Goal: Task Accomplishment & Management: Use online tool/utility

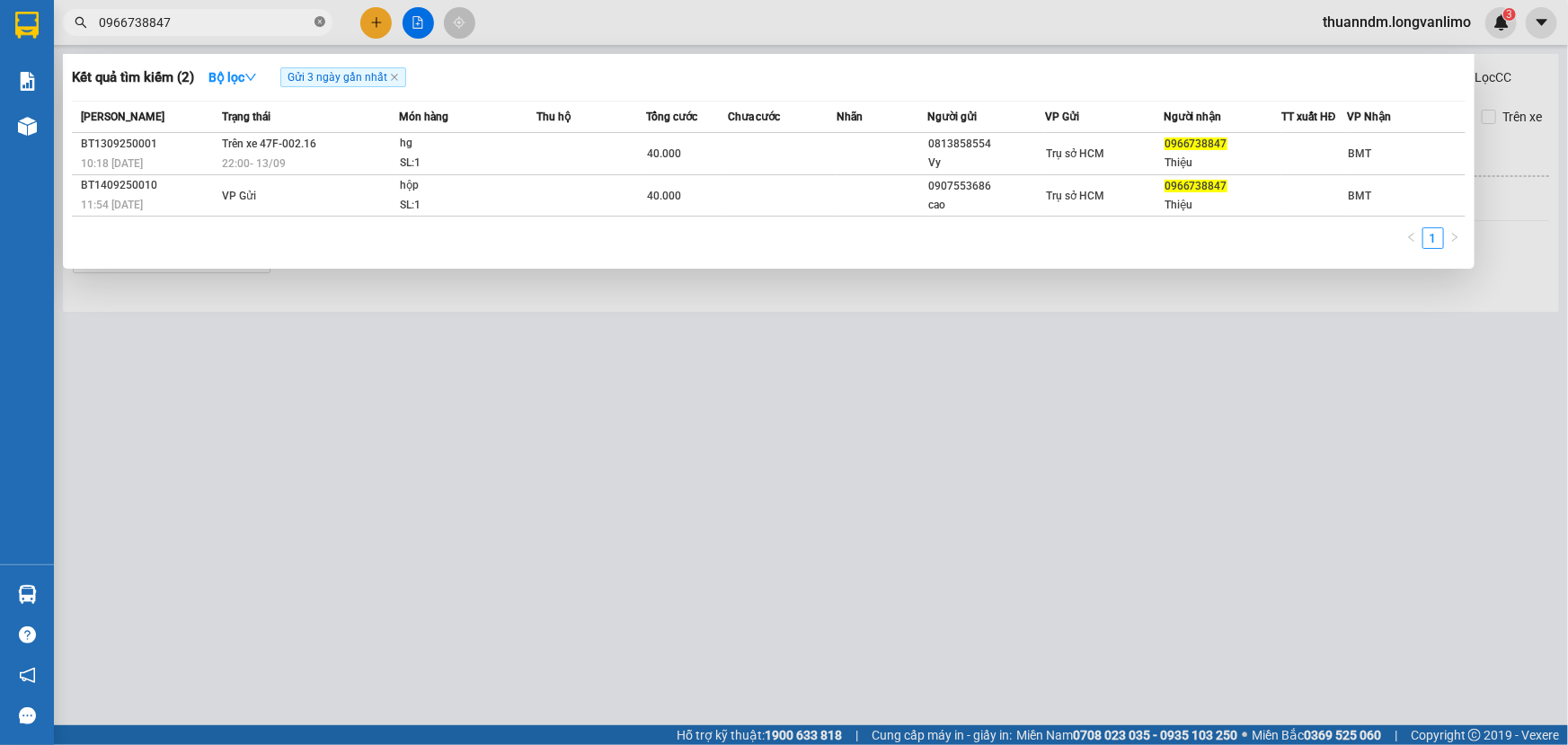
click at [325, 14] on span at bounding box center [320, 22] width 11 height 17
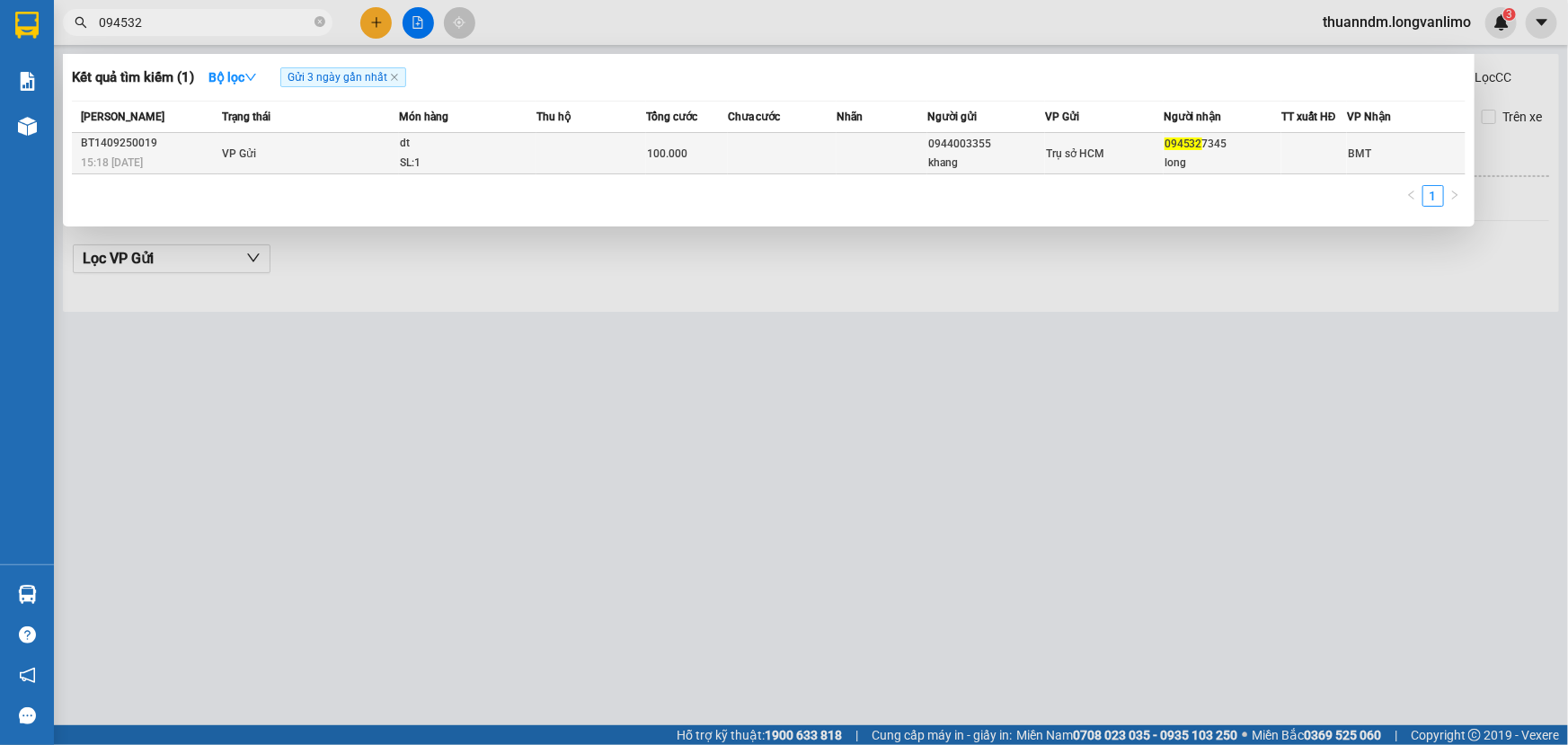
type input "094532"
click at [361, 149] on td "VP Gửi" at bounding box center [308, 153] width 181 height 41
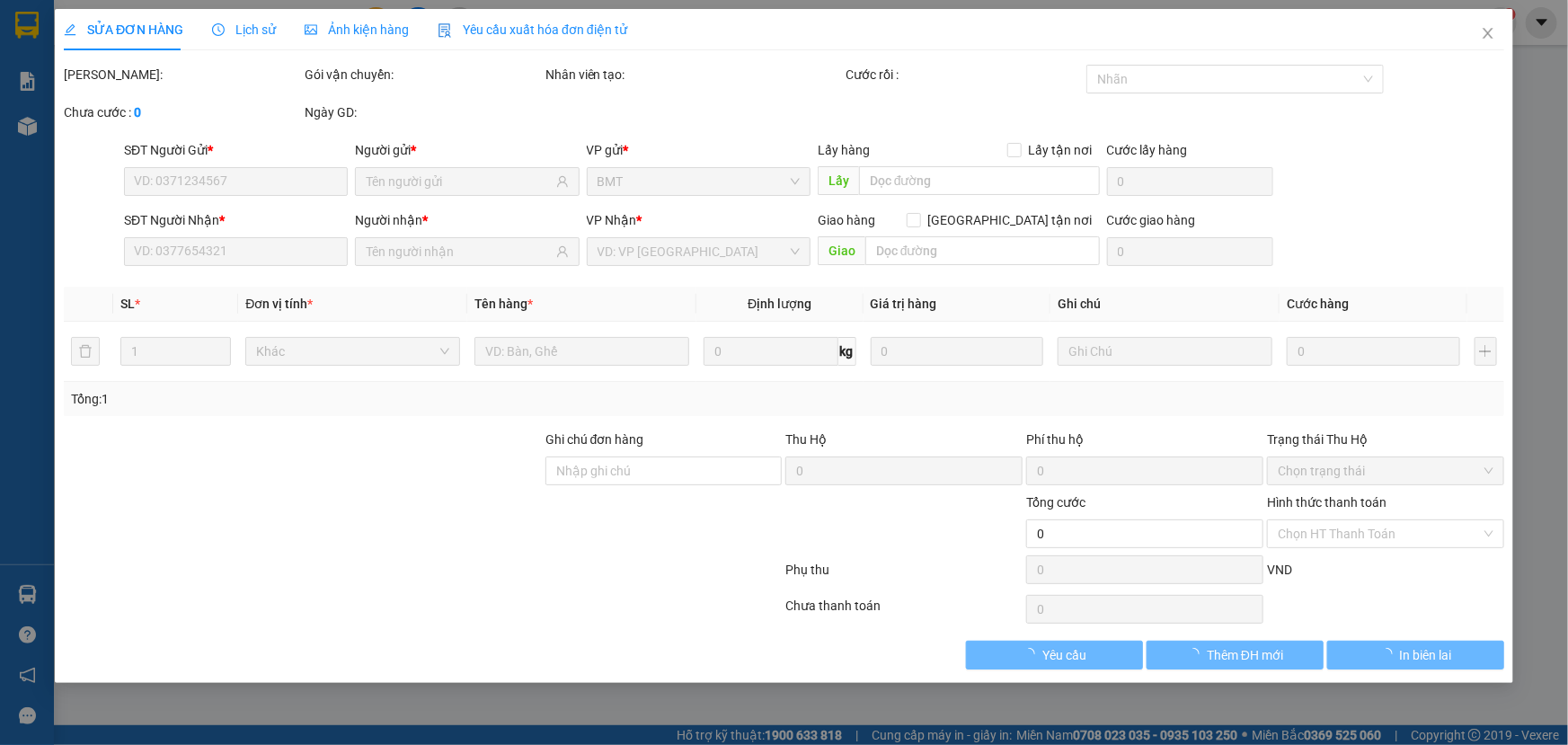
type input "0944003355"
type input "khang"
type input "0945327345"
type input "long"
type input "100.000"
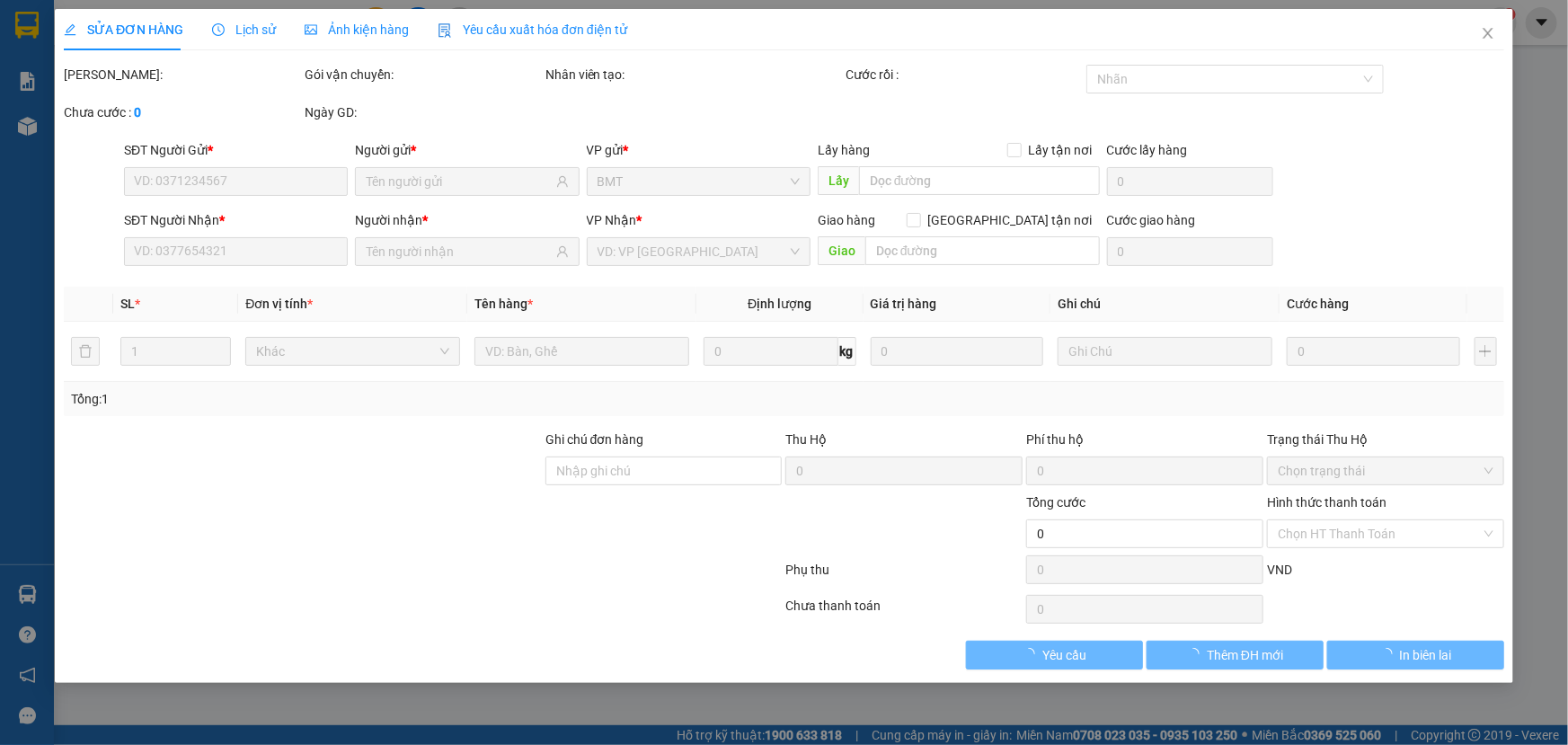
type input "0"
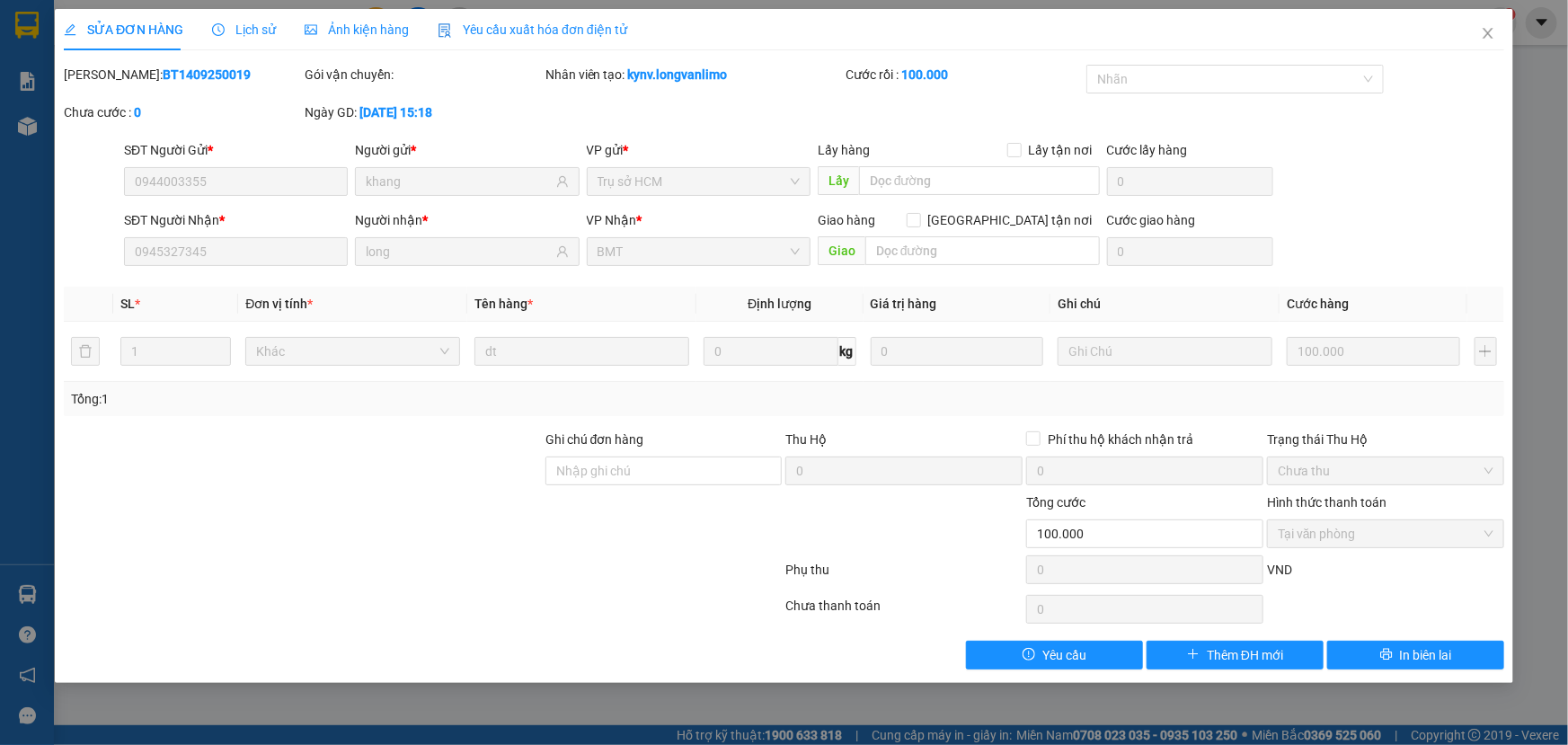
click at [380, 39] on div "Ảnh kiện hàng" at bounding box center [357, 29] width 104 height 20
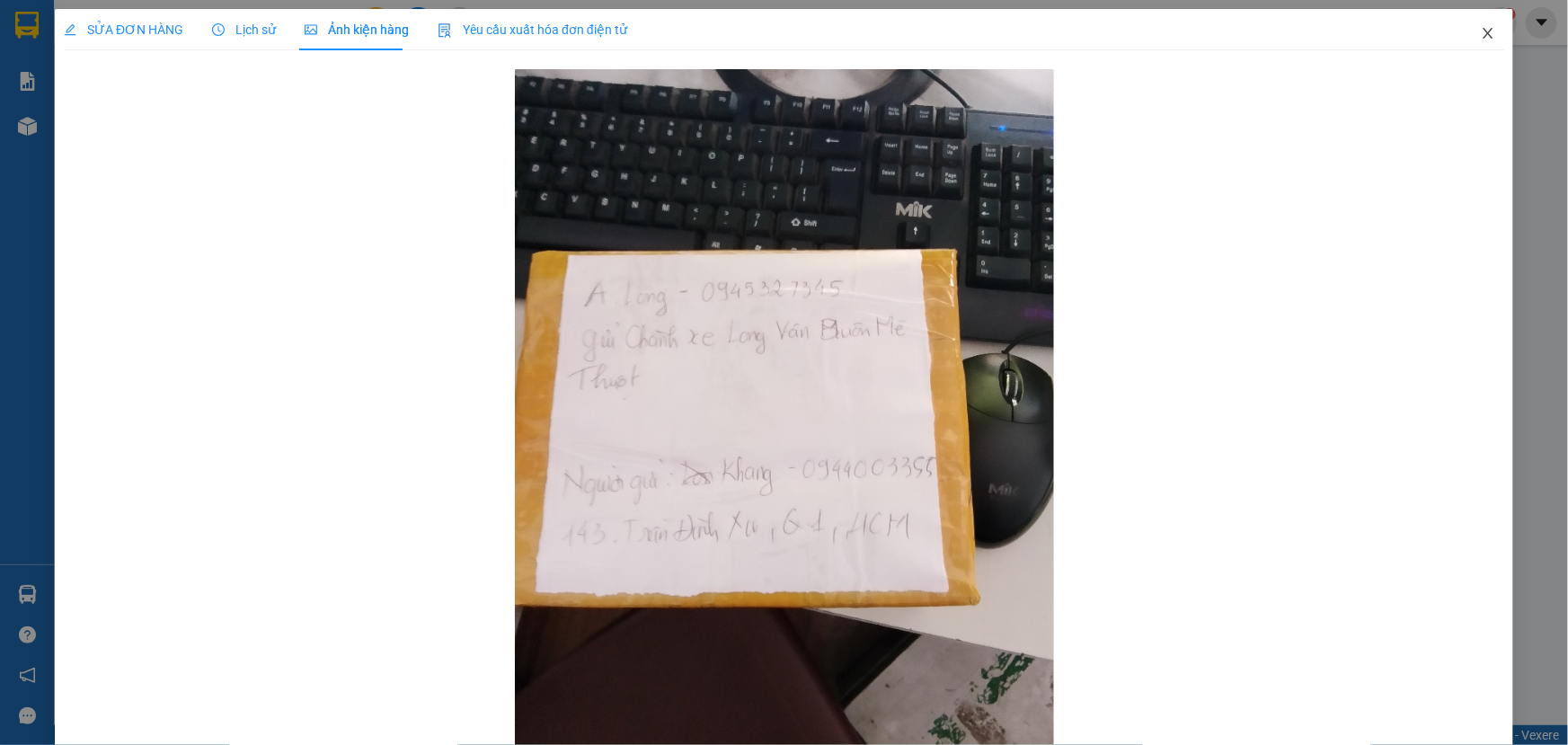
drag, startPoint x: 1484, startPoint y: 33, endPoint x: 1157, endPoint y: 43, distance: 327.2
click at [1483, 34] on span "Close" at bounding box center [1488, 34] width 50 height 50
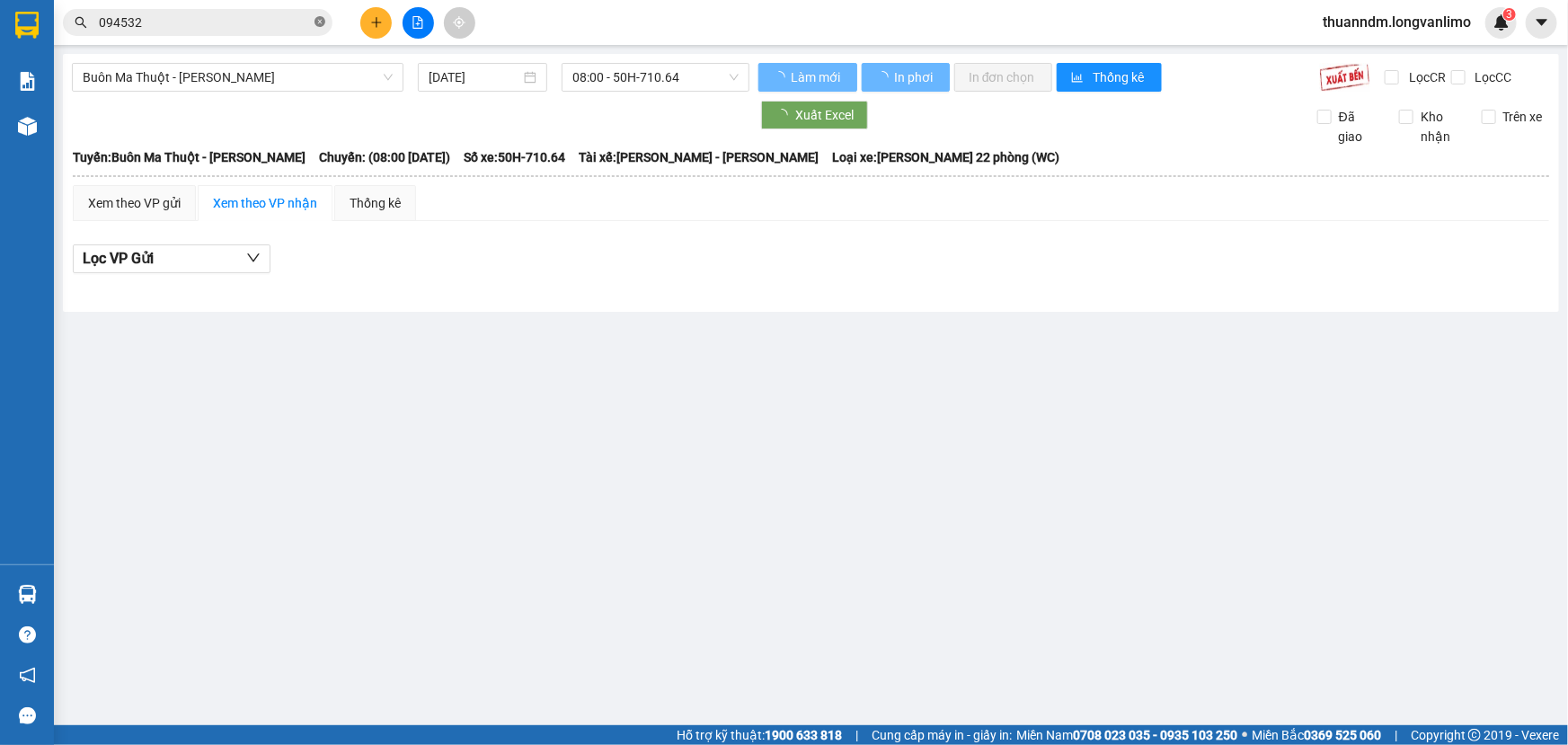
click at [321, 20] on icon "close-circle" at bounding box center [320, 21] width 11 height 11
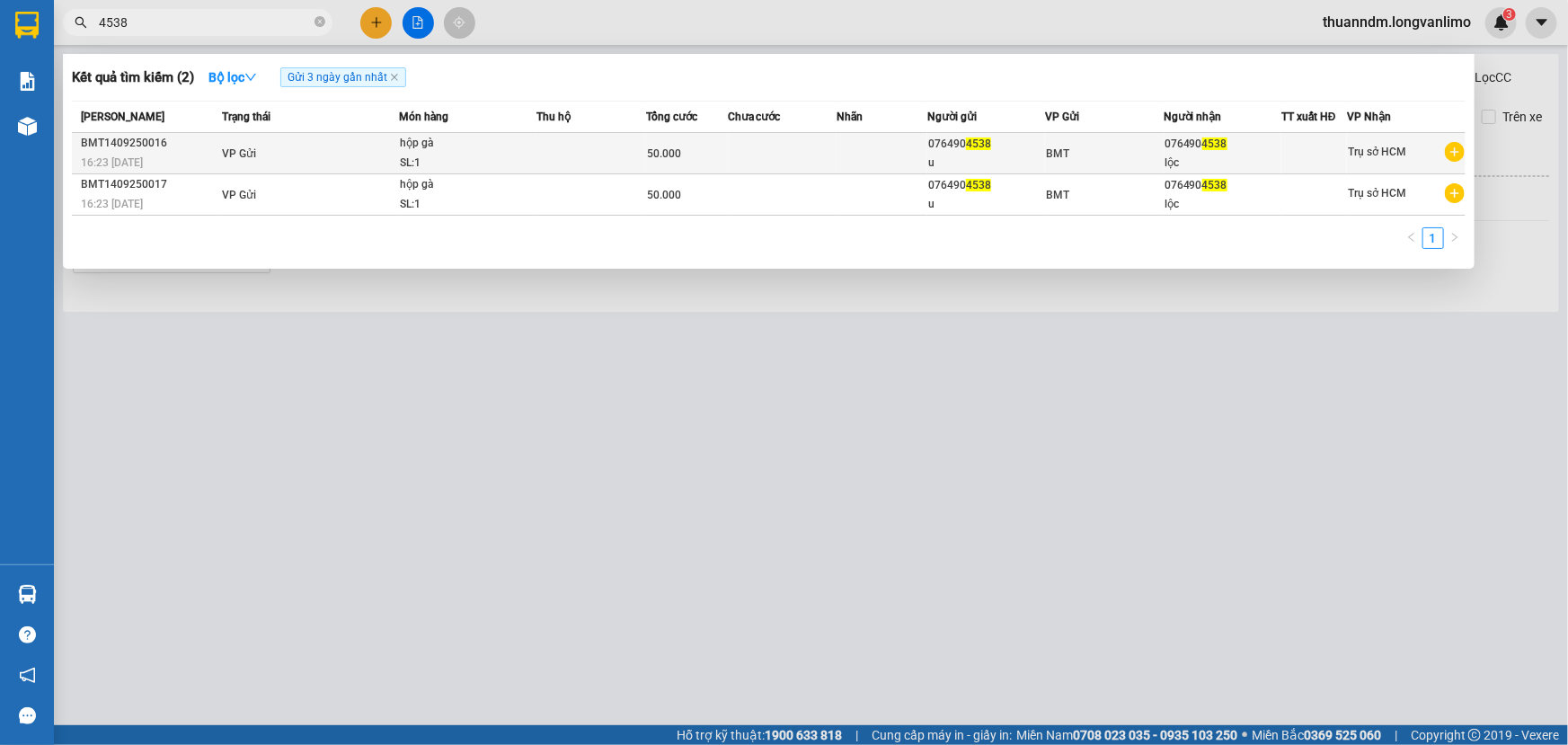
type input "4538"
click at [503, 160] on div "SL: 1" at bounding box center [467, 163] width 135 height 20
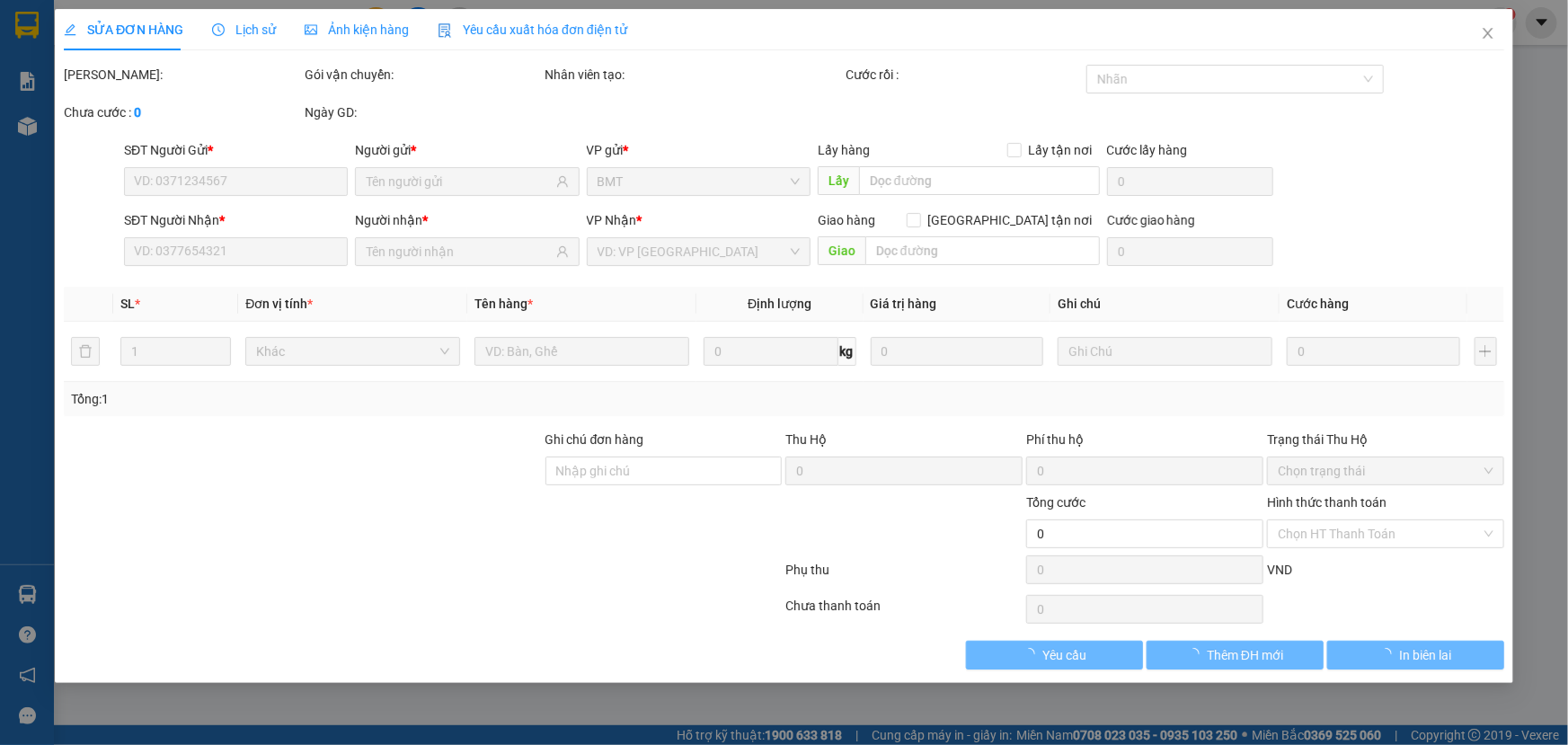
type input "0764904538"
type input "50.000"
type input "0"
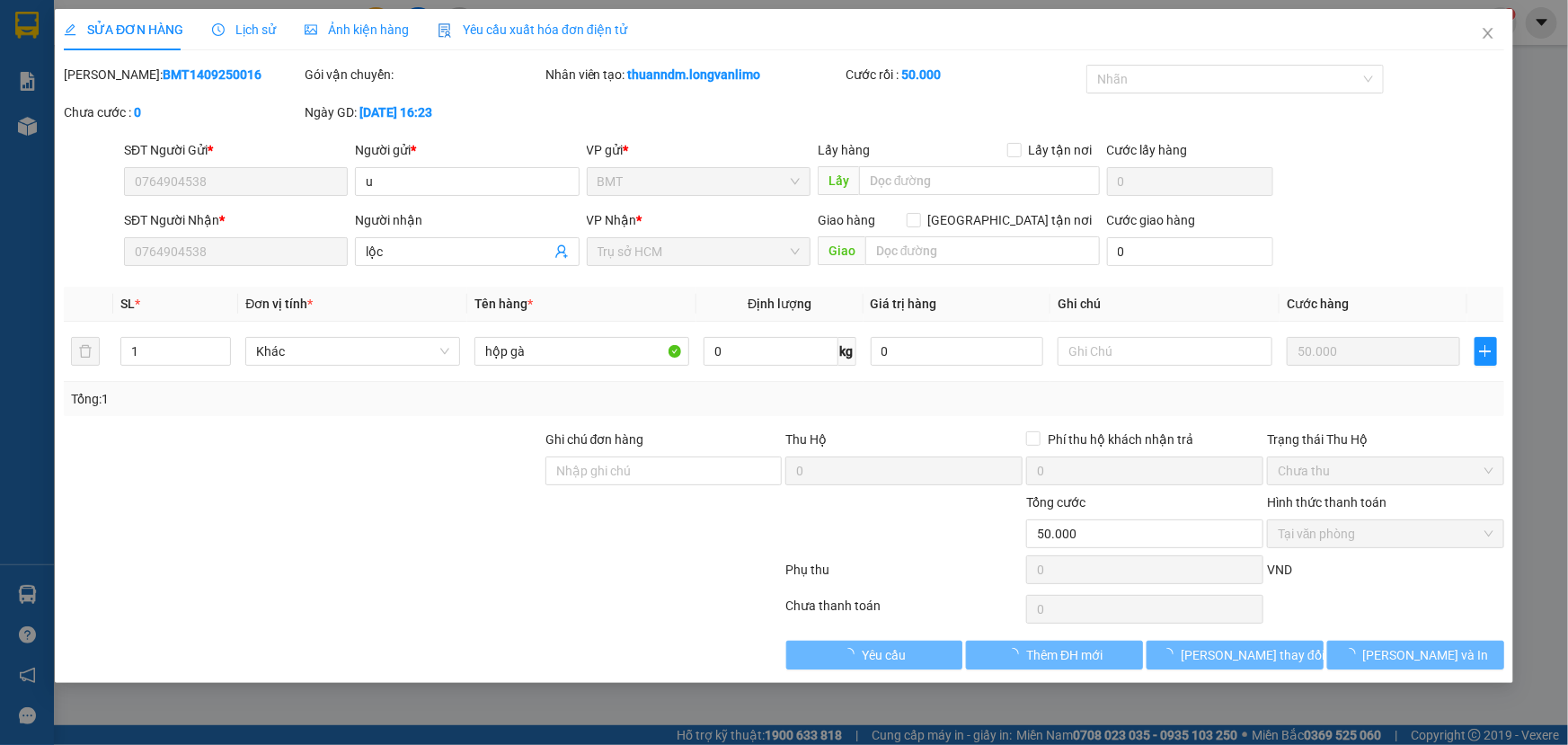
click at [339, 32] on span "Ảnh kiện hàng" at bounding box center [357, 29] width 104 height 14
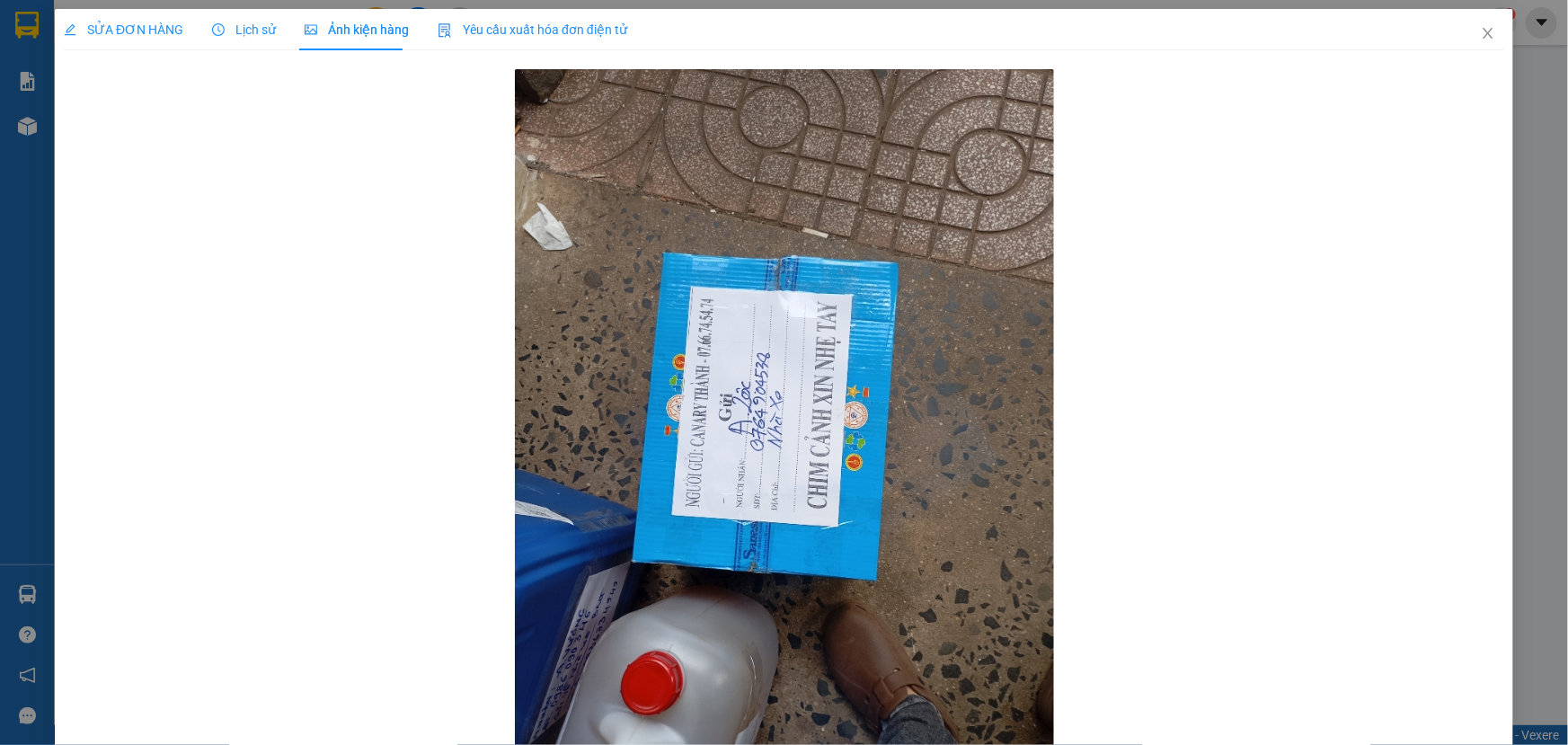
click at [246, 35] on span "Lịch sử" at bounding box center [244, 29] width 64 height 14
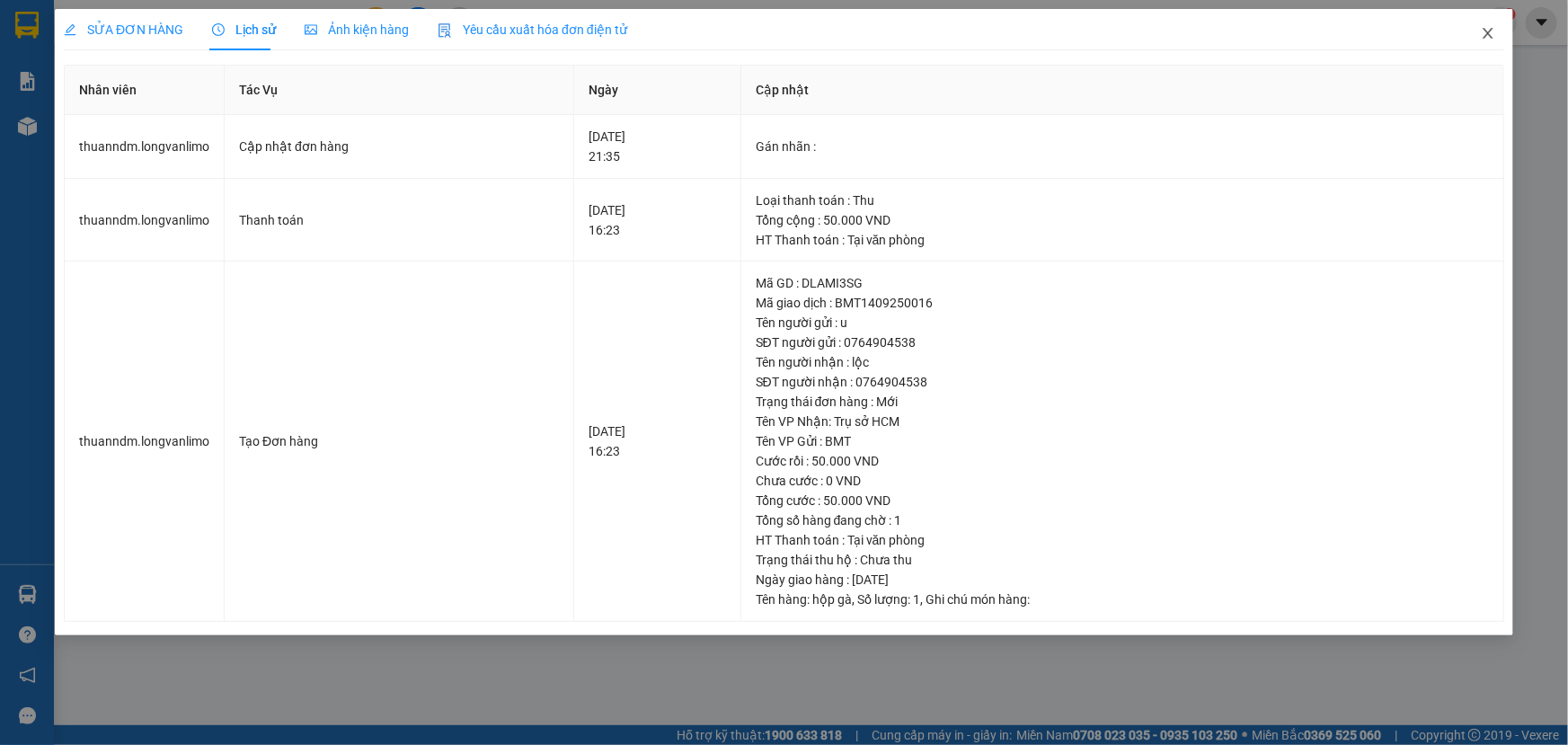
click at [1490, 31] on icon "close" at bounding box center [1488, 33] width 14 height 14
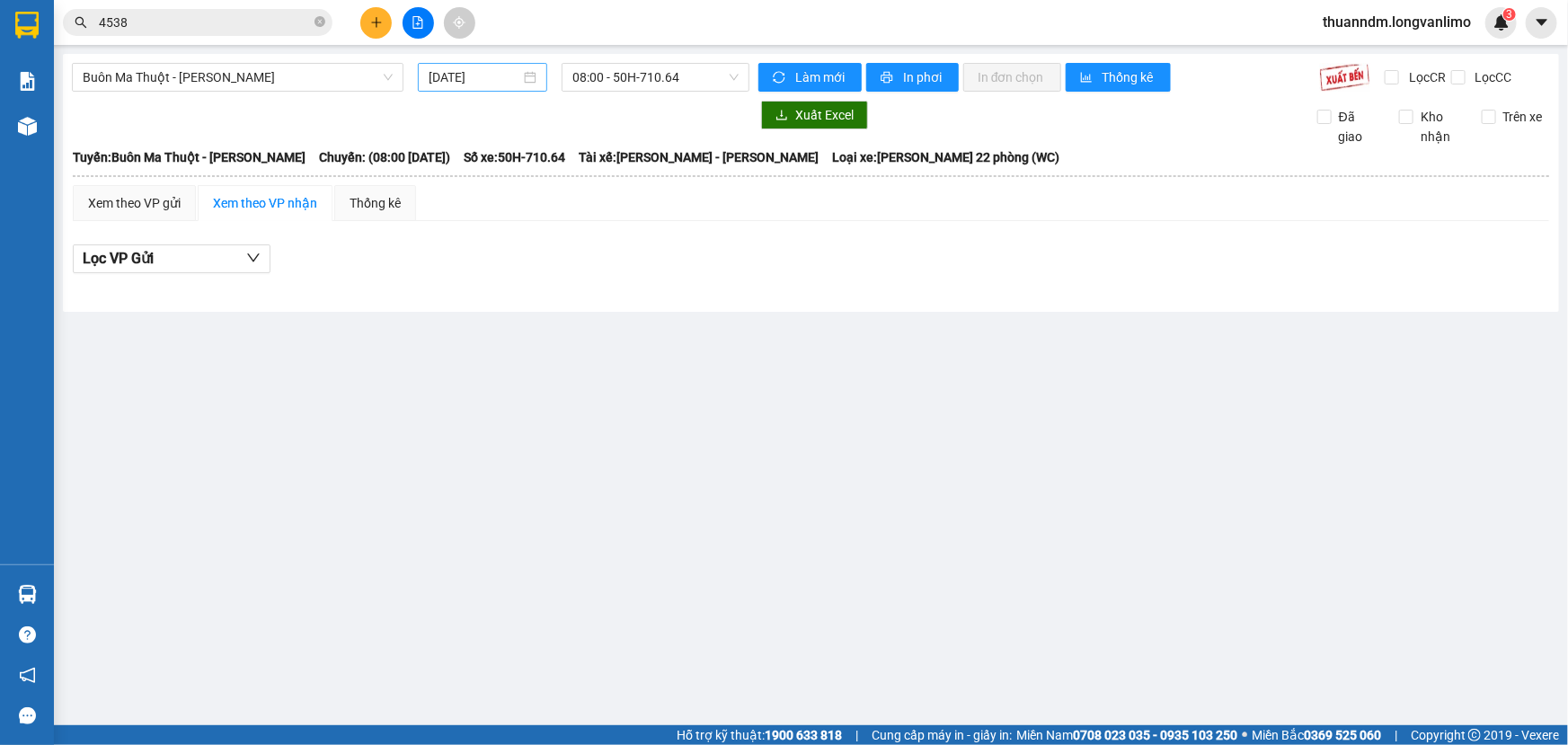
click at [465, 82] on input "[DATE]" at bounding box center [474, 76] width 92 height 20
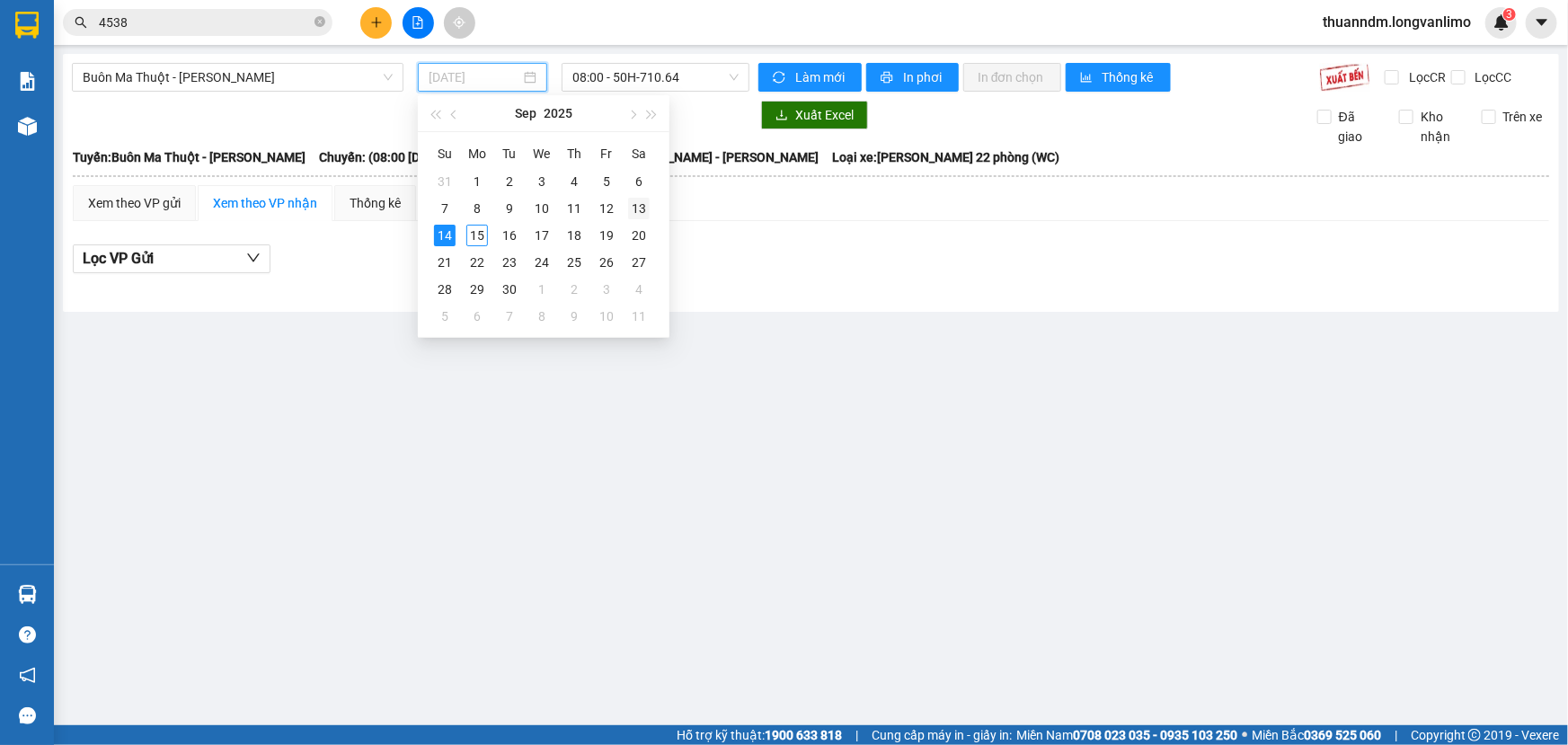
click at [633, 209] on div "13" at bounding box center [639, 208] width 21 height 21
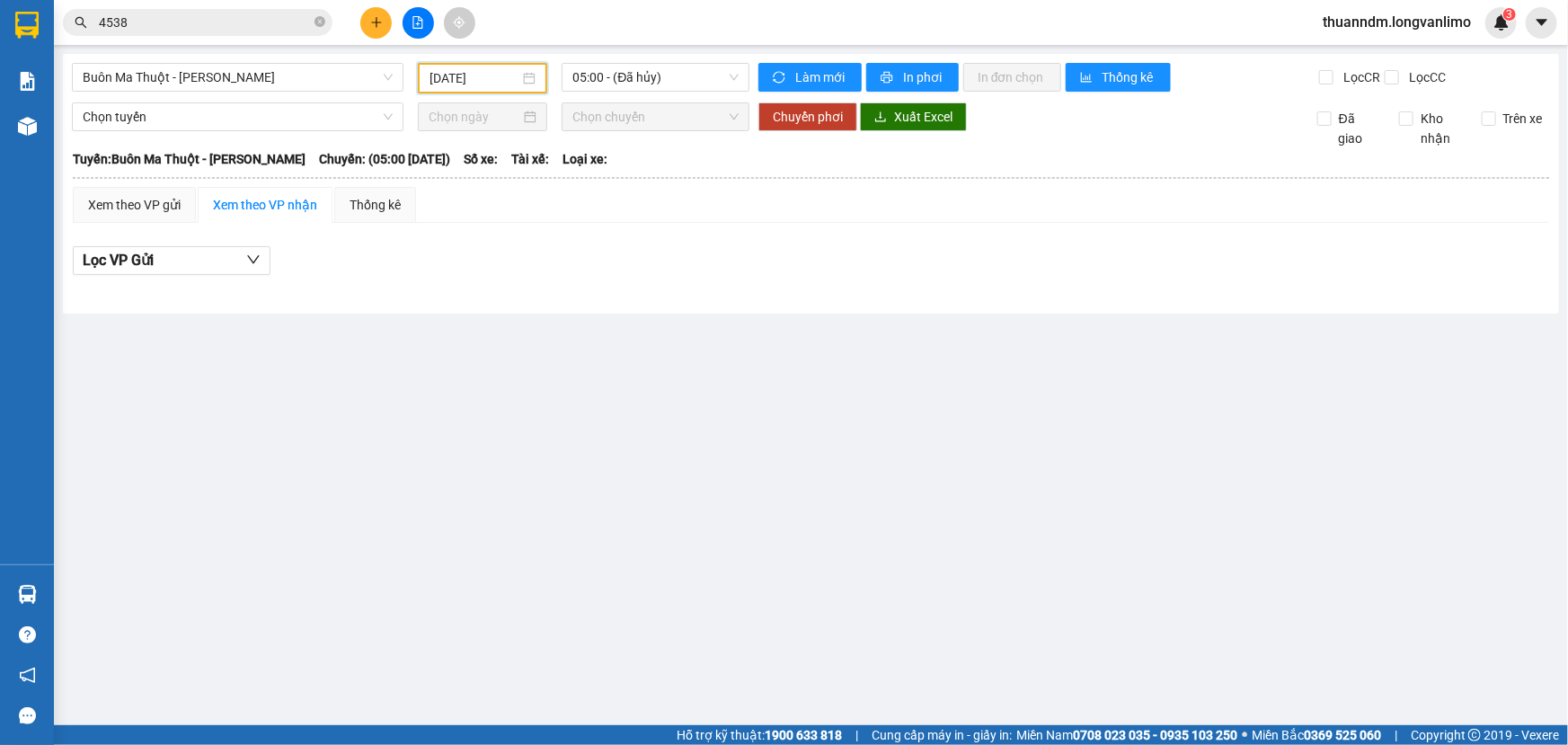
click at [522, 81] on div "[DATE]" at bounding box center [483, 77] width 106 height 20
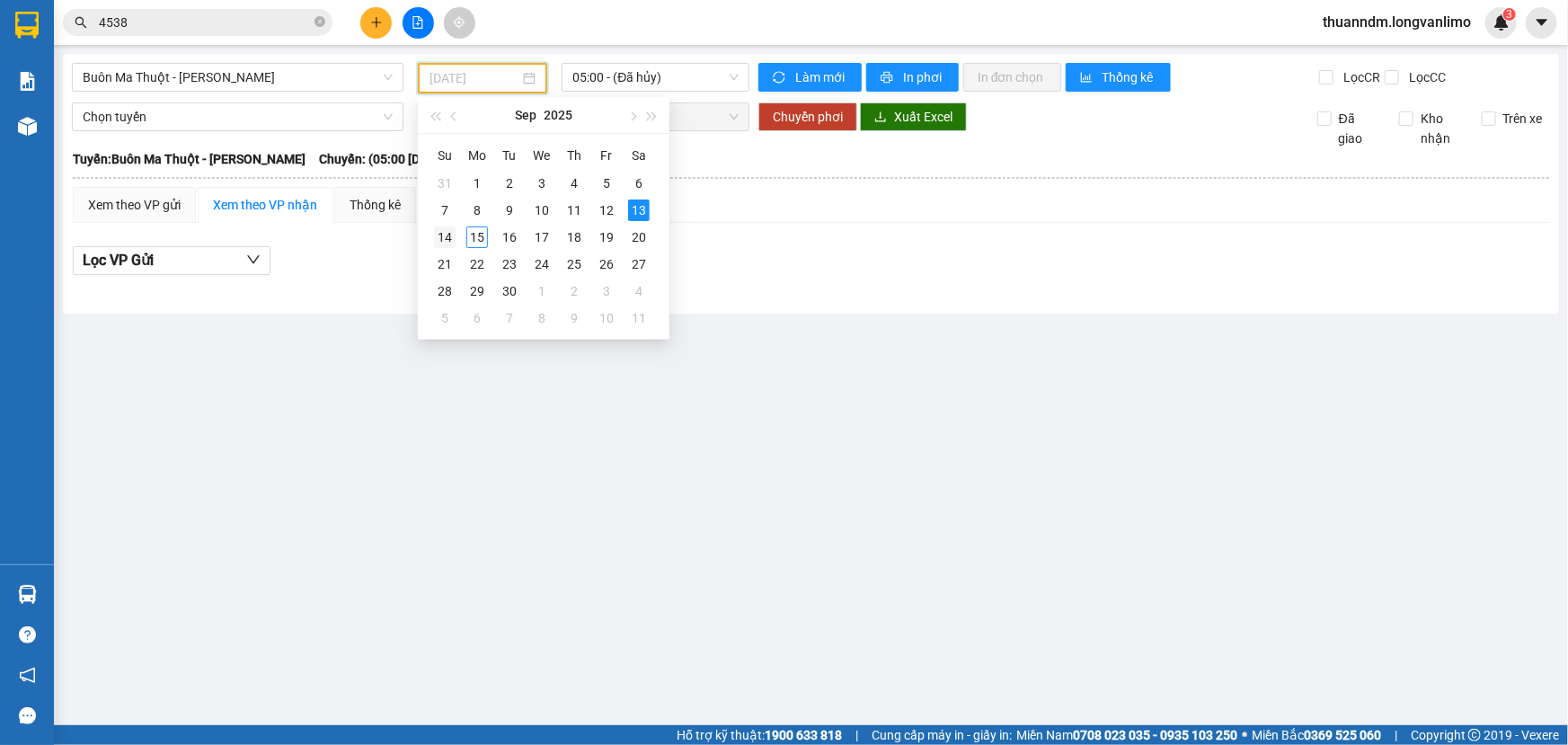
click at [457, 231] on td "14" at bounding box center [445, 237] width 33 height 27
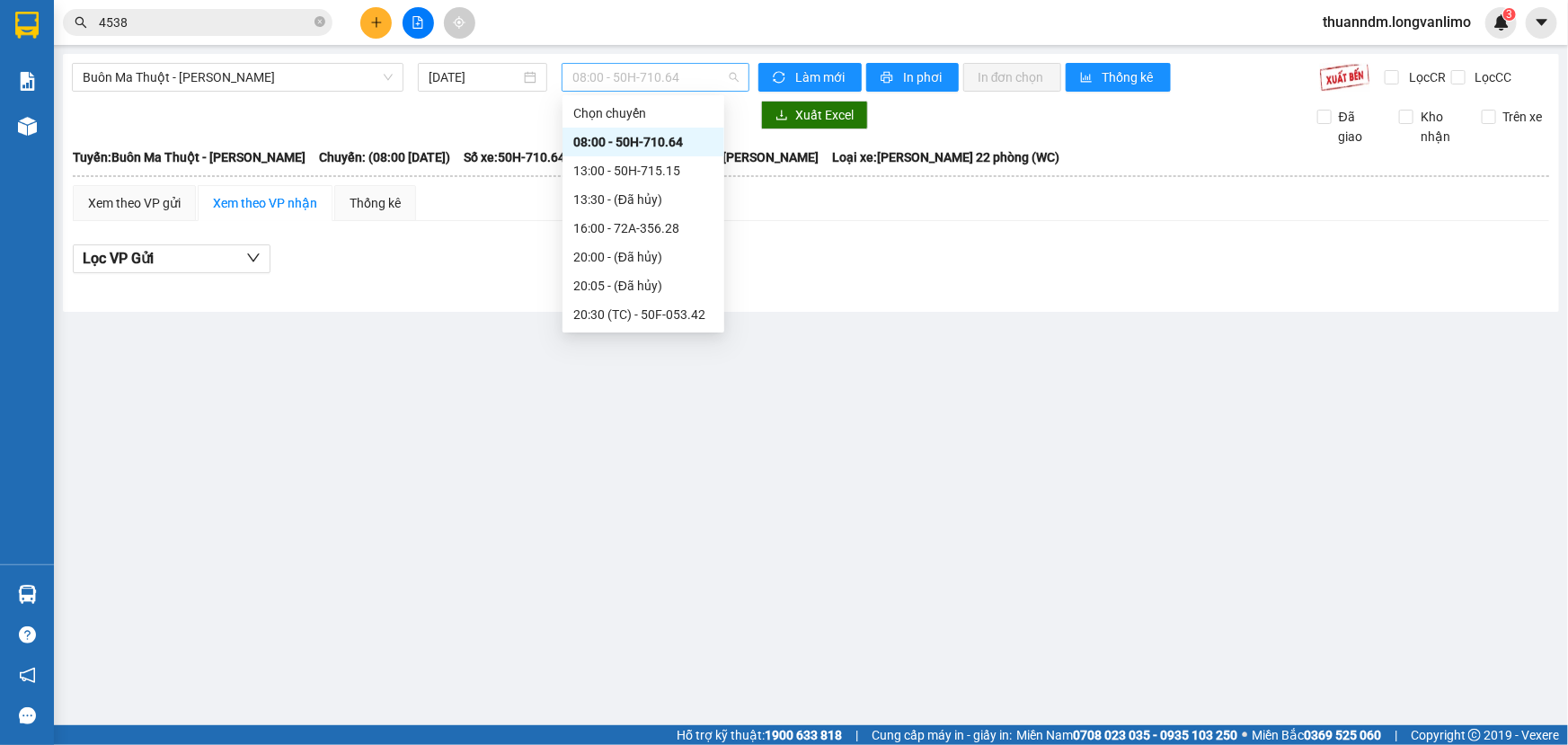
click at [638, 70] on span "08:00 - 50H-710.64" at bounding box center [656, 77] width 166 height 27
click at [685, 229] on div "20:30 (TC) - 50F-053.42" at bounding box center [644, 233] width 140 height 20
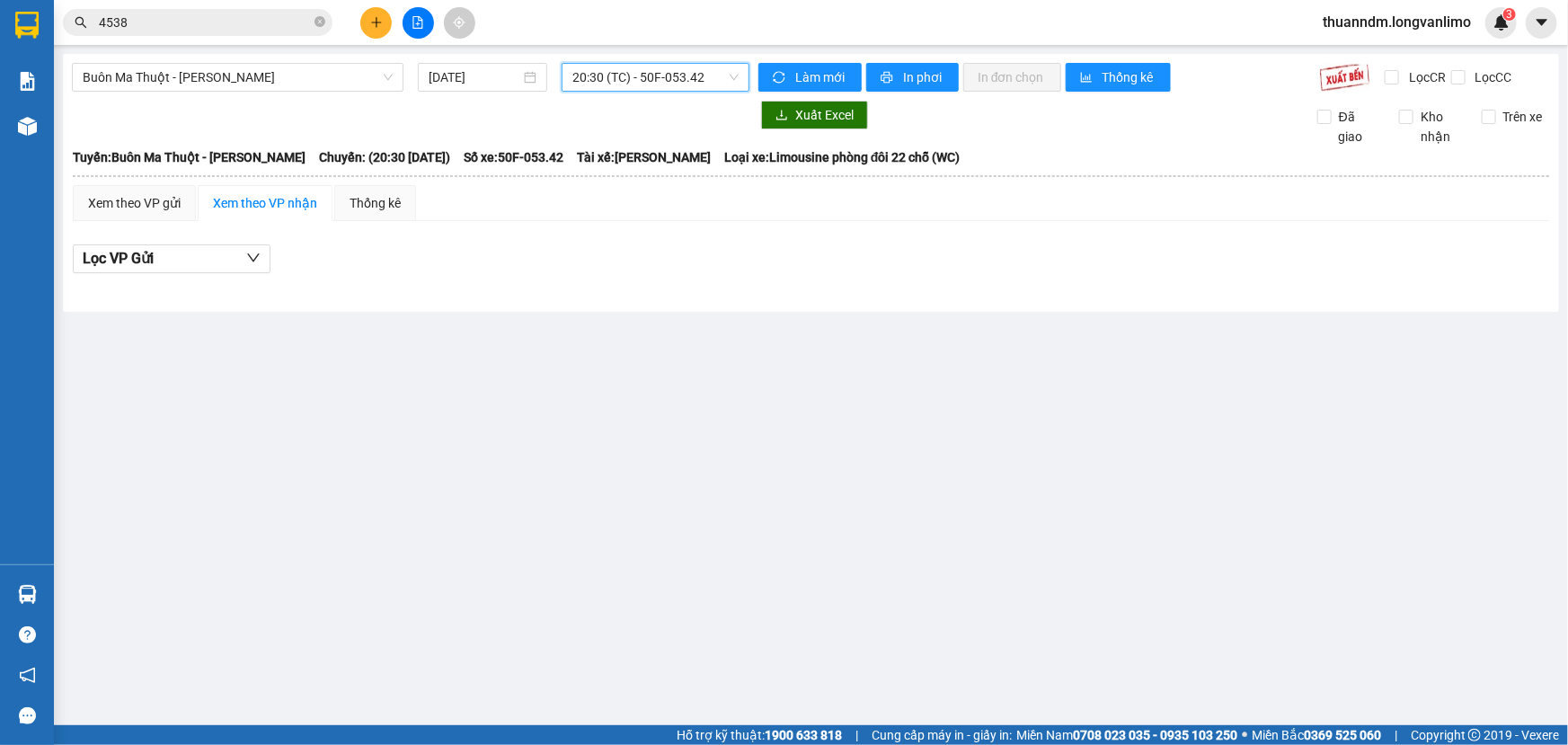
click at [620, 292] on div at bounding box center [811, 287] width 1477 height 10
click at [492, 76] on input "[DATE]" at bounding box center [474, 76] width 92 height 20
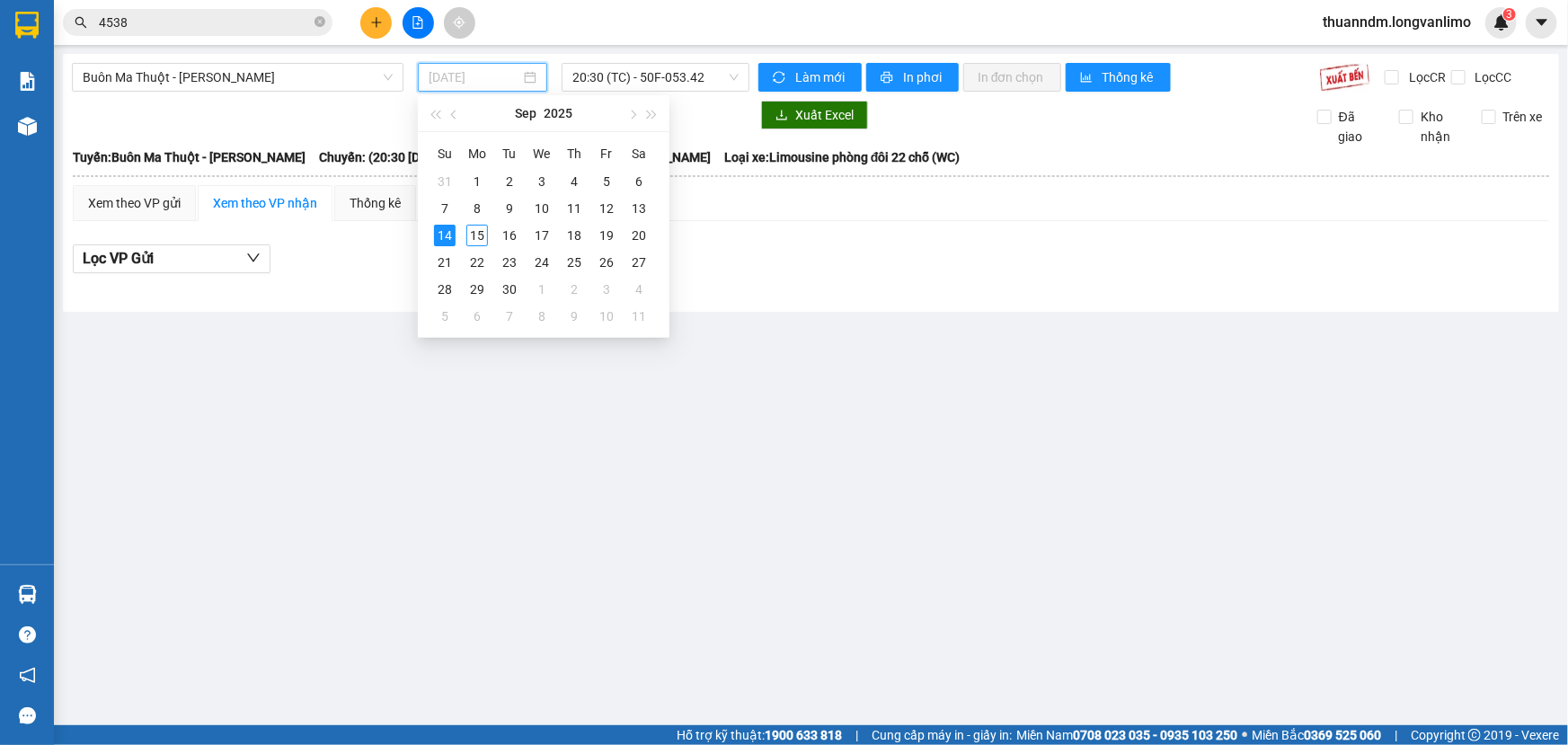
type input "[DATE]"
click at [448, 237] on div "14" at bounding box center [445, 235] width 21 height 21
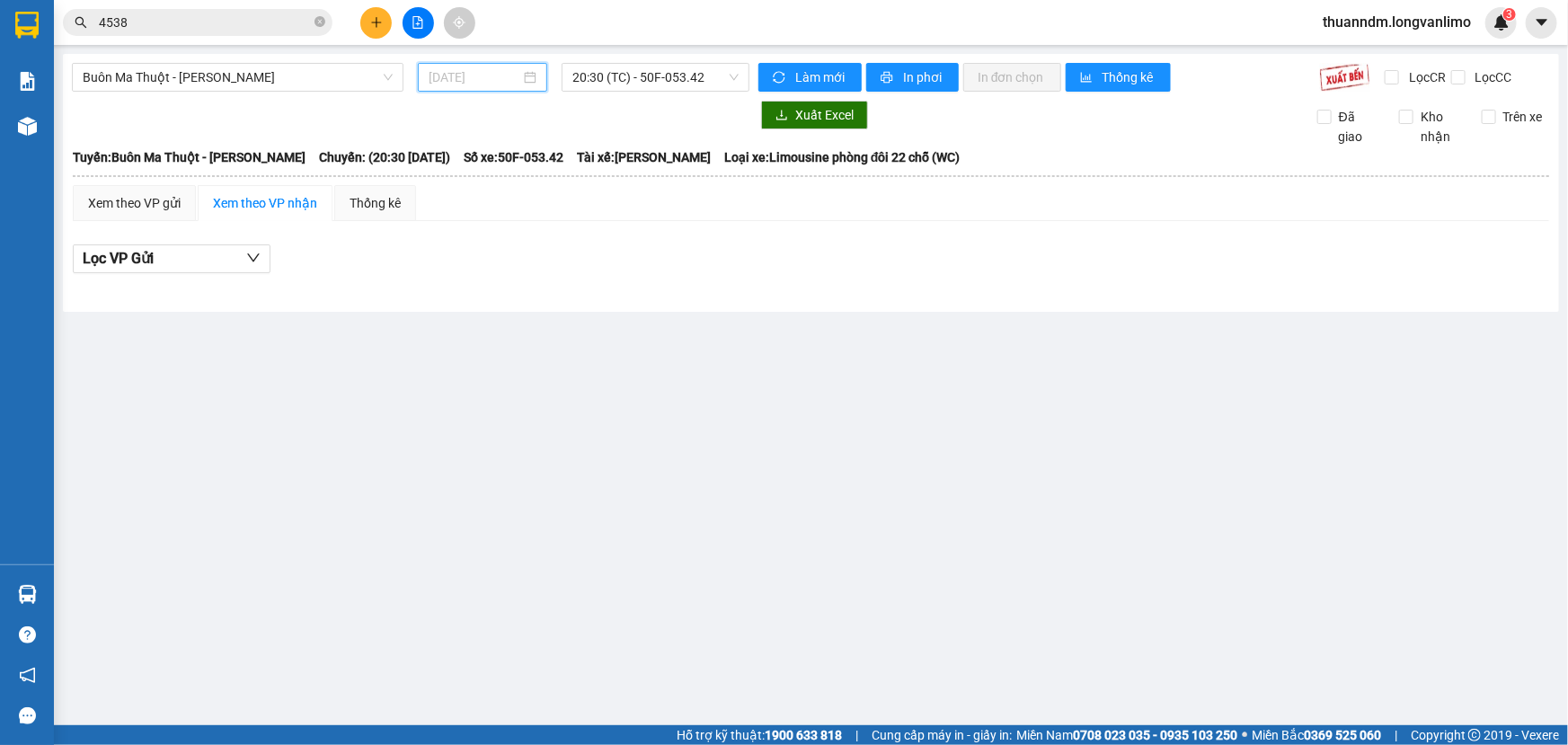
click at [448, 237] on div "Lọc VP Gửi" at bounding box center [811, 264] width 1477 height 58
click at [602, 79] on span "20:30 (TC) - 50F-053.42" at bounding box center [656, 77] width 166 height 27
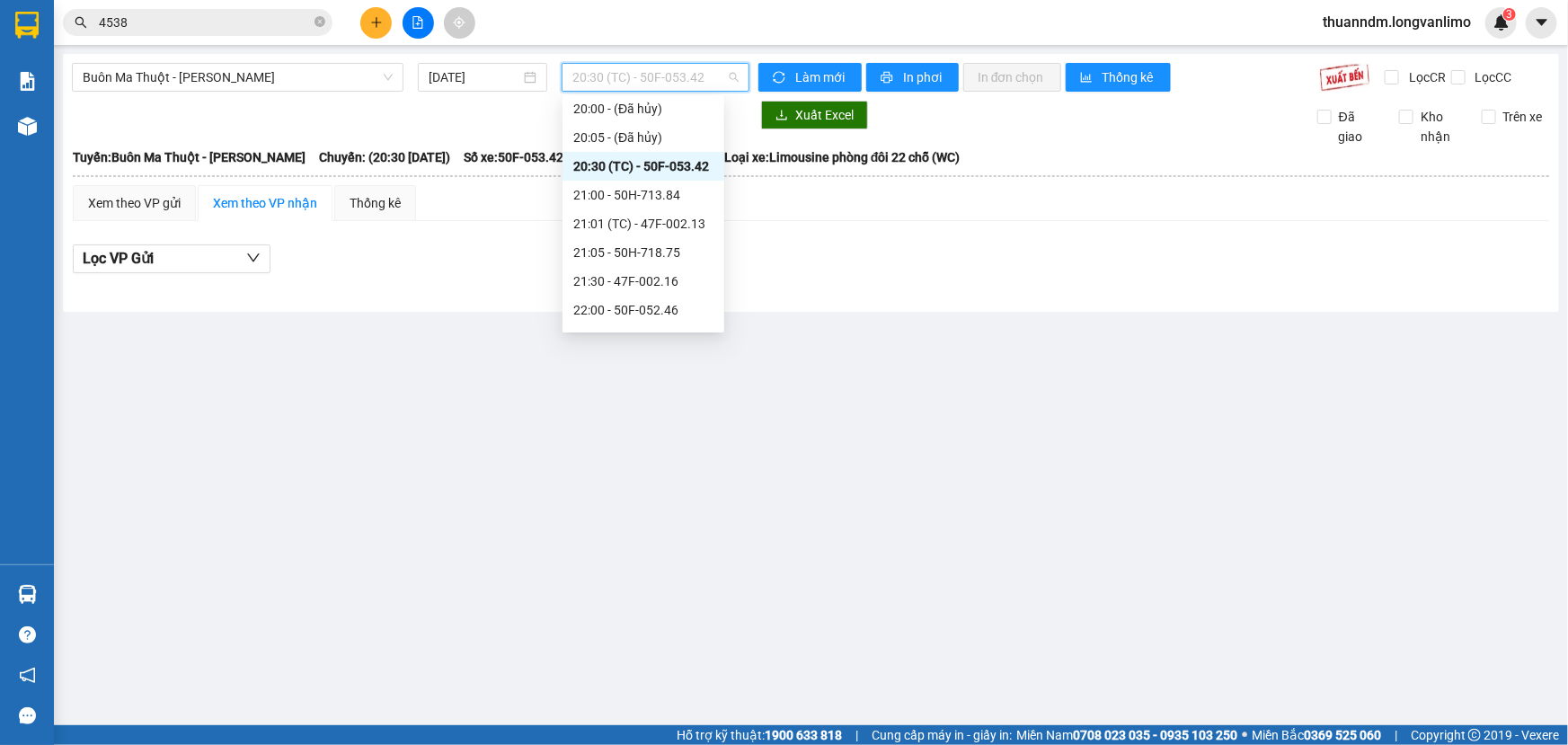
scroll to position [147, 0]
click at [647, 203] on div "21:00 - 50H-713.84" at bounding box center [644, 195] width 140 height 20
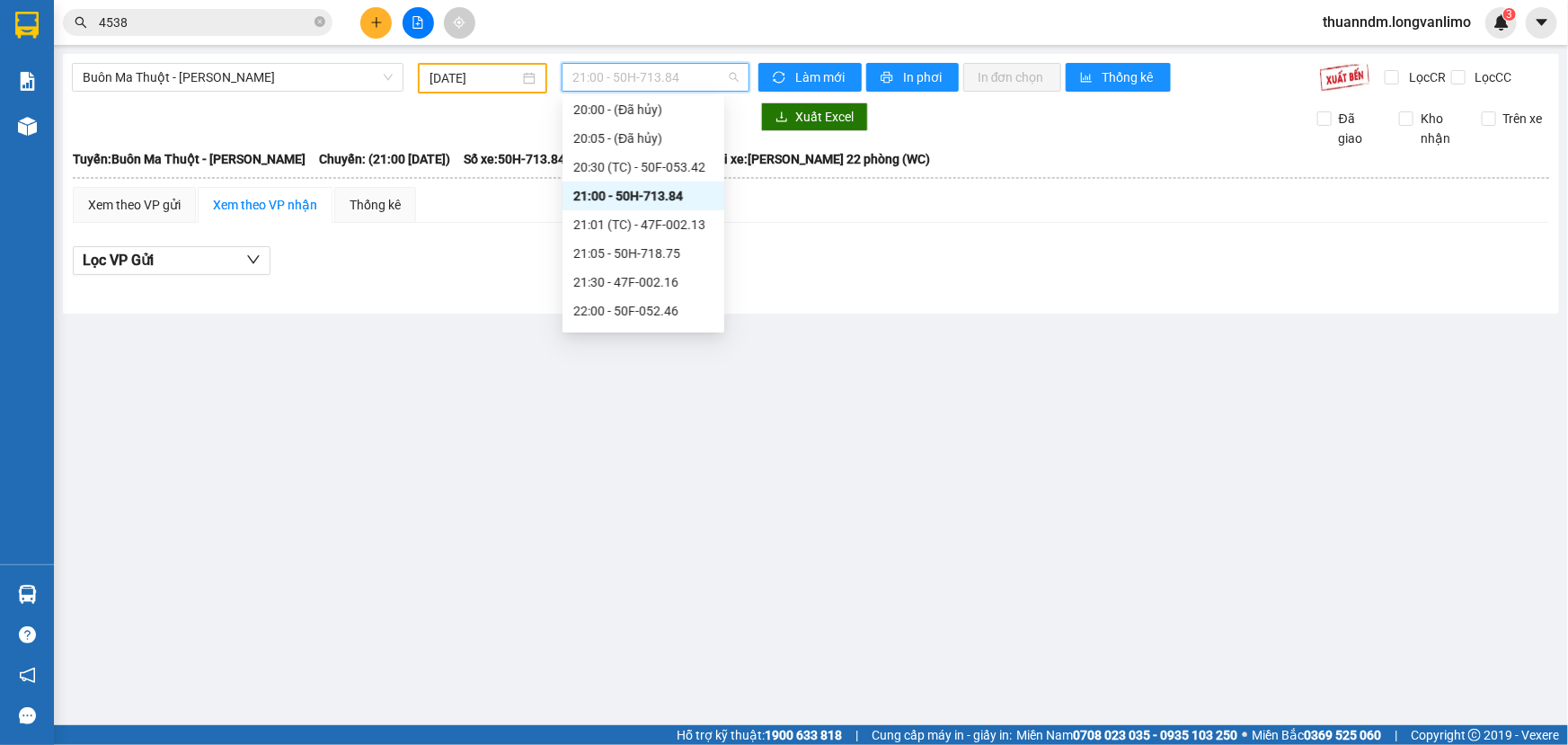
click at [647, 75] on span "21:00 - 50H-713.84" at bounding box center [656, 77] width 166 height 27
click at [897, 286] on div at bounding box center [811, 289] width 1477 height 10
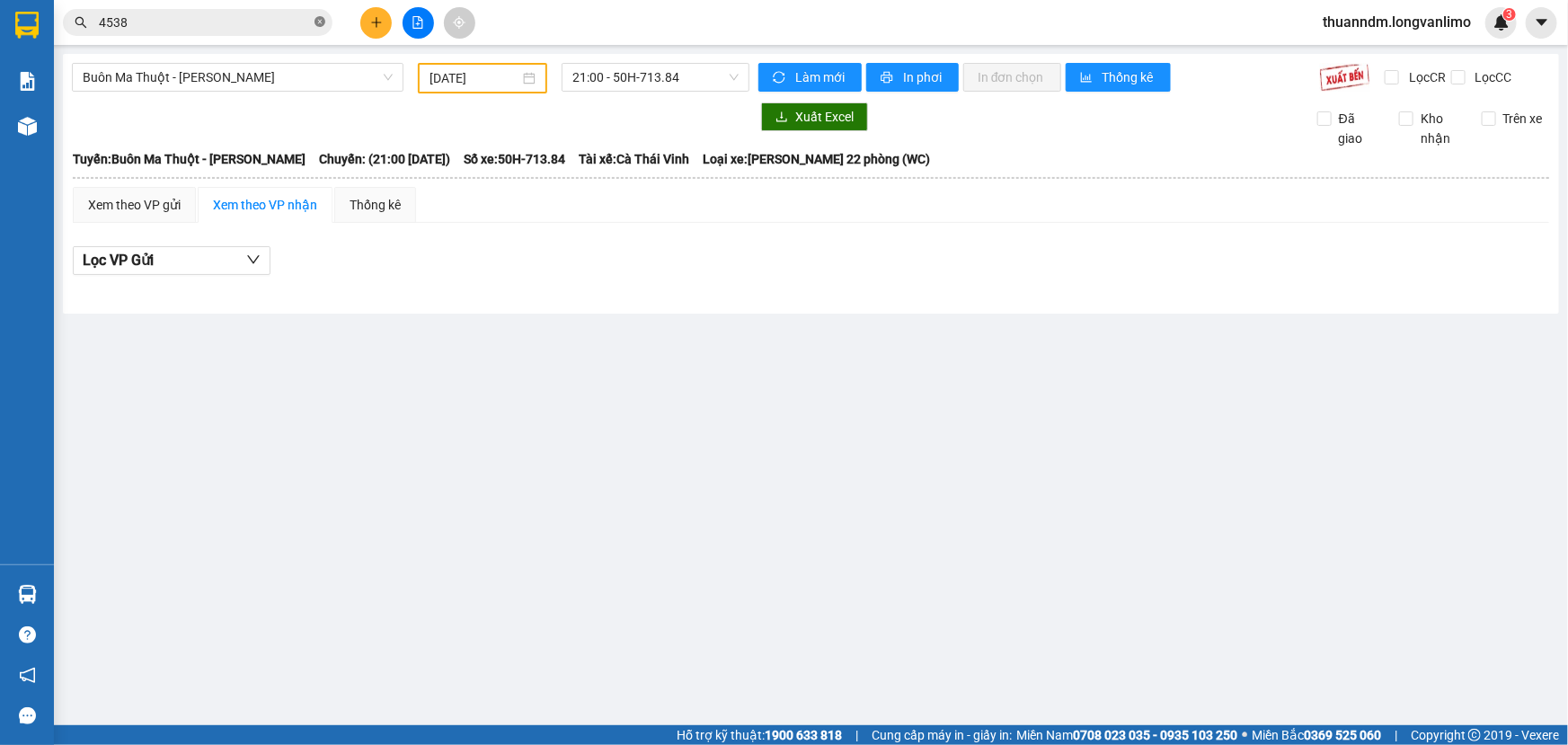
click at [317, 25] on icon "close-circle" at bounding box center [320, 21] width 11 height 11
click at [273, 20] on input "text" at bounding box center [205, 22] width 212 height 20
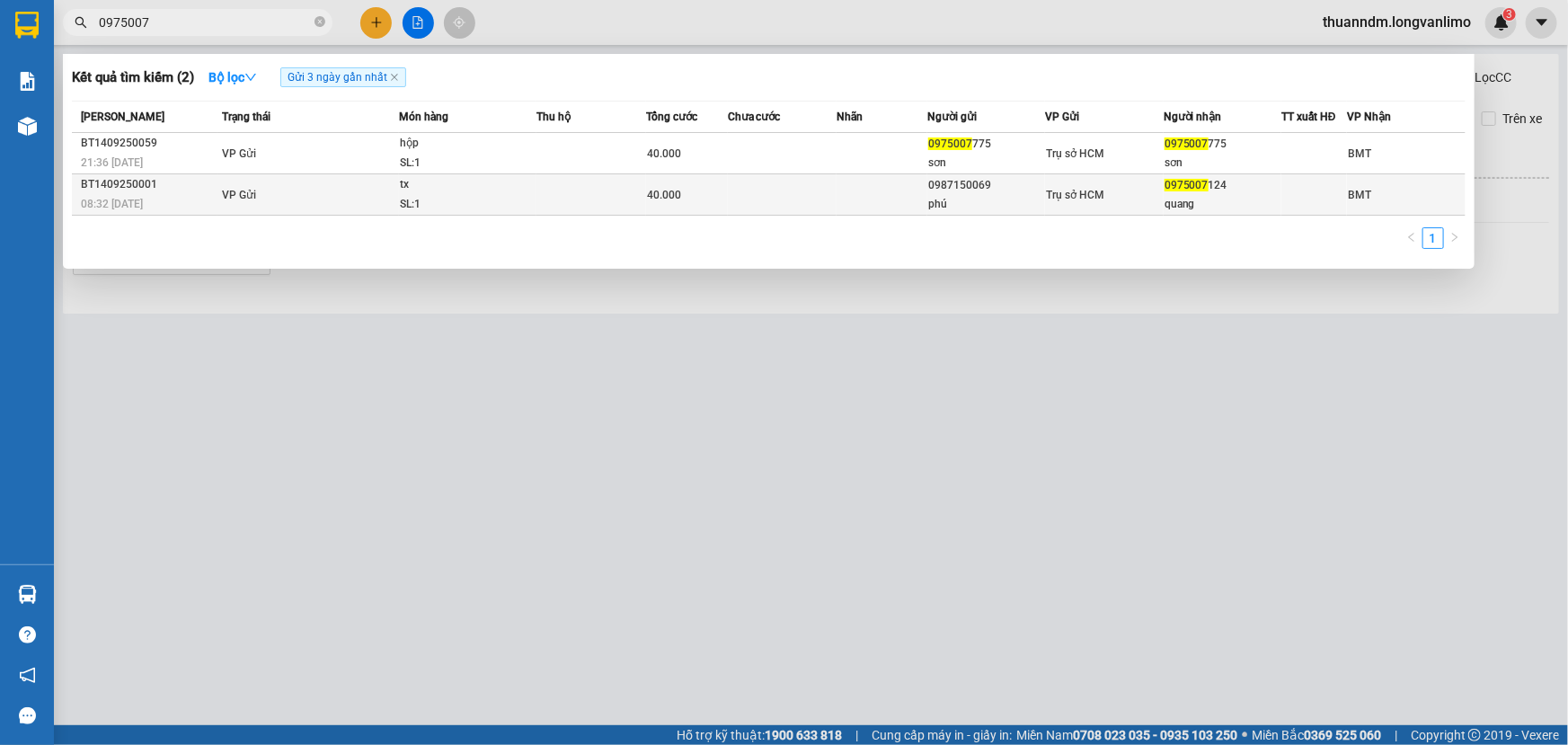
type input "0975007"
click at [565, 199] on td at bounding box center [591, 194] width 109 height 41
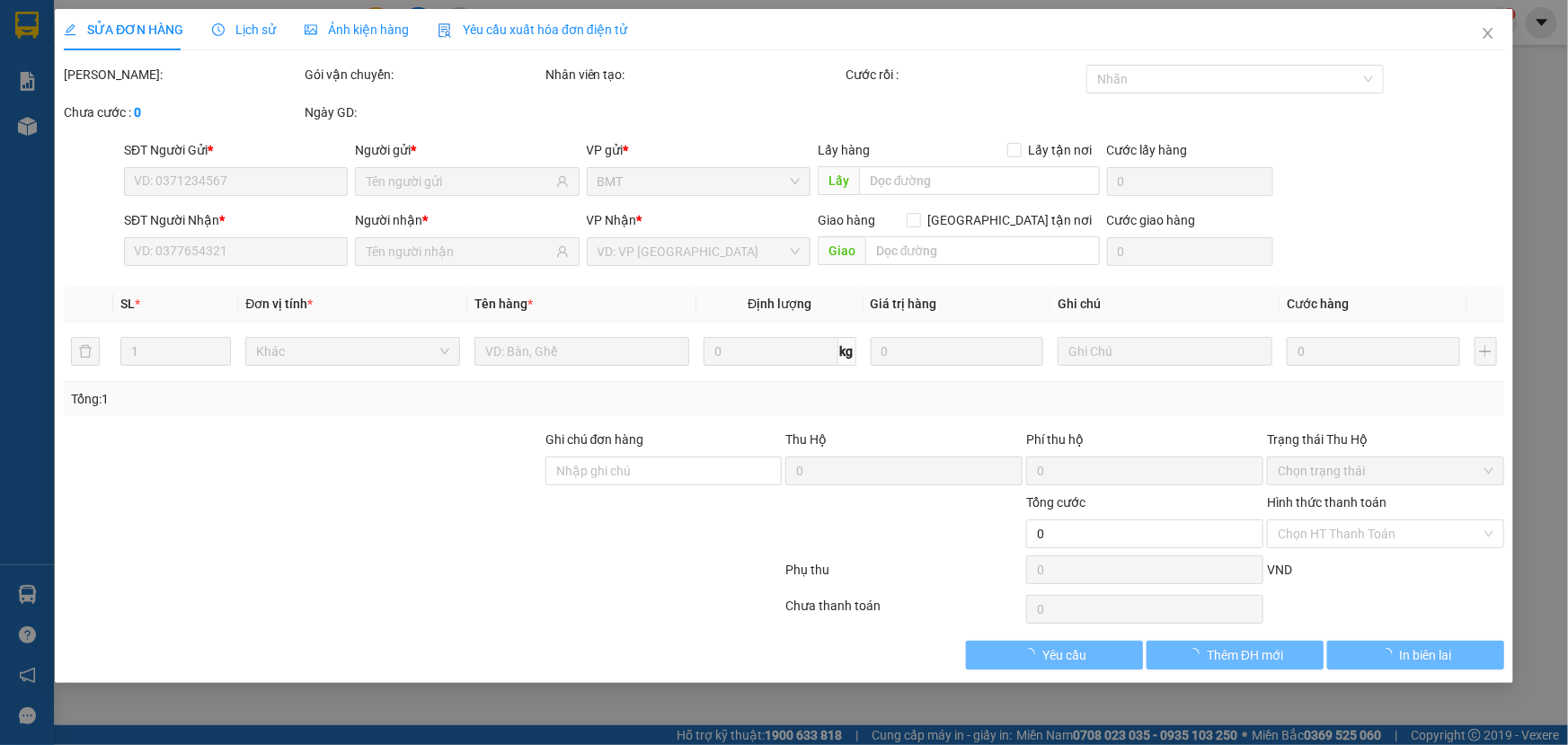
click at [375, 31] on span "Ảnh kiện hàng" at bounding box center [357, 29] width 104 height 14
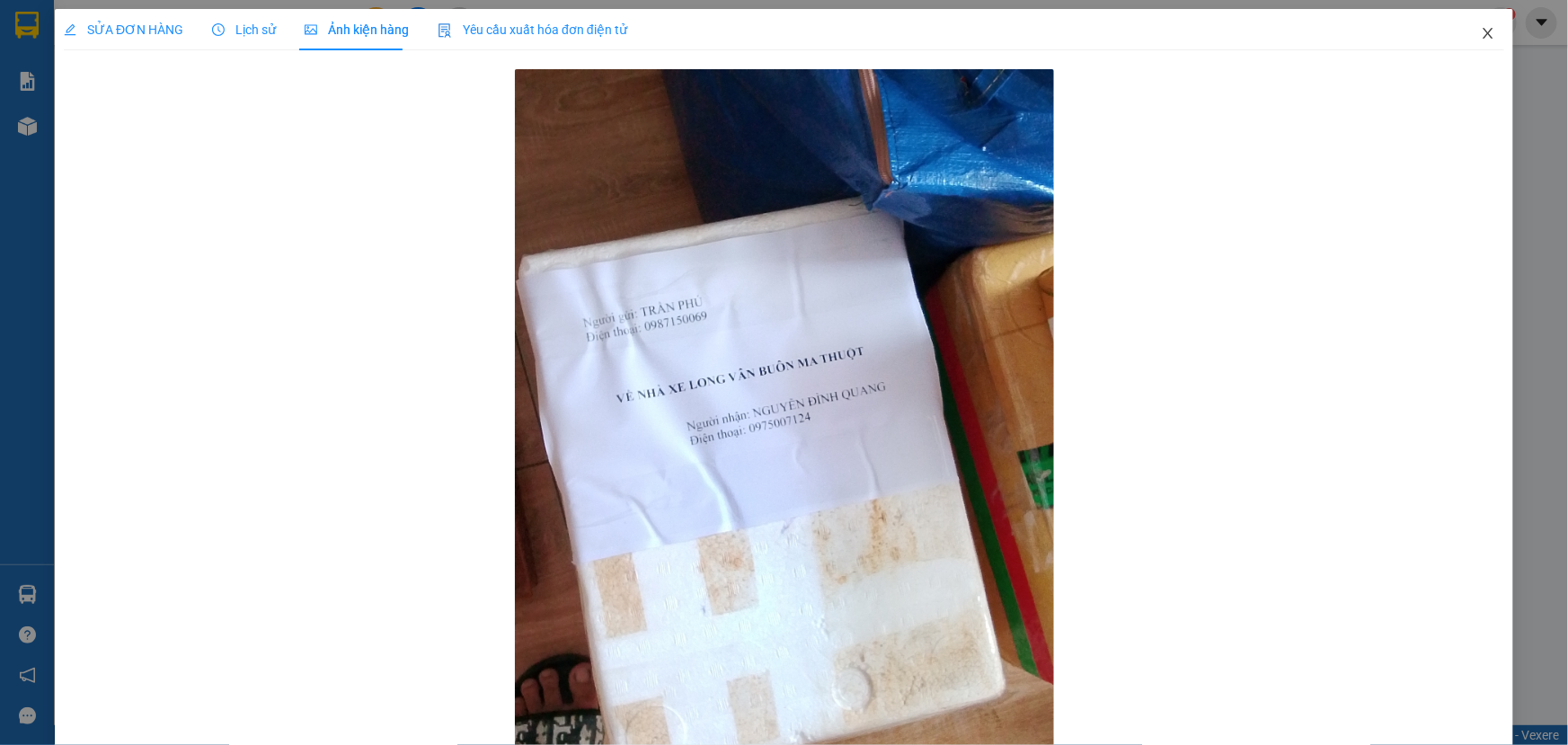
click at [1485, 33] on span "Close" at bounding box center [1488, 34] width 50 height 50
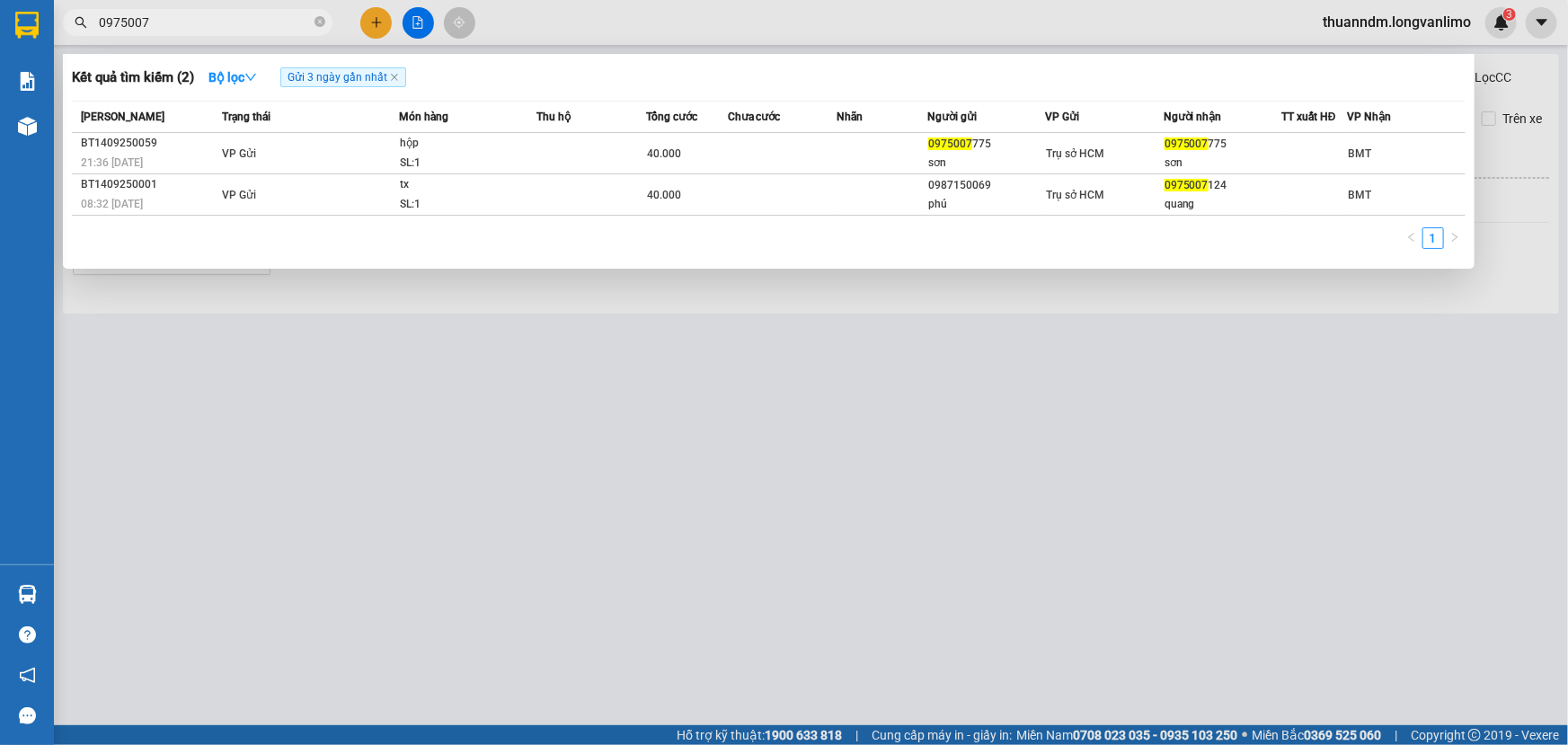
click at [324, 20] on icon "close-circle" at bounding box center [320, 21] width 11 height 11
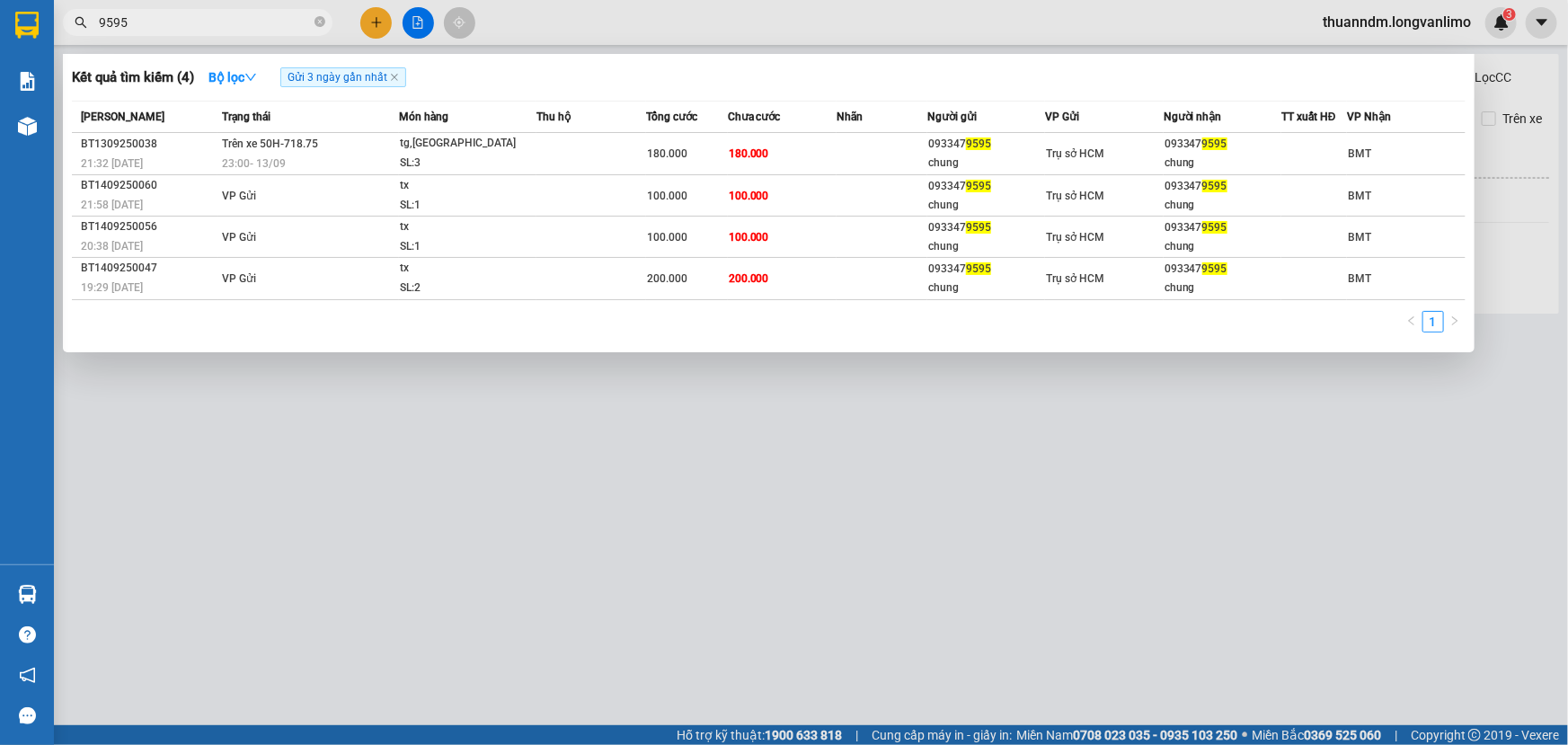
type input "9595"
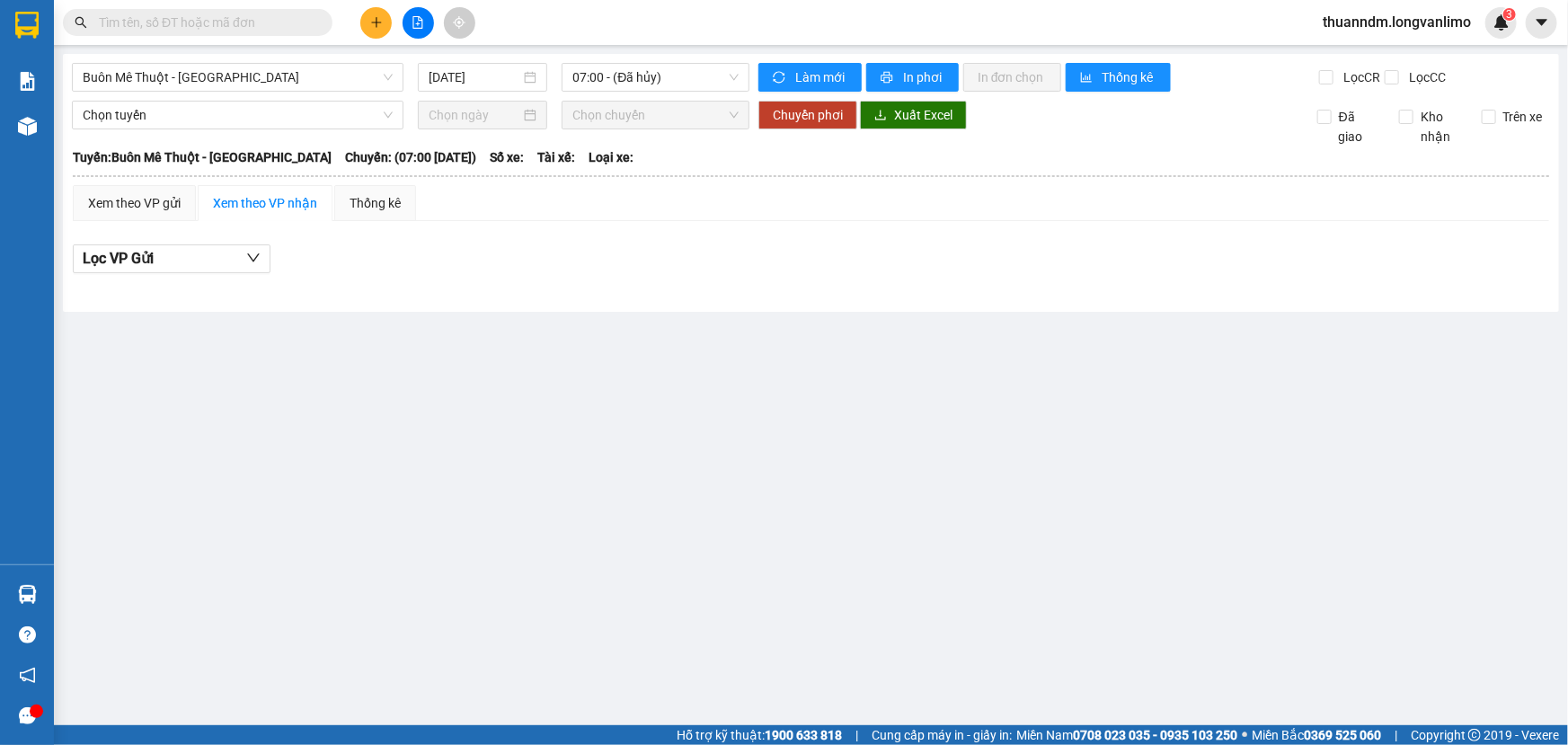
click at [261, 47] on main "Buôn Mê Thuột - [GEOGRAPHIC_DATA] [DATE] 07:00 - (Đã [PERSON_NAME]) [PERSON_NAM…" at bounding box center [784, 363] width 1568 height 725
click at [251, 38] on div "Kết quả [PERSON_NAME] ( 0 ) Bộ lọc Gửi 3 ngày gần nhất No Data thuanndm.longvan…" at bounding box center [784, 22] width 1568 height 45
click at [179, 13] on input "text" at bounding box center [205, 22] width 212 height 20
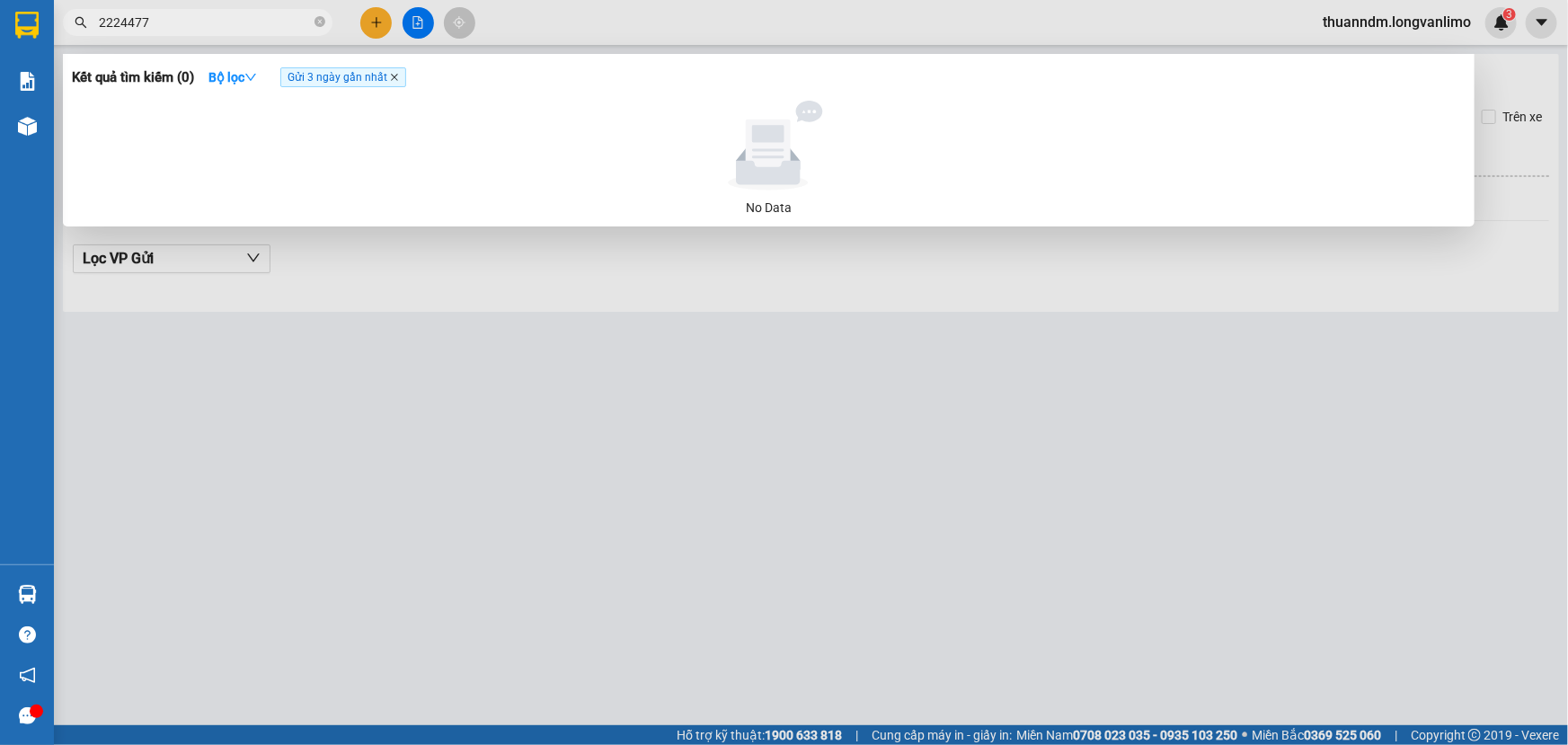
type input "2224477"
click at [398, 79] on icon "close" at bounding box center [394, 77] width 7 height 7
click at [314, 19] on icon "close-circle" at bounding box center [320, 21] width 11 height 11
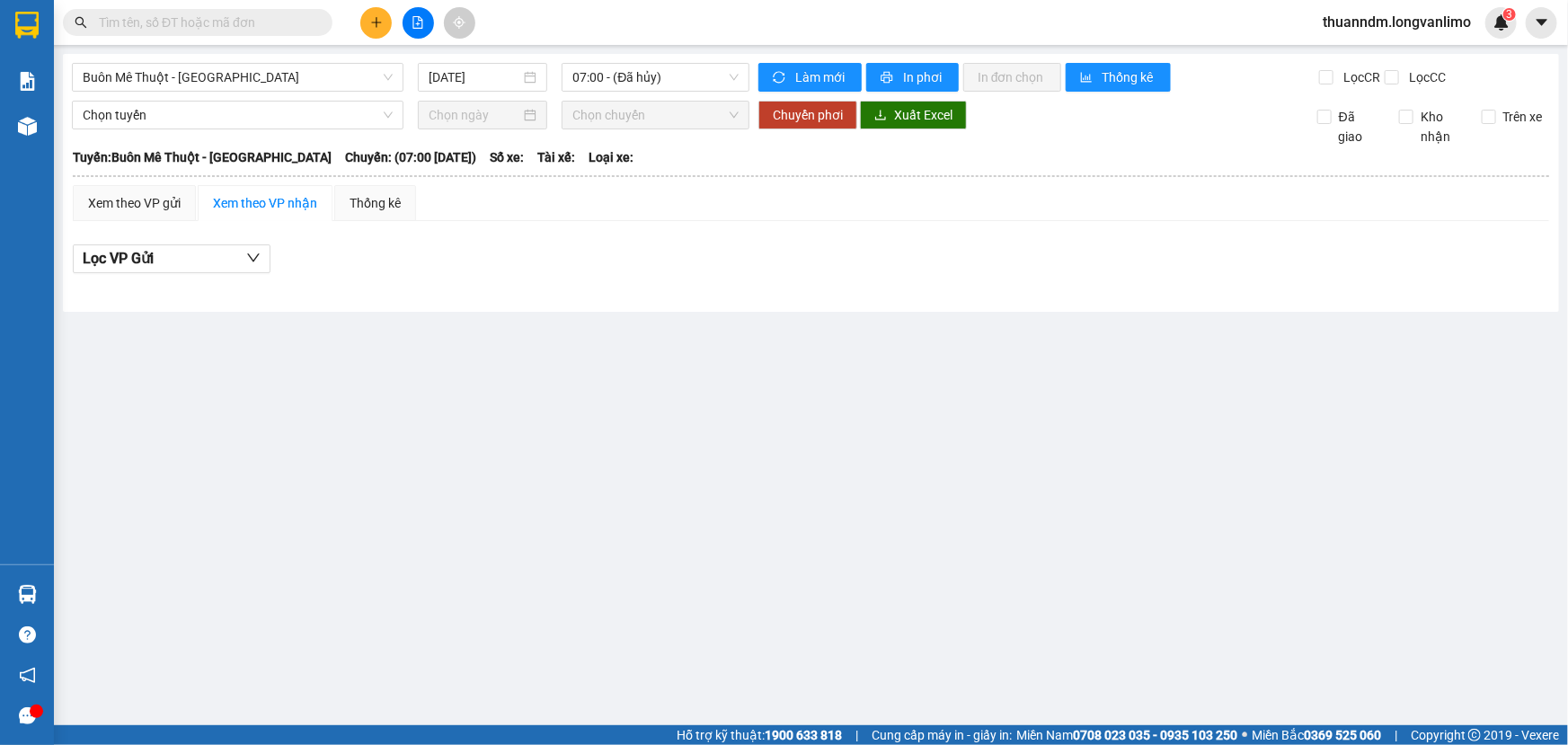
click at [301, 20] on input "text" at bounding box center [205, 22] width 212 height 20
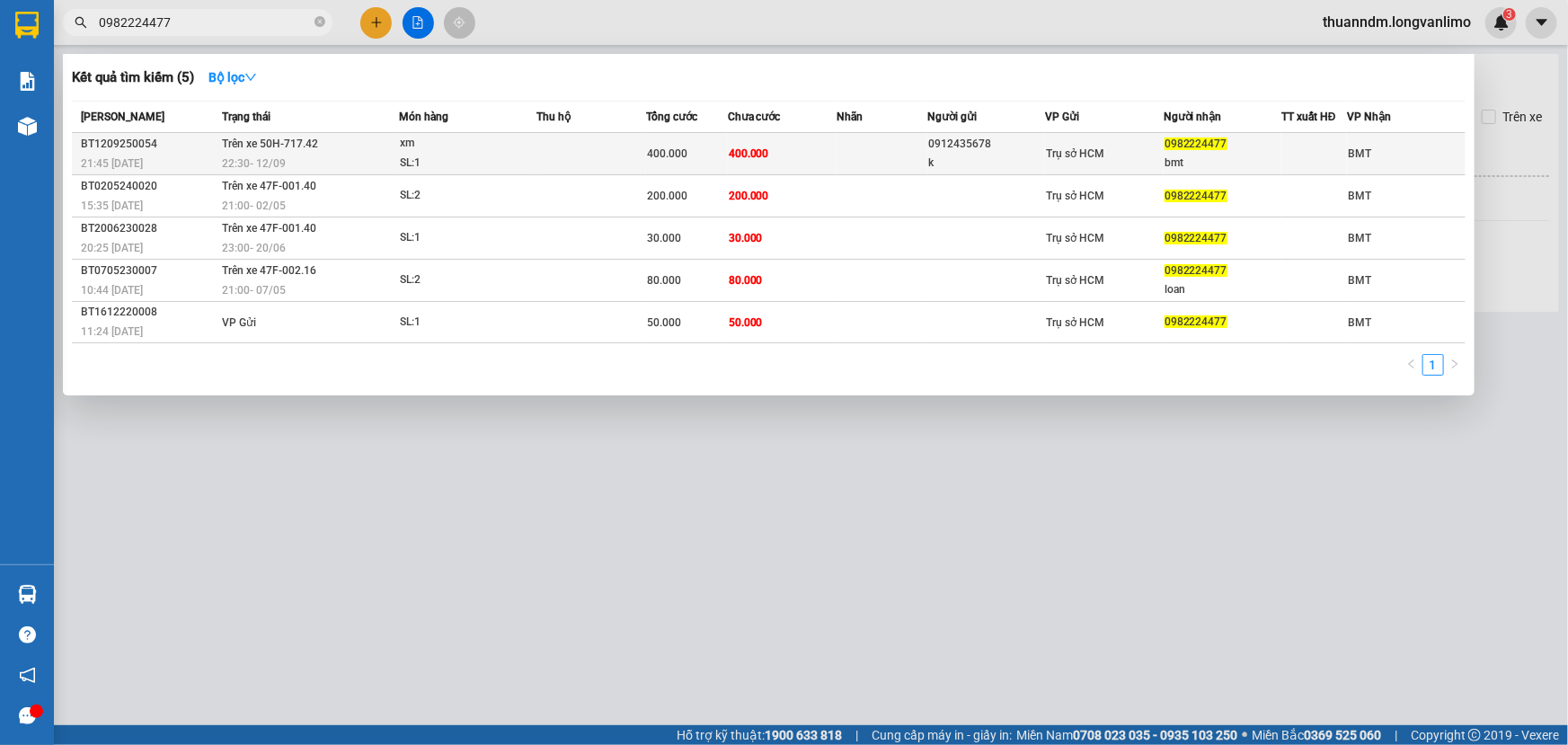
type input "0982224477"
click at [405, 164] on div "SL: 1" at bounding box center [467, 163] width 135 height 20
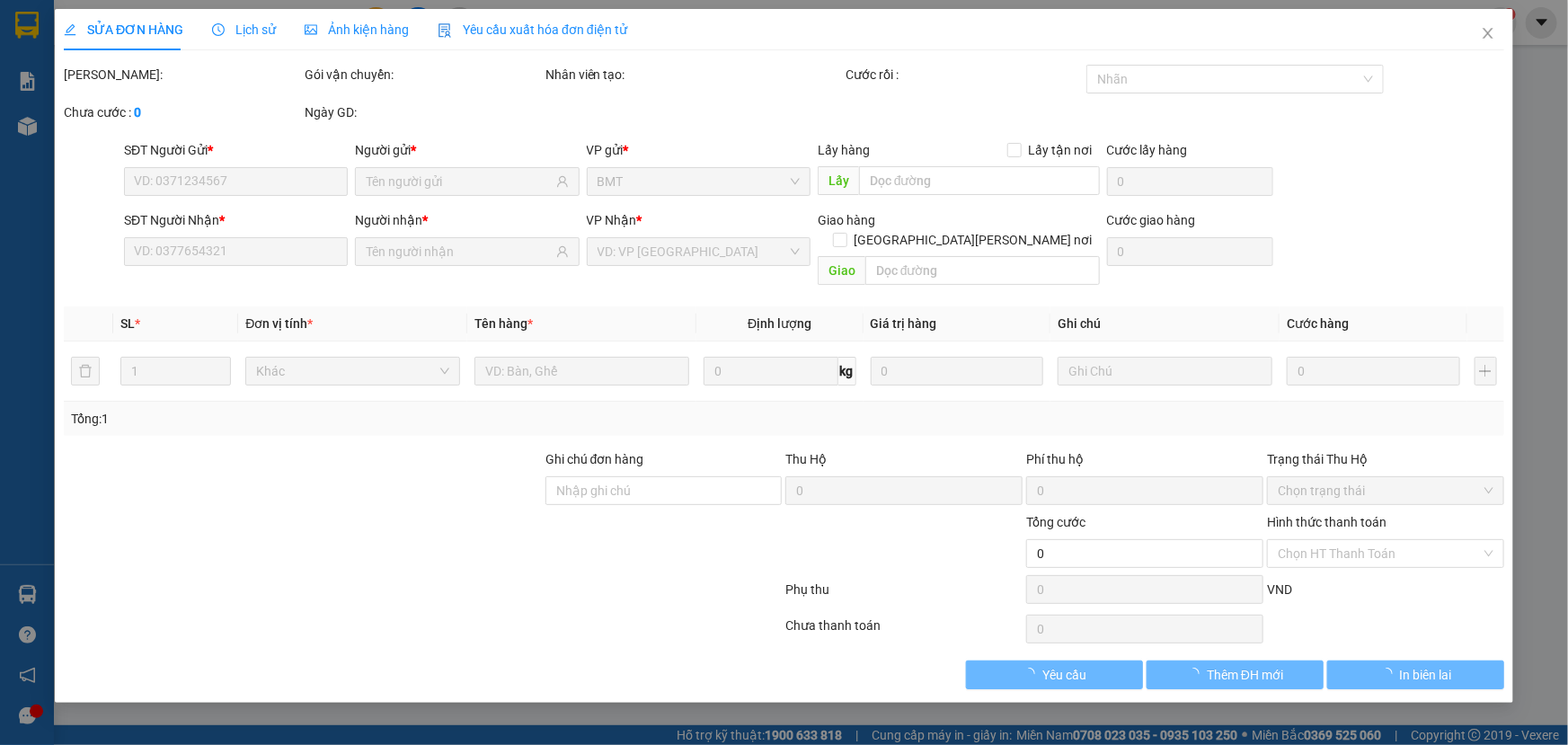
type input "0912435678"
type input "k"
type input "0982224477"
type input "bmt"
type input "400.000"
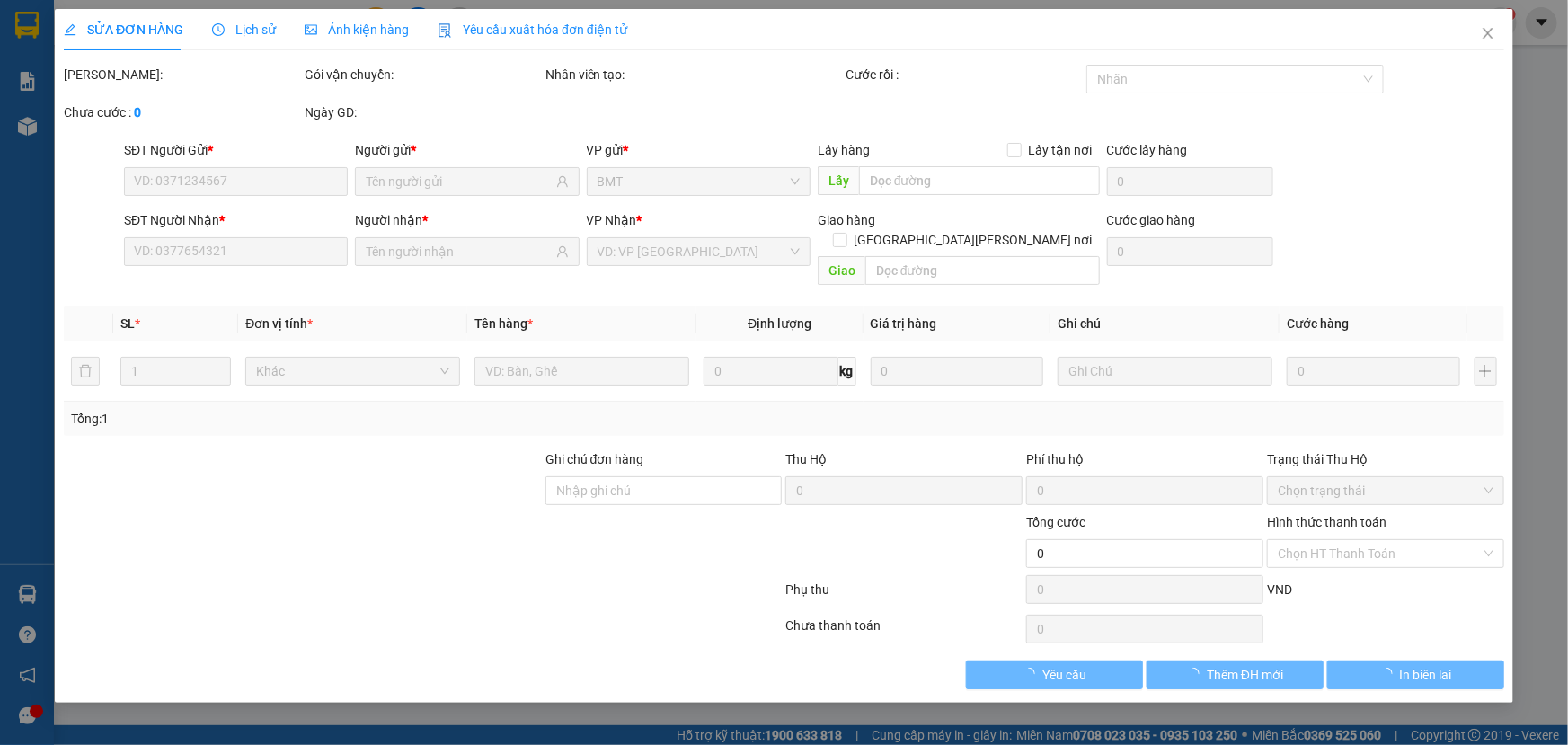
type input "400.000"
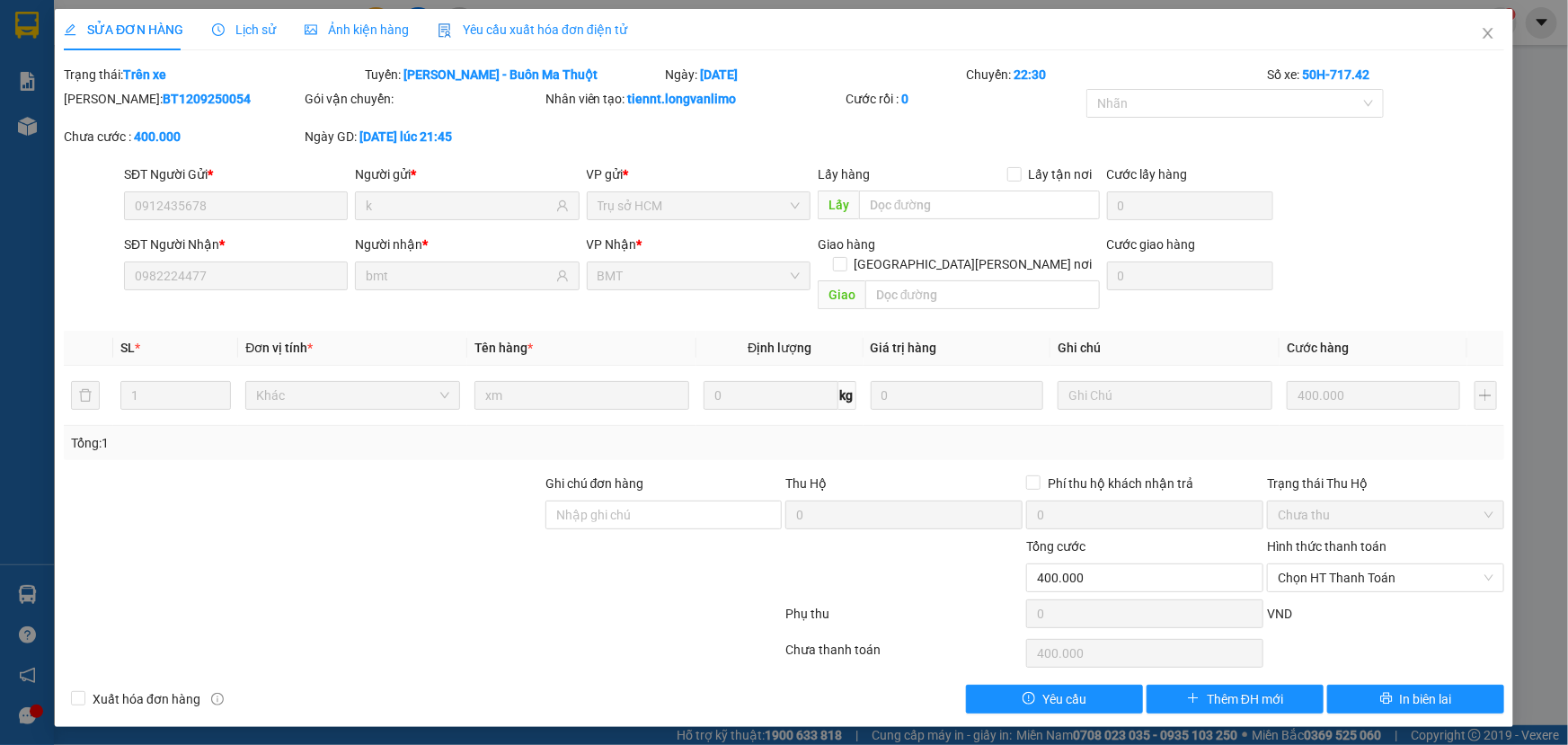
click at [339, 36] on span "Ảnh kiện hàng" at bounding box center [357, 29] width 104 height 14
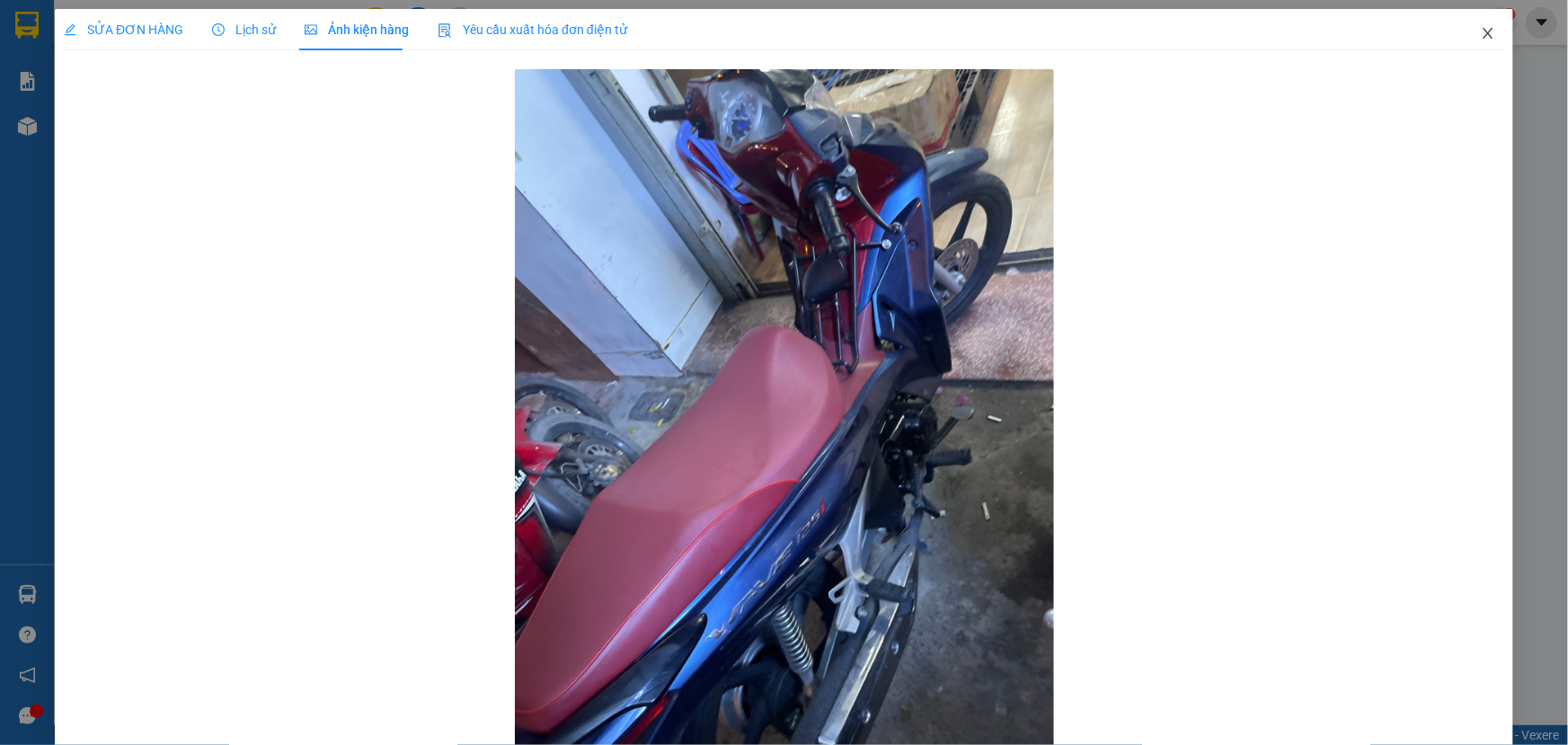
click at [1482, 32] on icon "close" at bounding box center [1488, 33] width 14 height 14
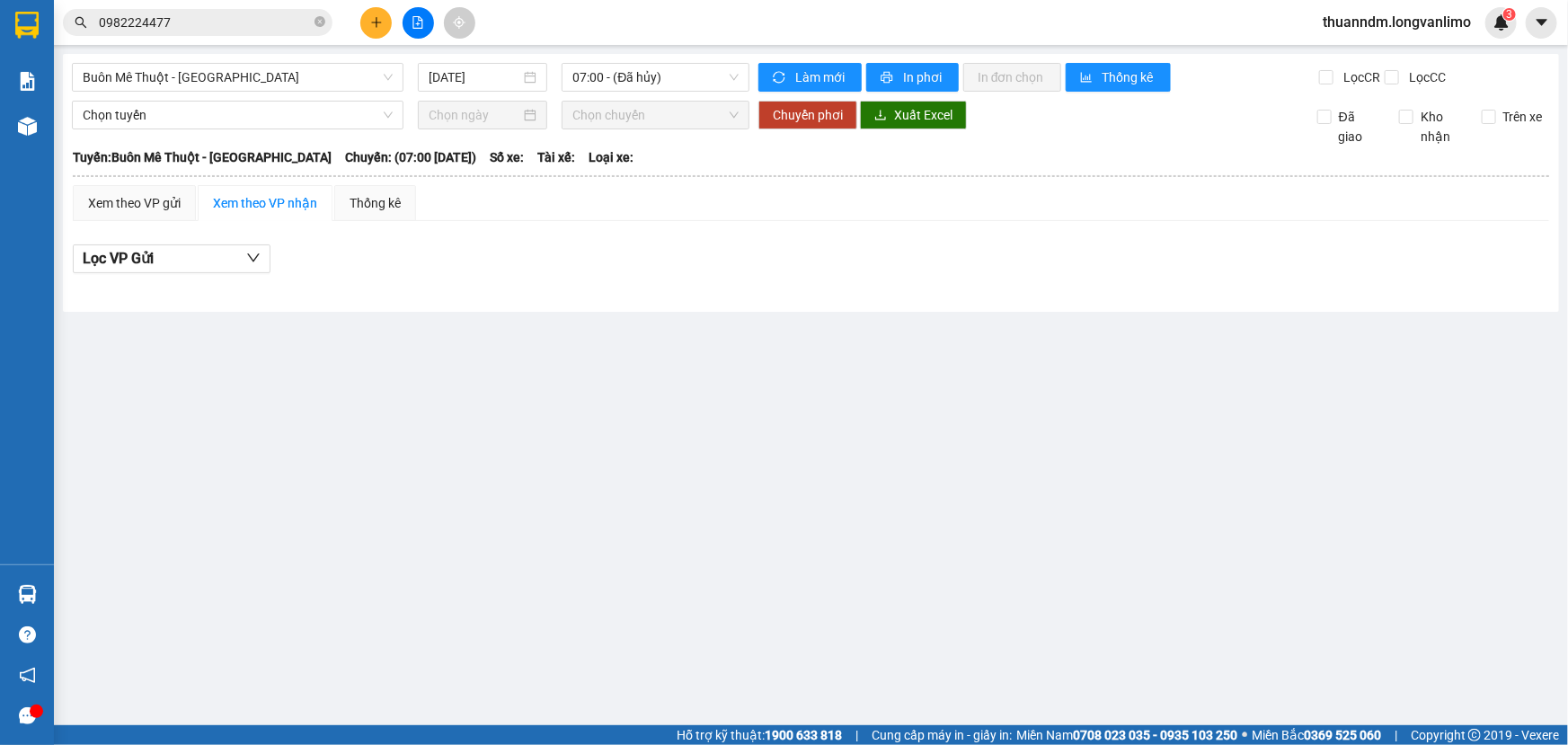
click at [269, 18] on input "0982224477" at bounding box center [205, 22] width 212 height 20
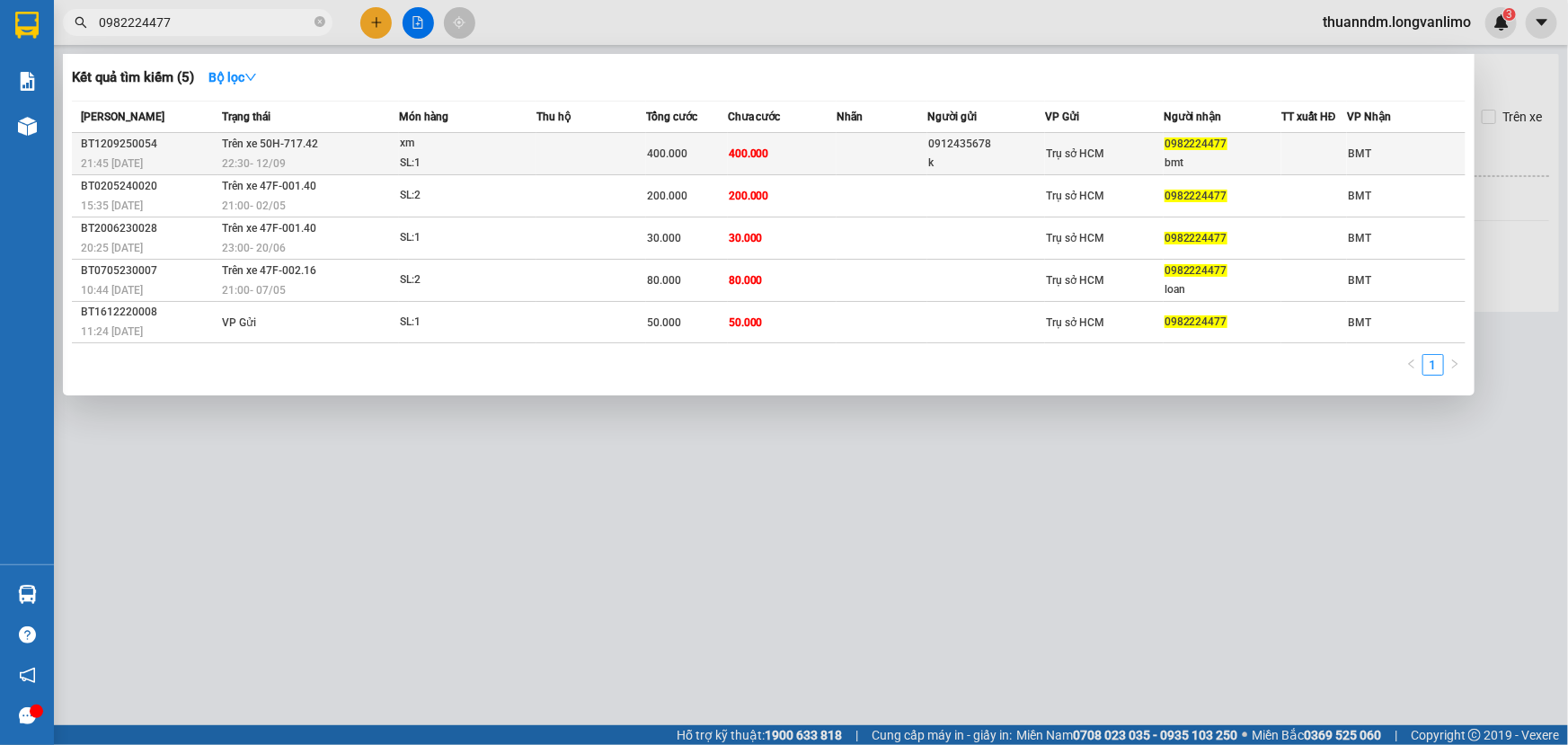
click at [385, 153] on div "22:30 - 12/09" at bounding box center [310, 163] width 176 height 20
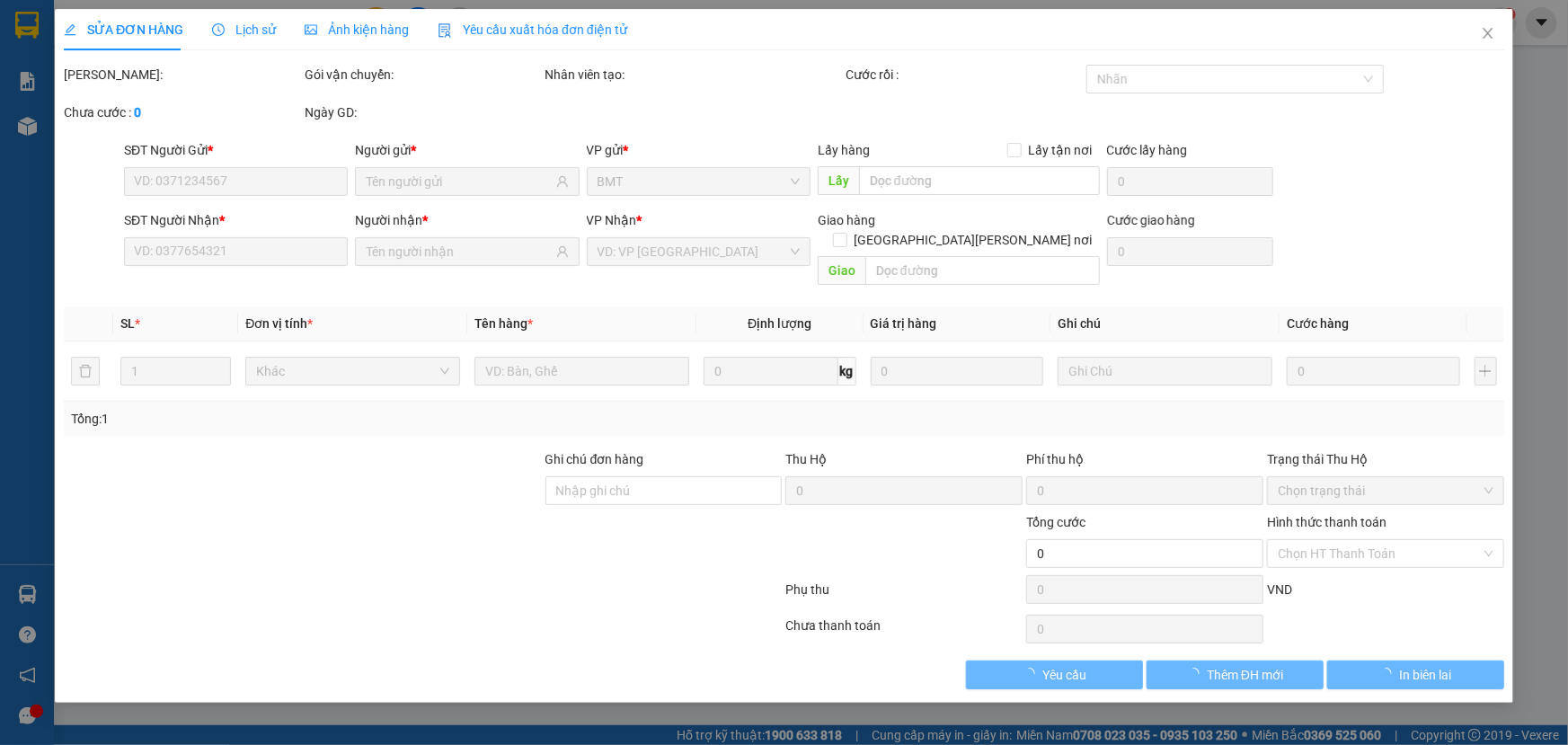
type input "0912435678"
type input "k"
type input "0982224477"
type input "bmt"
type input "400.000"
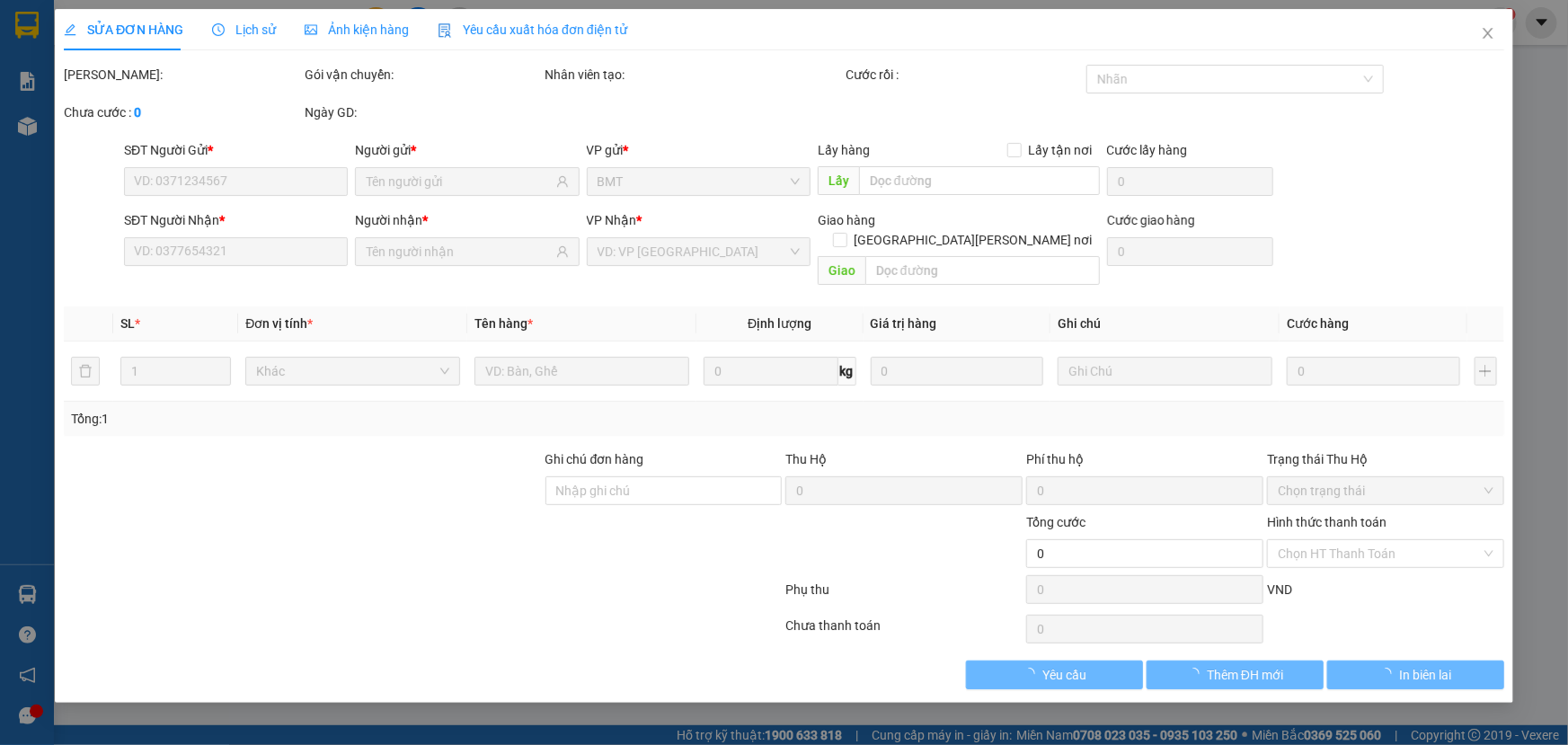
type input "400.000"
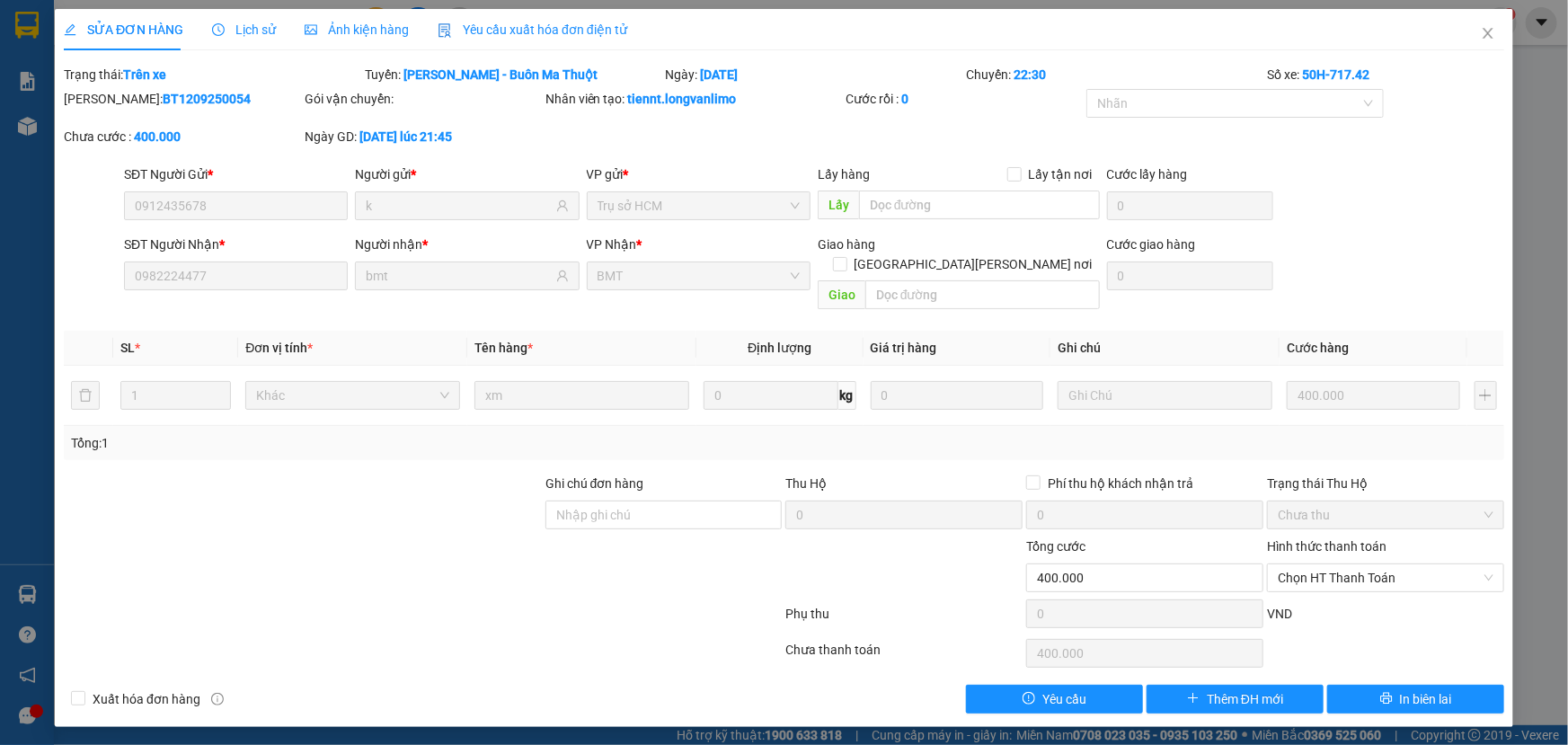
click at [351, 37] on div "Ảnh kiện hàng" at bounding box center [357, 29] width 104 height 20
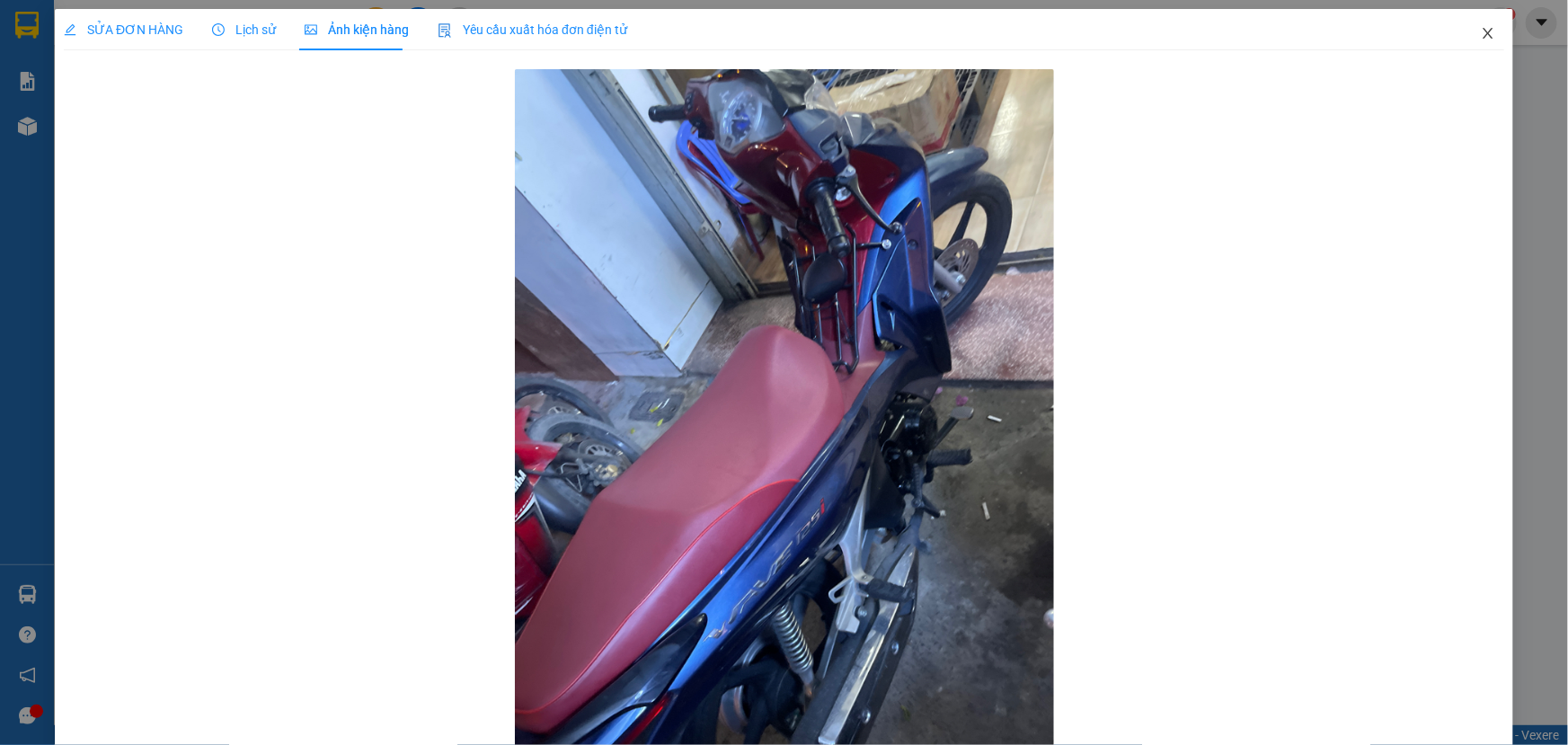
click at [1483, 33] on icon "close" at bounding box center [1488, 33] width 10 height 11
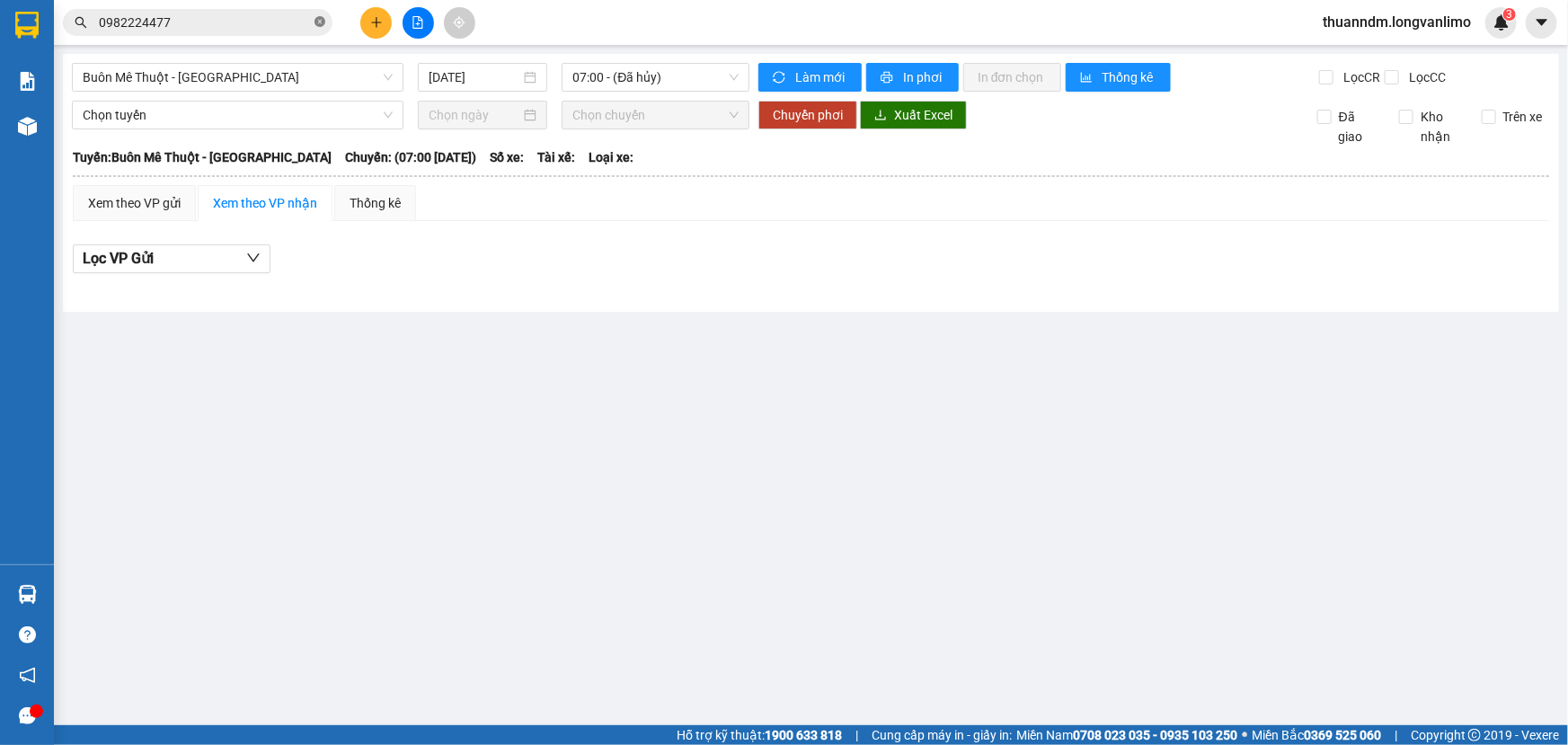
click at [315, 18] on icon "close-circle" at bounding box center [320, 21] width 11 height 11
click at [272, 20] on input "text" at bounding box center [205, 22] width 212 height 20
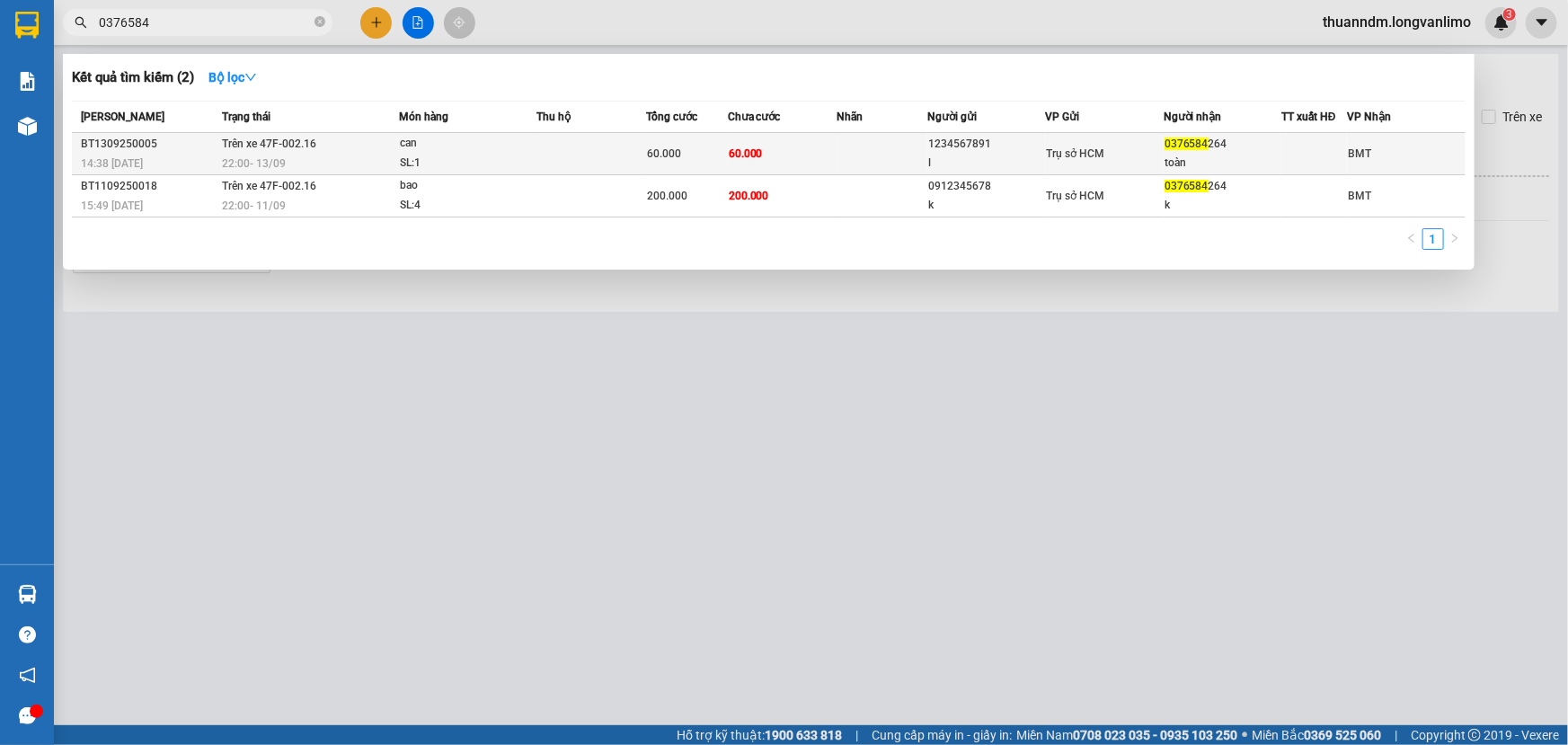
type input "0376584"
click at [331, 153] on div "22:00 - 13/09" at bounding box center [310, 163] width 176 height 20
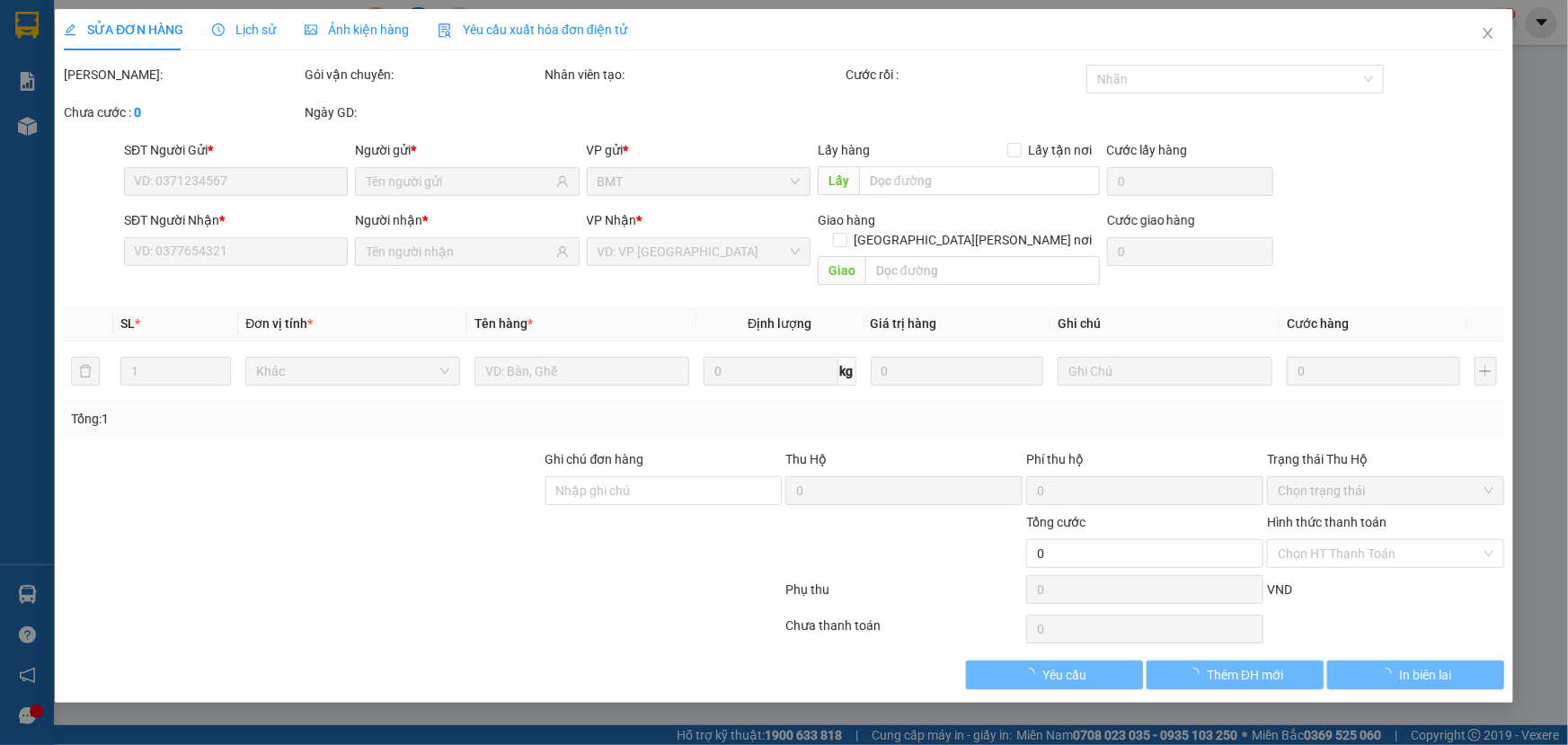
type input "1234567891"
type input "l"
type input "0376584264"
type input "toàn"
type input "60.000"
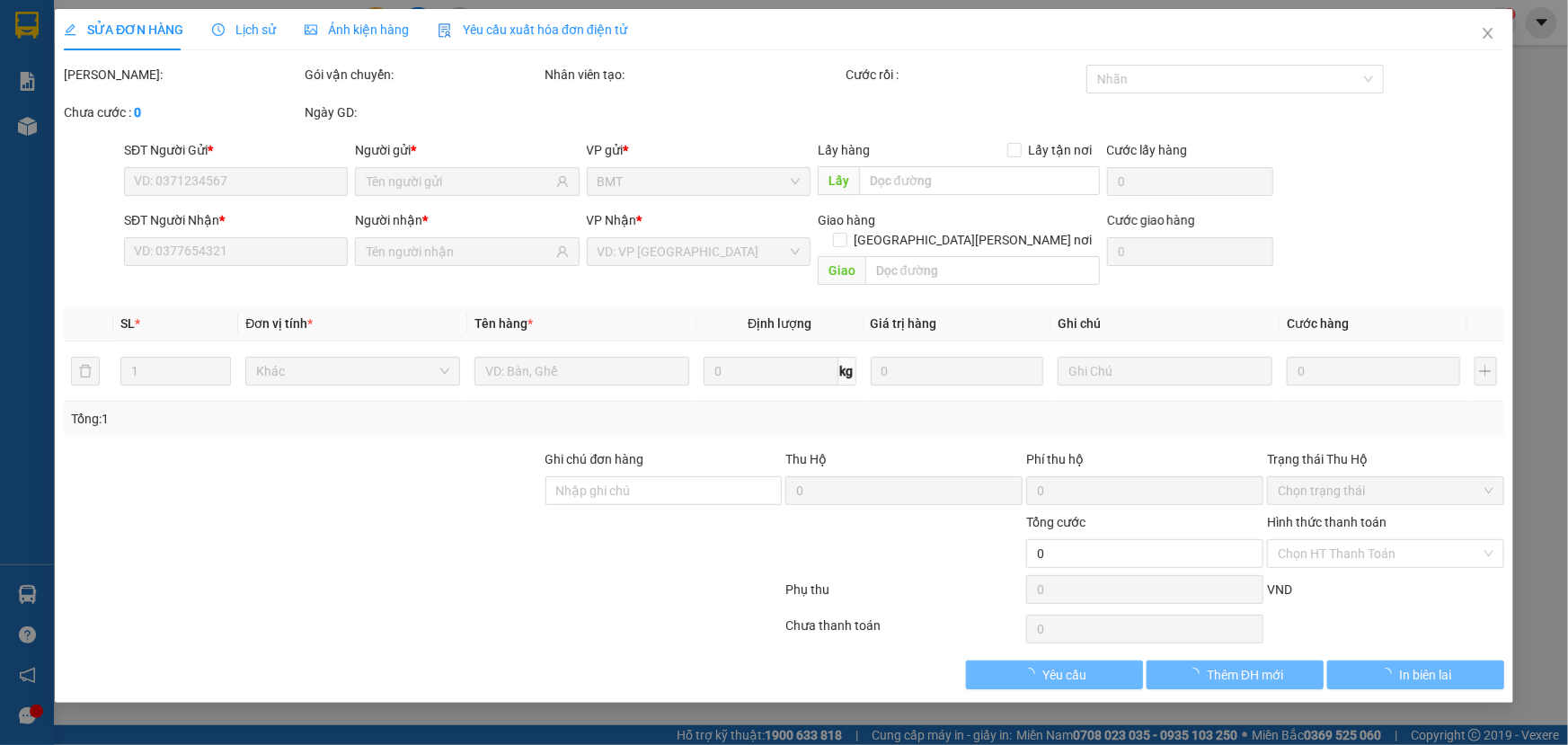
type input "60.000"
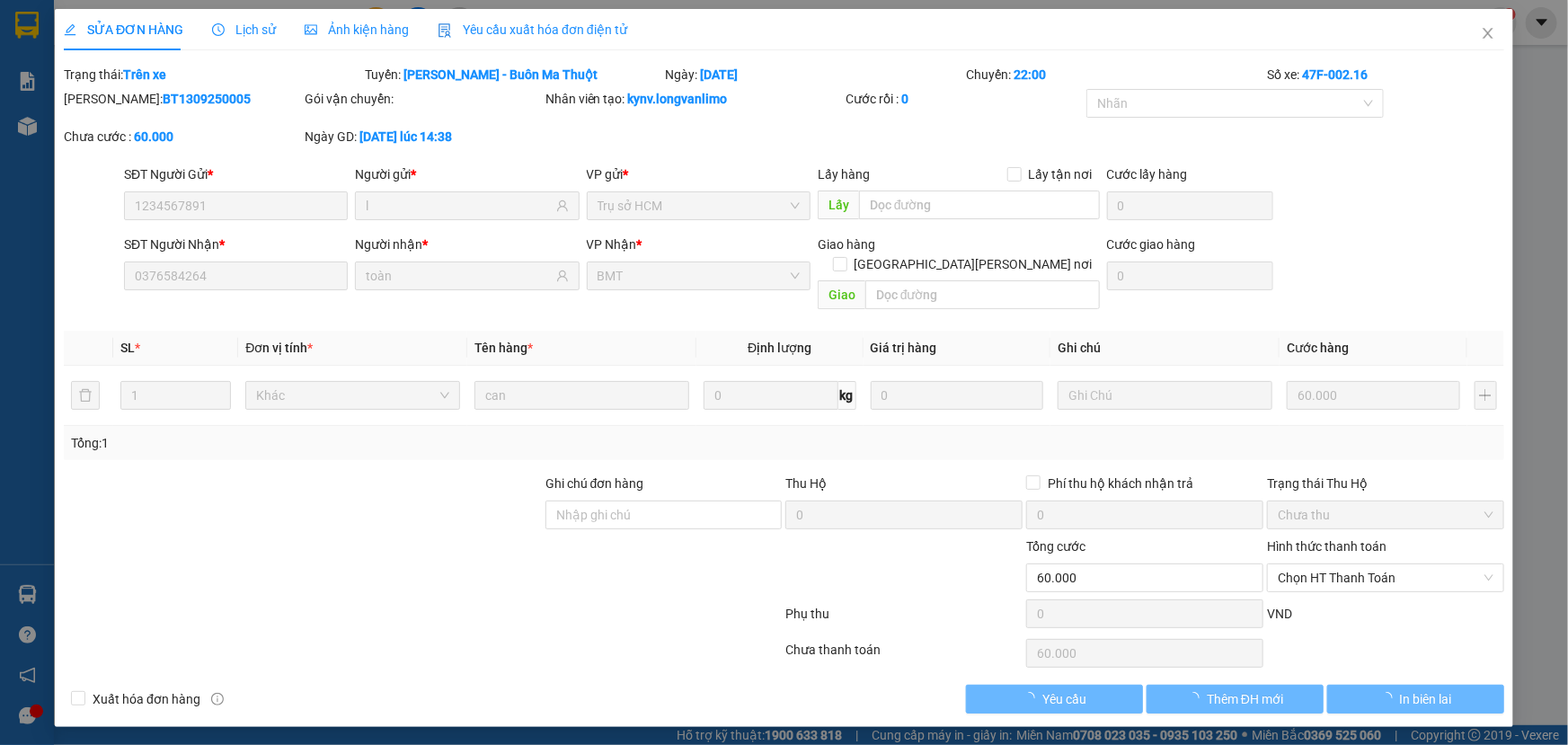
click at [350, 27] on span "Ảnh kiện hàng" at bounding box center [357, 29] width 104 height 14
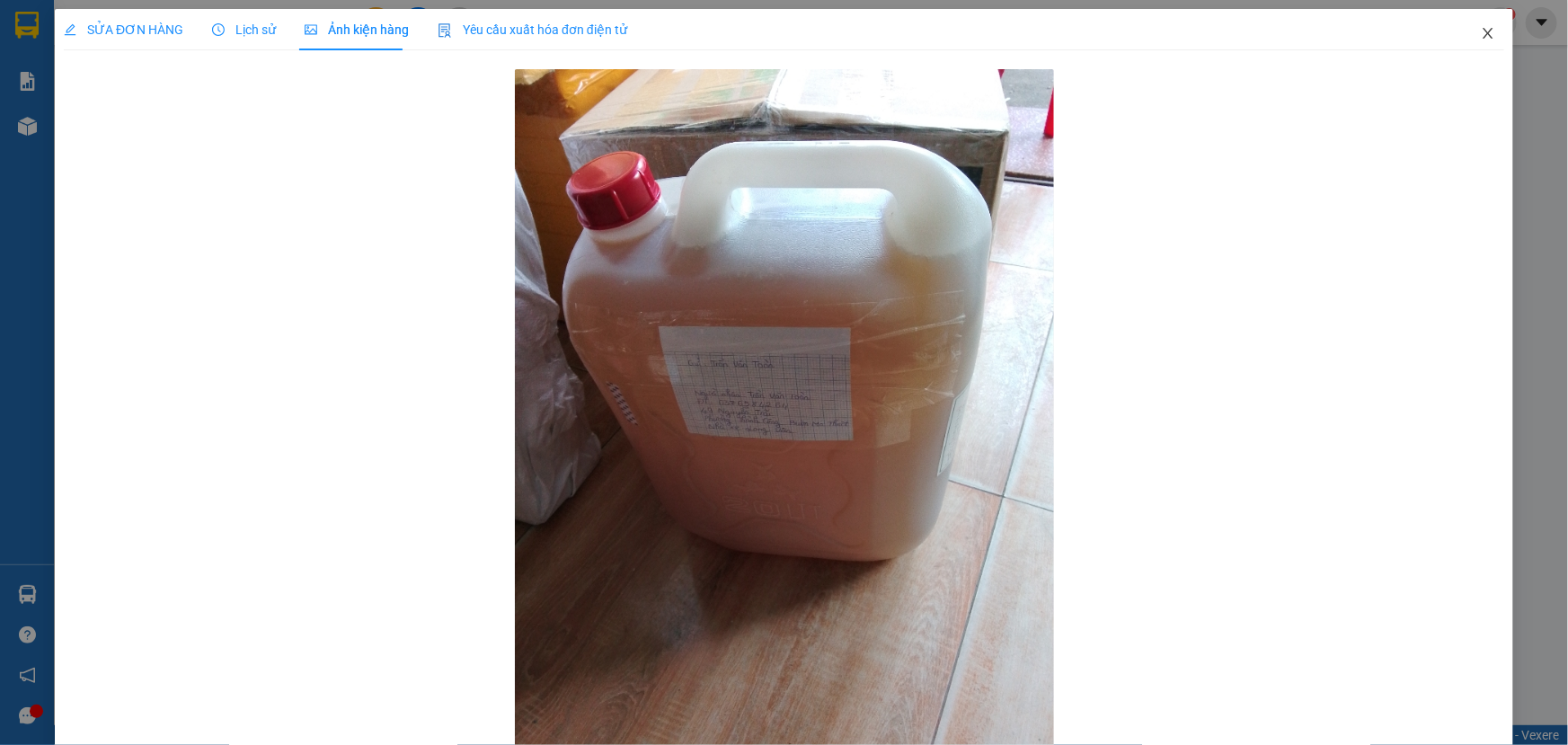
click at [1488, 25] on span "Close" at bounding box center [1488, 34] width 50 height 50
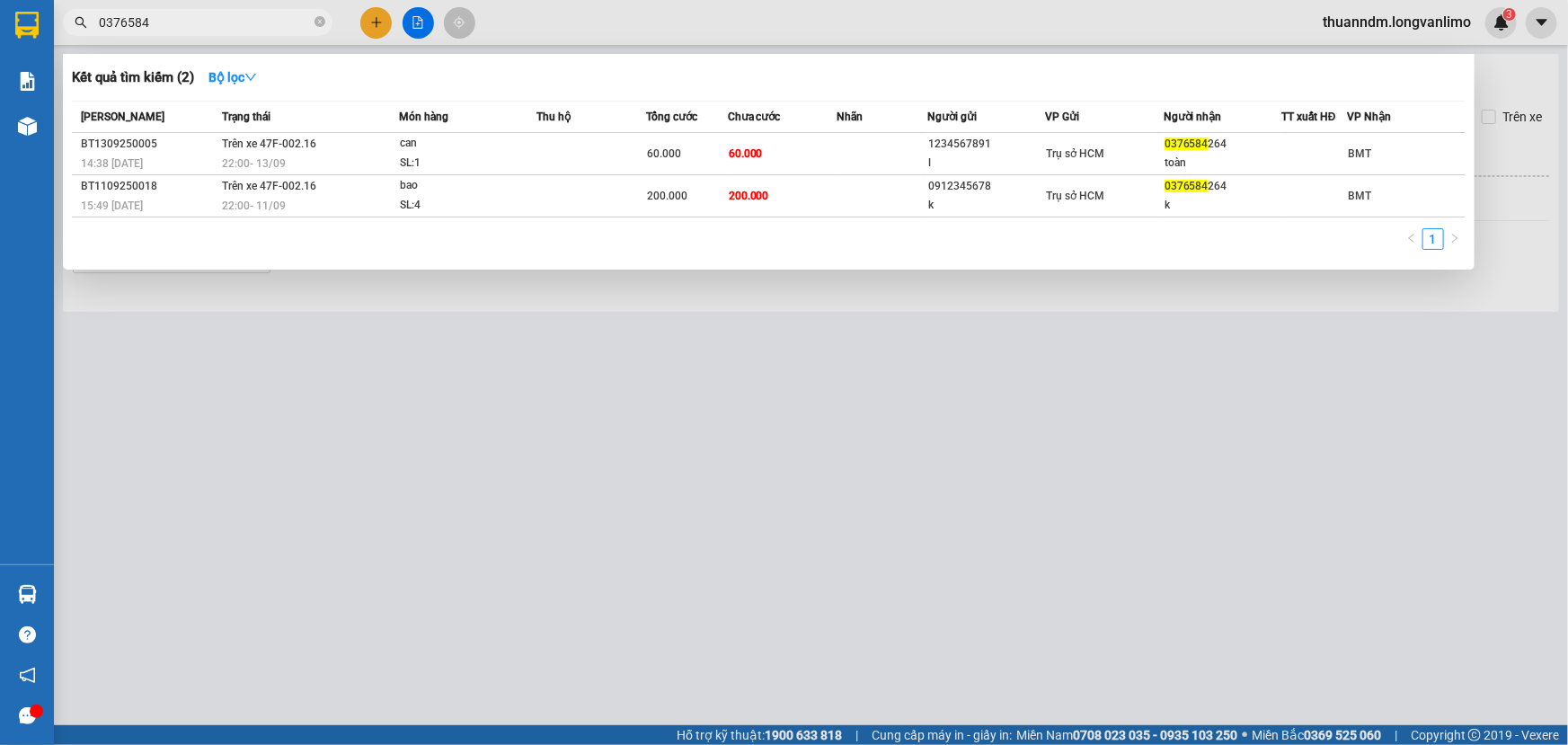
click at [224, 17] on input "0376584" at bounding box center [205, 22] width 212 height 20
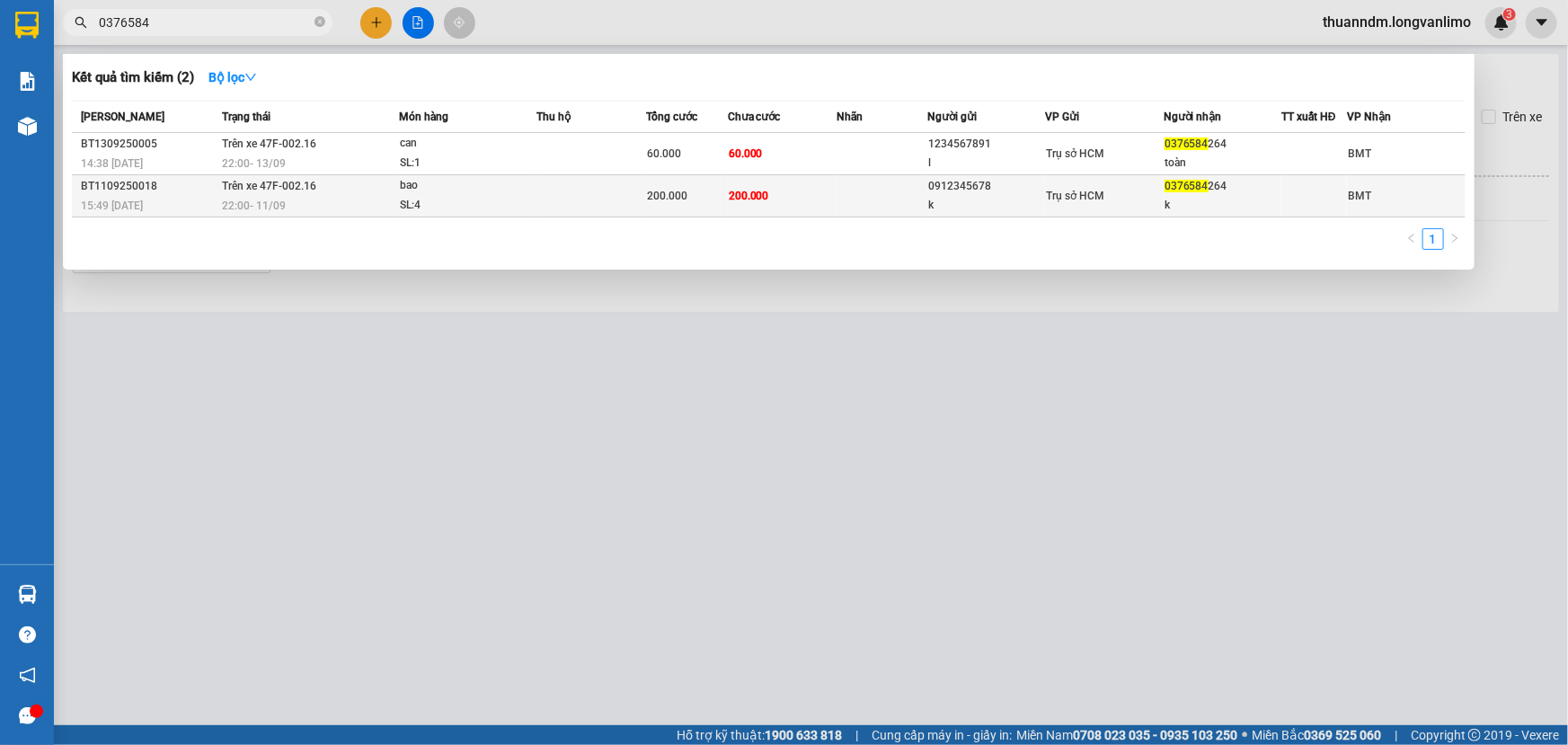
click at [647, 200] on span "200.000" at bounding box center [667, 196] width 40 height 13
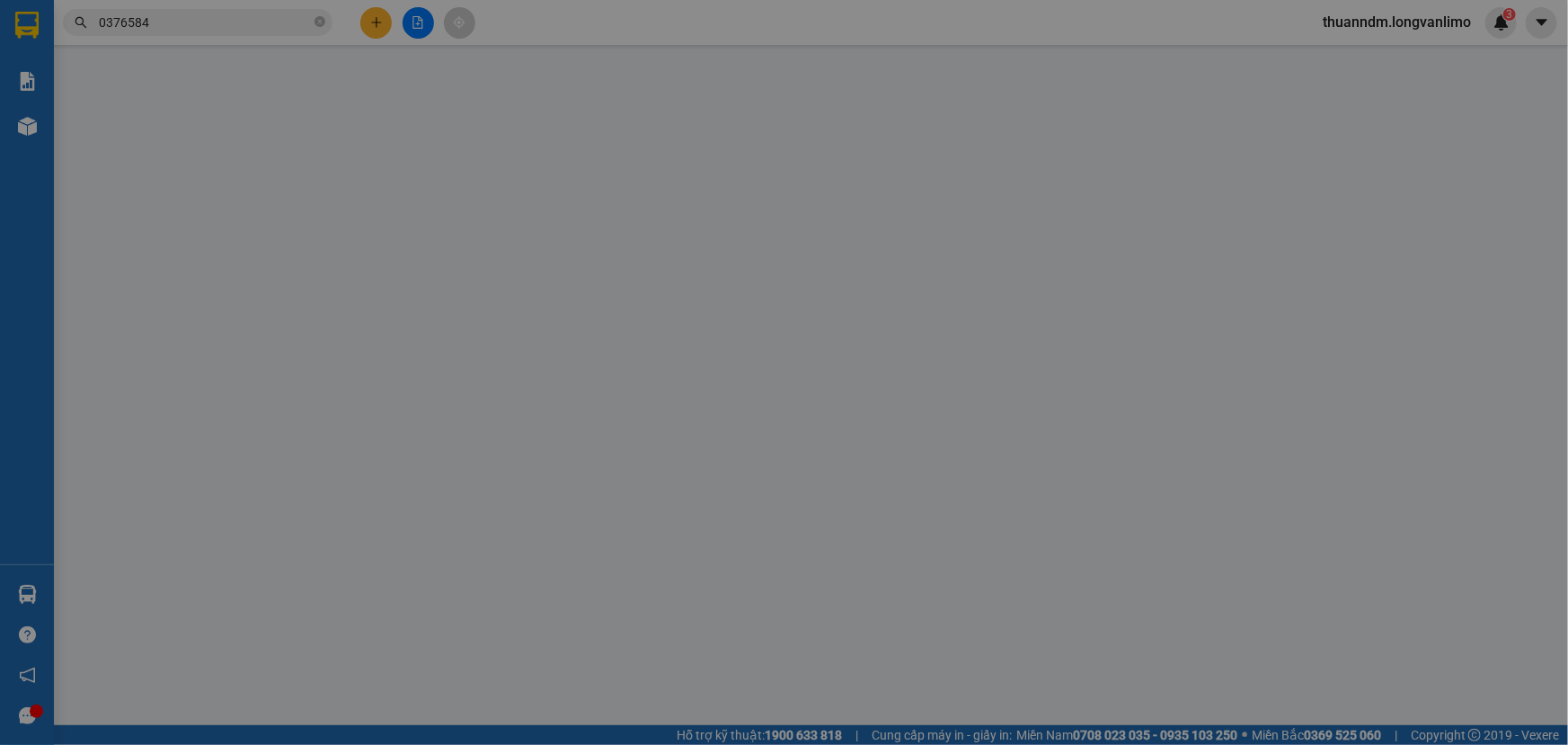
type input "0912345678"
type input "k"
type input "0376584264"
type input "k"
type input "200.000"
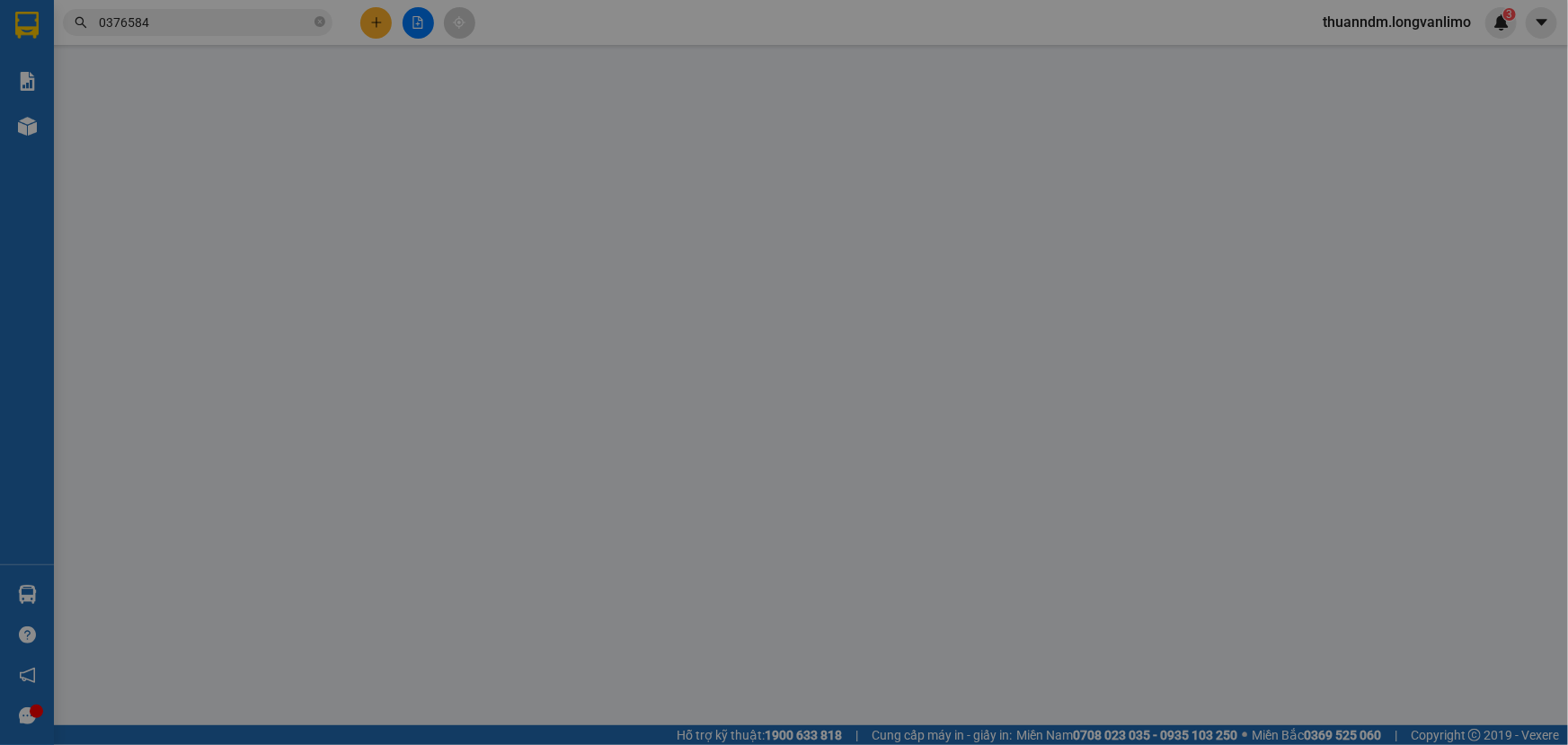
type input "200.000"
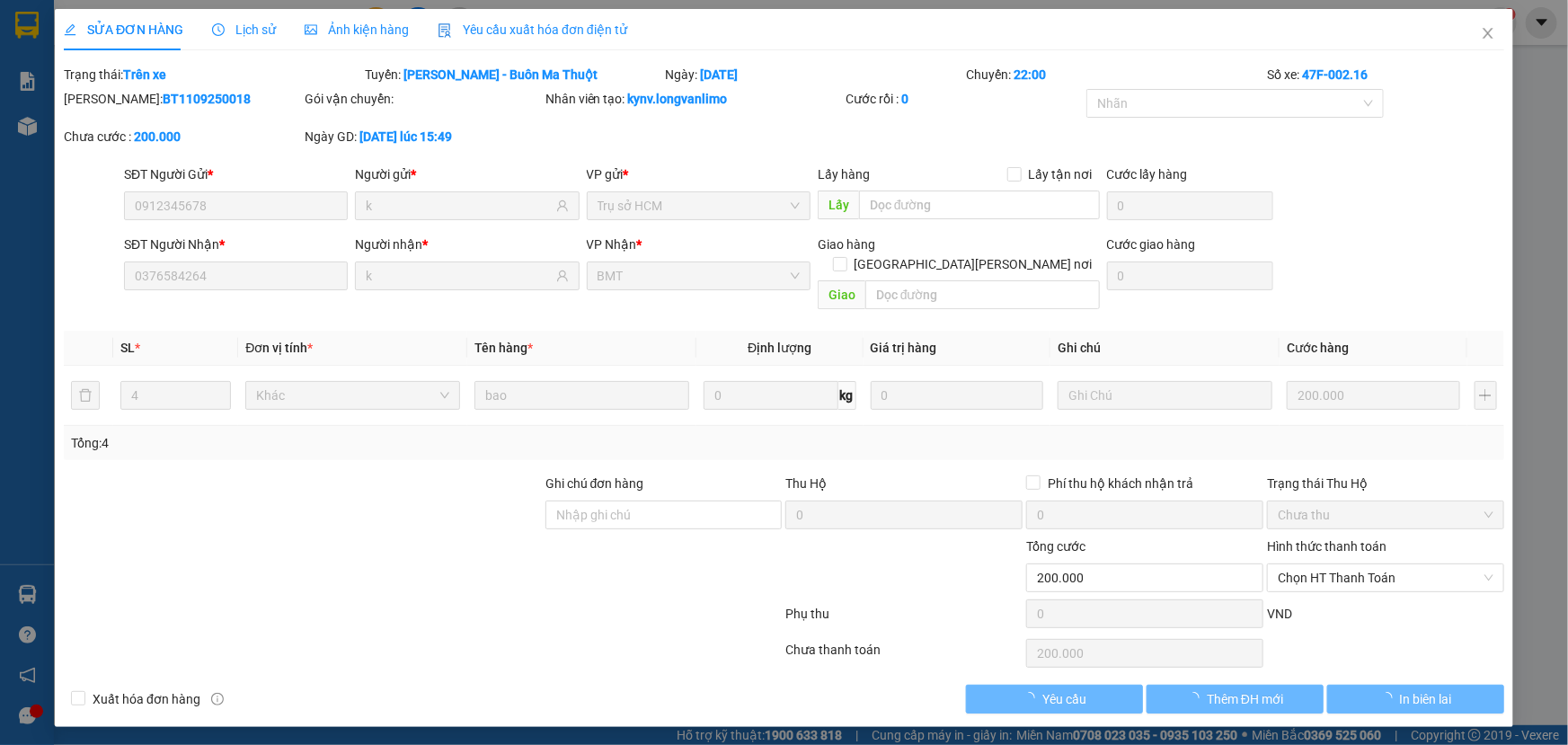
click at [324, 26] on span "Ảnh kiện hàng" at bounding box center [357, 29] width 104 height 14
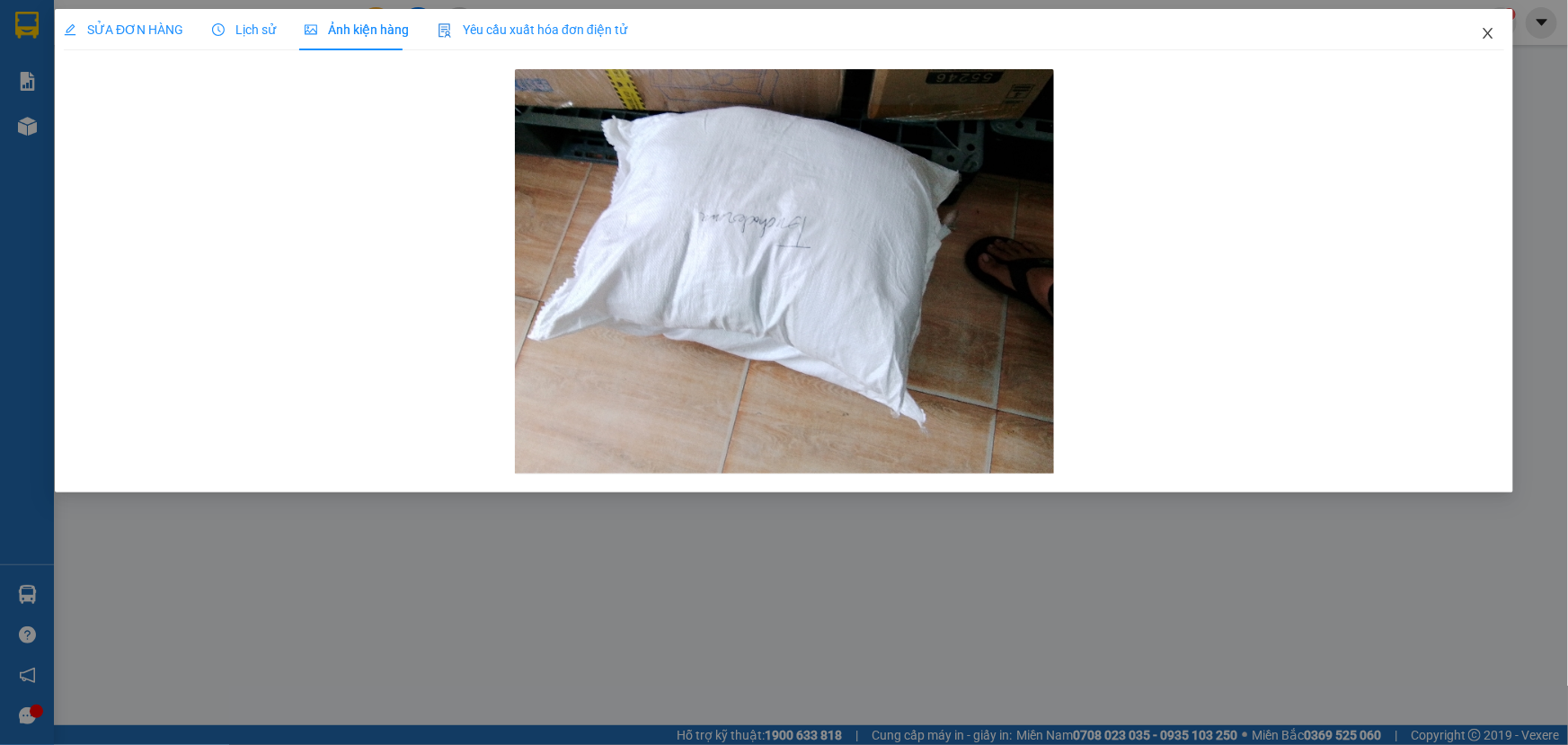
click at [1478, 31] on span "Close" at bounding box center [1488, 34] width 50 height 50
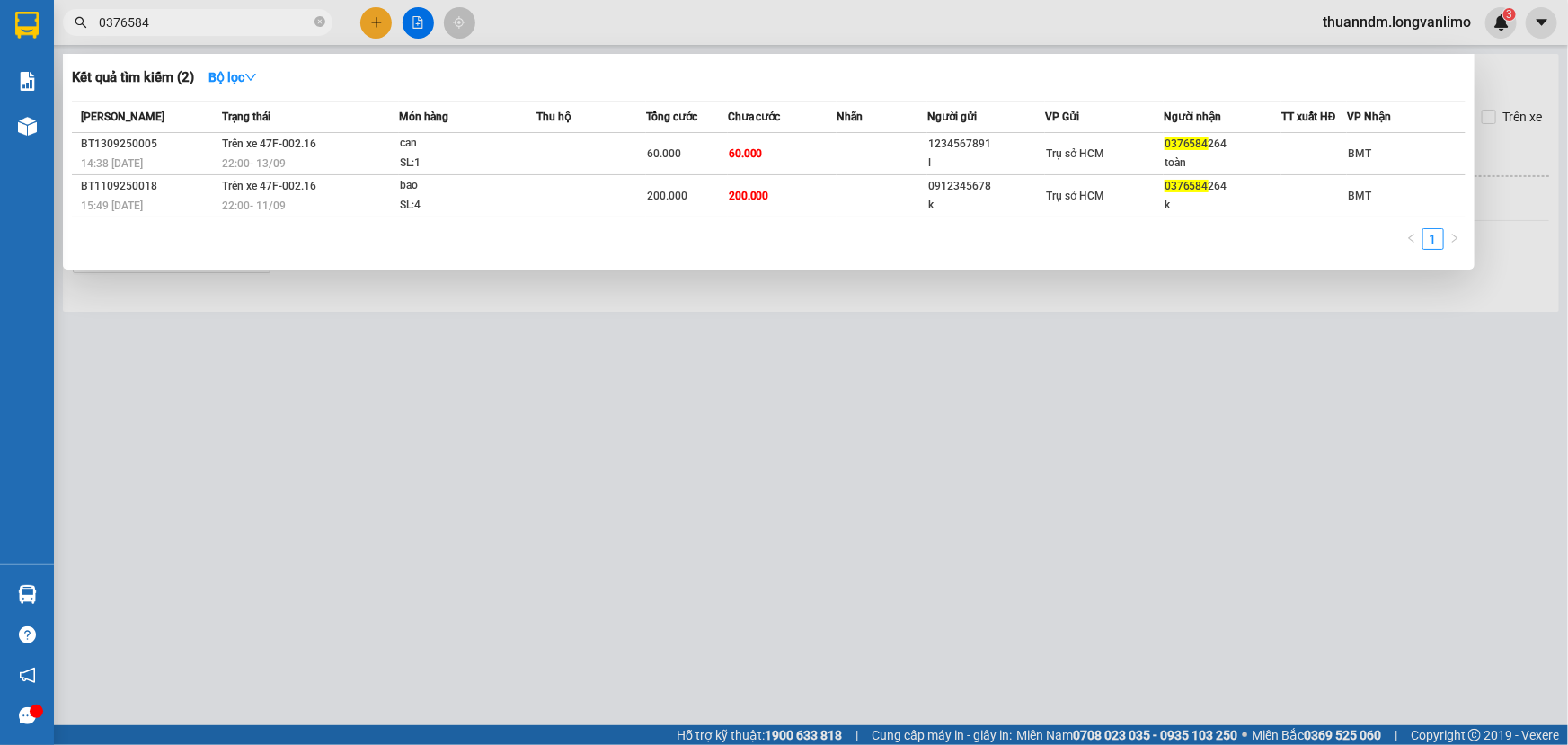
click at [228, 25] on input "0376584" at bounding box center [205, 22] width 212 height 20
click at [321, 26] on icon "close-circle" at bounding box center [320, 21] width 11 height 11
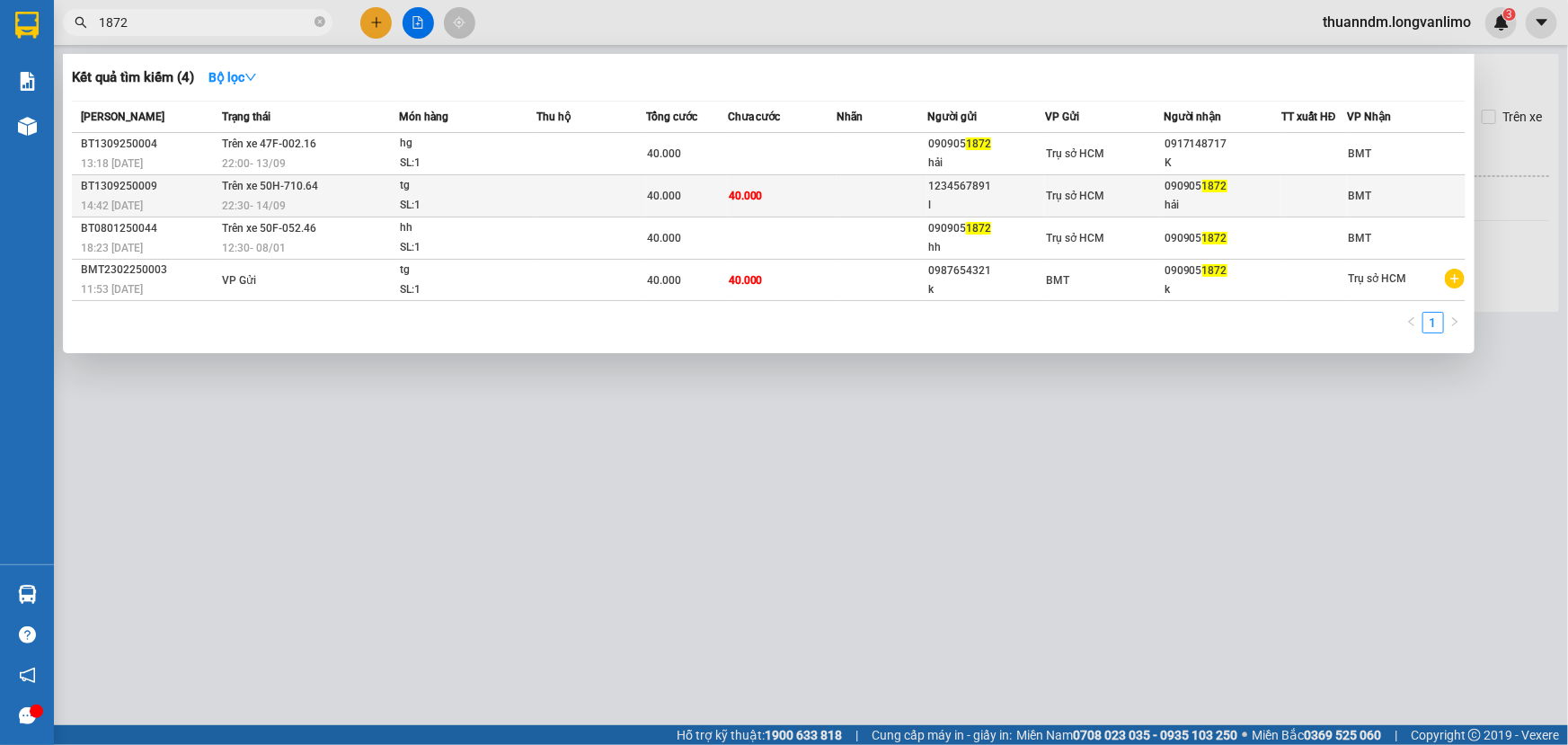
type input "1872"
click at [711, 206] on td "40.000" at bounding box center [687, 195] width 82 height 42
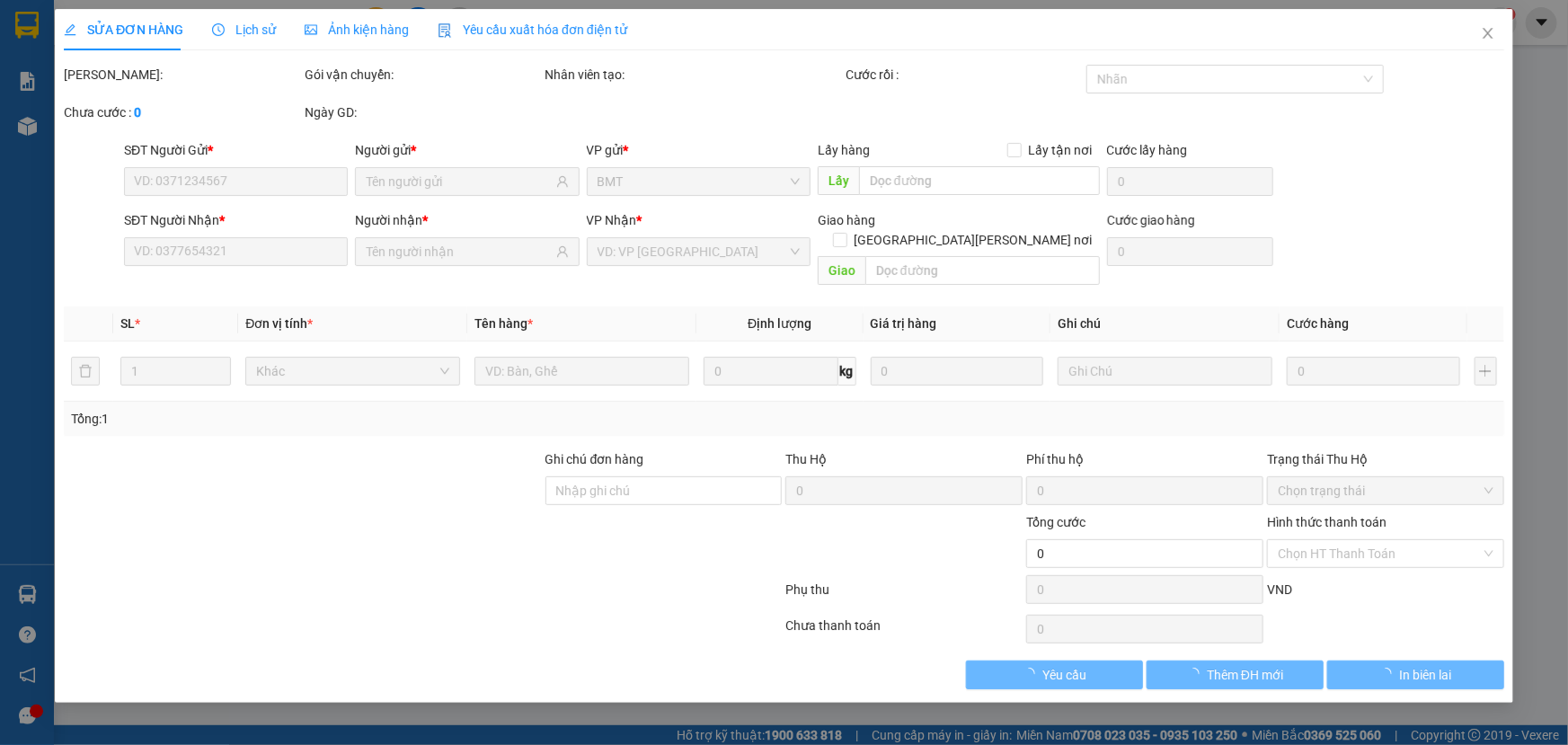
type input "1234567891"
type input "l"
type input "0909051872"
type input "hải"
type input "40.000"
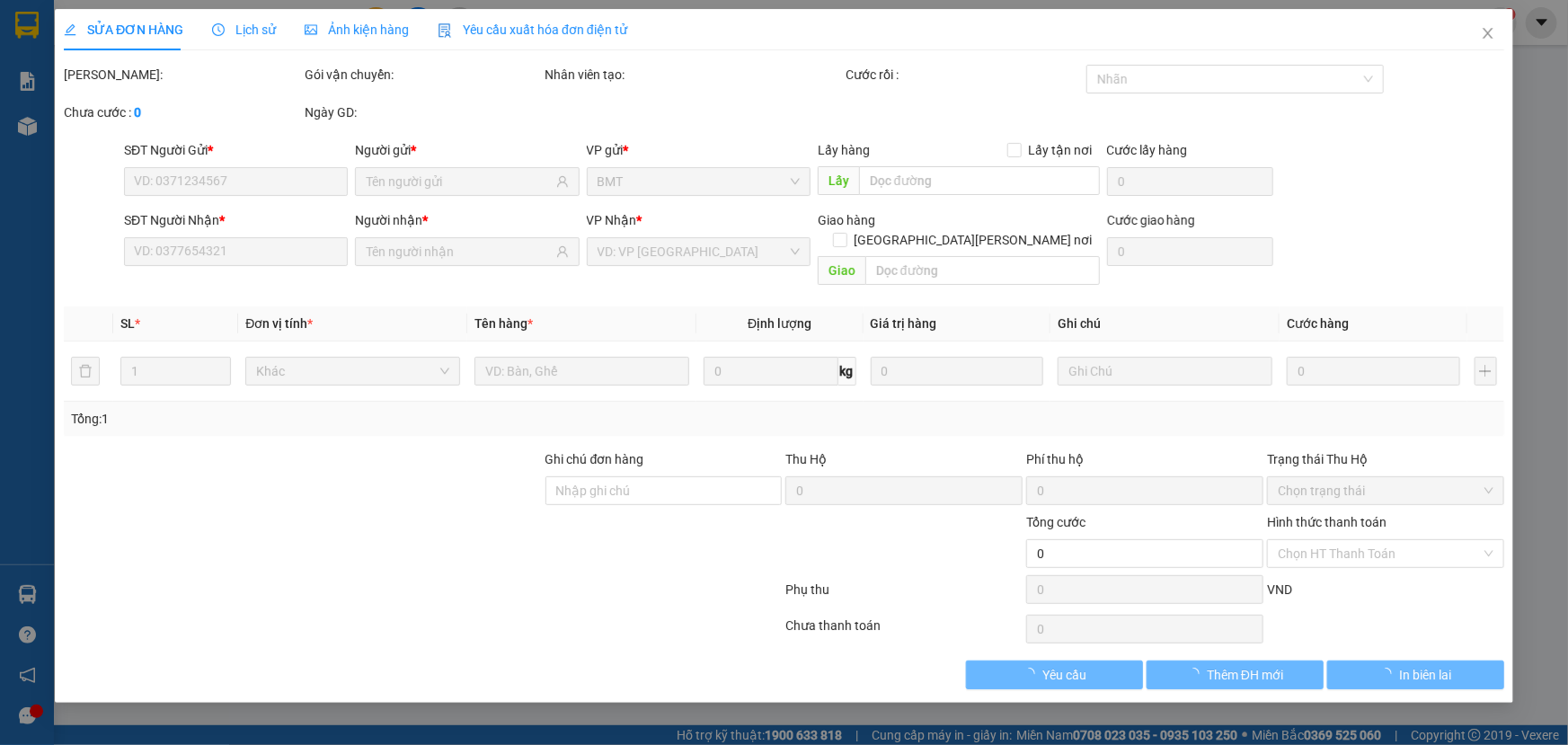
type input "40.000"
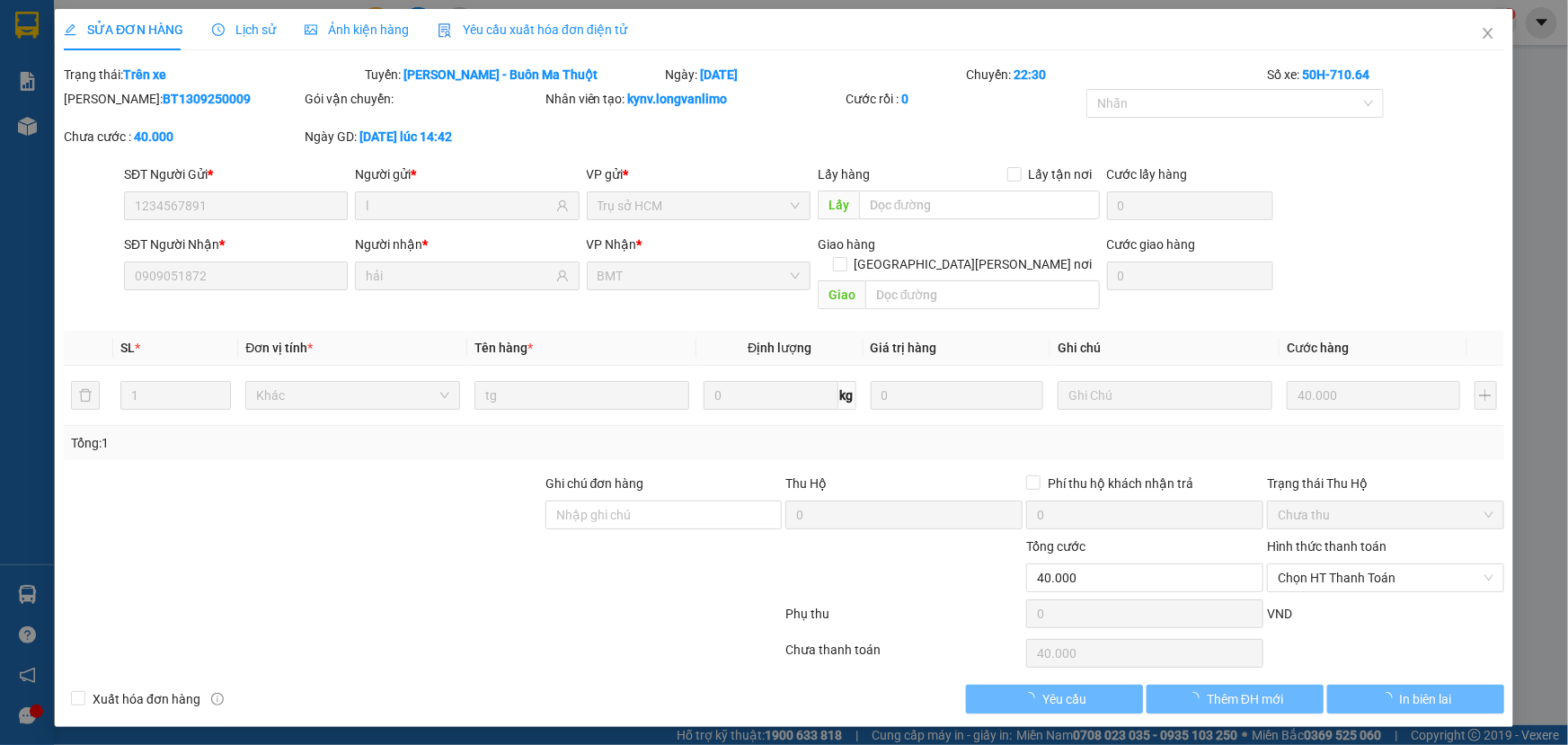
click at [395, 36] on span "Ảnh kiện hàng" at bounding box center [357, 29] width 104 height 14
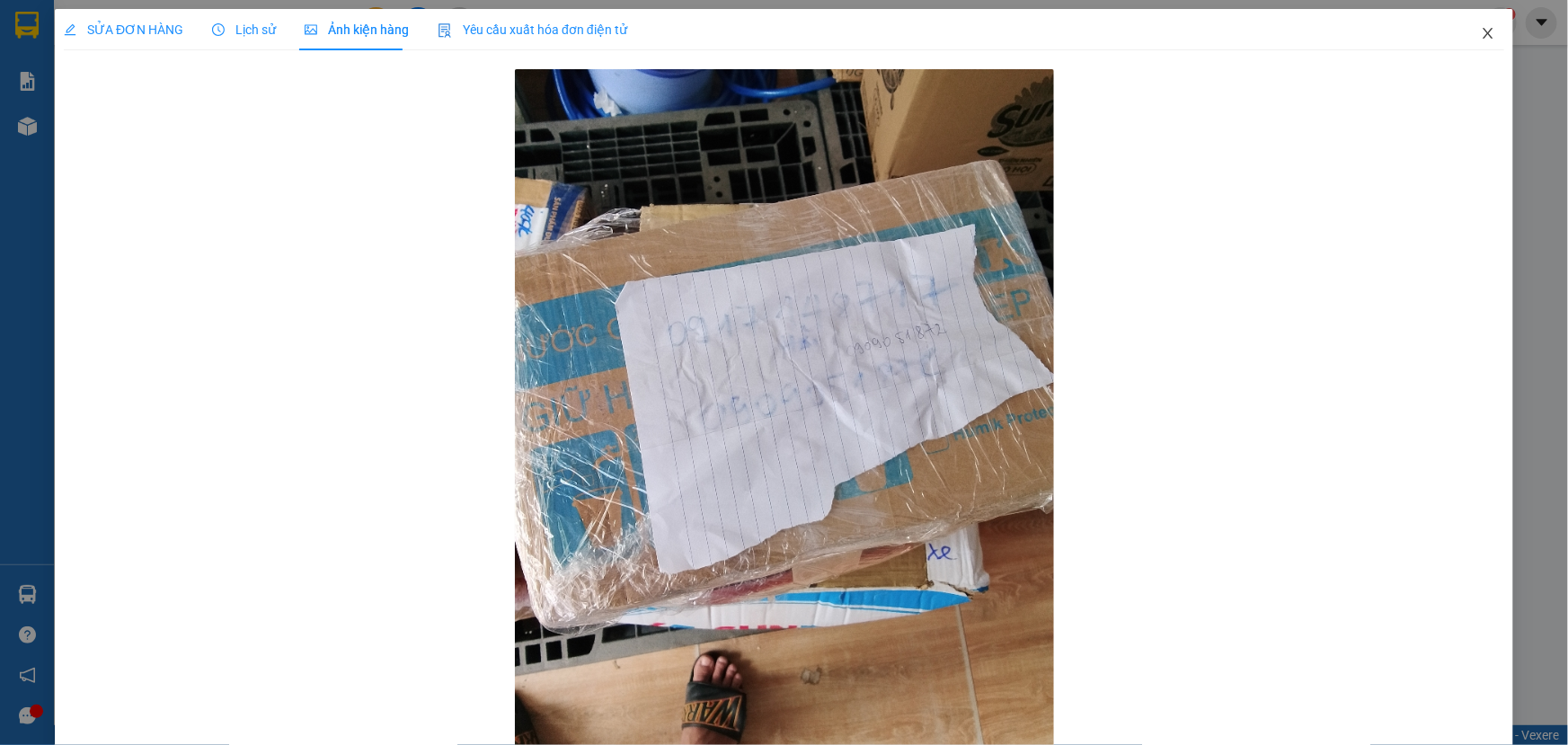
click at [1482, 40] on icon "close" at bounding box center [1488, 33] width 14 height 14
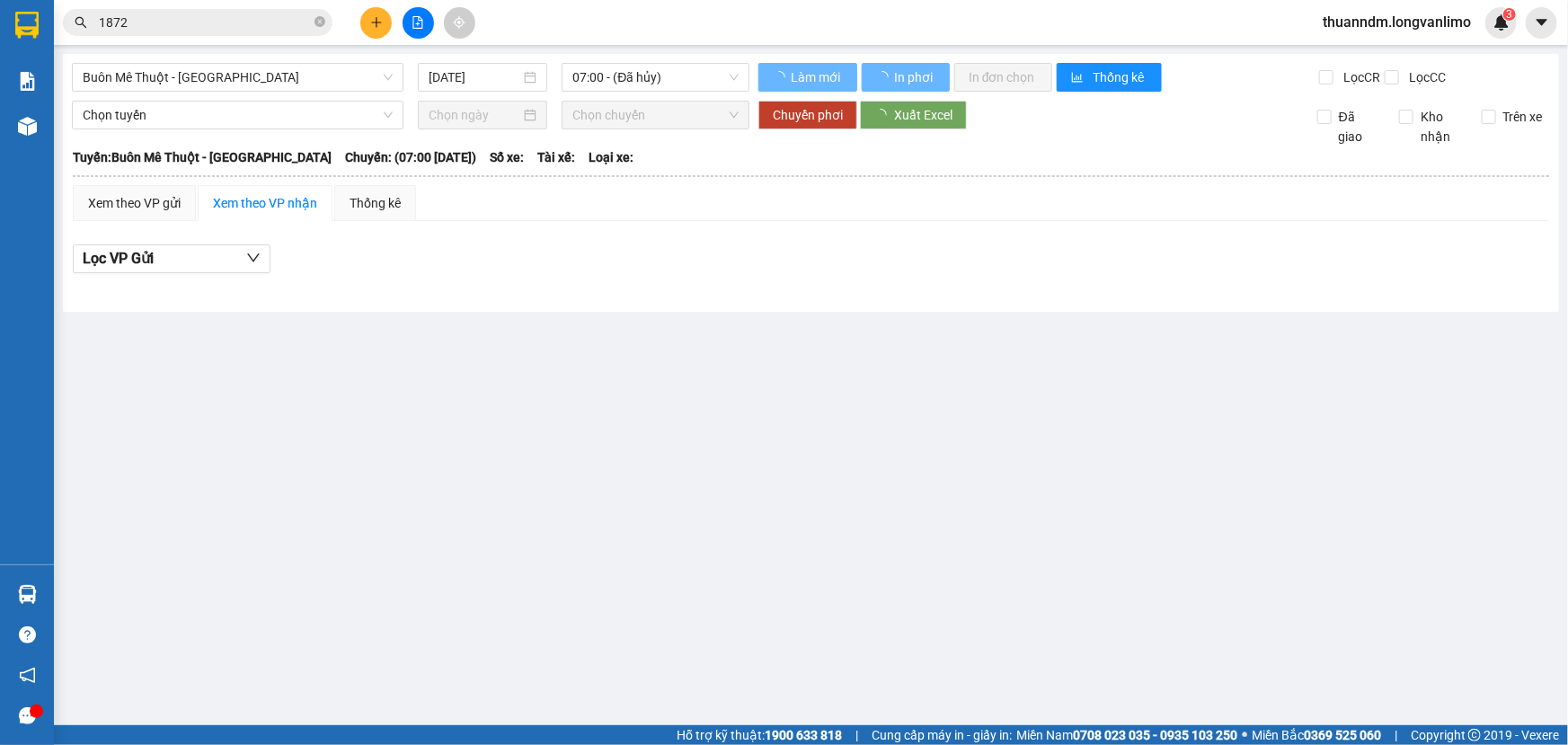
drag, startPoint x: 314, startPoint y: 26, endPoint x: 244, endPoint y: 26, distance: 70.0
click at [312, 26] on span "1872" at bounding box center [198, 22] width 270 height 27
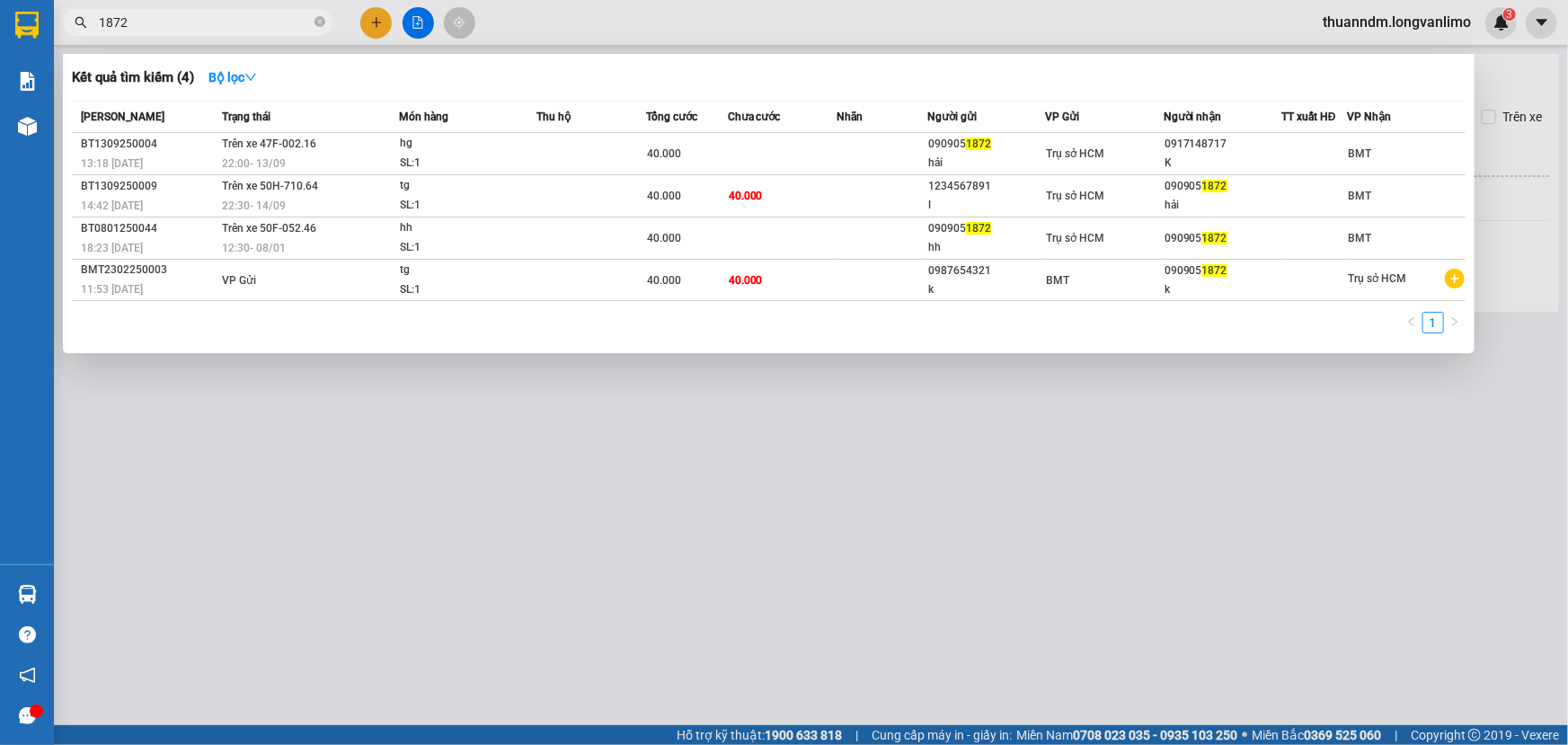
click at [239, 20] on input "1872" at bounding box center [205, 22] width 212 height 20
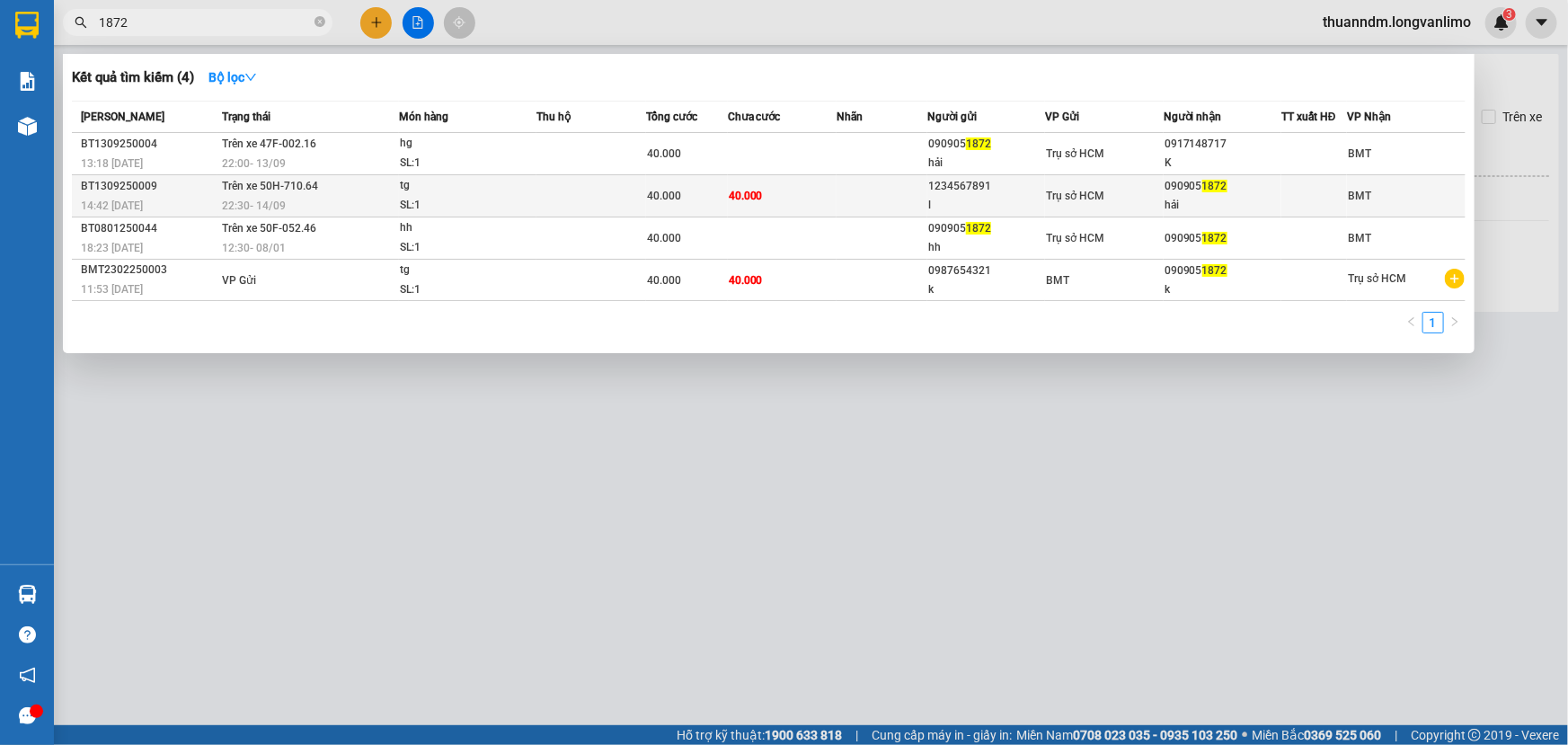
click at [553, 179] on td at bounding box center [591, 195] width 109 height 42
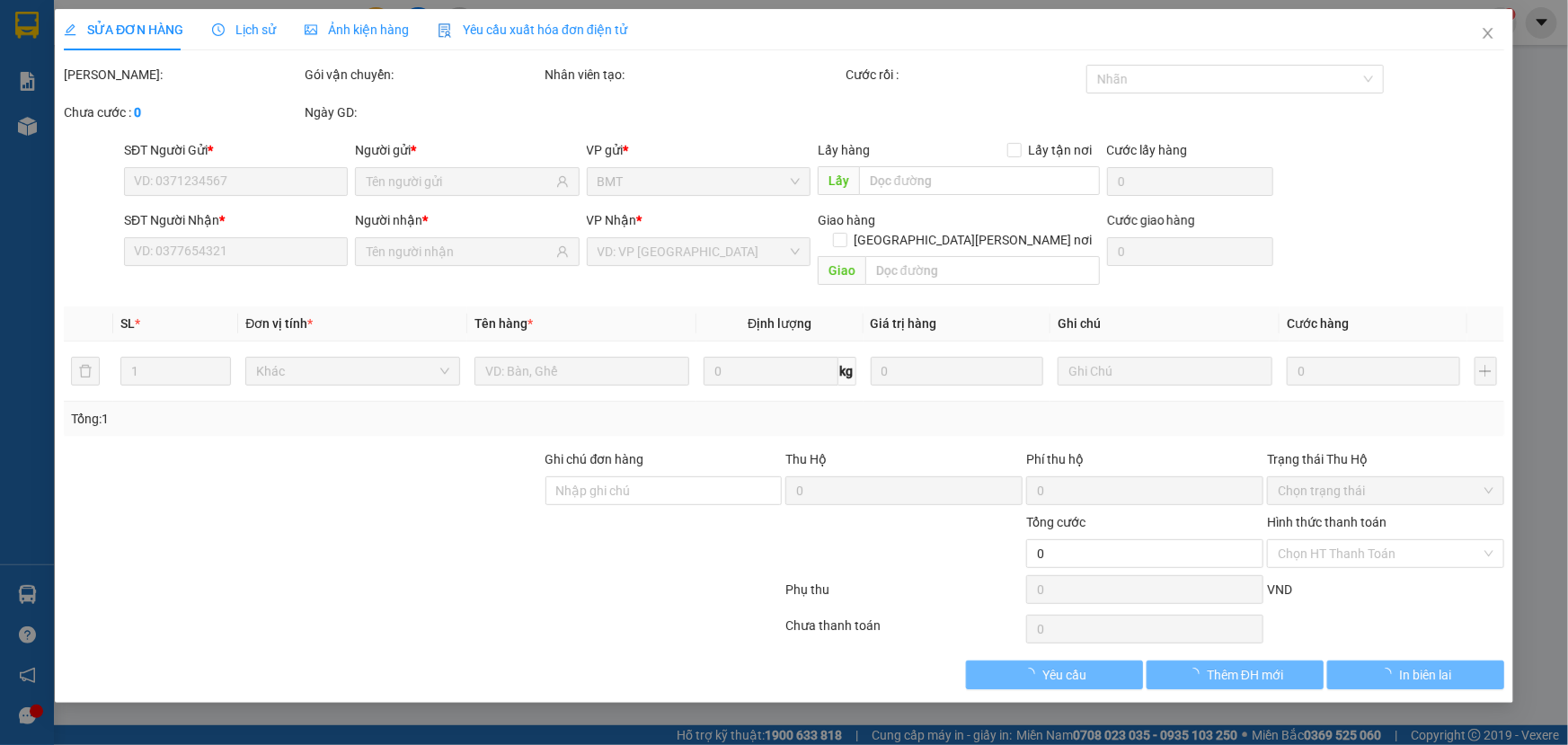
type input "1234567891"
type input "l"
type input "0909051872"
type input "hải"
type input "40.000"
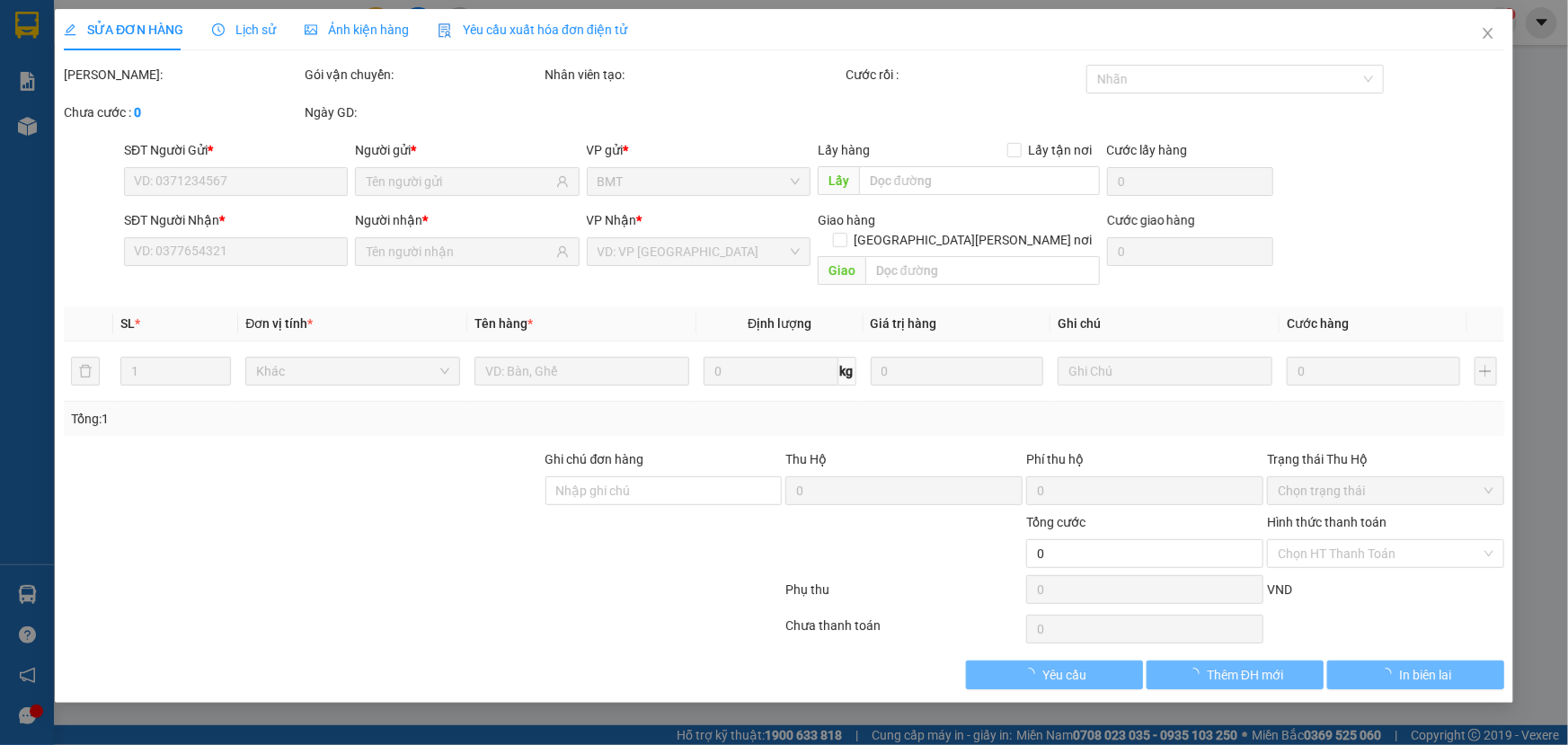
type input "40.000"
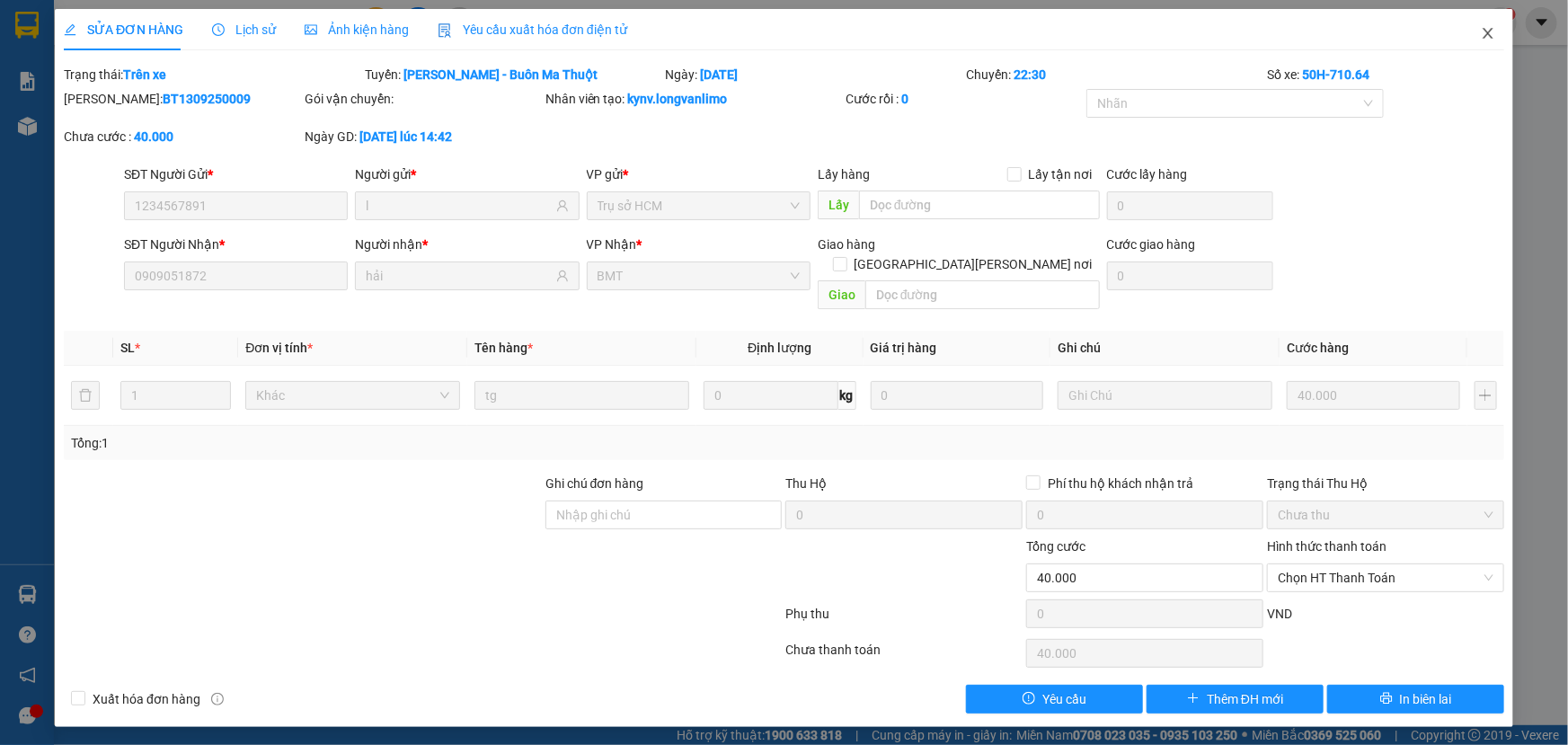
click at [1483, 29] on icon "close" at bounding box center [1488, 33] width 10 height 11
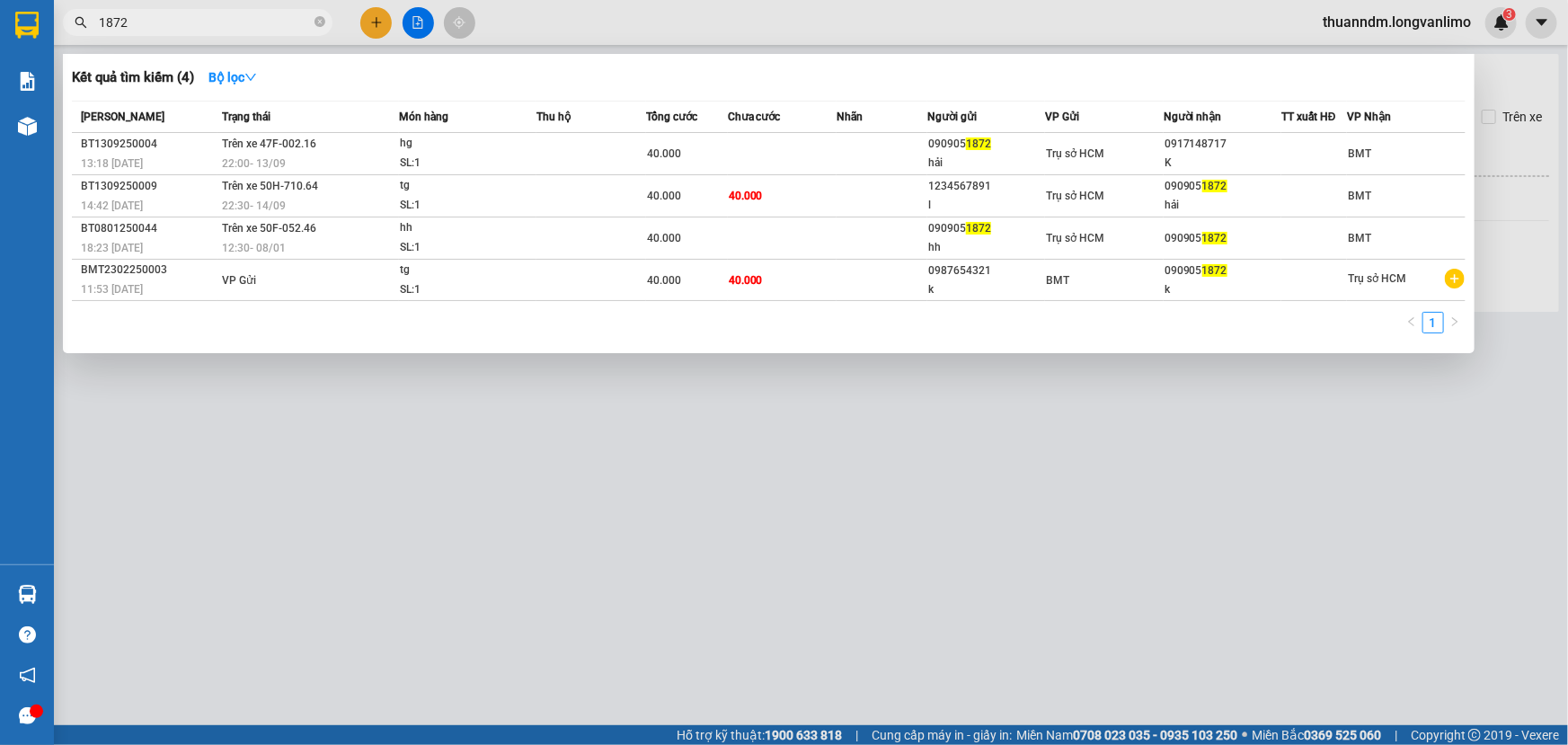
click at [281, 29] on input "1872" at bounding box center [205, 22] width 212 height 20
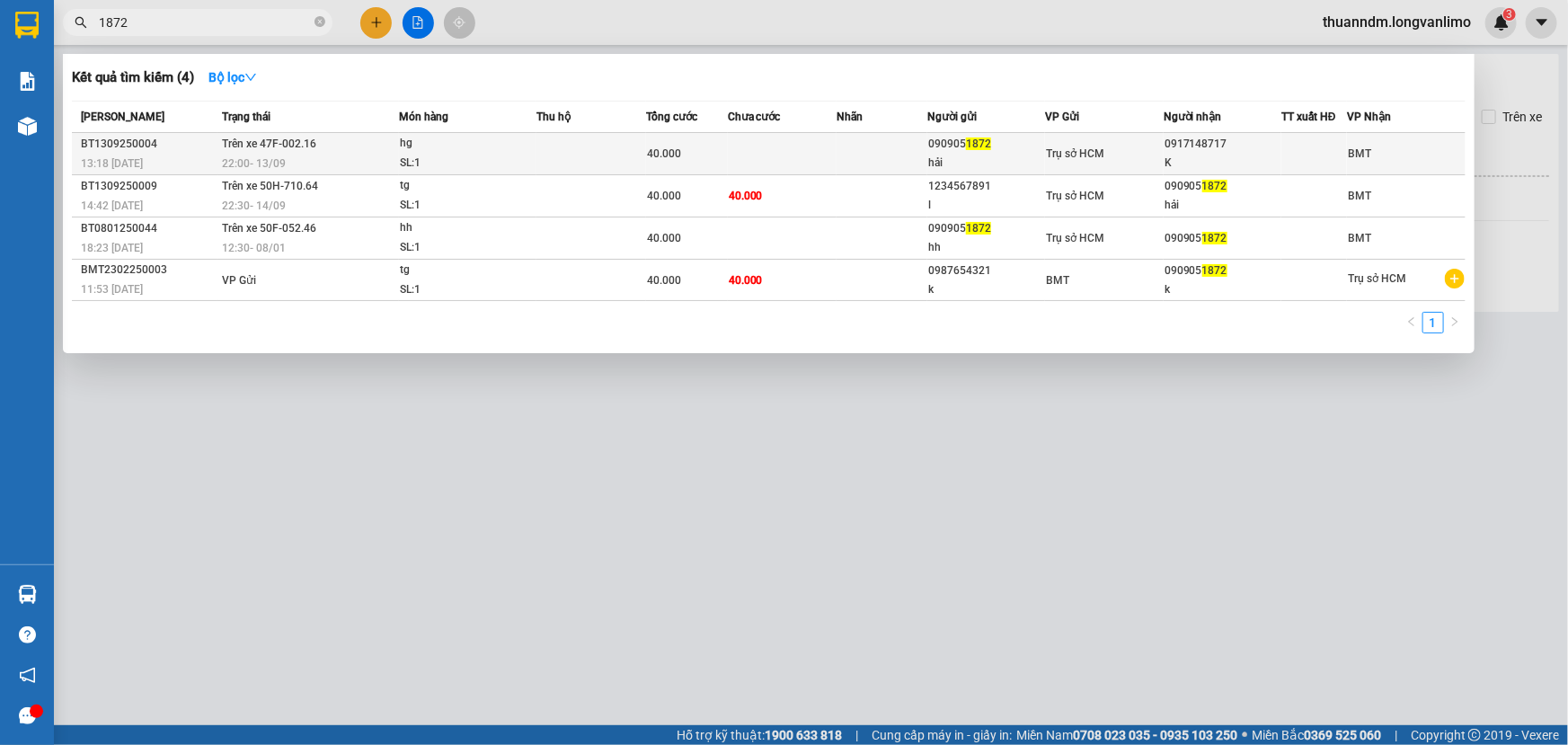
click at [597, 166] on td at bounding box center [591, 153] width 109 height 42
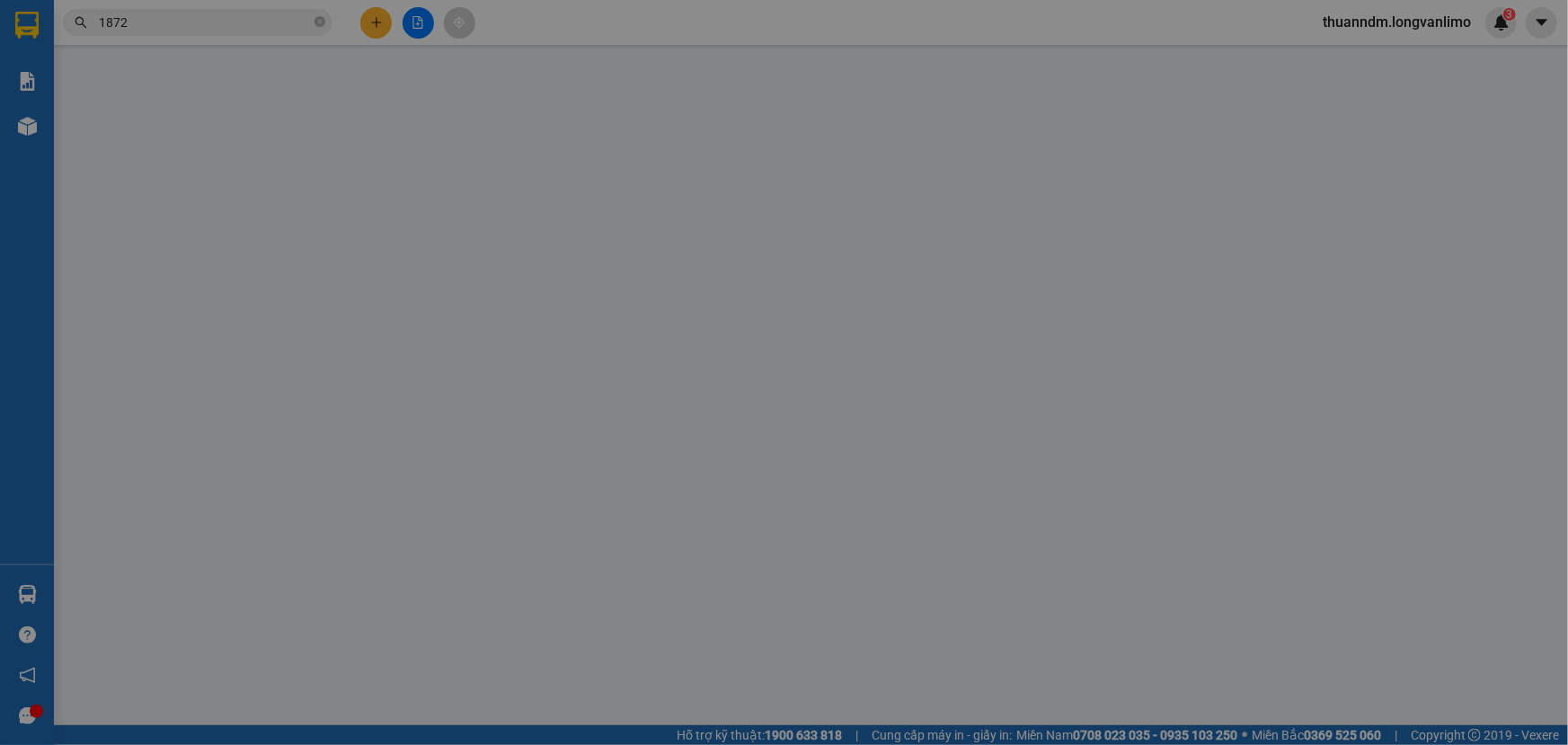
type input "0909051872"
type input "hải"
type input "0917148717"
type input "K"
type input "40.000"
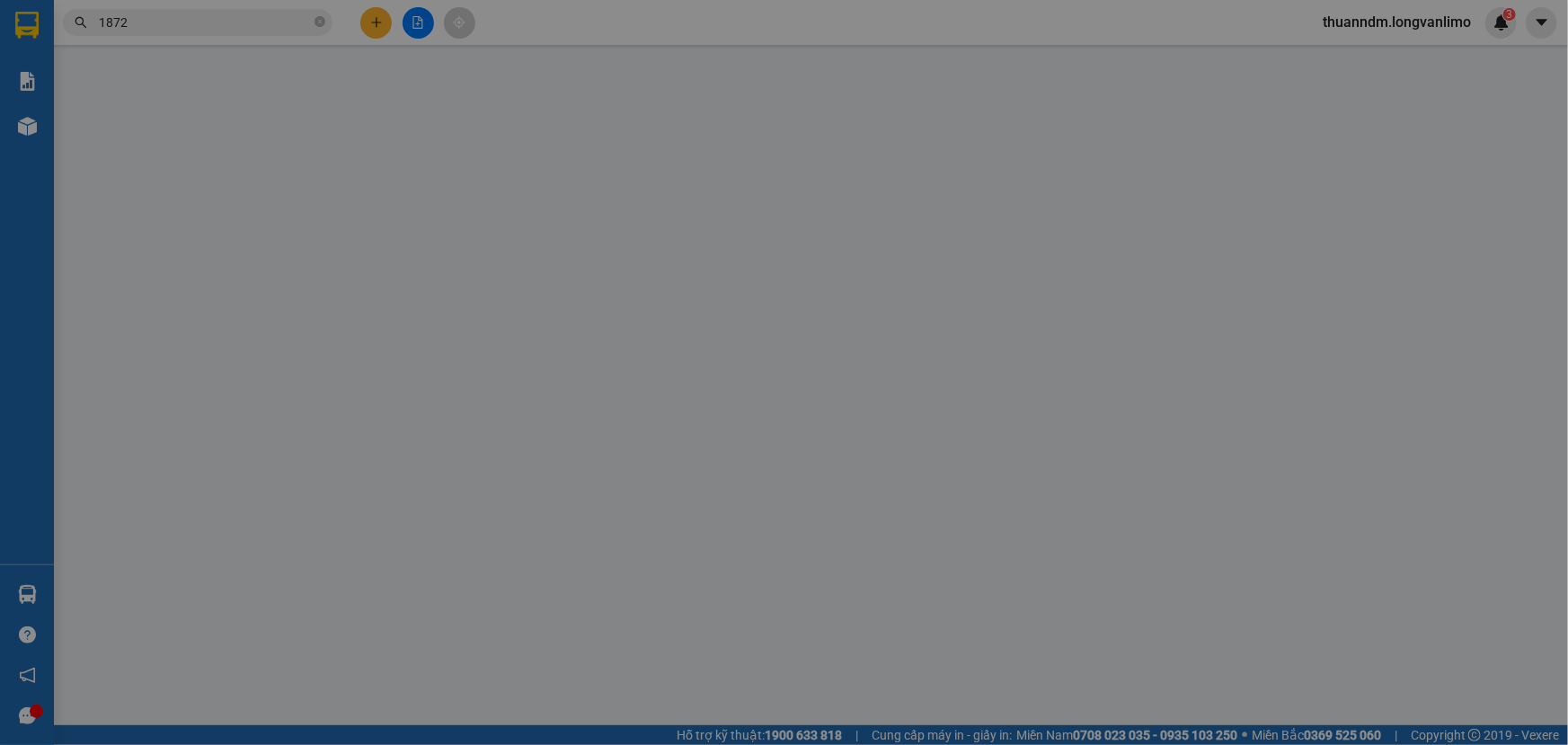
type input "0"
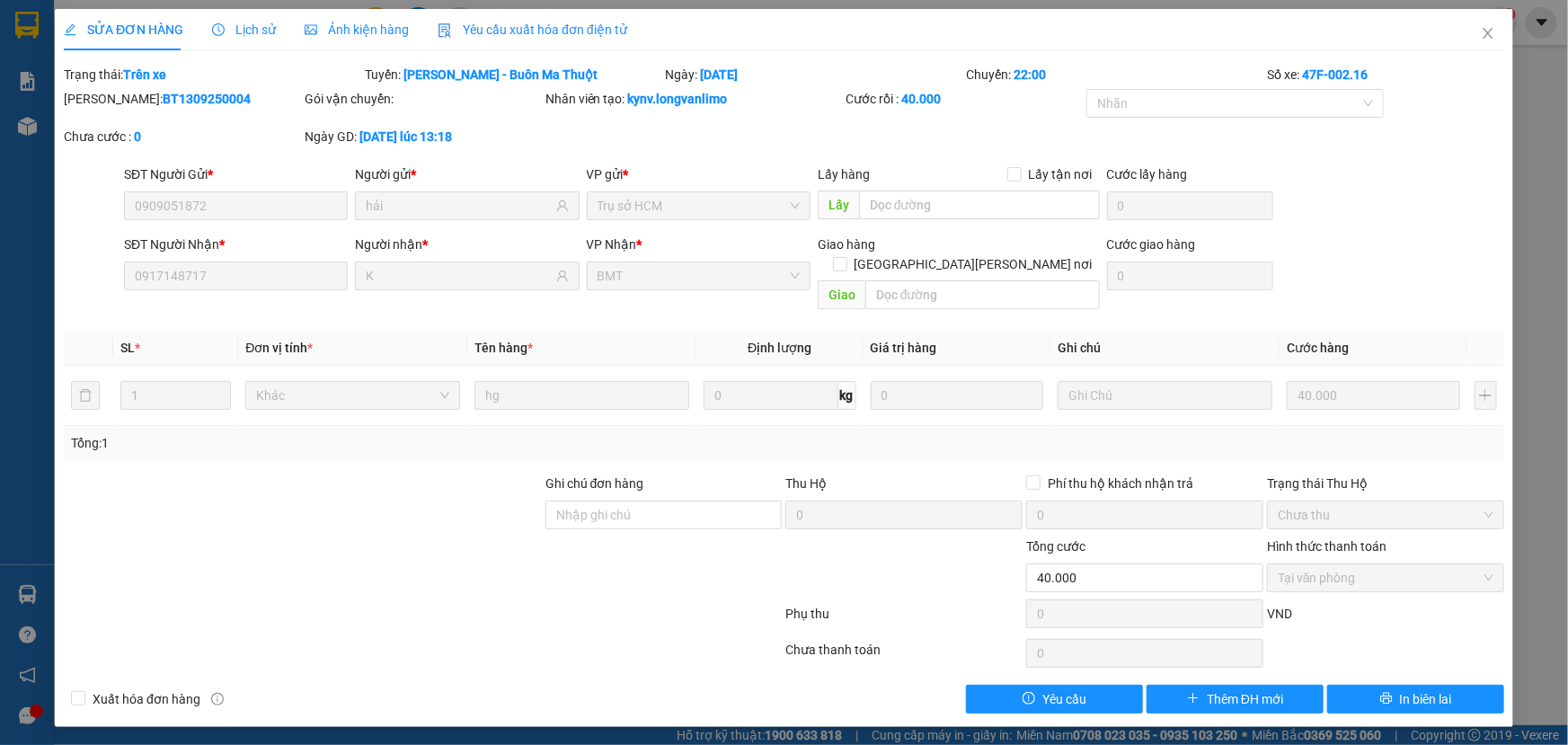
click at [392, 36] on span "Ảnh kiện hàng" at bounding box center [357, 29] width 104 height 14
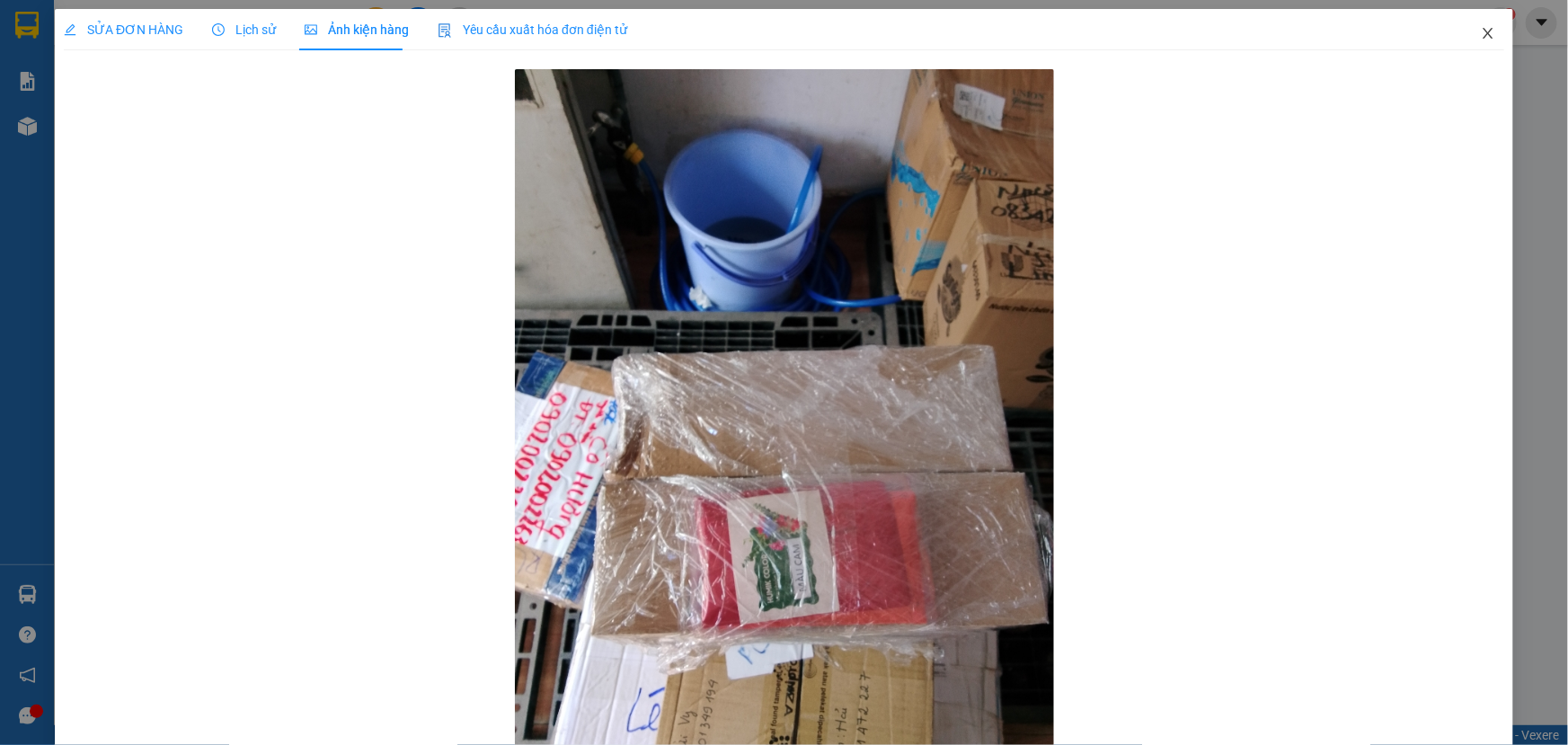
click at [1468, 37] on span "Close" at bounding box center [1488, 34] width 50 height 50
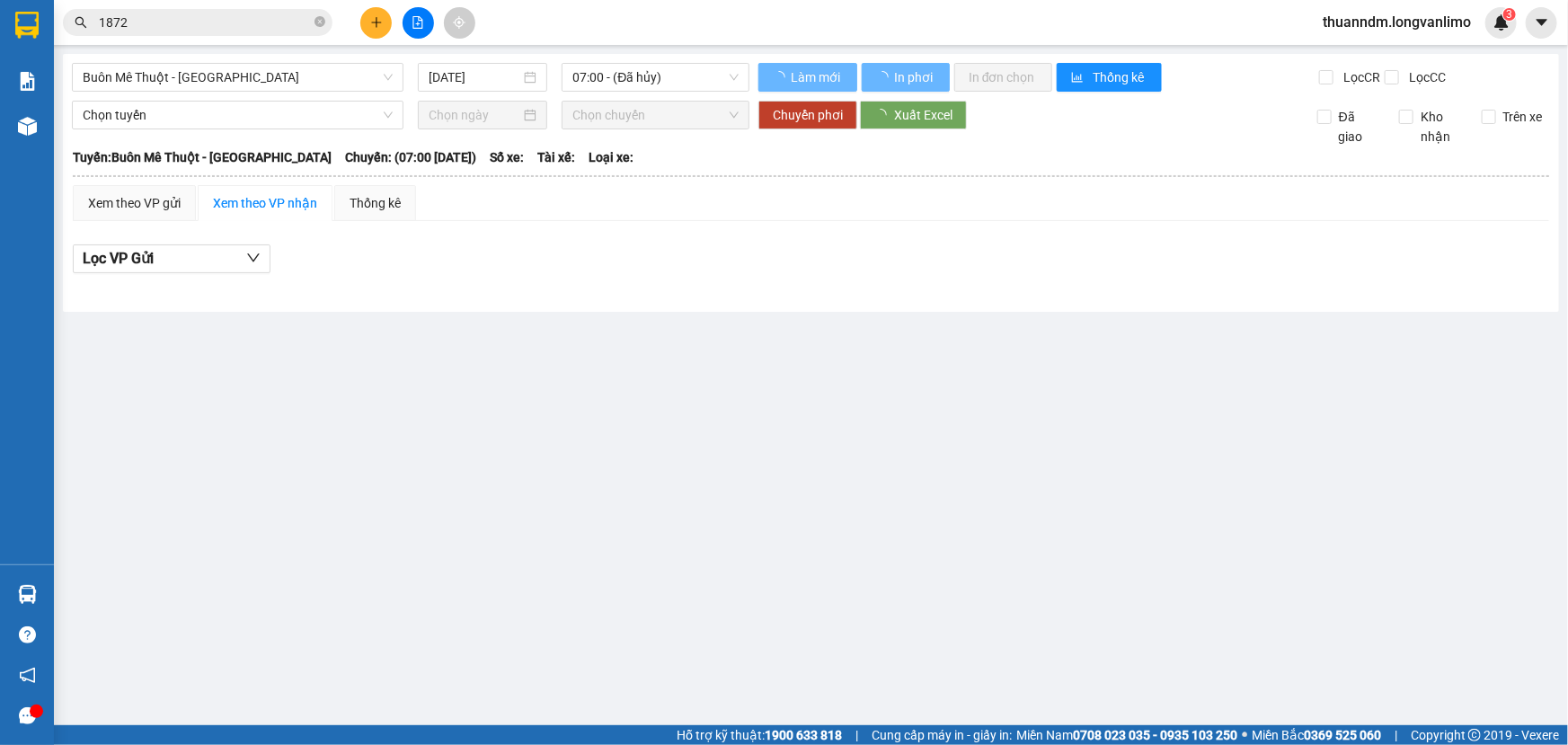
click at [266, 22] on input "1872" at bounding box center [205, 22] width 212 height 20
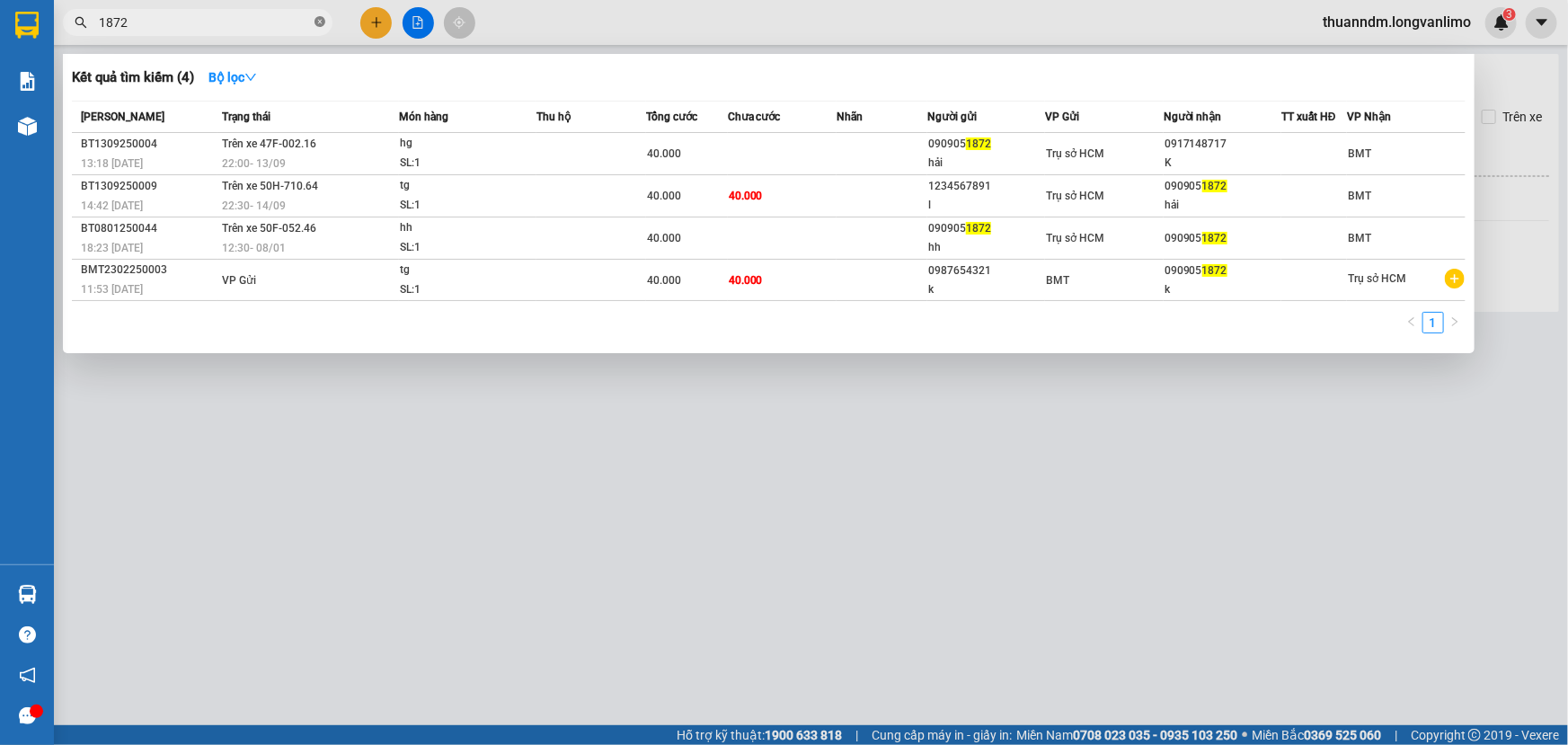
click at [321, 23] on icon "close-circle" at bounding box center [320, 21] width 11 height 11
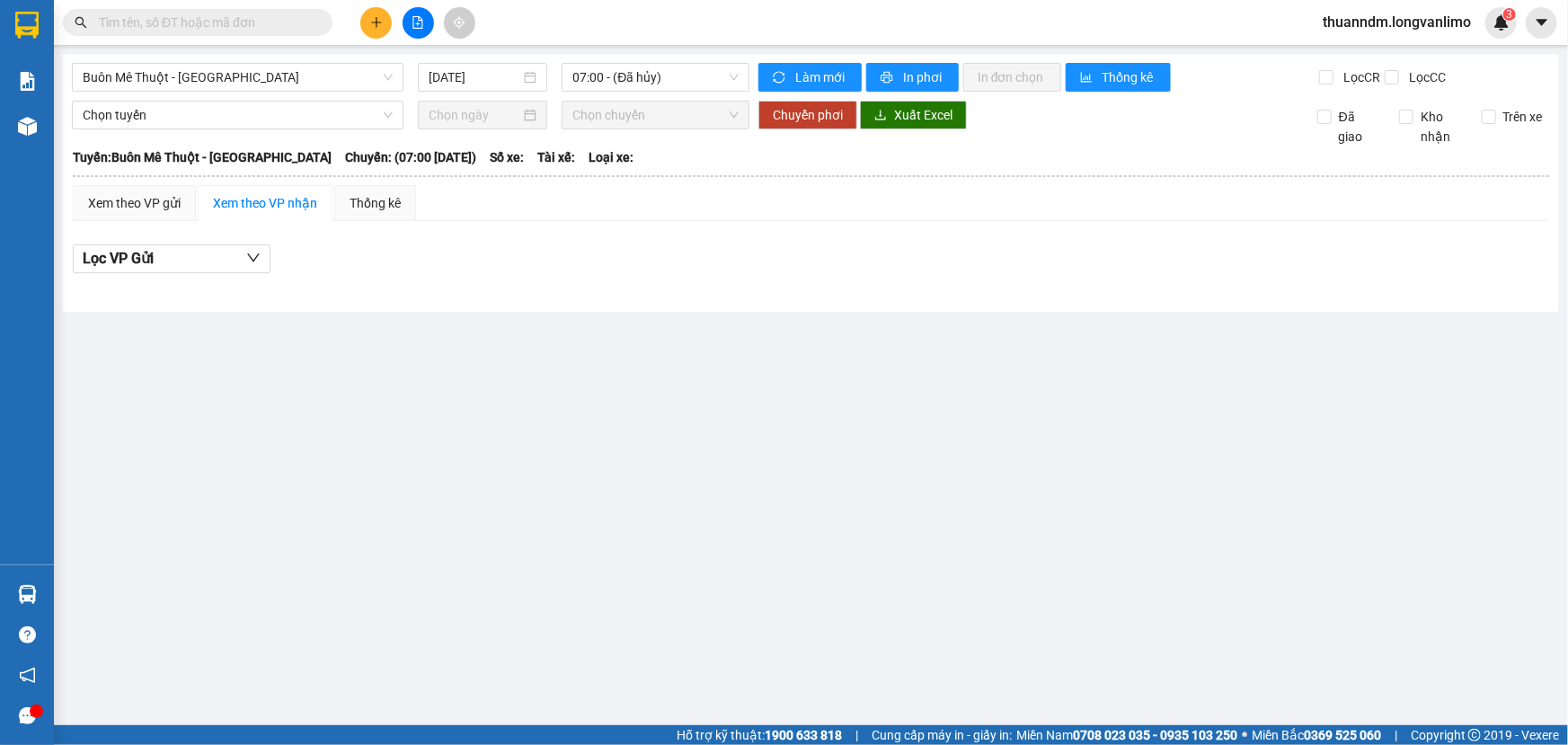
click at [238, 25] on input "text" at bounding box center [205, 22] width 212 height 20
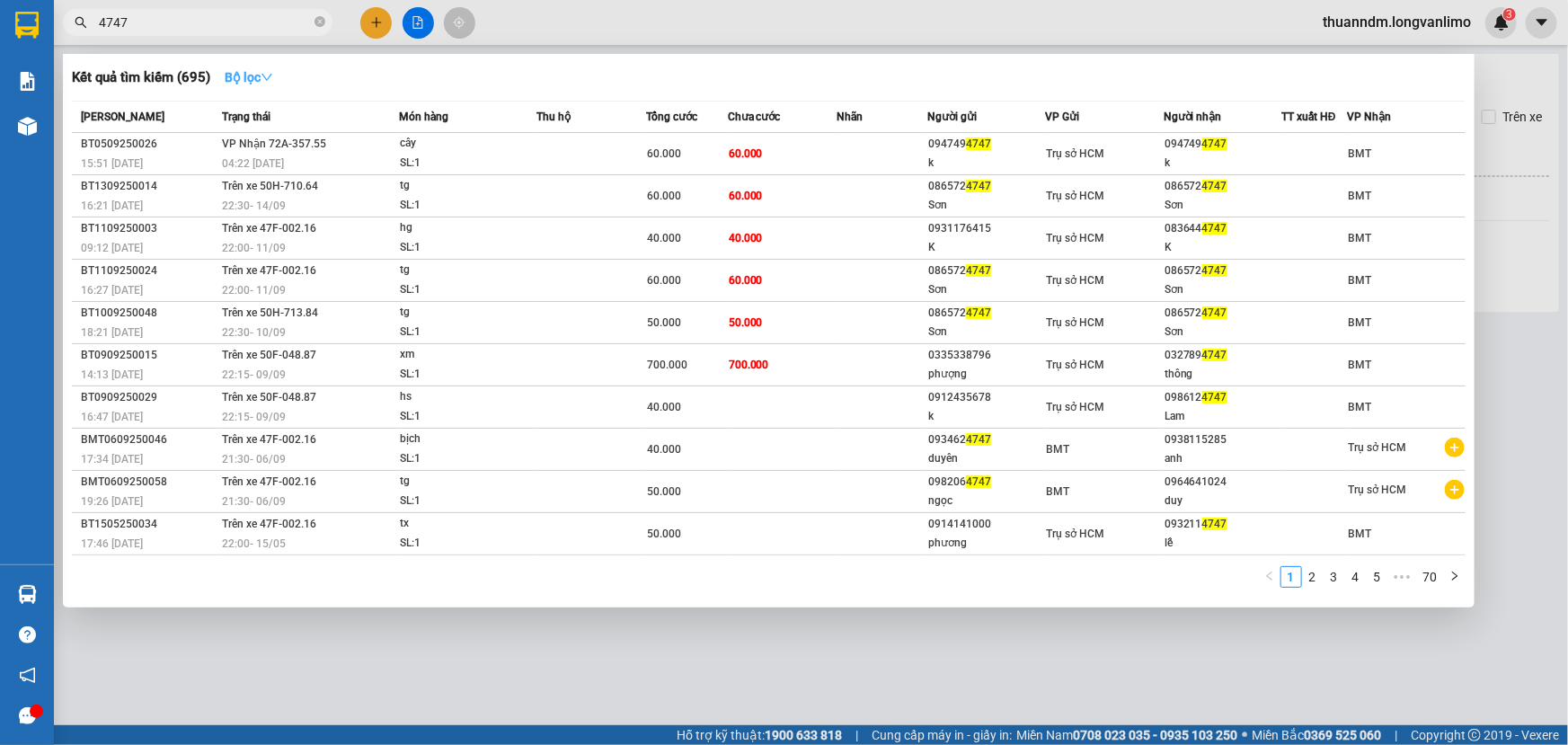
type input "4747"
click at [244, 81] on strong "Bộ lọc" at bounding box center [249, 76] width 48 height 14
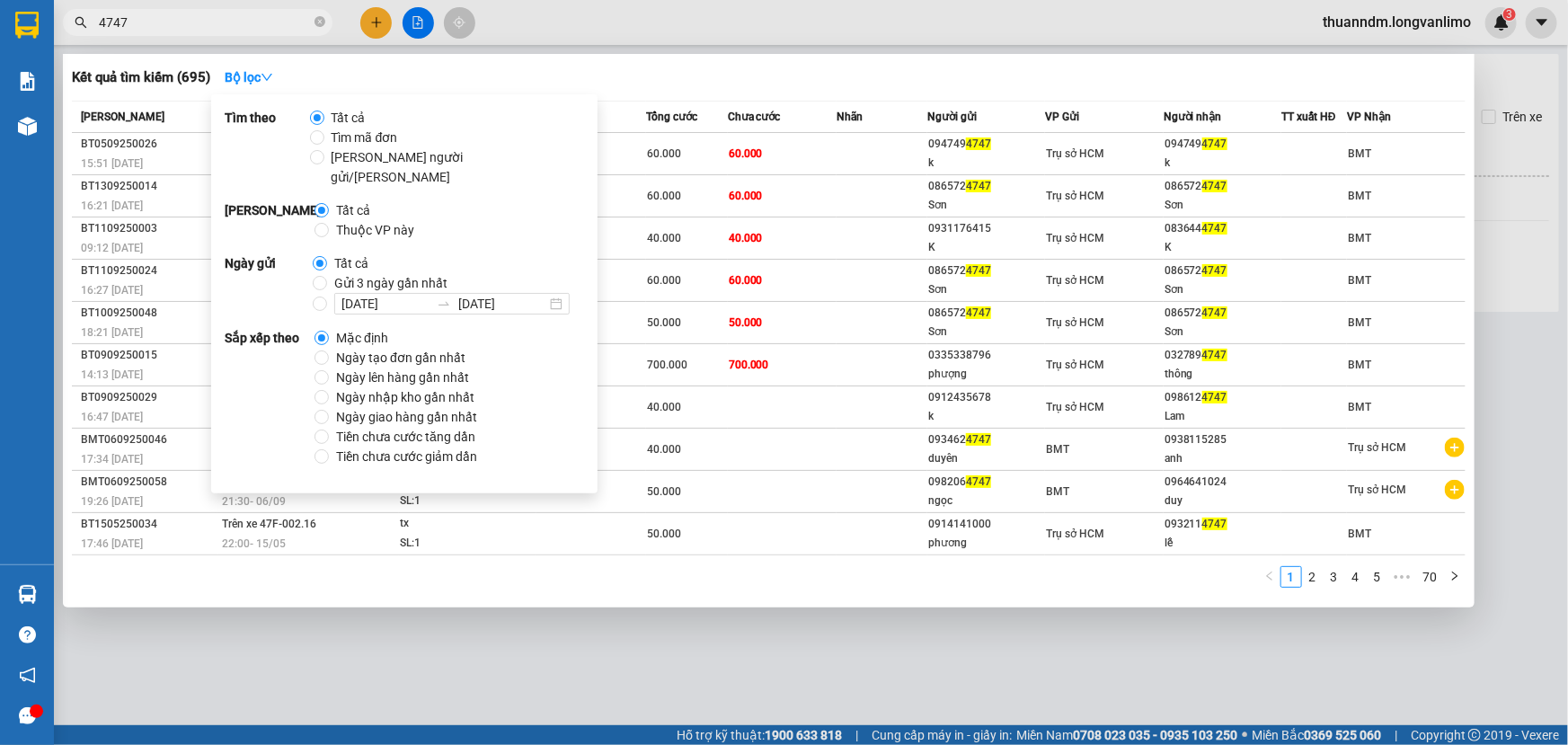
click at [350, 273] on span "Gửi 3 ngày gần nhất" at bounding box center [391, 283] width 127 height 20
click at [327, 276] on input "Gửi 3 ngày gần nhất" at bounding box center [319, 283] width 14 height 14
radio input "true"
radio input "false"
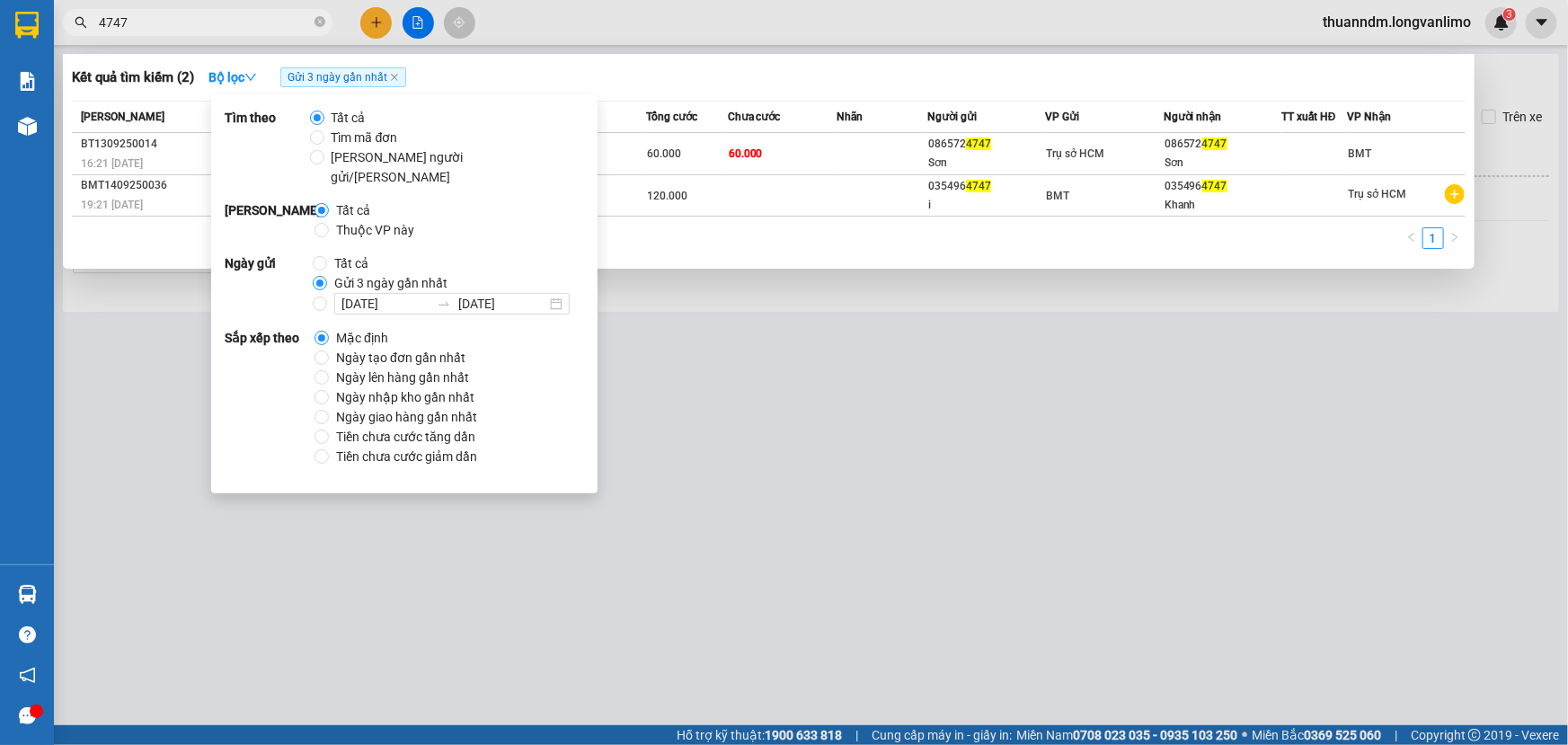
click at [836, 240] on div "1" at bounding box center [768, 244] width 1394 height 33
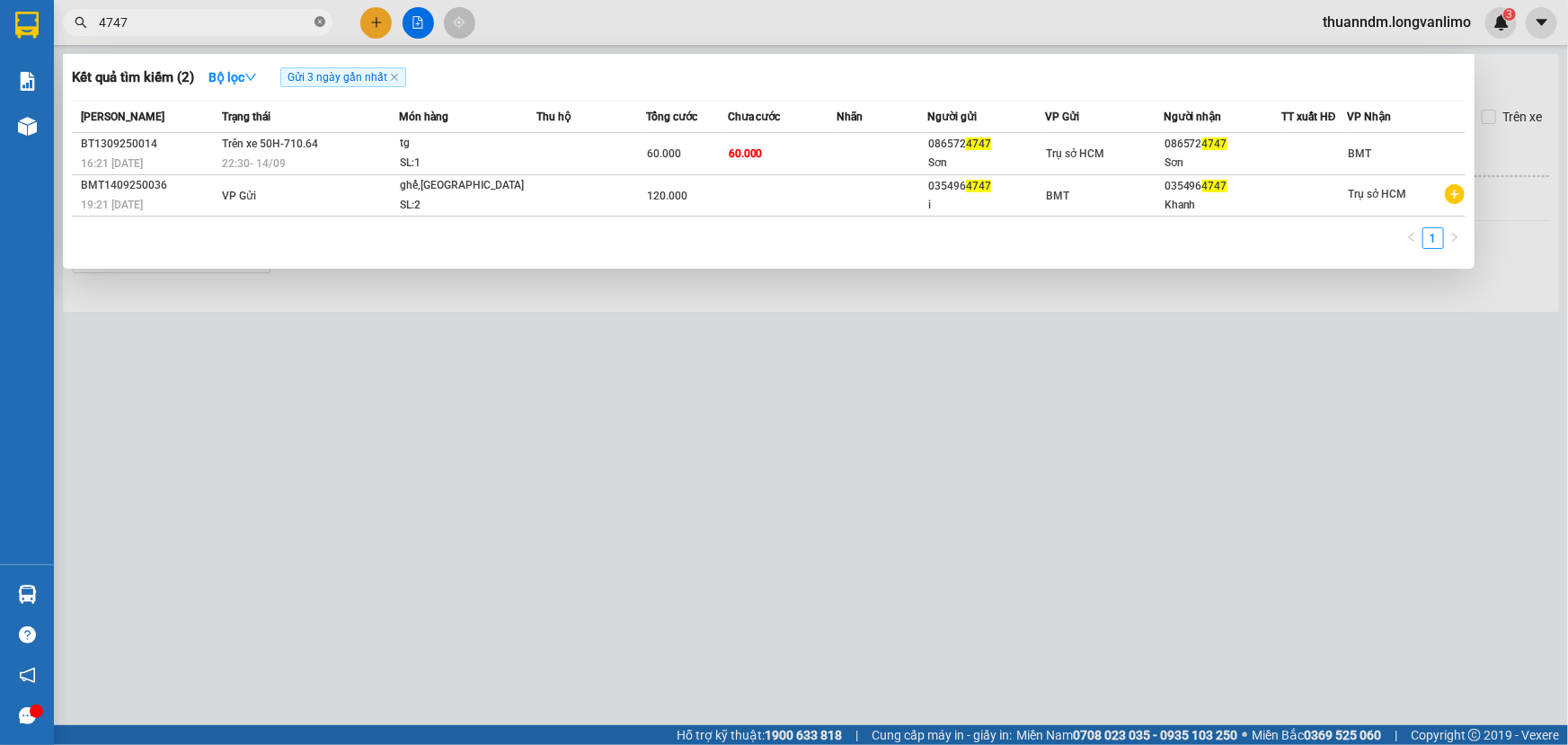
click at [321, 20] on icon "close-circle" at bounding box center [320, 21] width 11 height 11
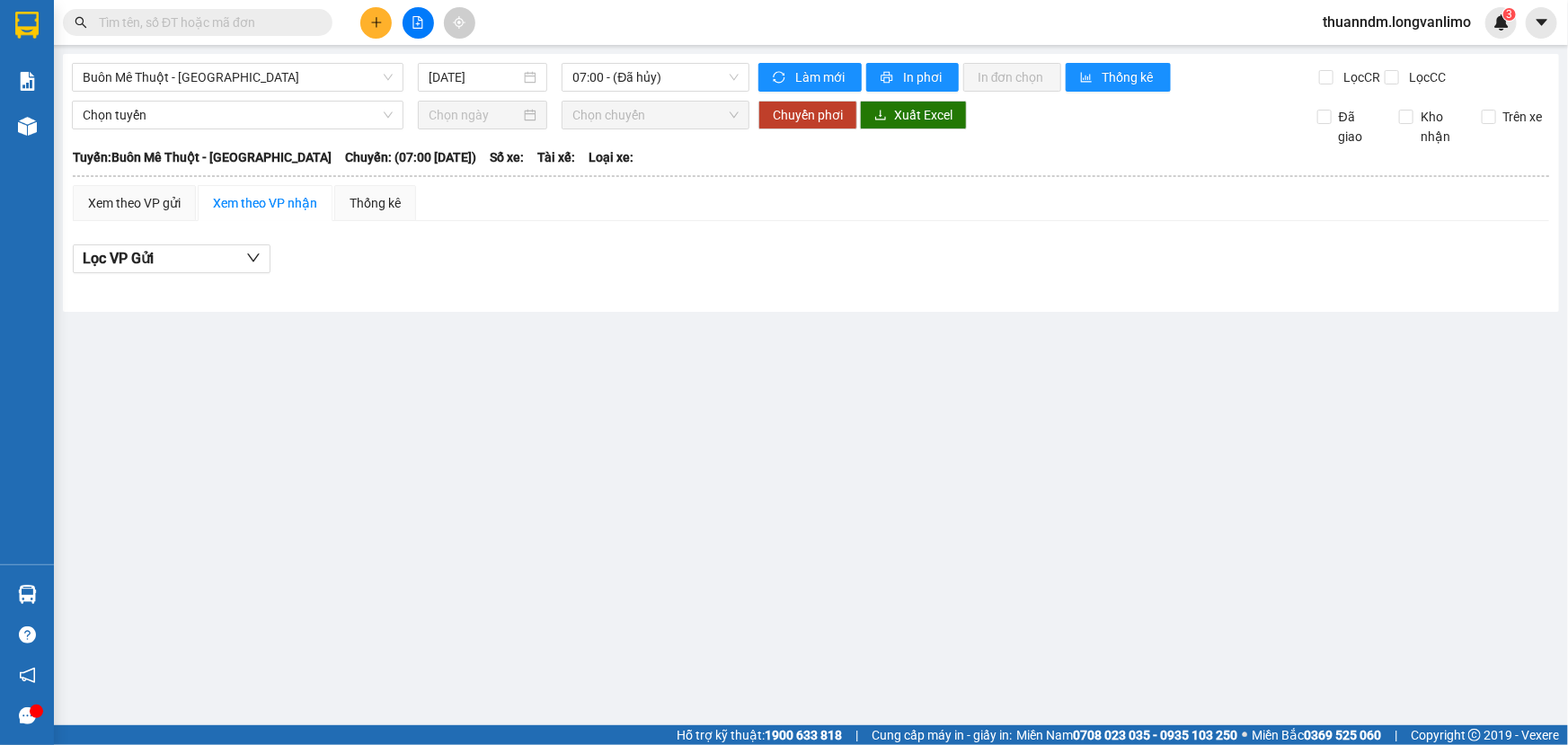
click at [274, 27] on input "text" at bounding box center [205, 22] width 212 height 20
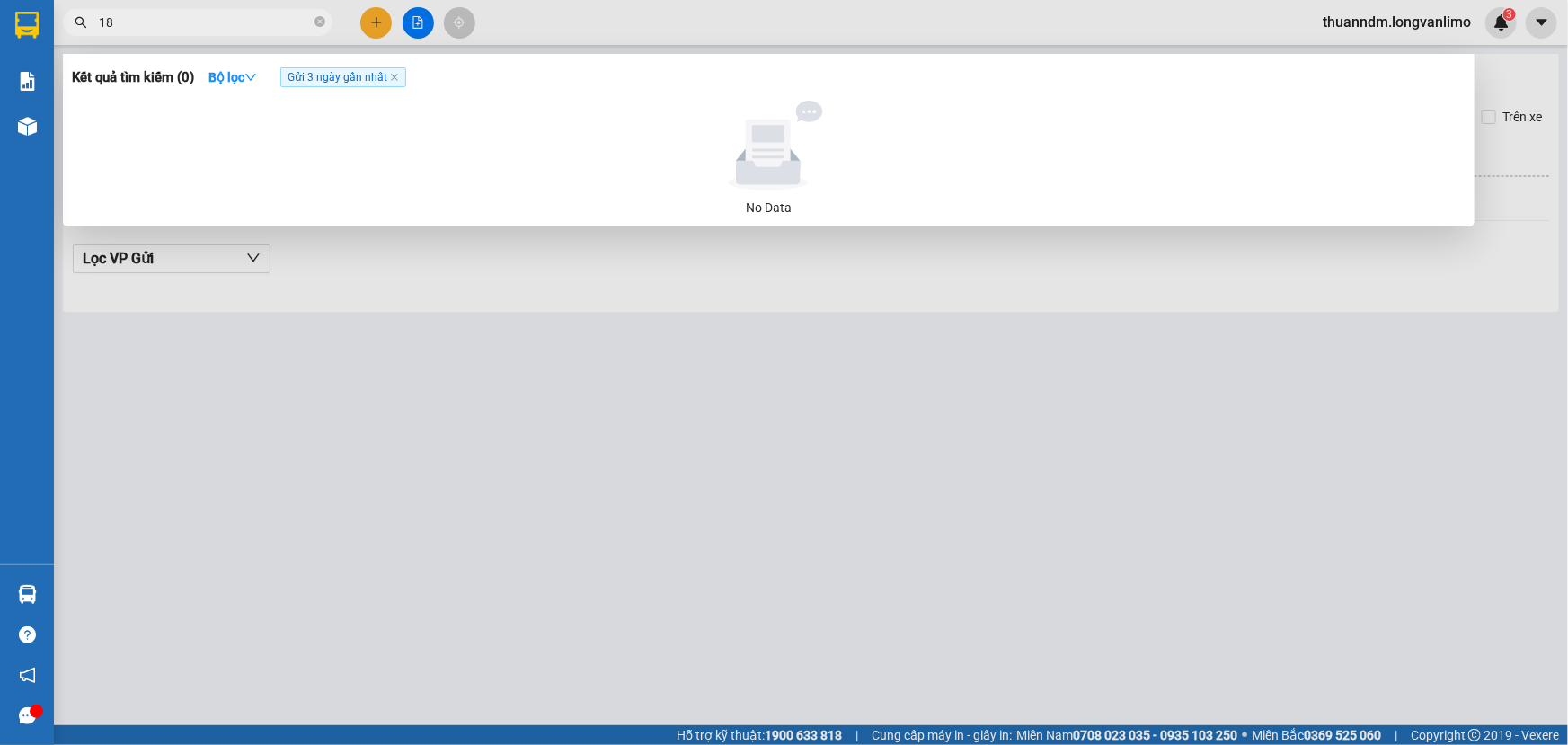
type input "1"
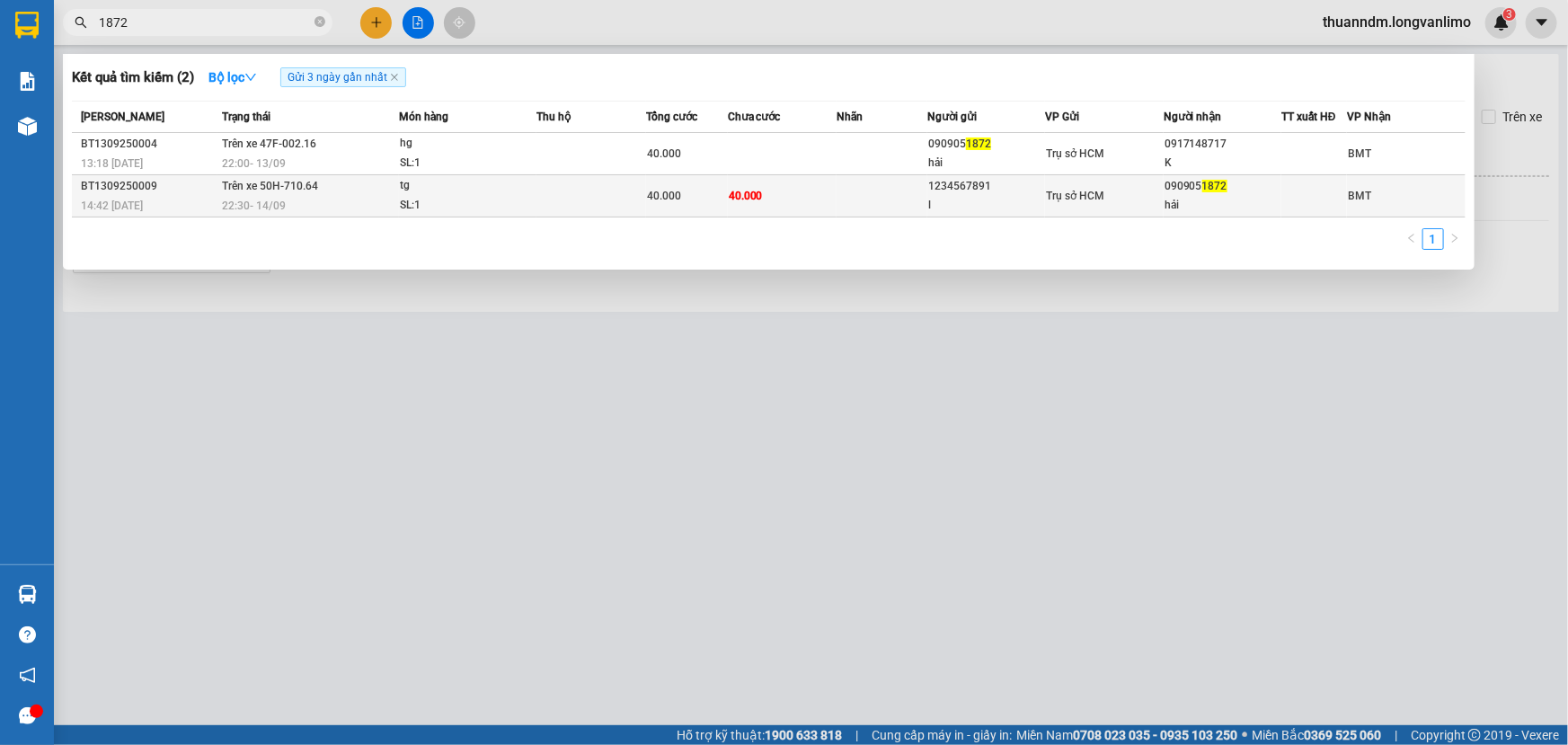
type input "1872"
click at [455, 191] on div "tg" at bounding box center [467, 185] width 135 height 20
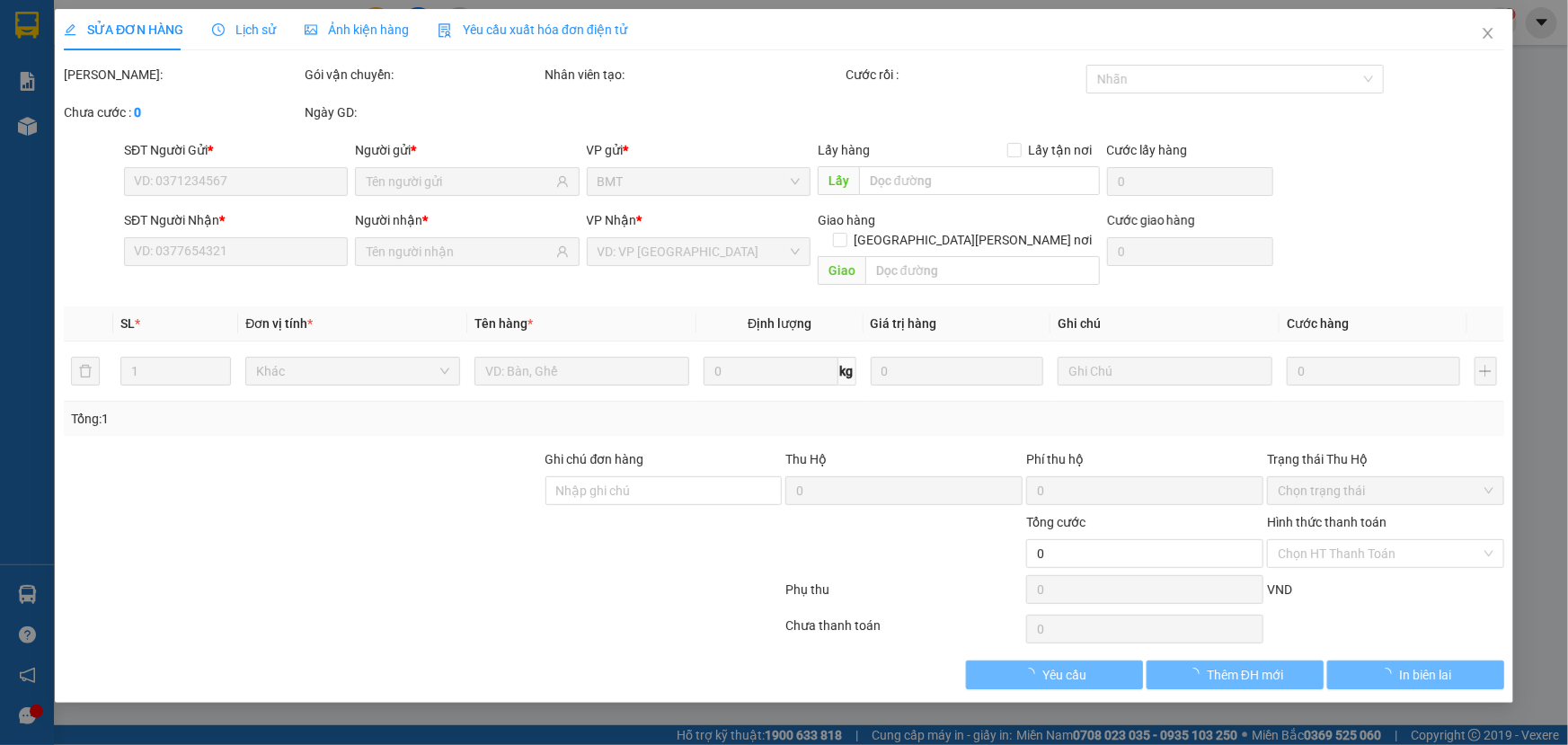
type input "1234567891"
type input "l"
type input "0909051872"
type input "hải"
type input "40.000"
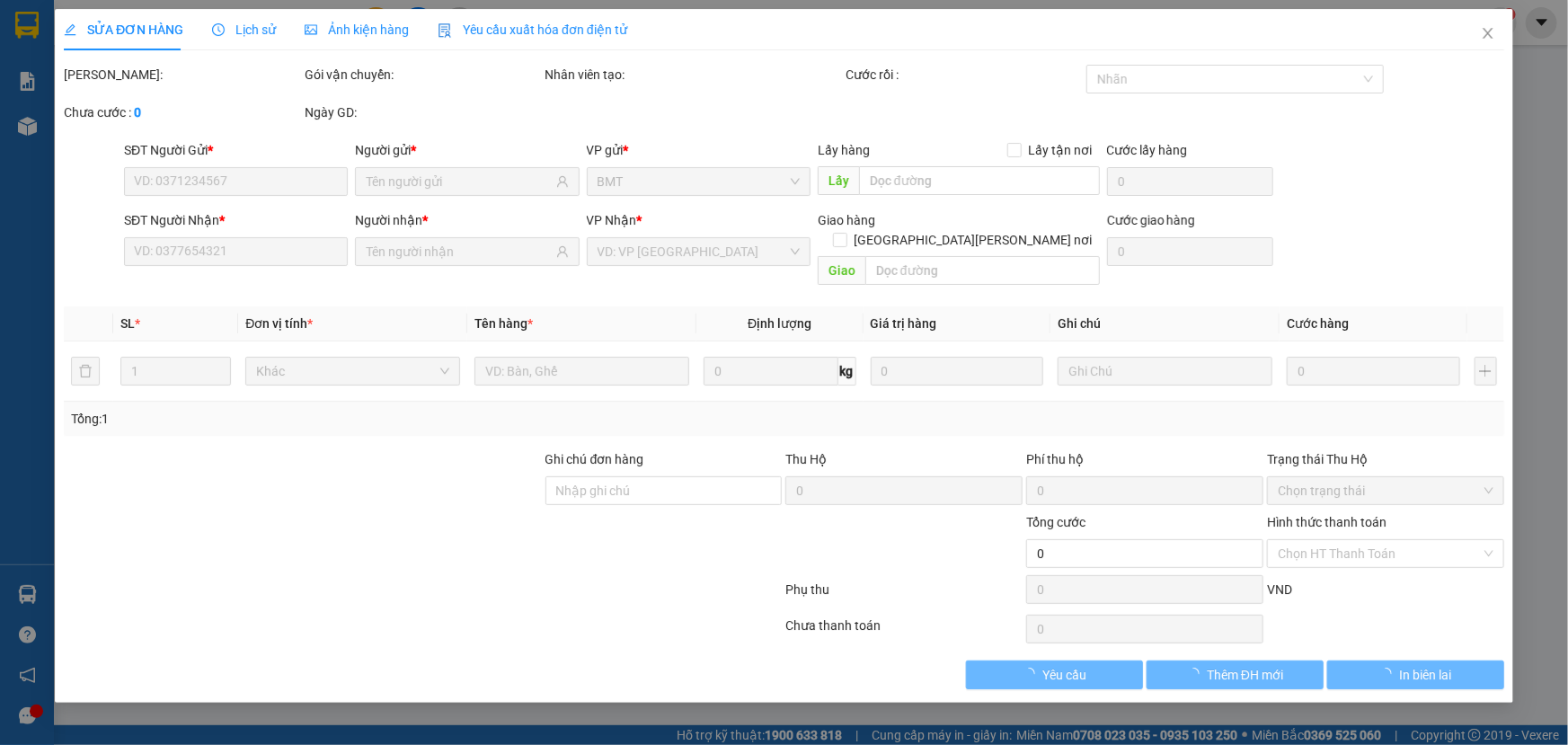
type input "40.000"
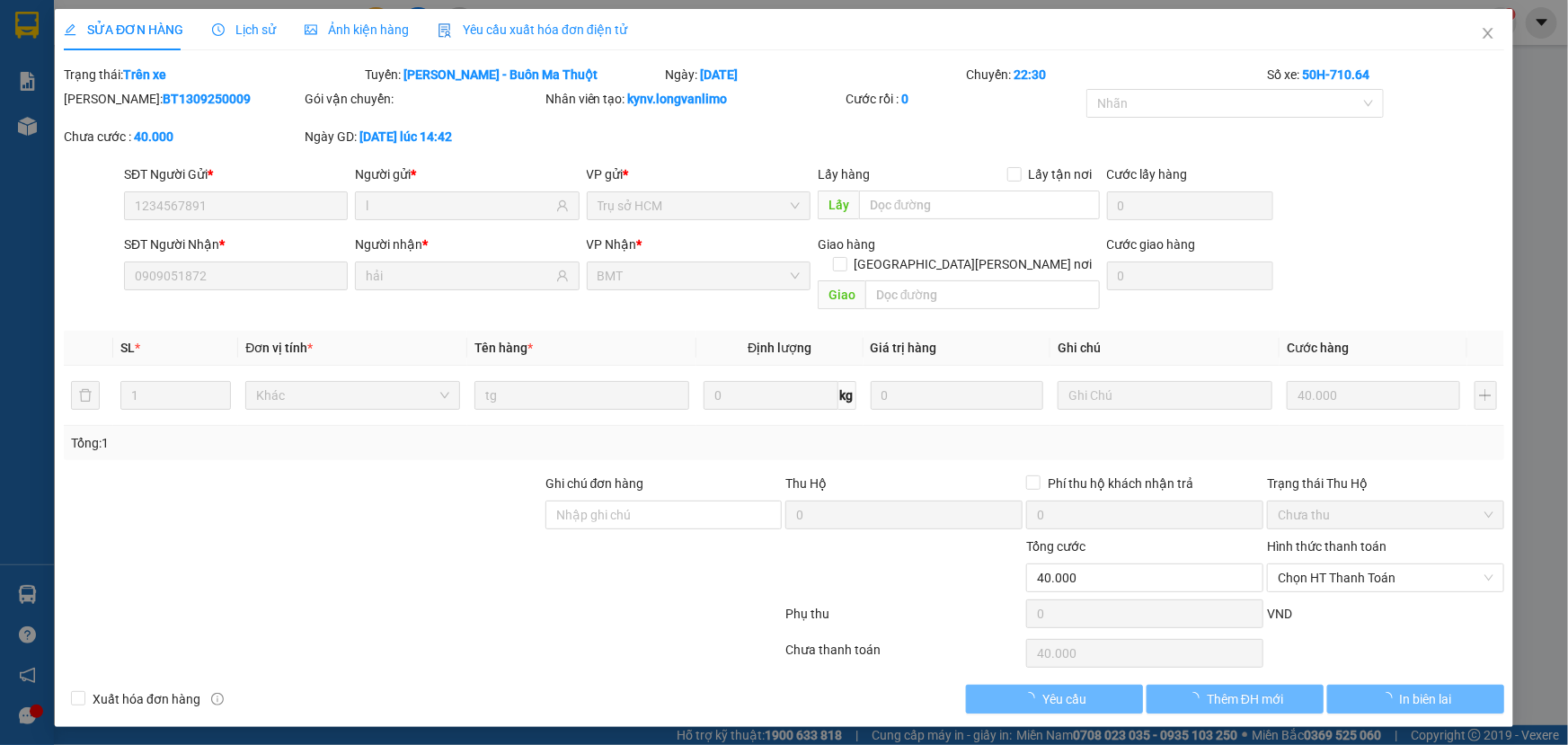
click at [353, 34] on span "Ảnh kiện hàng" at bounding box center [357, 29] width 104 height 14
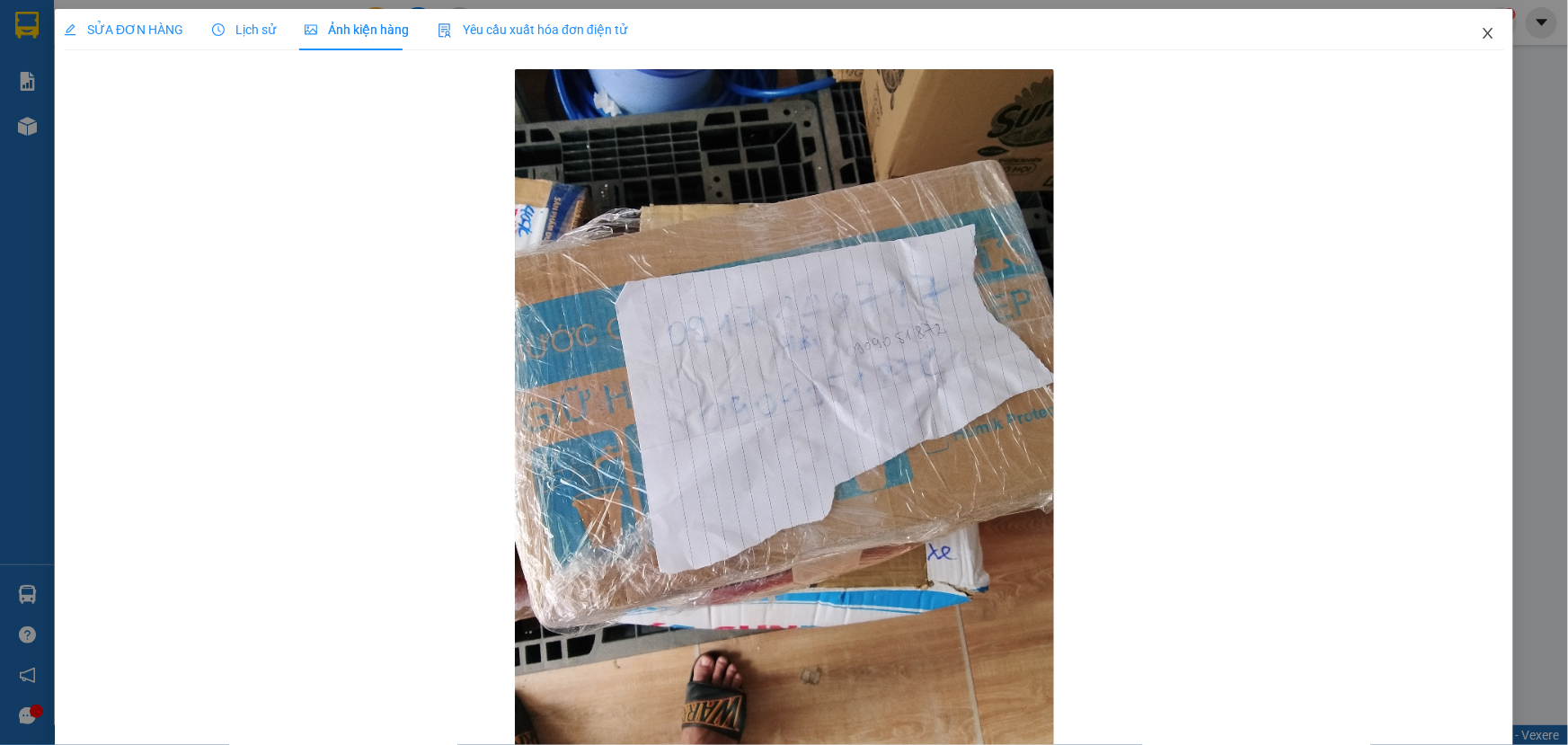
click at [1467, 32] on span "Close" at bounding box center [1488, 34] width 50 height 50
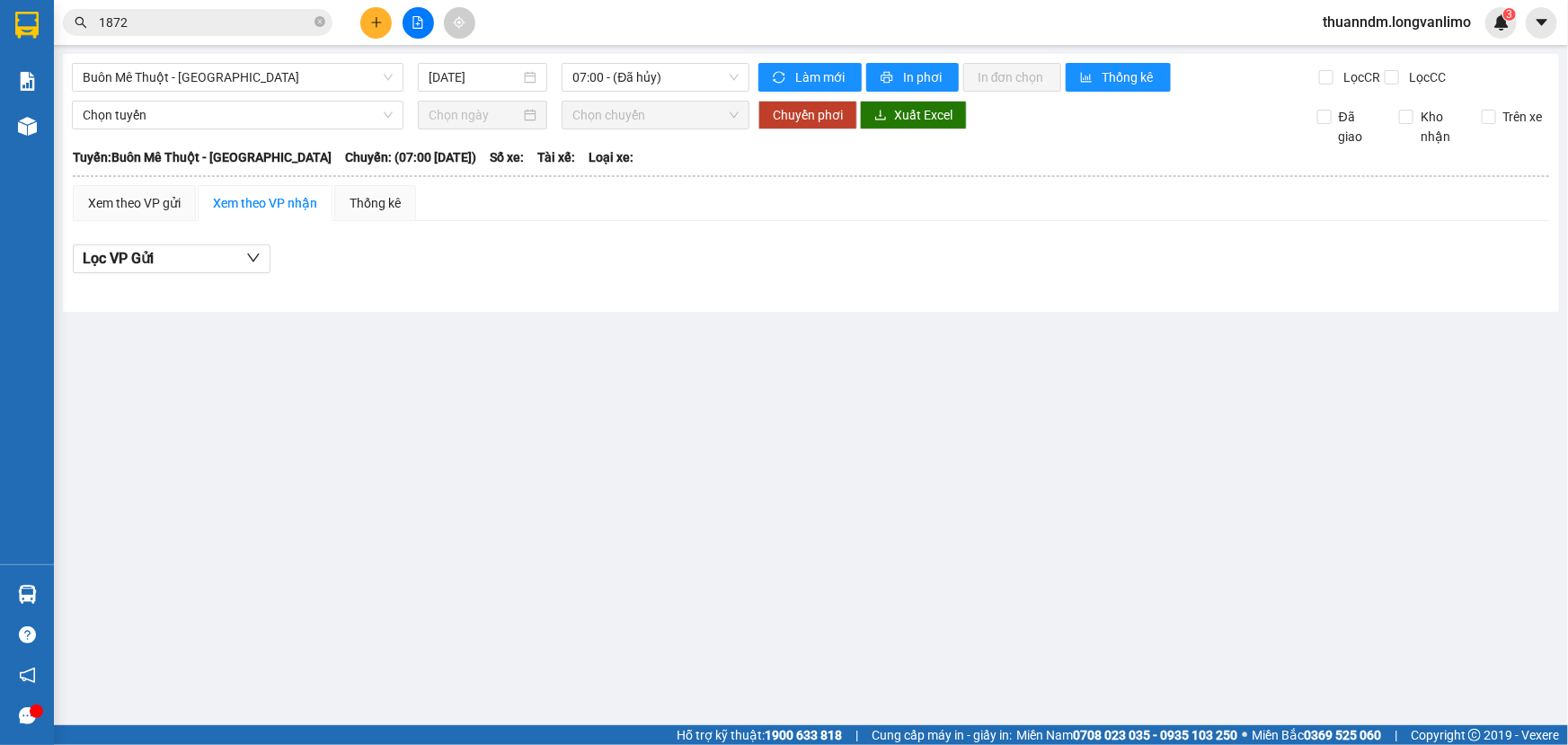
click at [214, 22] on input "1872" at bounding box center [205, 22] width 212 height 20
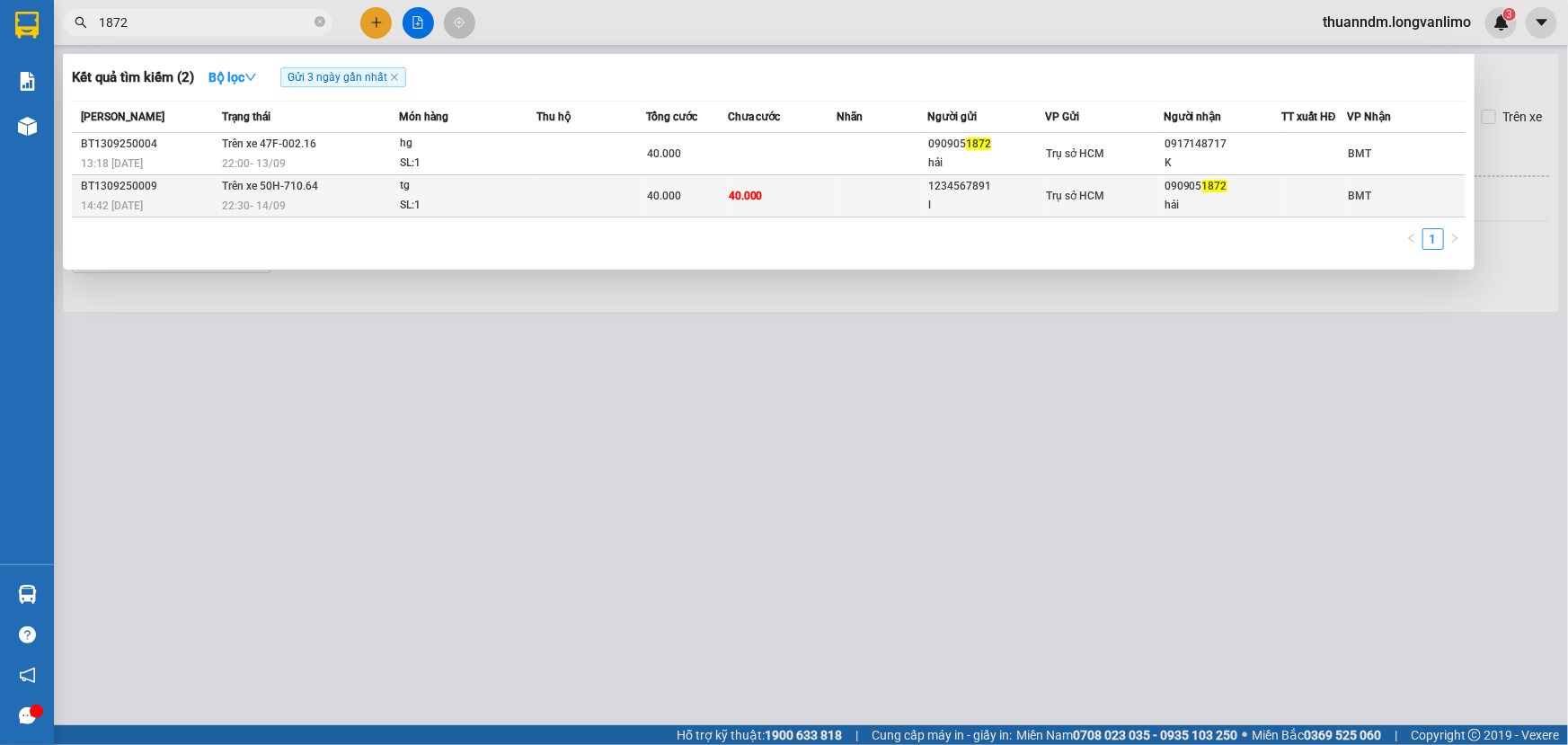
click at [336, 185] on td "Trên xe 50H-710.64 22:30 - 14/09" at bounding box center [308, 195] width 181 height 42
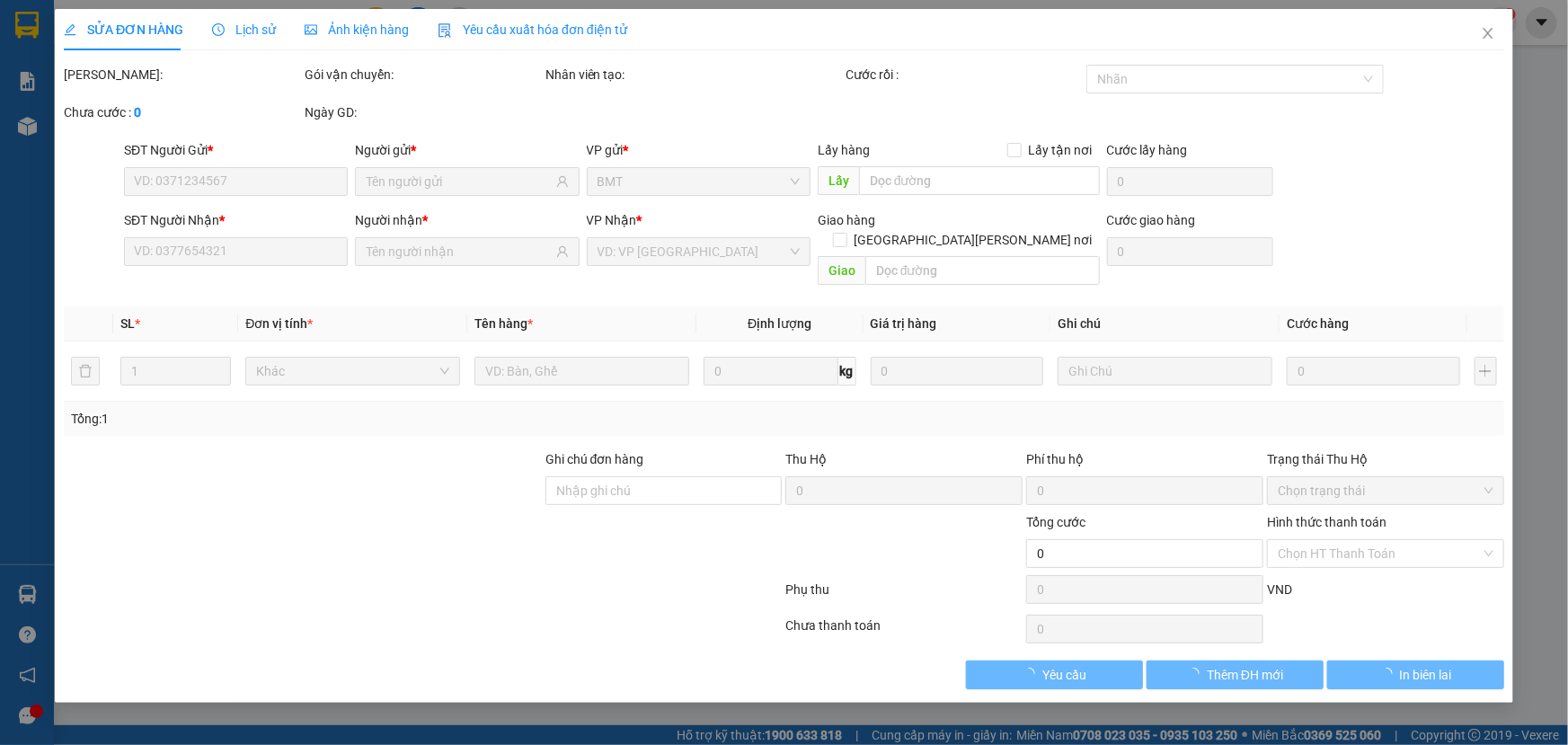
click at [352, 31] on span "Ảnh kiện hàng" at bounding box center [357, 29] width 104 height 14
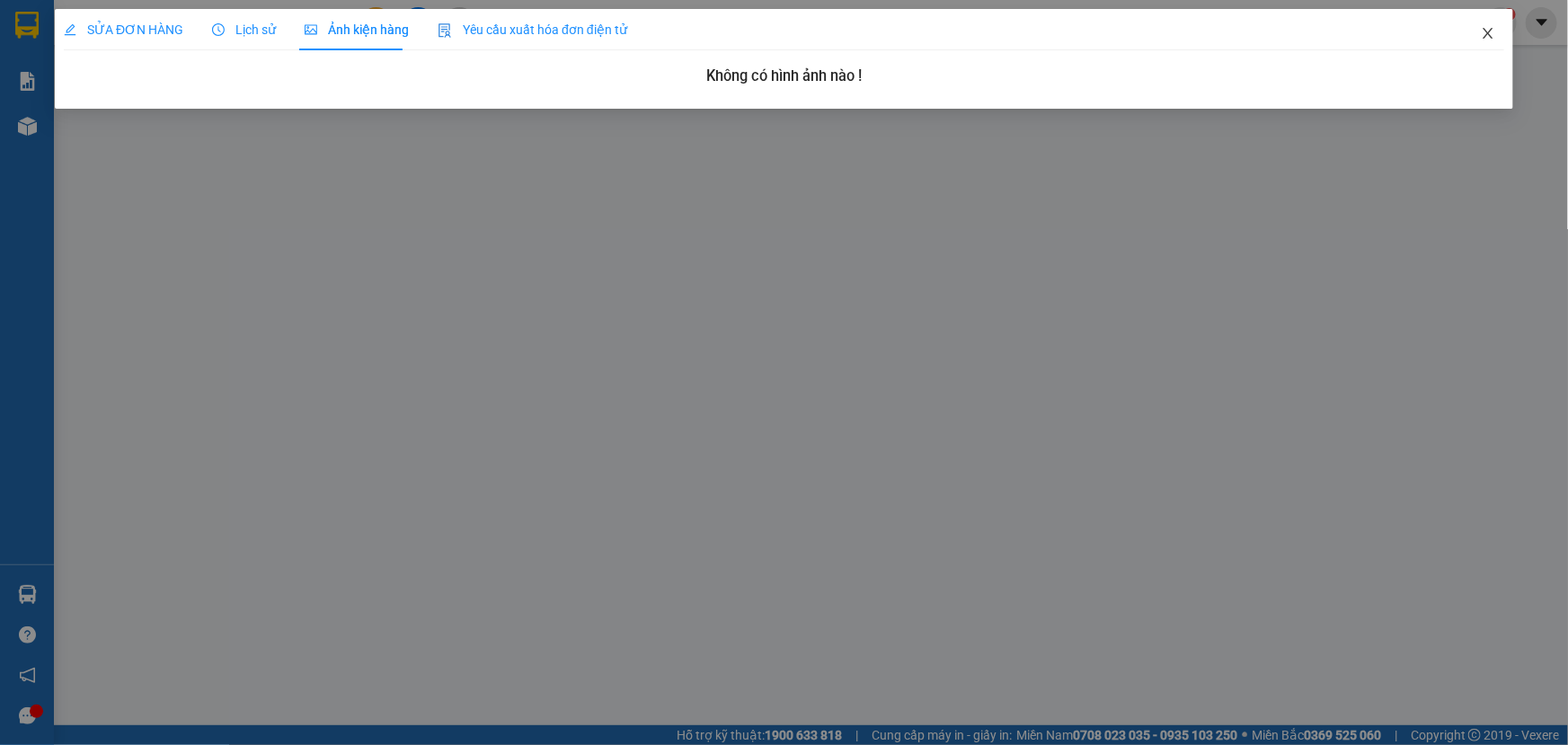
click at [1493, 33] on icon "close" at bounding box center [1488, 33] width 14 height 14
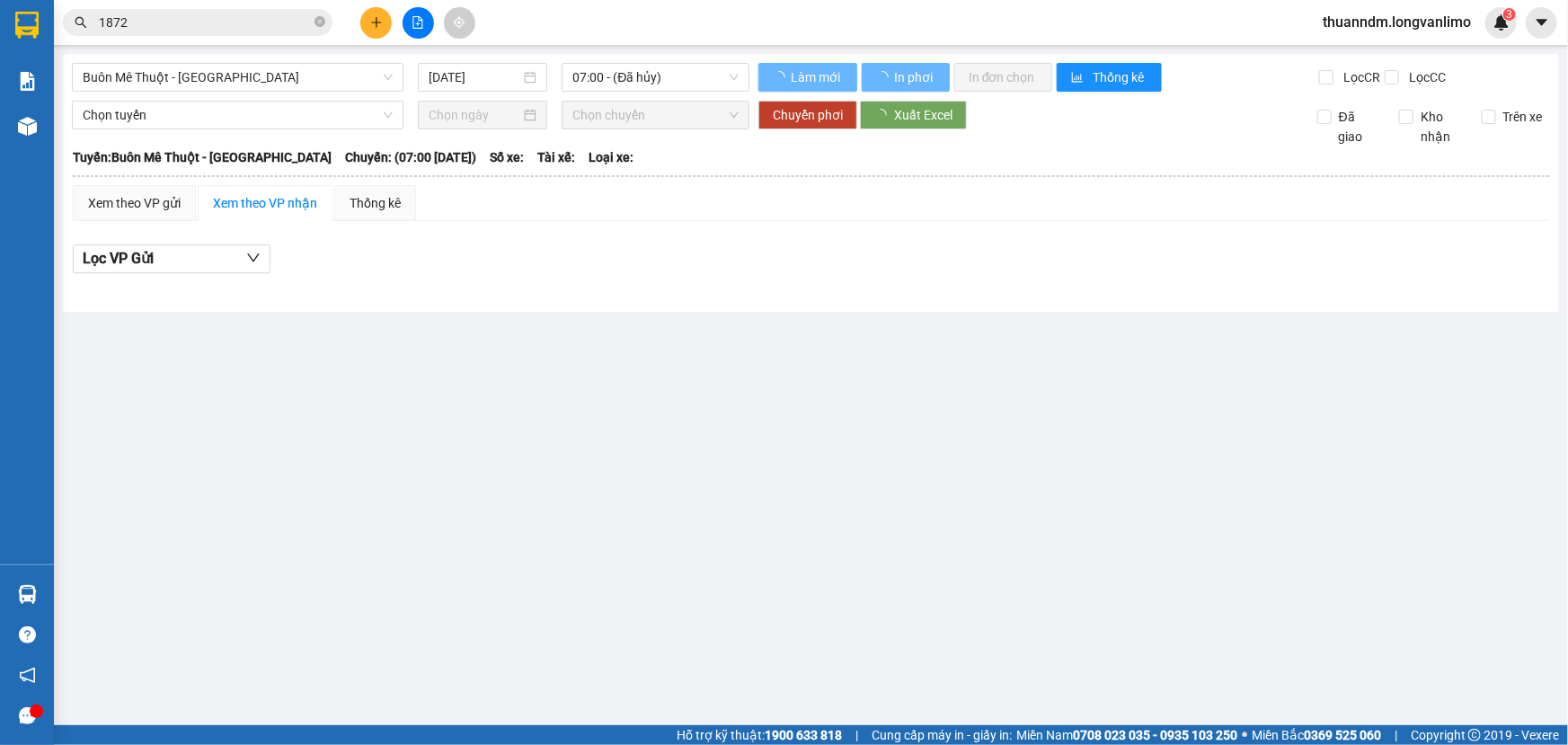
click at [253, 20] on input "1872" at bounding box center [205, 22] width 212 height 20
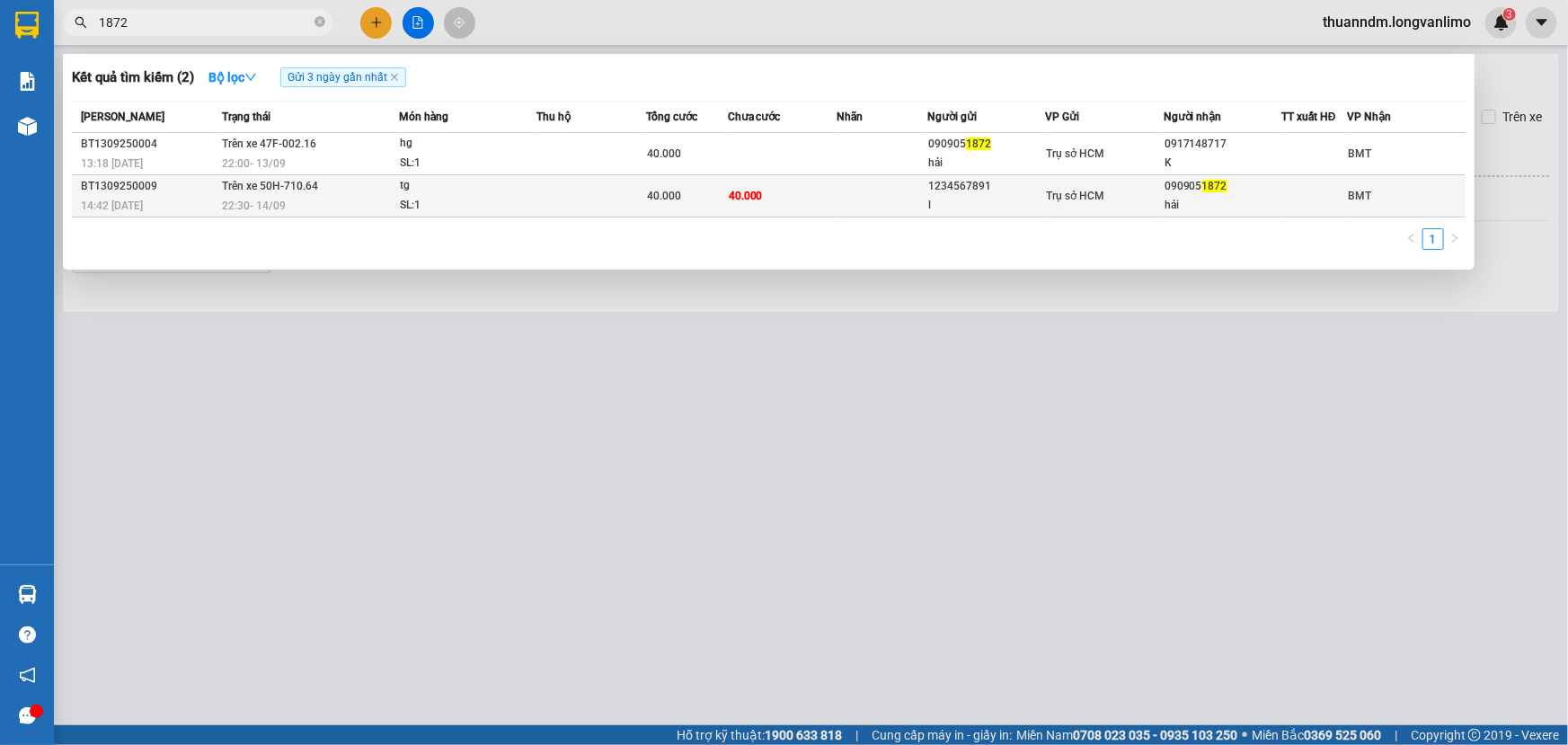
click at [551, 209] on td at bounding box center [591, 195] width 109 height 42
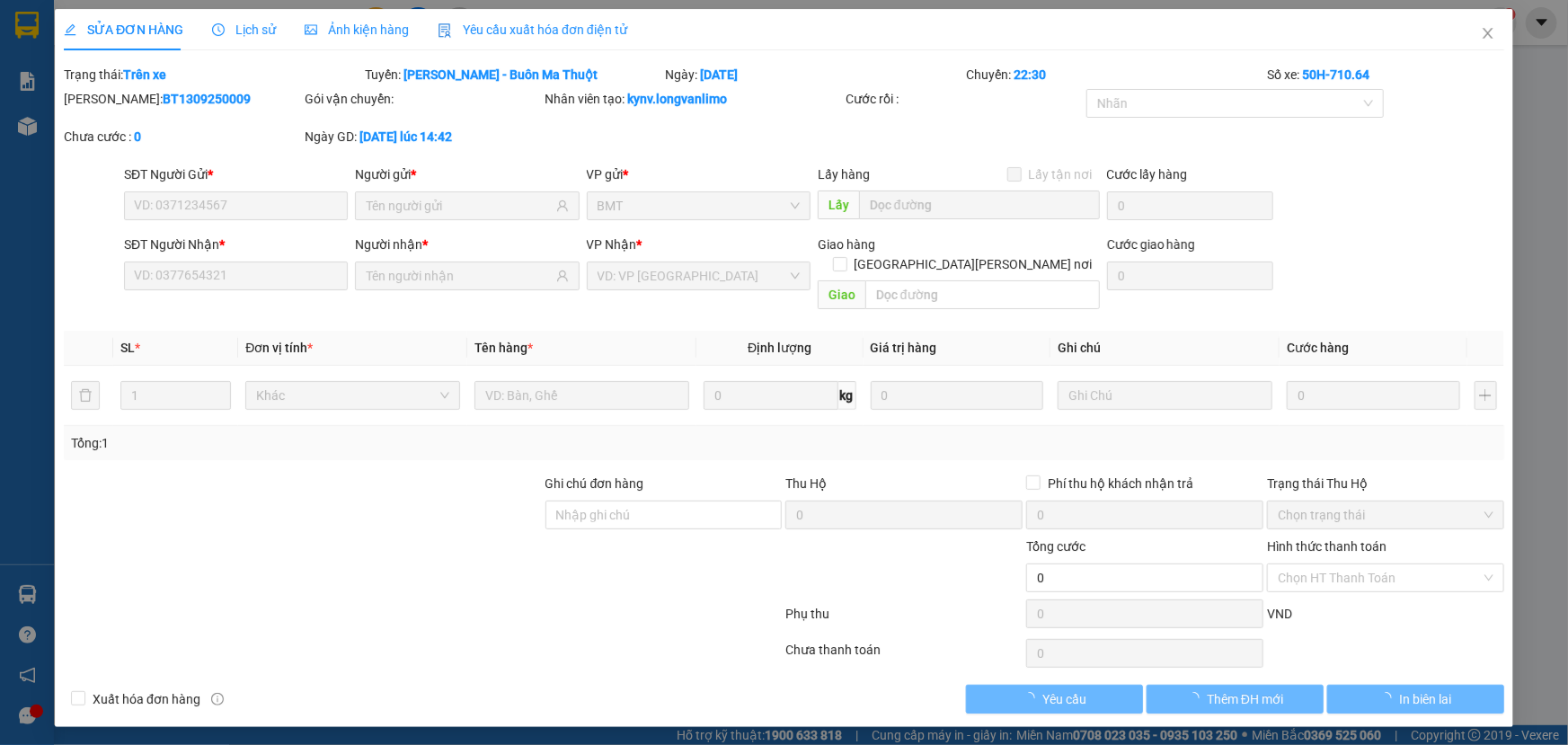
click at [357, 29] on span "Ảnh kiện hàng" at bounding box center [357, 29] width 104 height 14
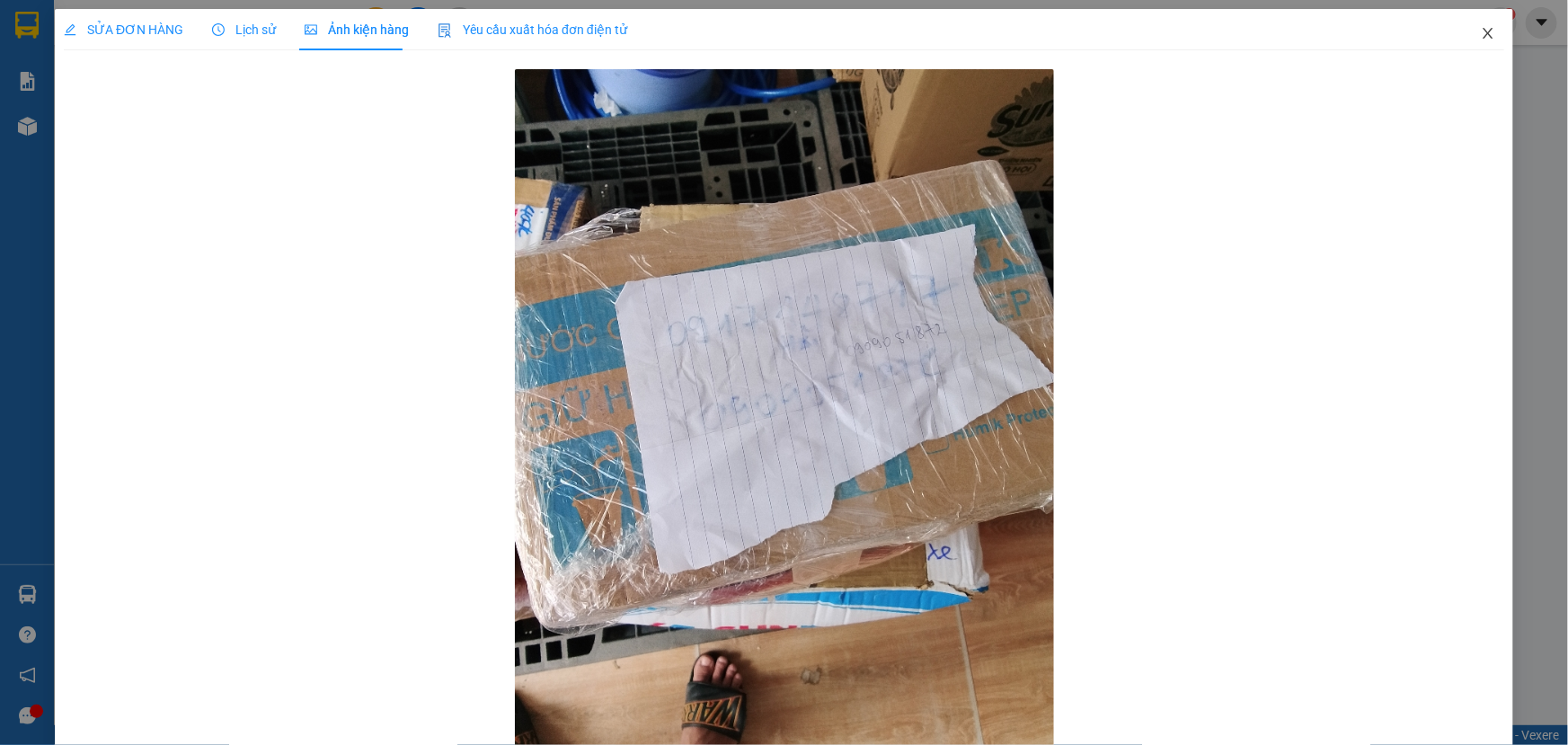
click at [1484, 33] on span "Close" at bounding box center [1488, 34] width 50 height 50
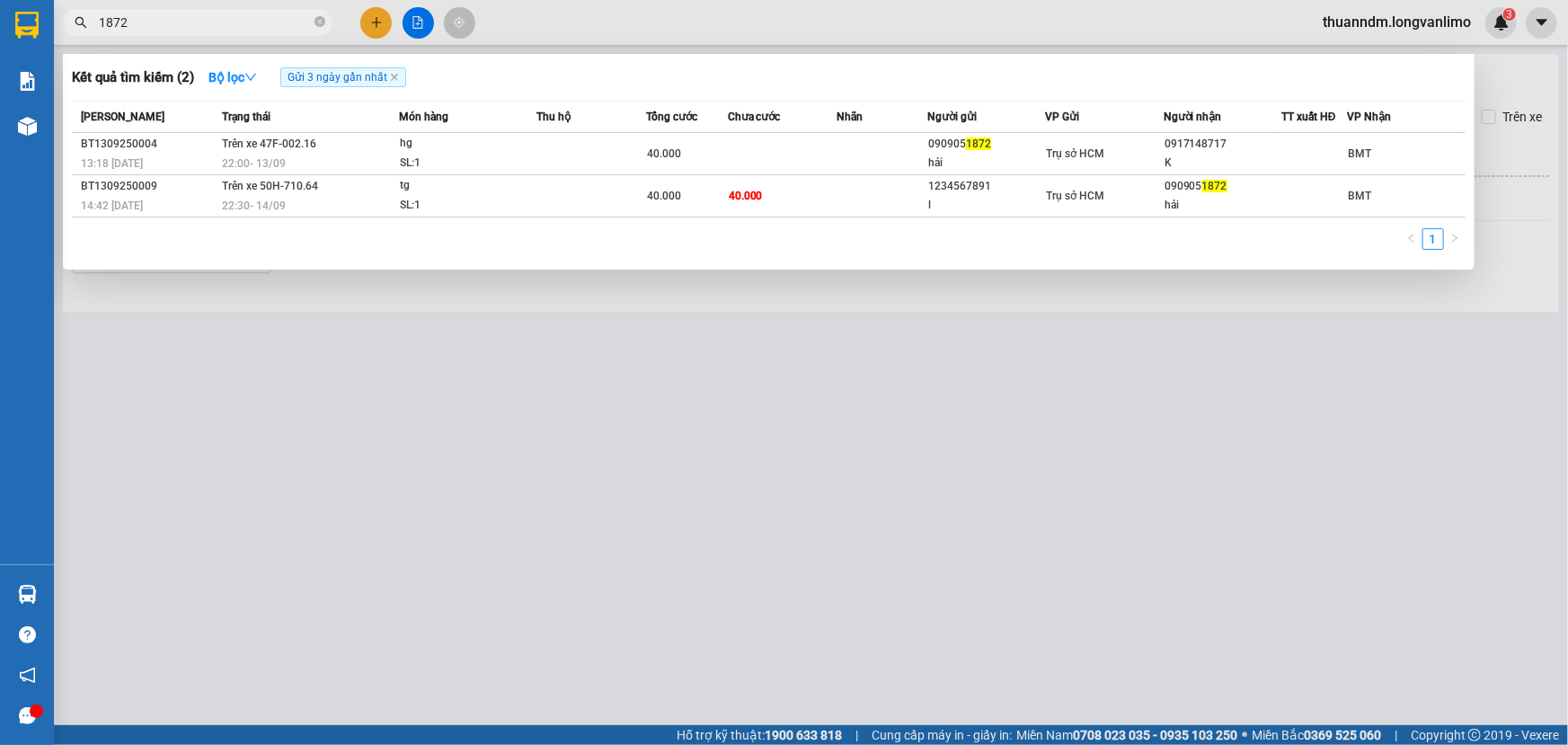
click at [184, 10] on span "1872" at bounding box center [198, 22] width 270 height 27
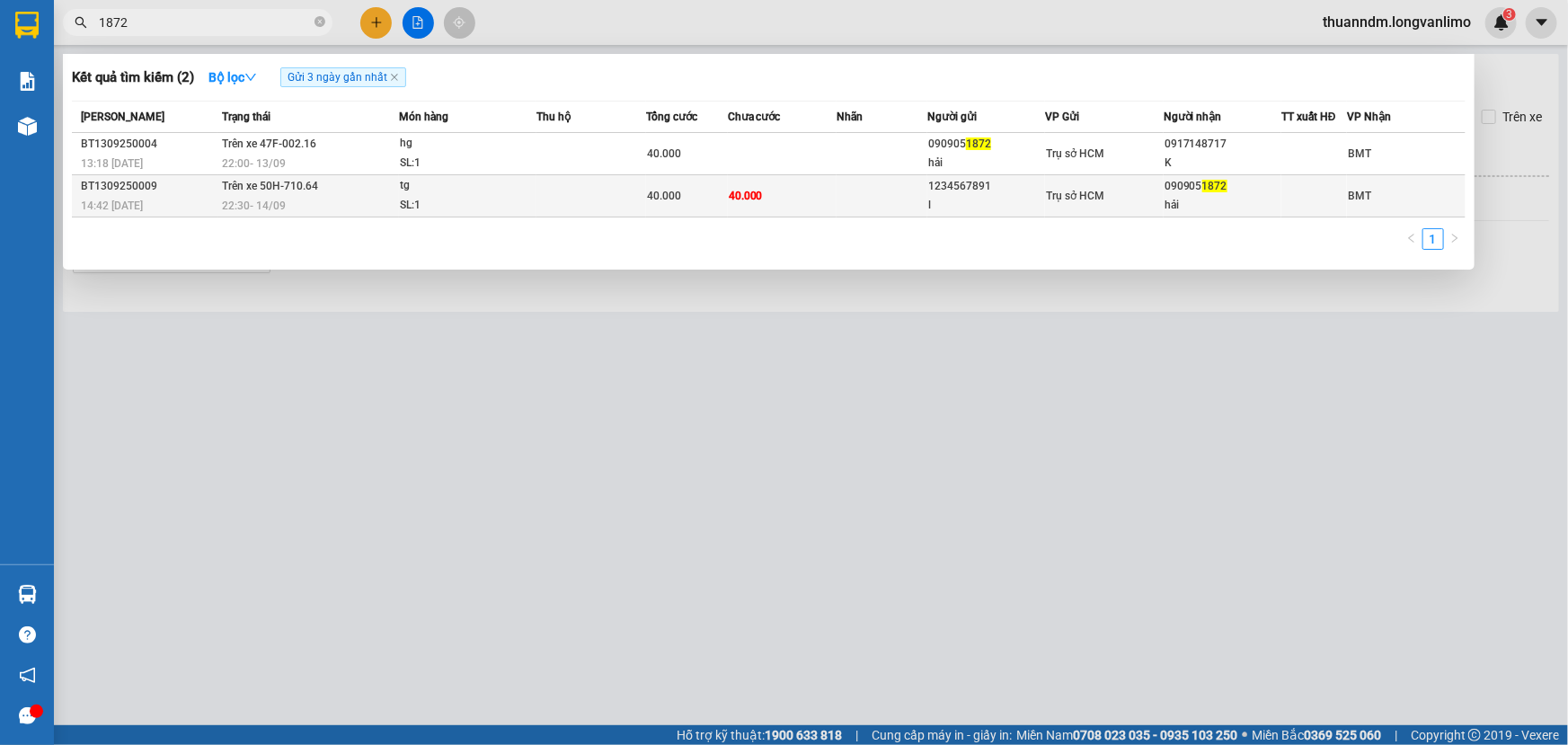
click at [560, 202] on td at bounding box center [591, 195] width 109 height 42
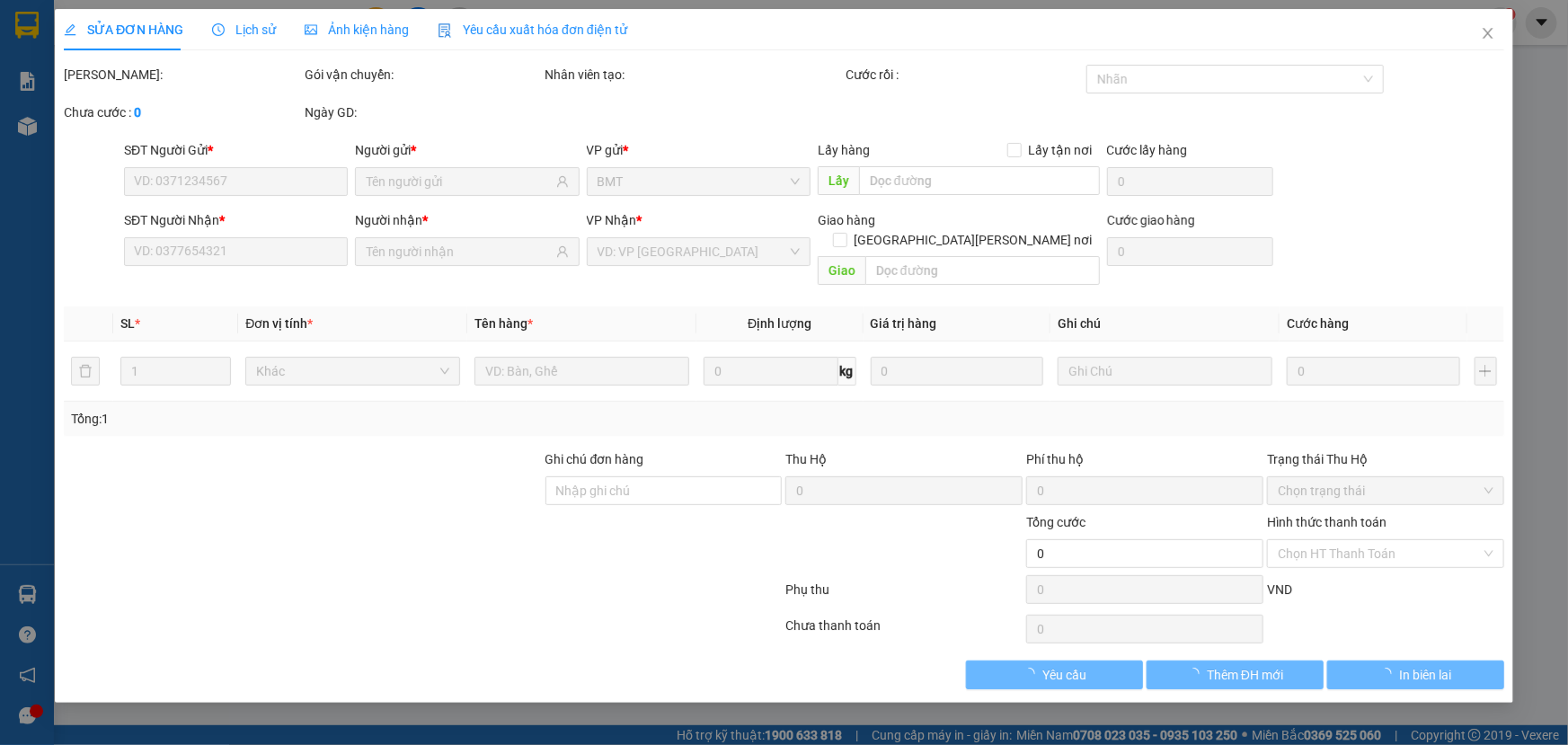
type input "1234567891"
type input "l"
type input "0909051872"
type input "hải"
type input "40.000"
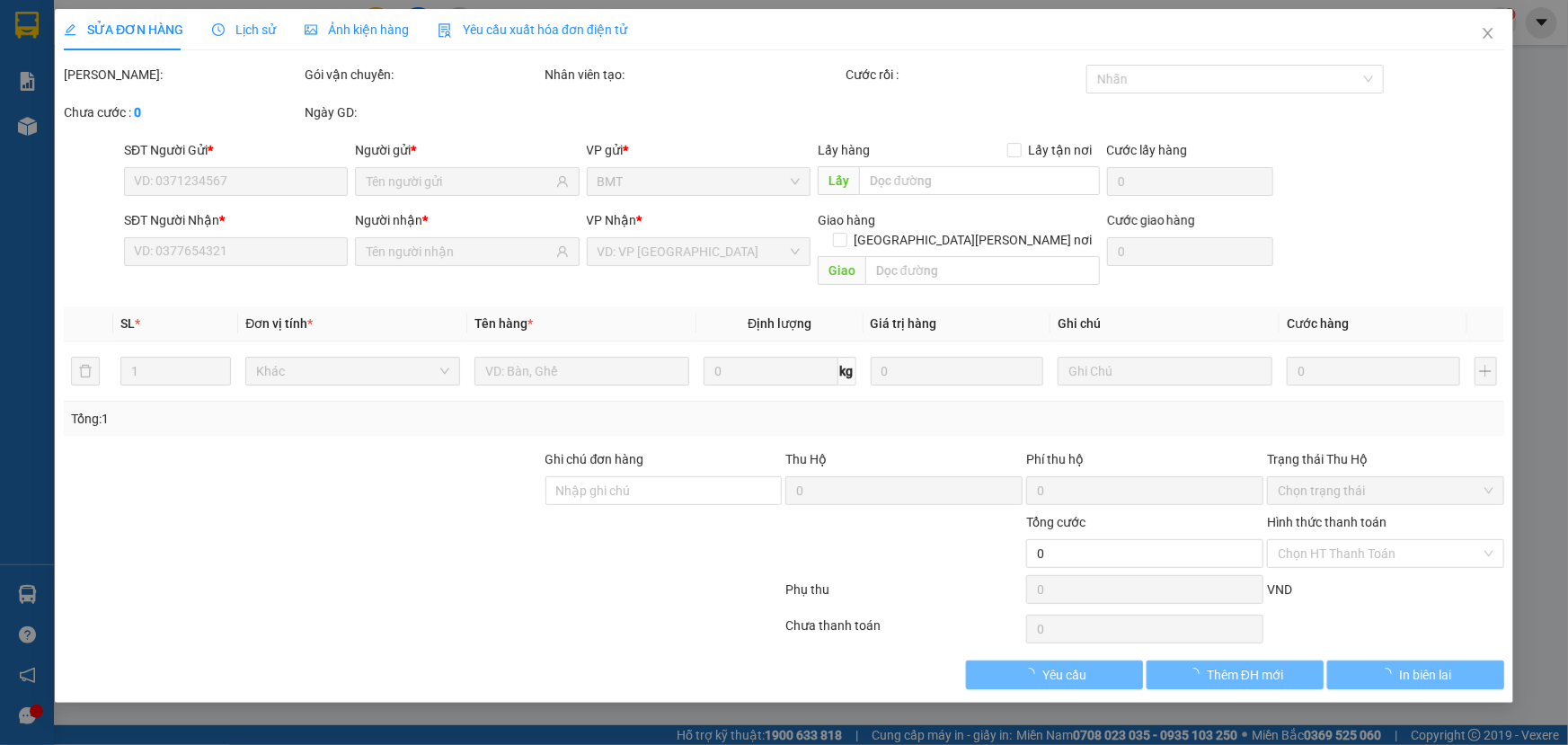
type input "40.000"
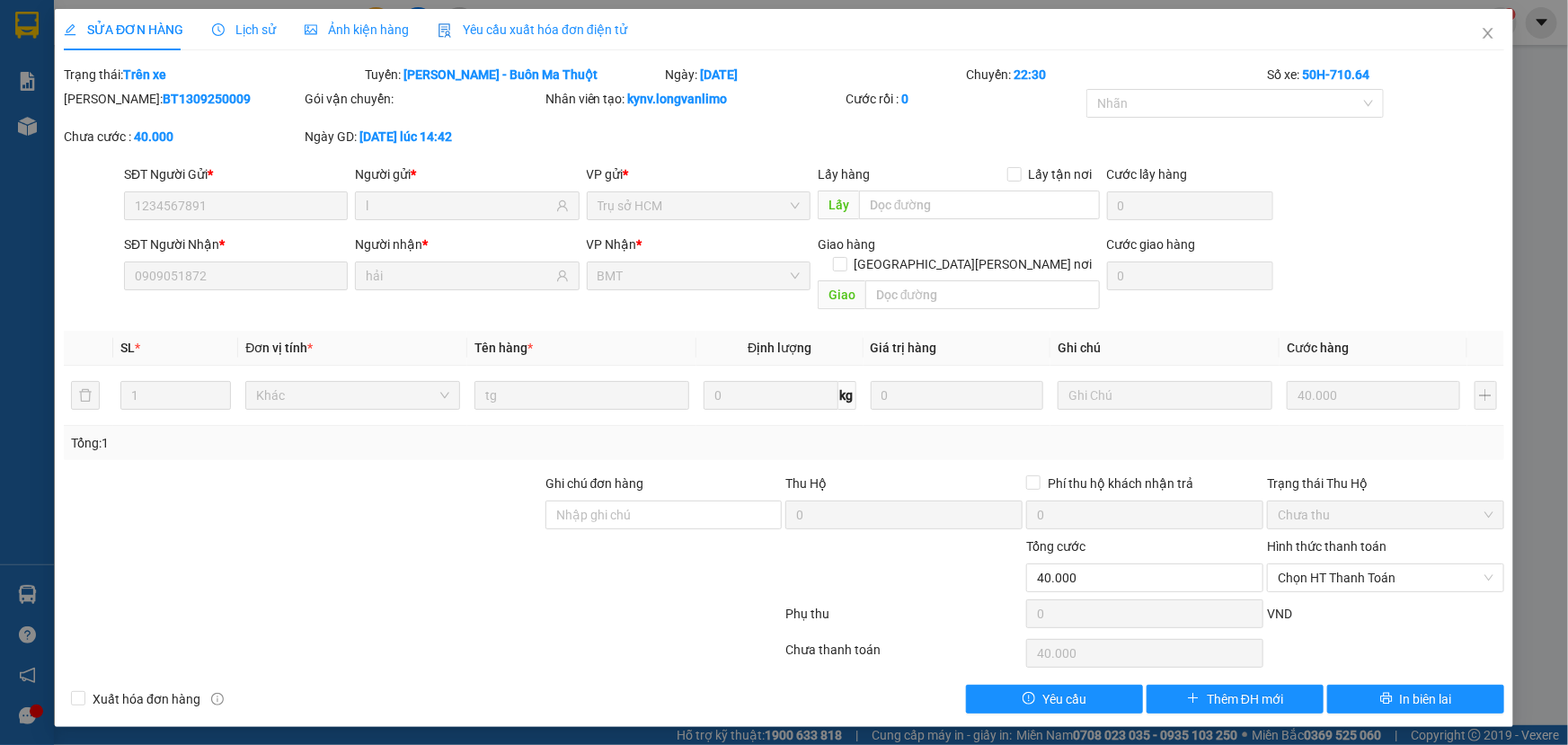
click at [384, 38] on div "Ảnh kiện hàng" at bounding box center [357, 29] width 104 height 20
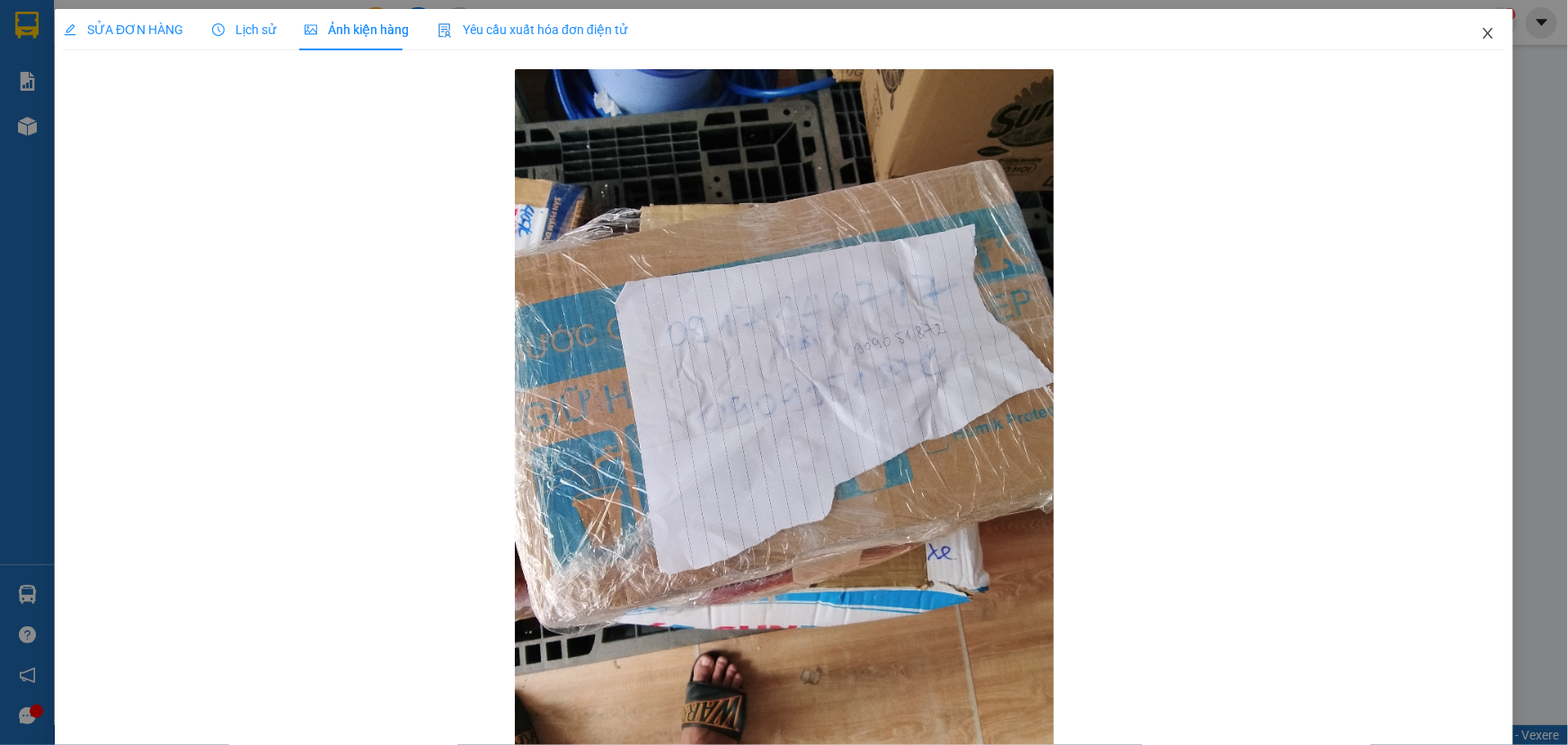
click at [1482, 36] on icon "close" at bounding box center [1488, 33] width 14 height 14
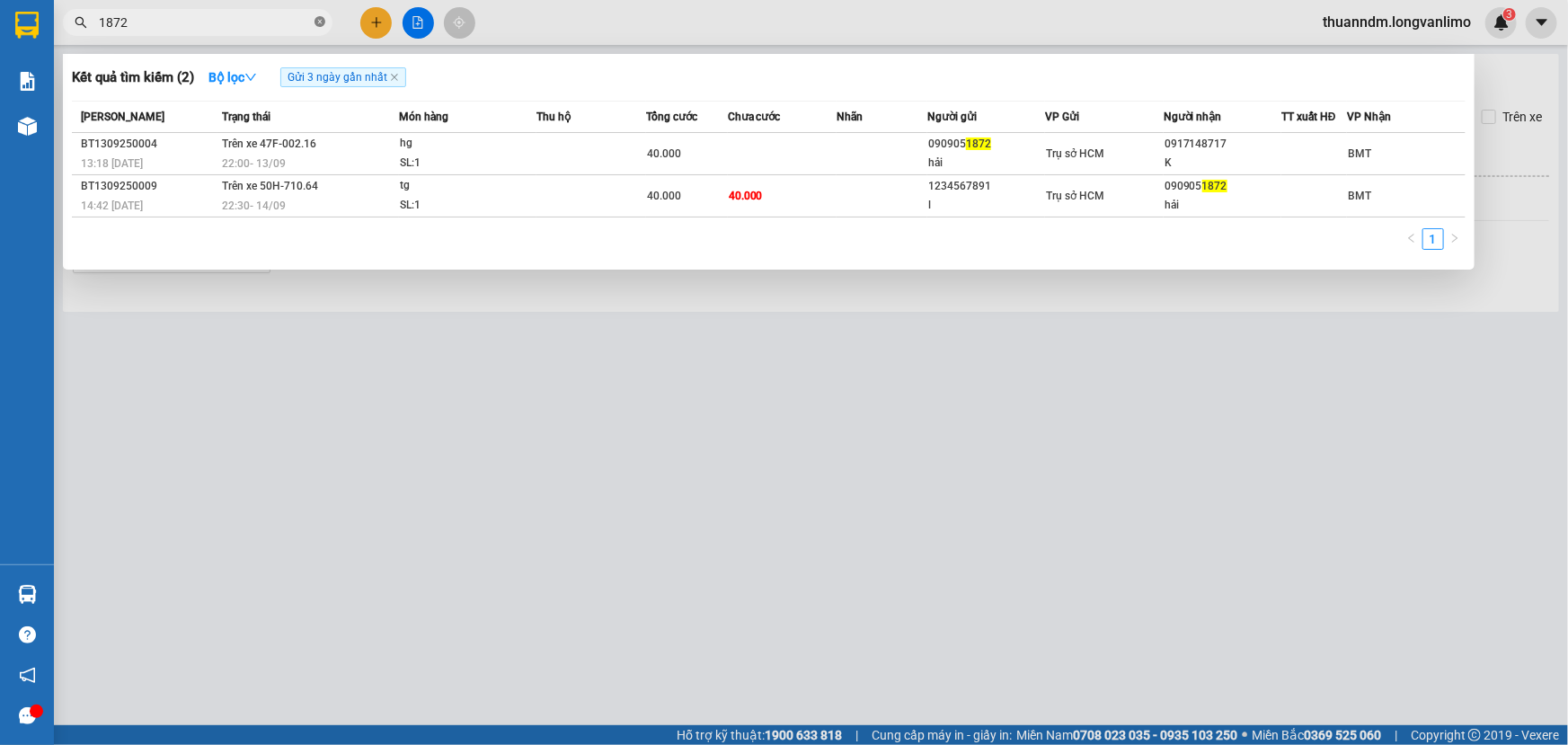
click at [320, 21] on icon "close-circle" at bounding box center [320, 21] width 11 height 11
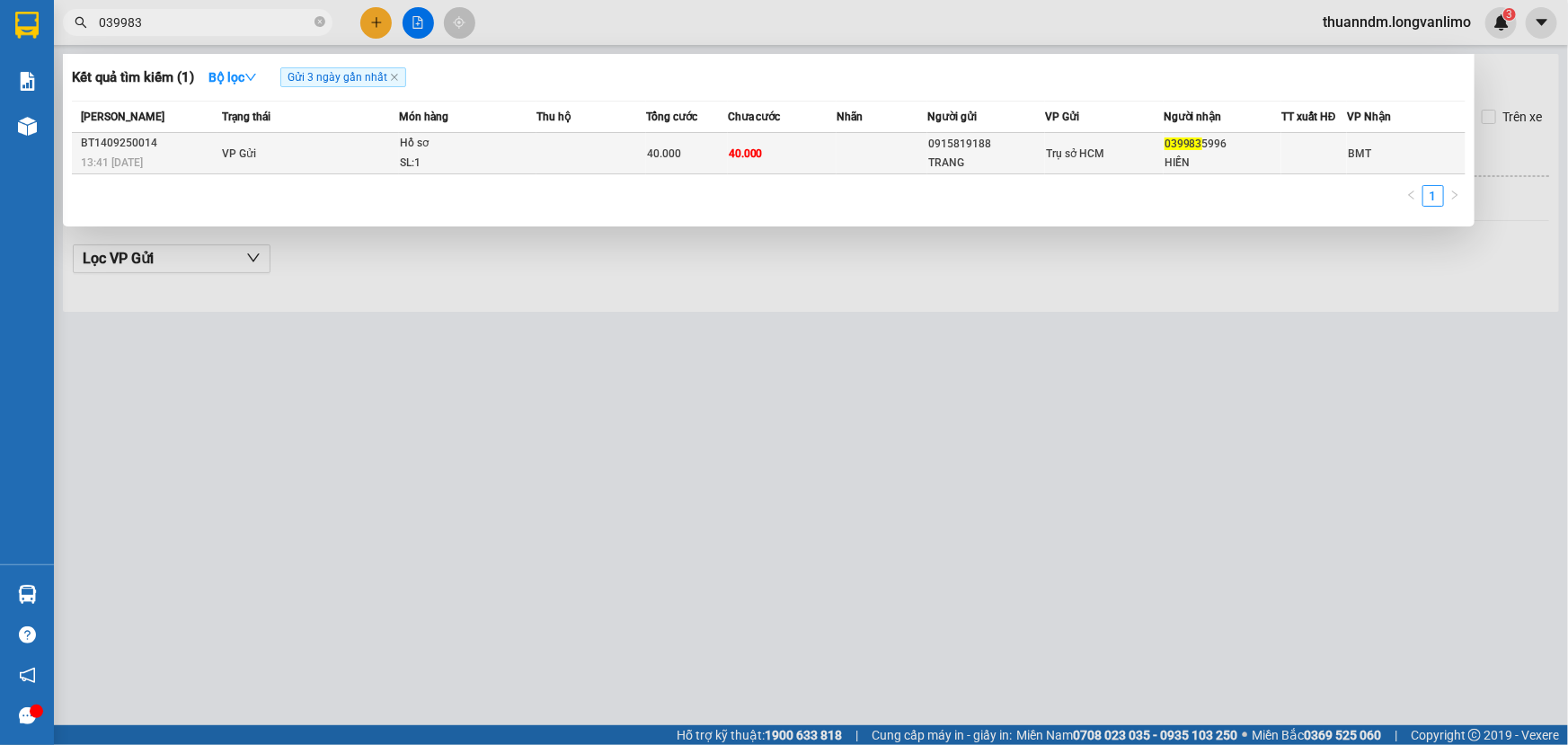
type input "039983"
click at [410, 164] on div "SL: 1" at bounding box center [467, 163] width 135 height 20
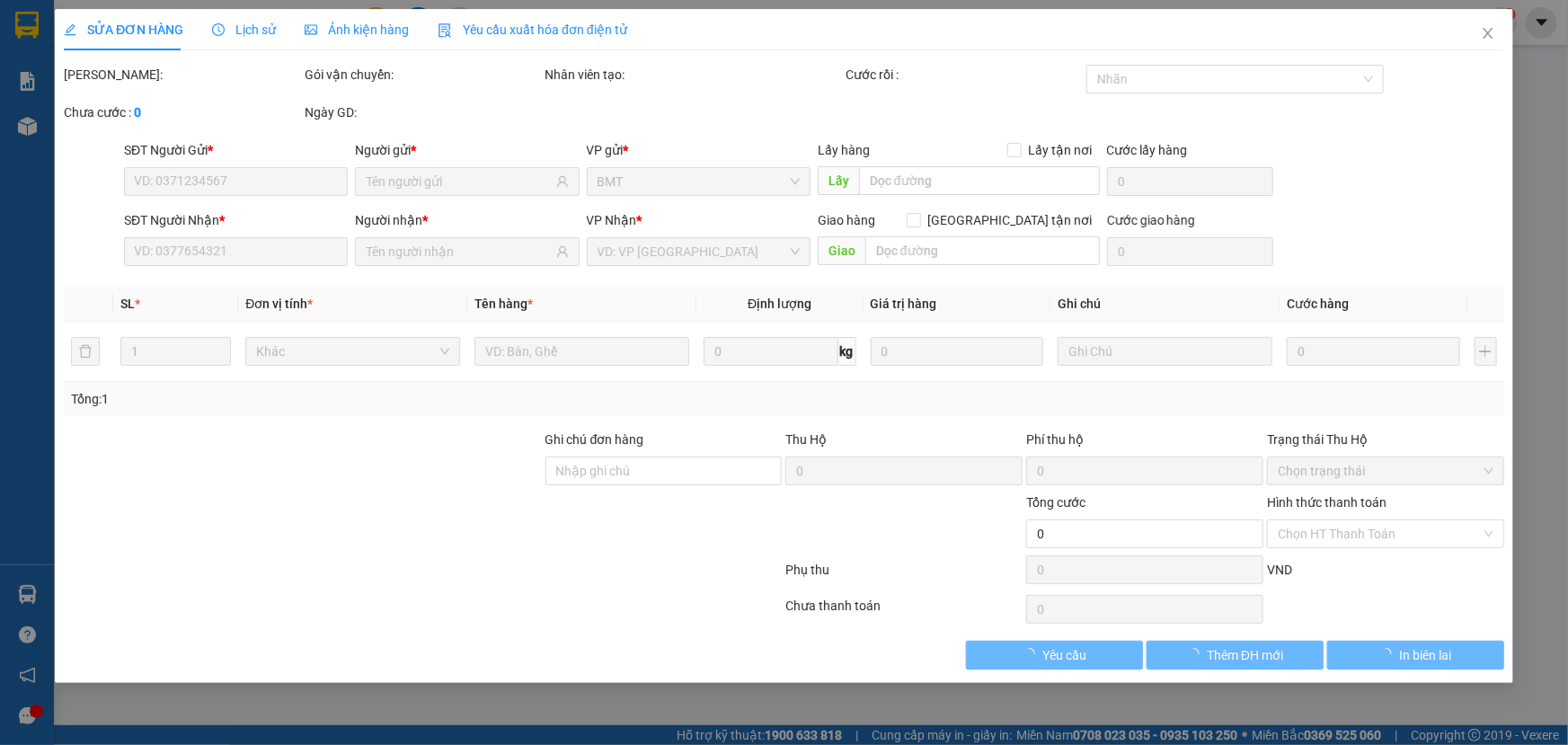
type input "0915819188"
type input "TRANG"
type input "0399835996"
type input "HIỀN"
type input "40.000"
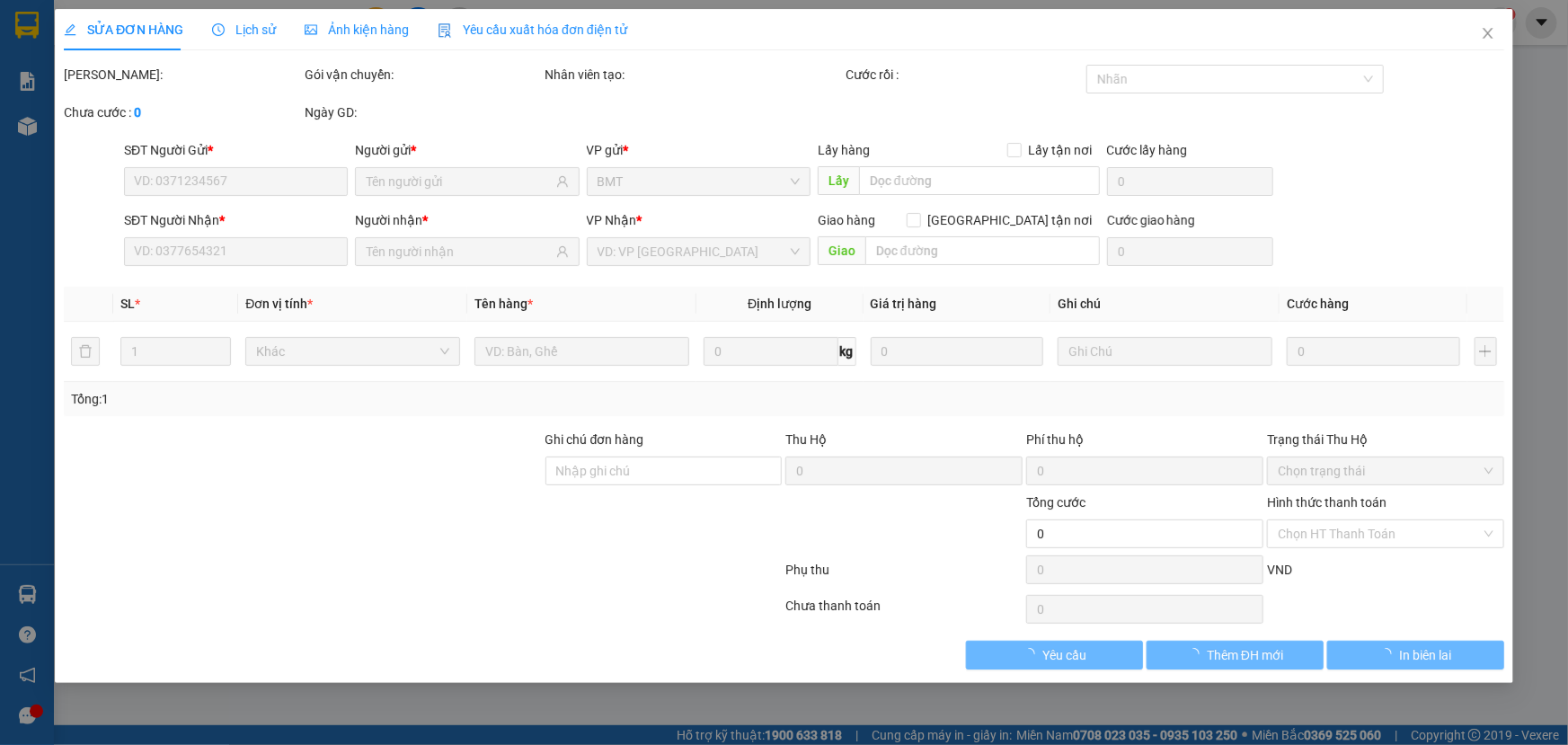
type input "40.000"
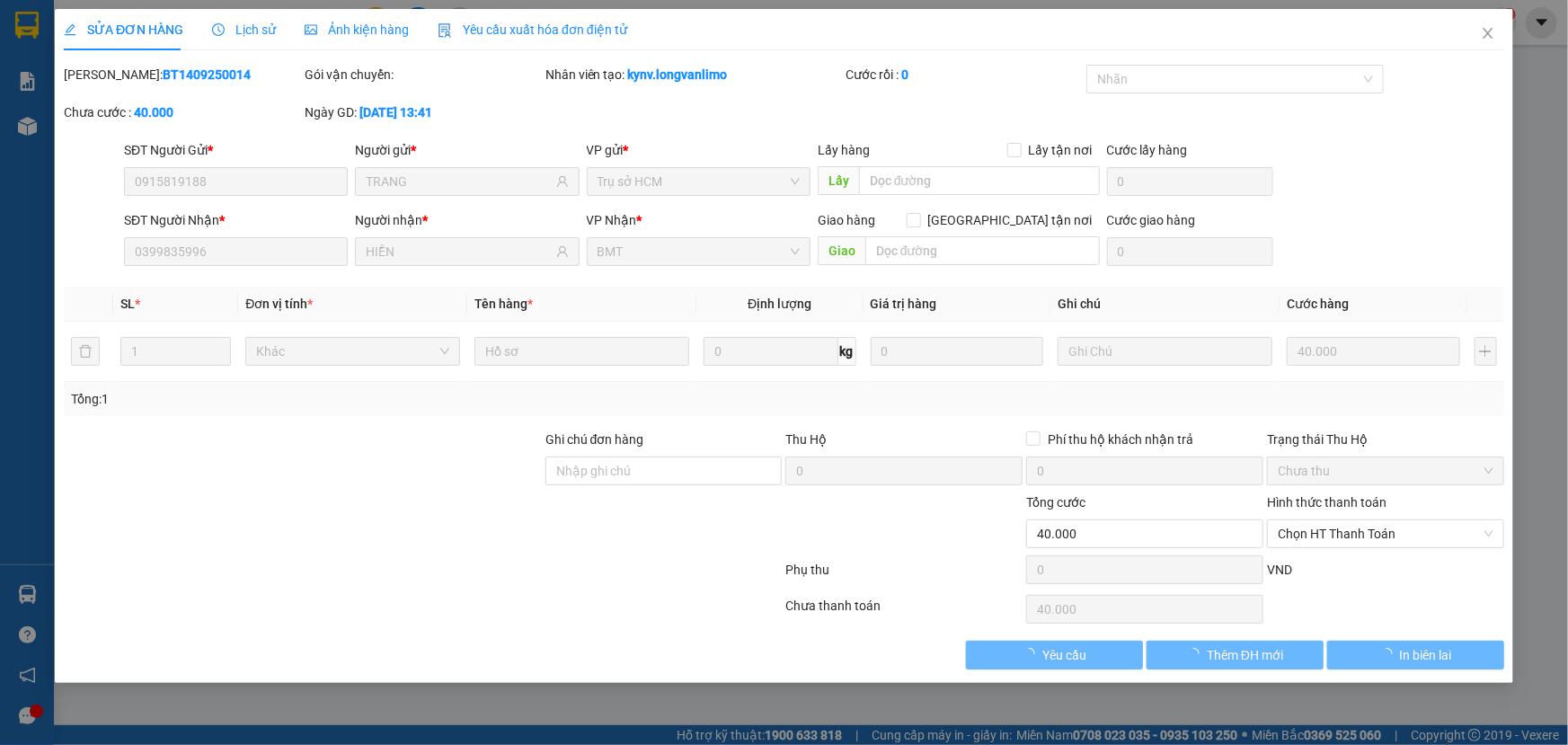
click at [356, 40] on div "Ảnh kiện hàng" at bounding box center [357, 30] width 104 height 41
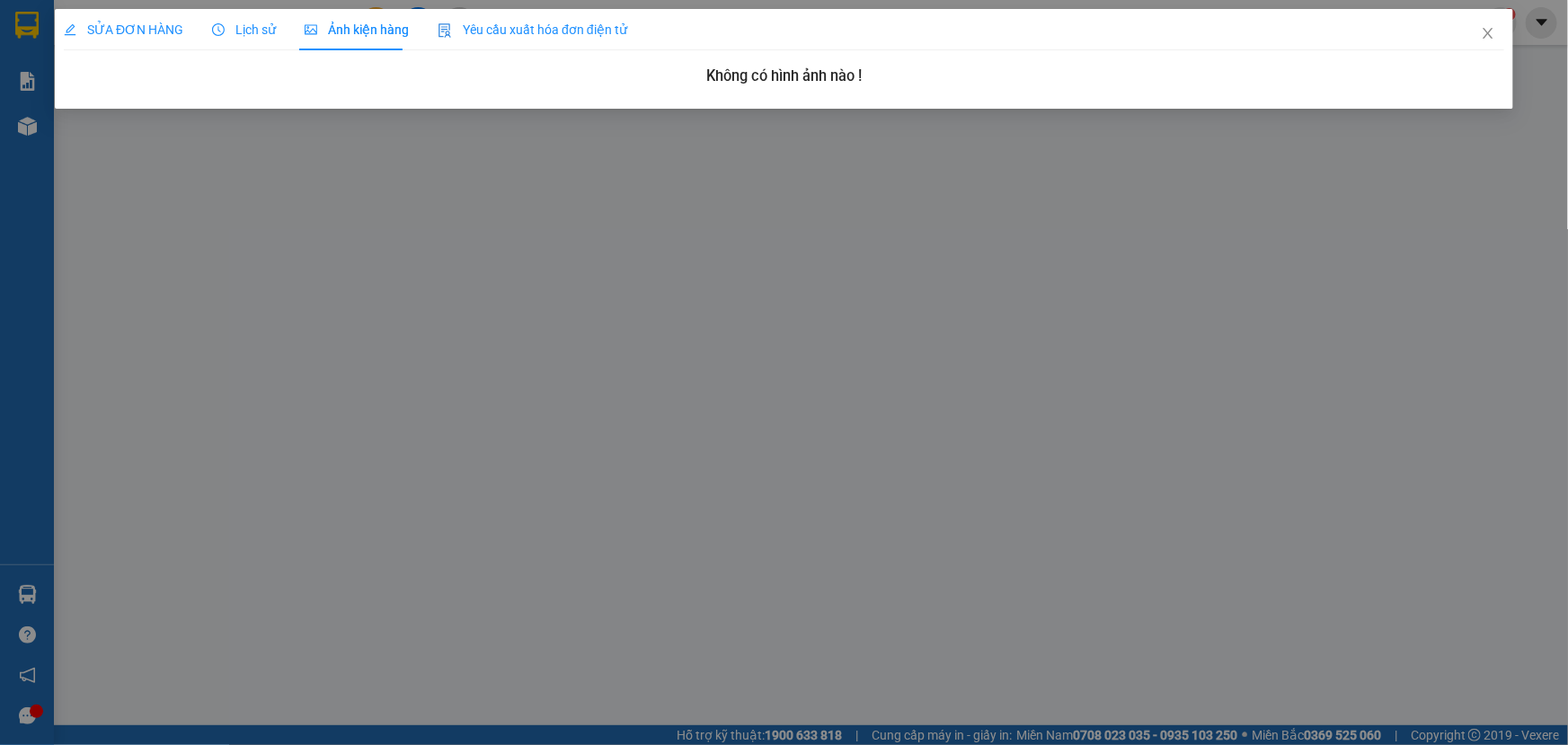
click at [284, 38] on div "SỬA ĐƠN HÀNG Lịch sử Ảnh kiện hàng Yêu cầu xuất hóa đơn điện tử" at bounding box center [346, 30] width 564 height 41
drag, startPoint x: 269, startPoint y: 31, endPoint x: 86, endPoint y: 63, distance: 185.8
click at [268, 31] on span "Lịch sử" at bounding box center [244, 29] width 64 height 14
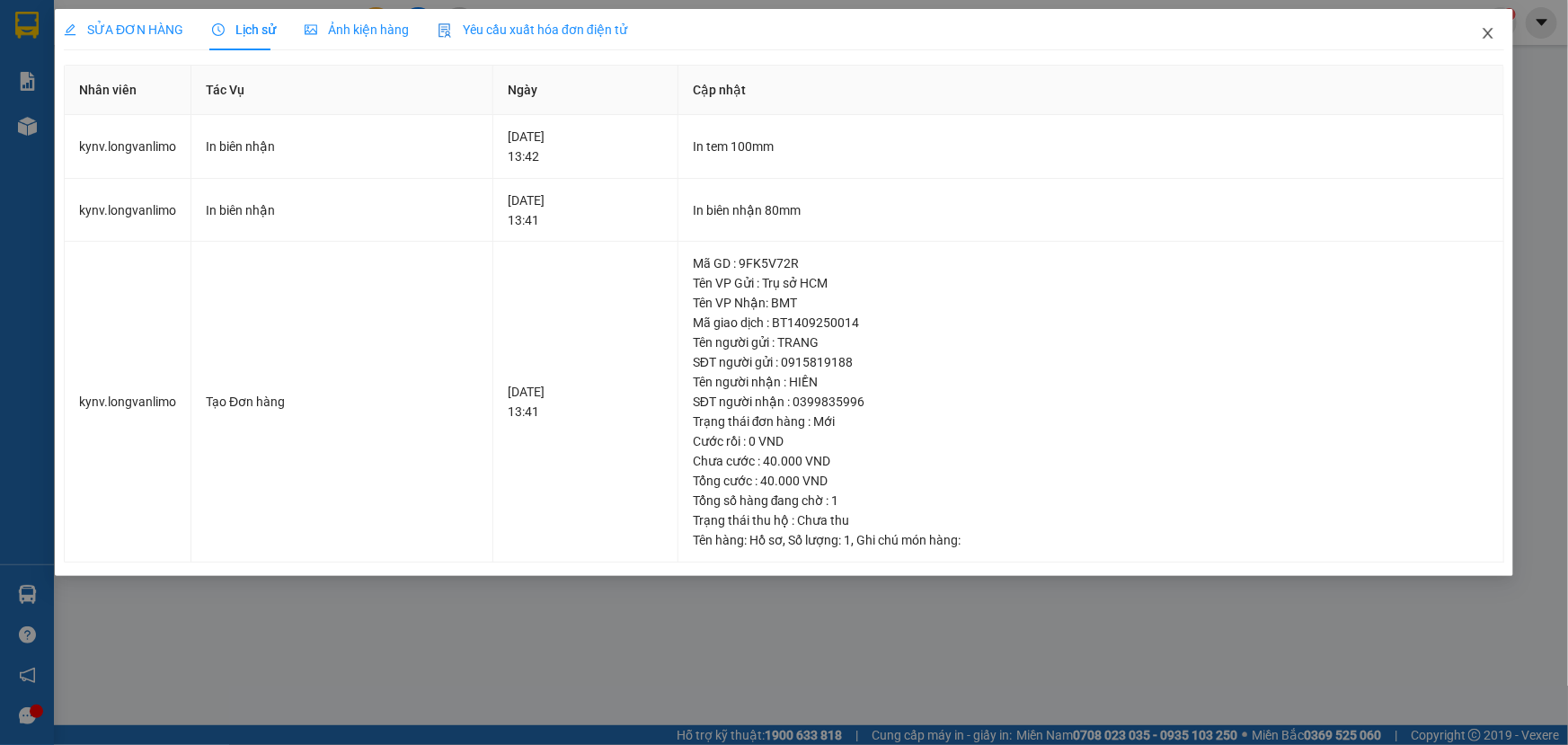
click at [1491, 30] on icon "close" at bounding box center [1488, 33] width 14 height 14
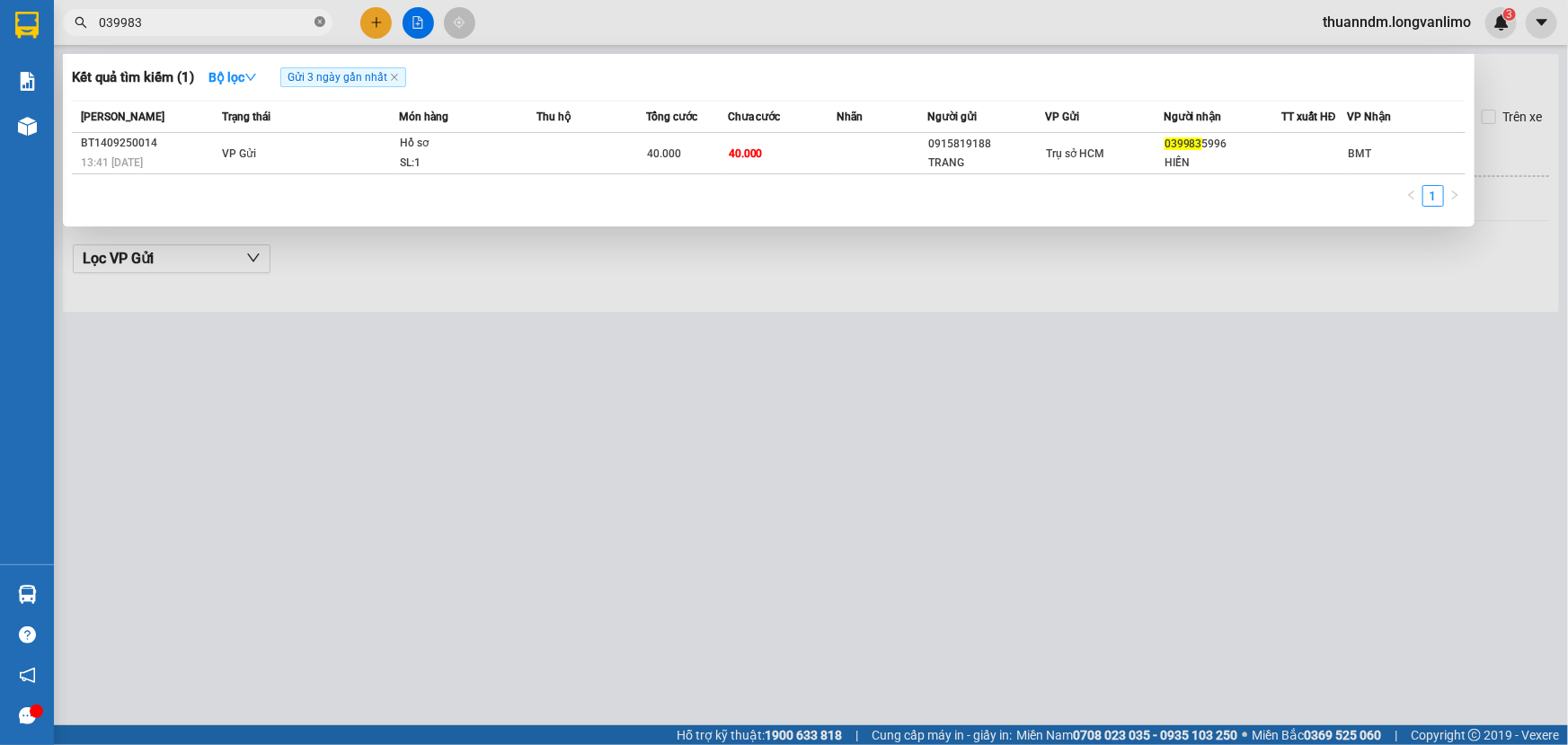
click at [317, 21] on icon "close-circle" at bounding box center [320, 21] width 11 height 11
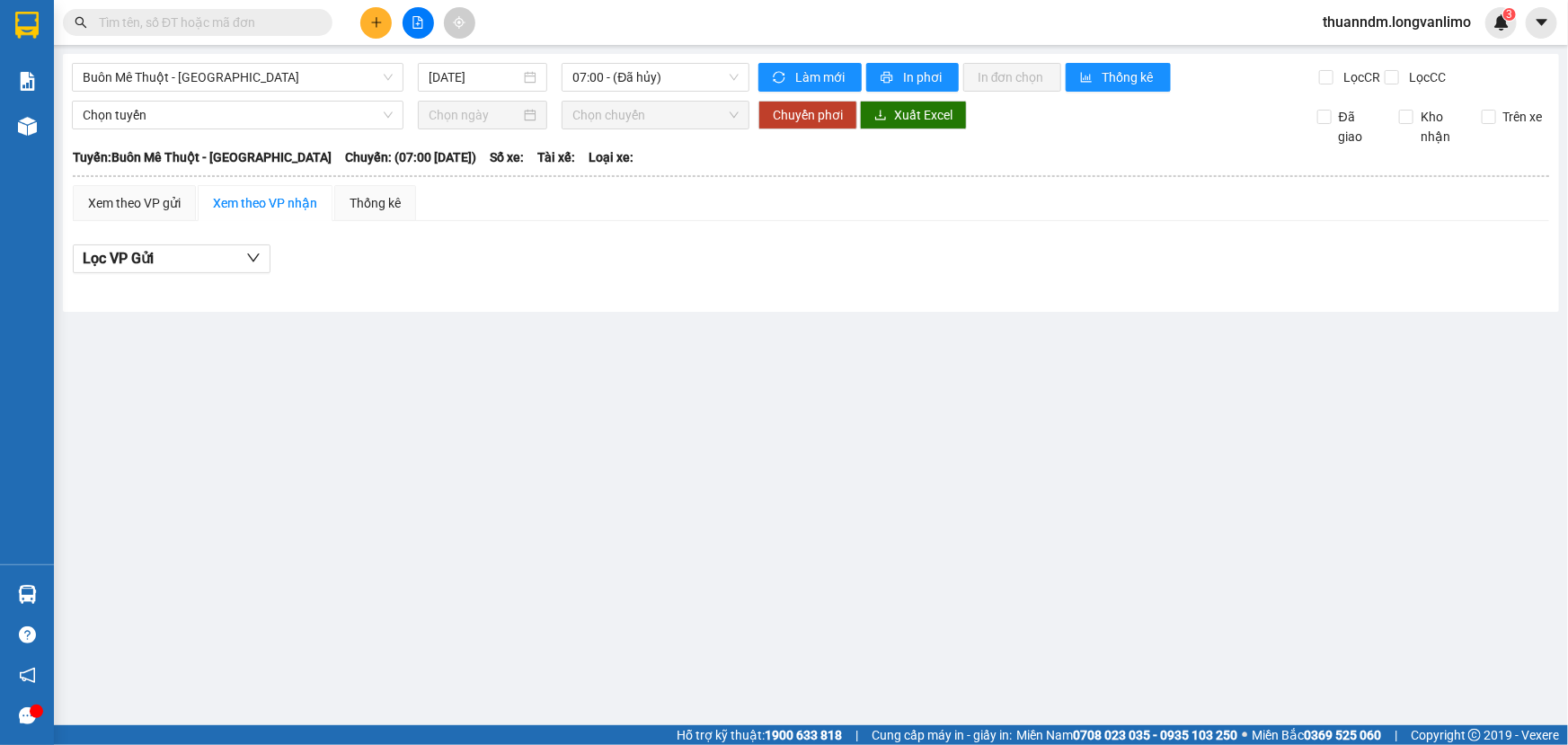
click at [286, 17] on input "text" at bounding box center [205, 22] width 212 height 20
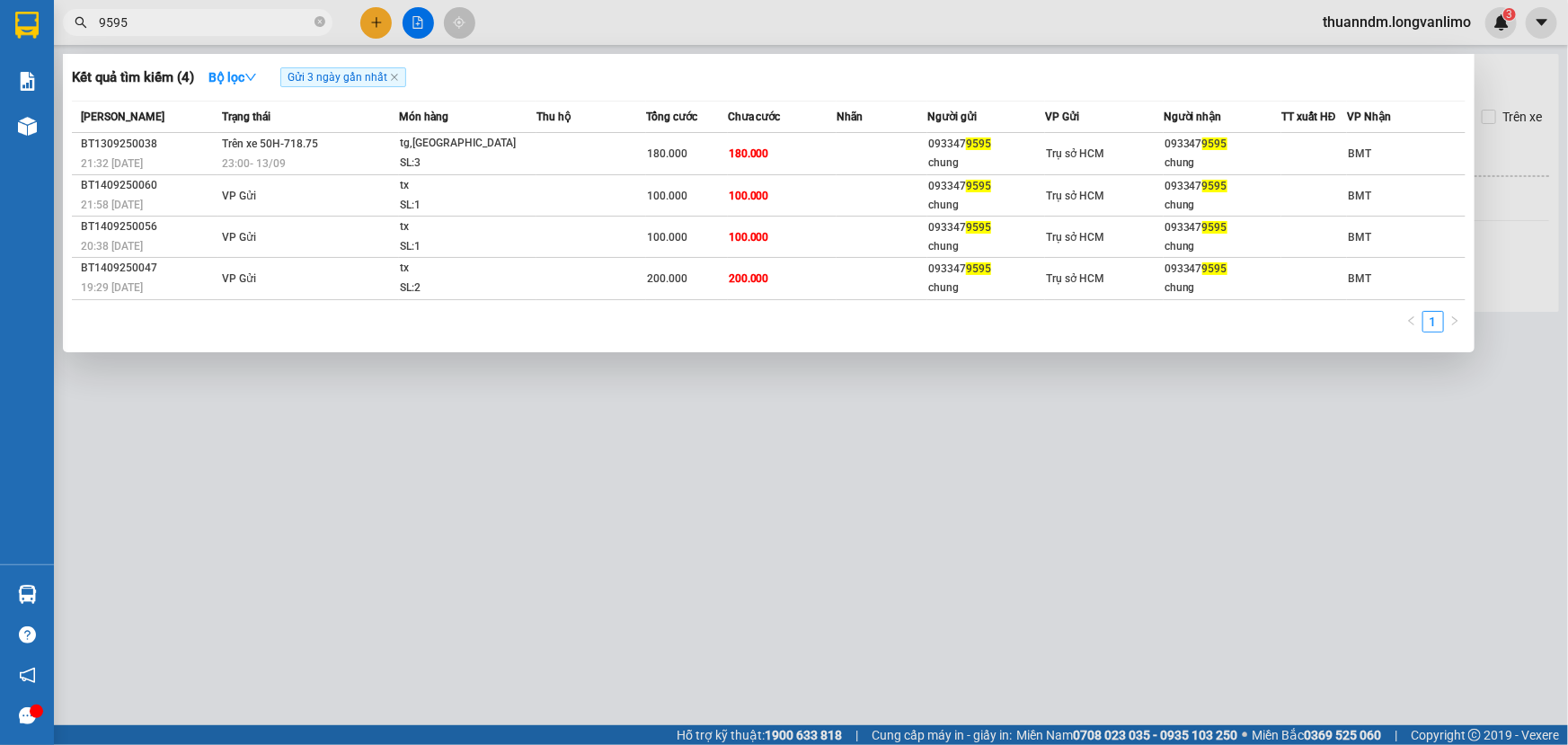
type input "9595"
click at [363, 542] on div at bounding box center [784, 372] width 1568 height 745
click at [317, 19] on icon "close-circle" at bounding box center [320, 21] width 11 height 11
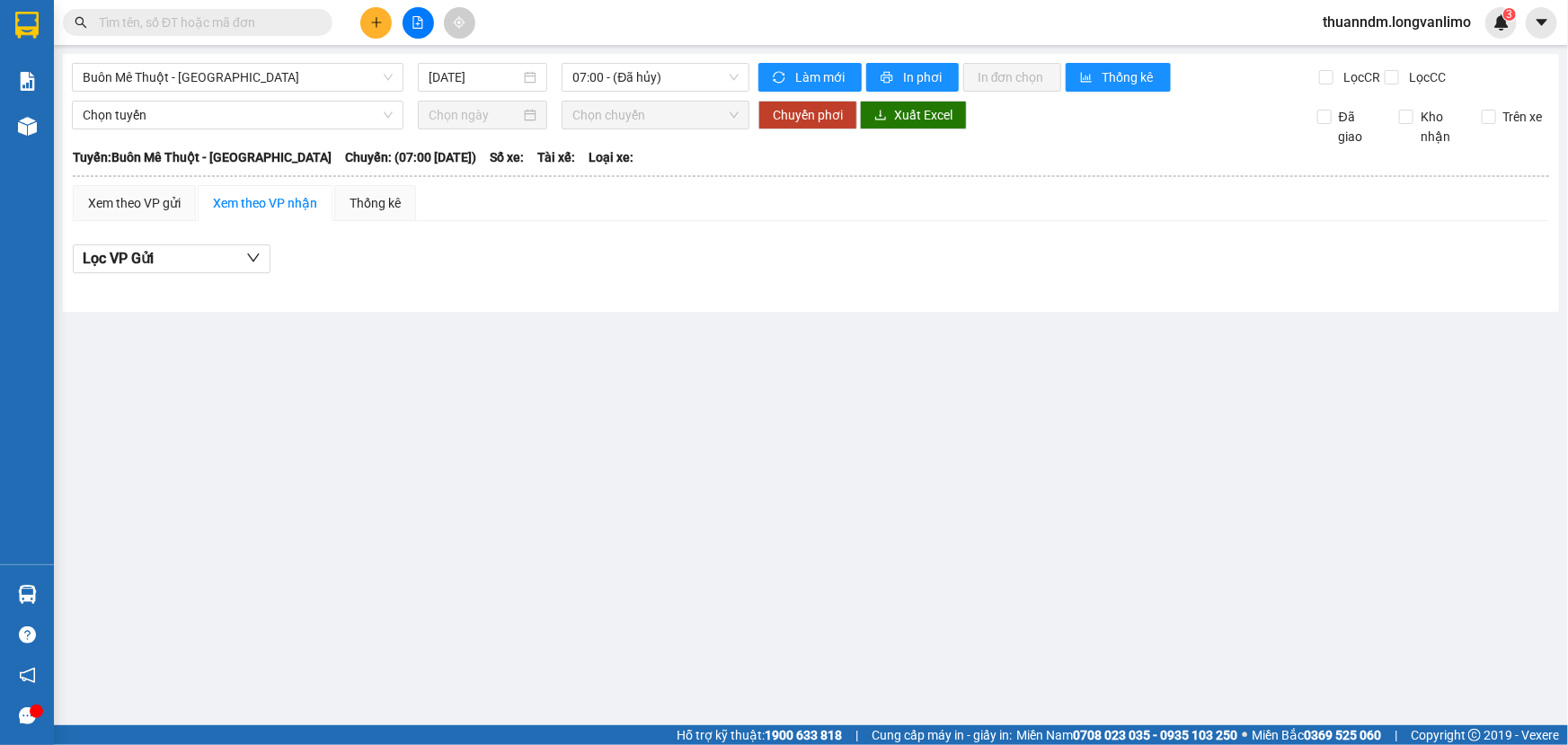
click at [268, 18] on input "text" at bounding box center [205, 22] width 212 height 20
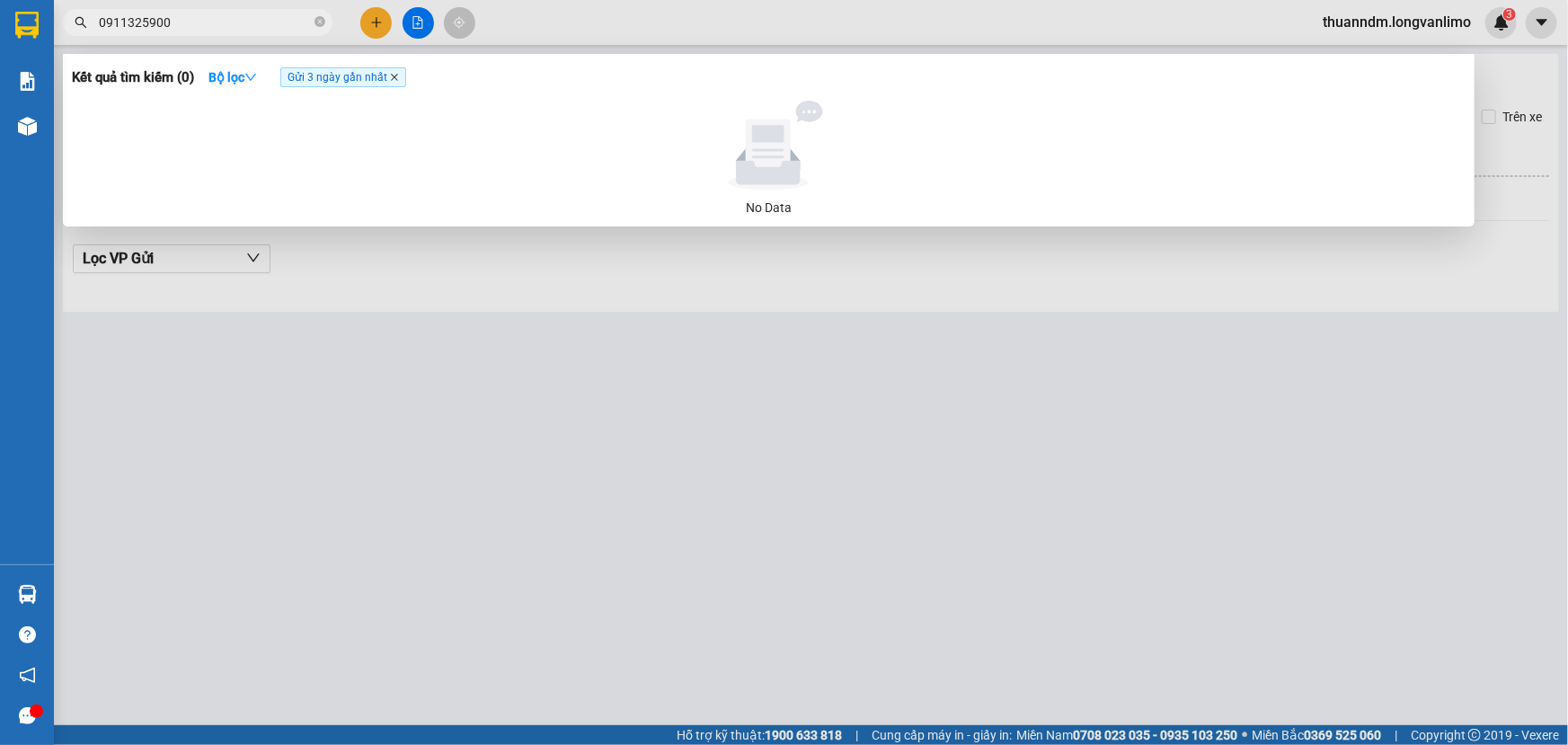
type input "0911325900"
click at [394, 75] on icon "close" at bounding box center [394, 77] width 7 height 7
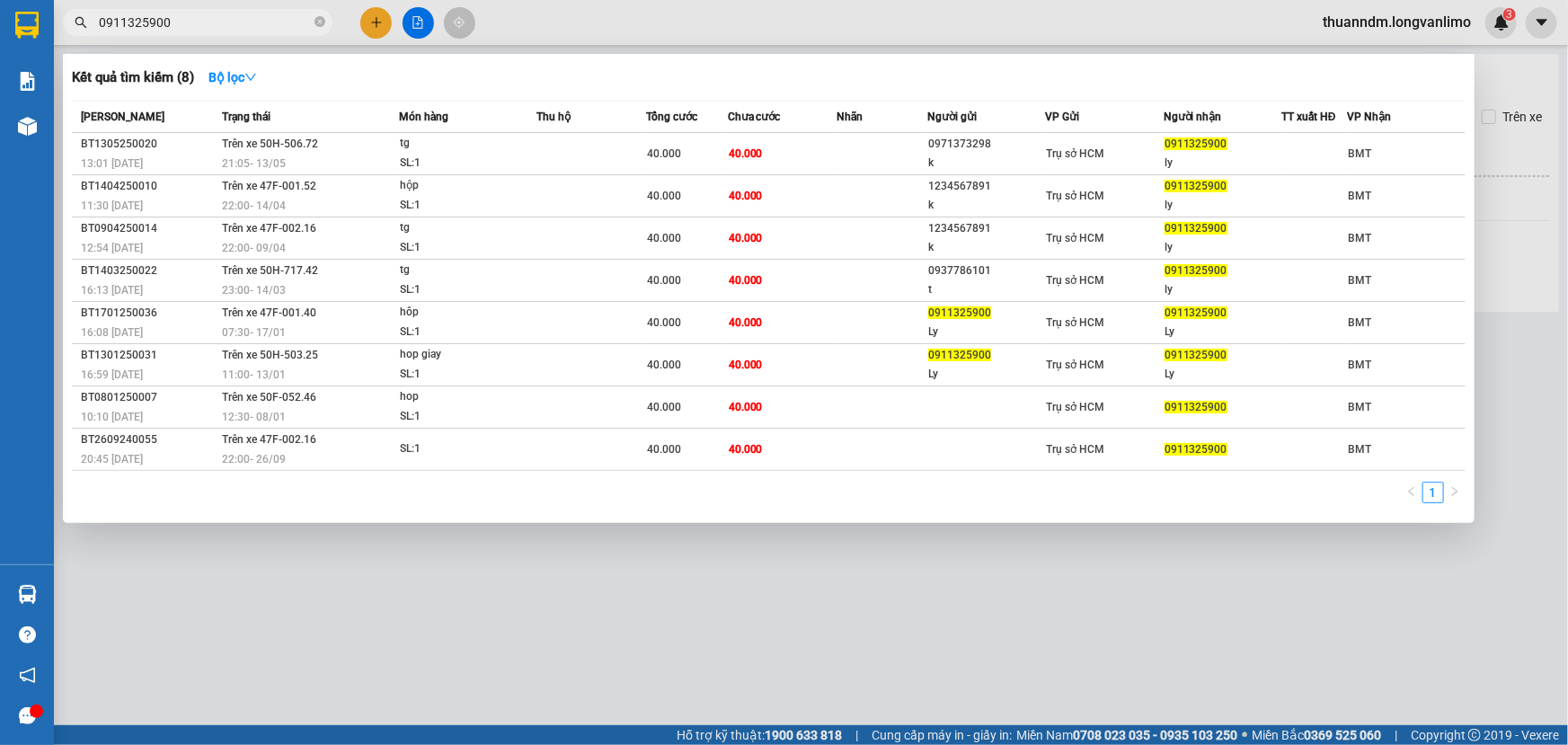
click at [318, 24] on icon "close-circle" at bounding box center [320, 21] width 11 height 11
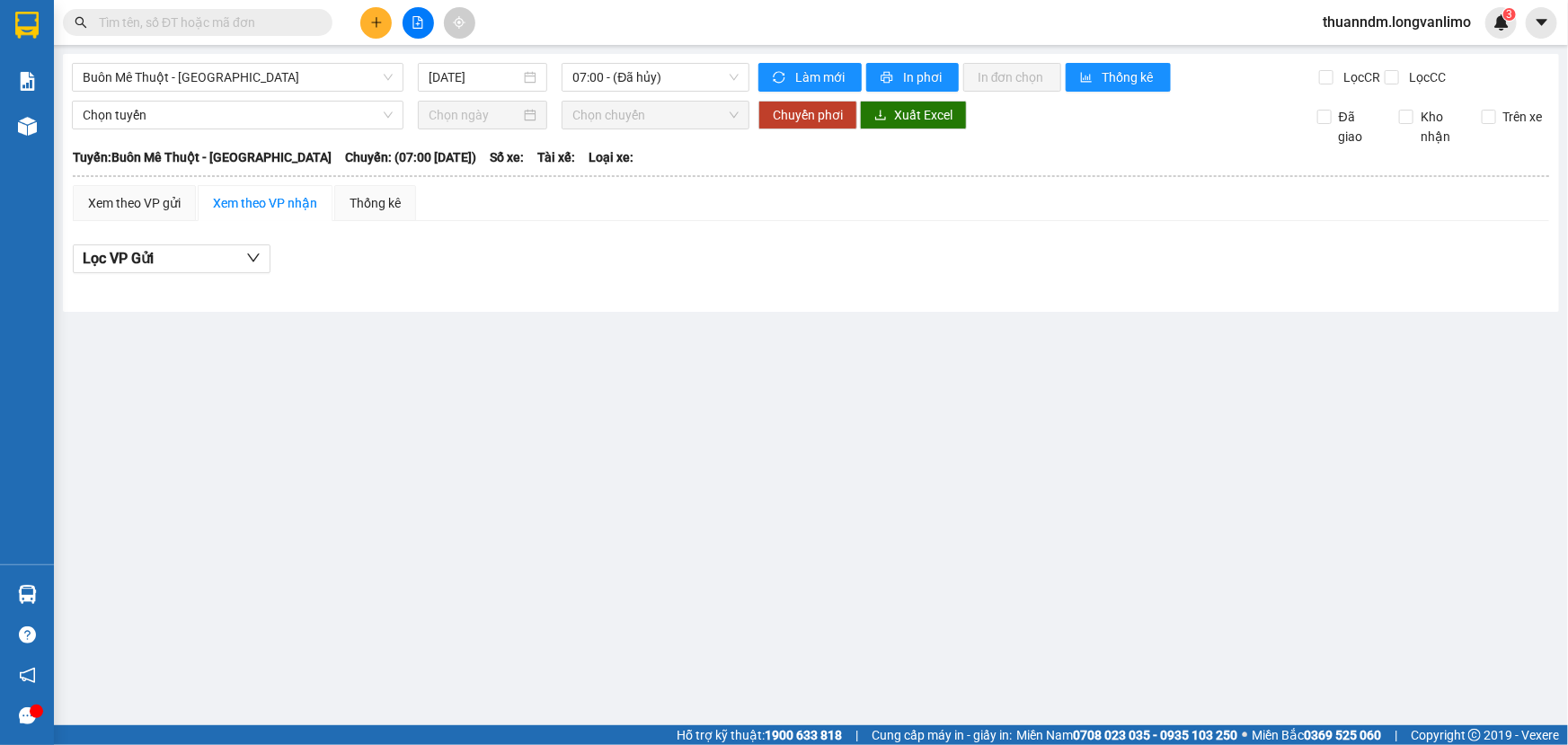
click at [247, 25] on input "text" at bounding box center [205, 22] width 212 height 20
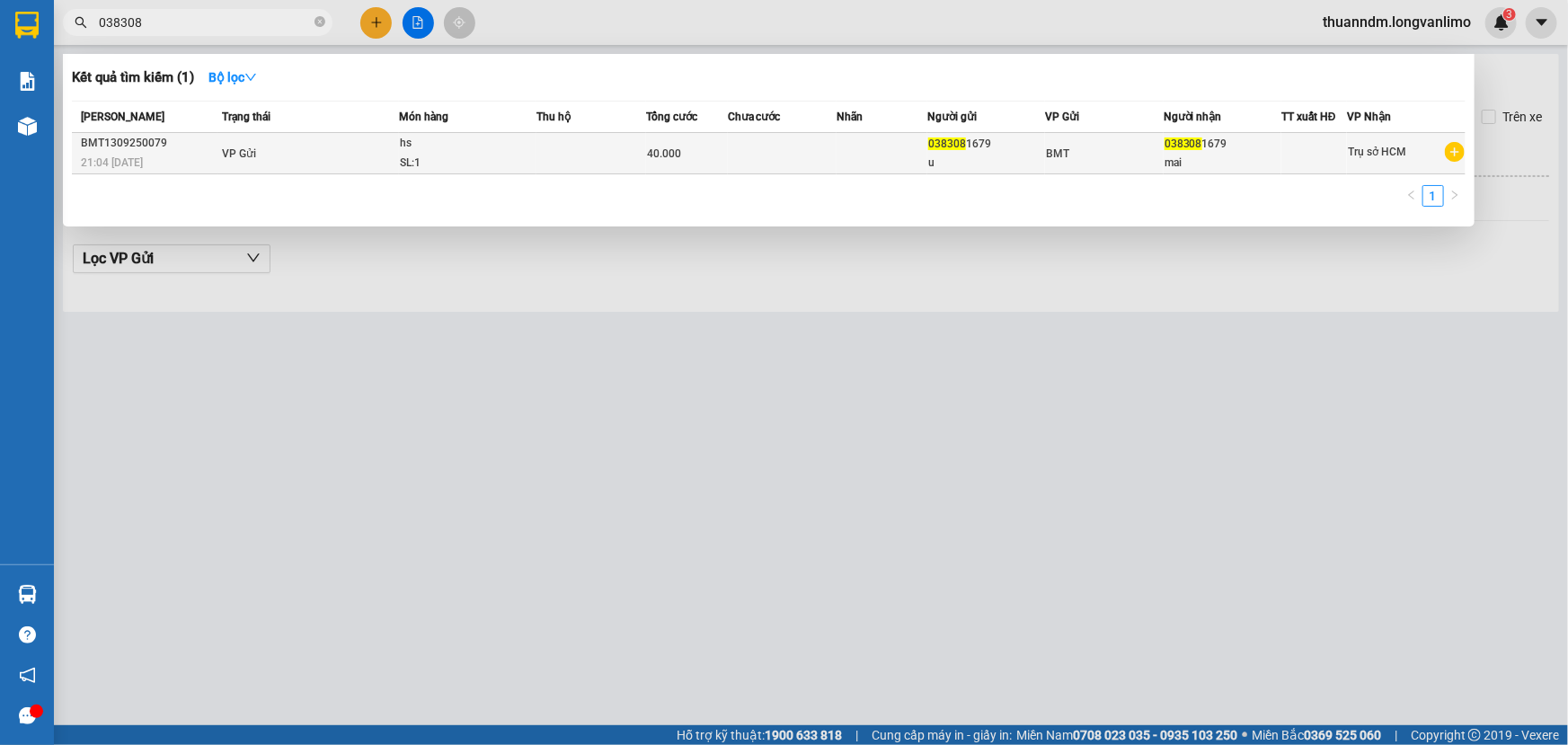
type input "038308"
click at [620, 157] on td at bounding box center [591, 153] width 109 height 41
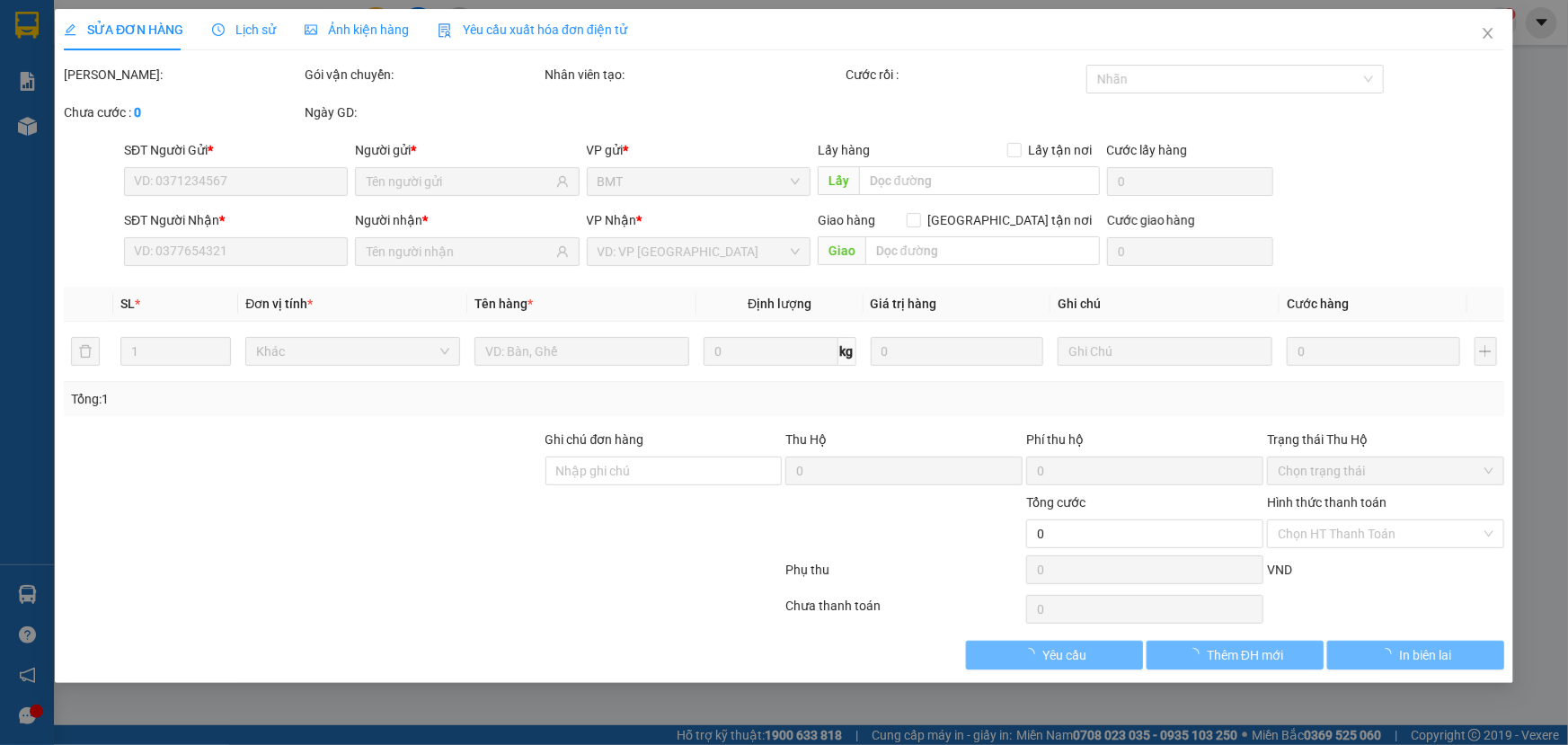
type input "0383081679"
type input "40.000"
type input "0"
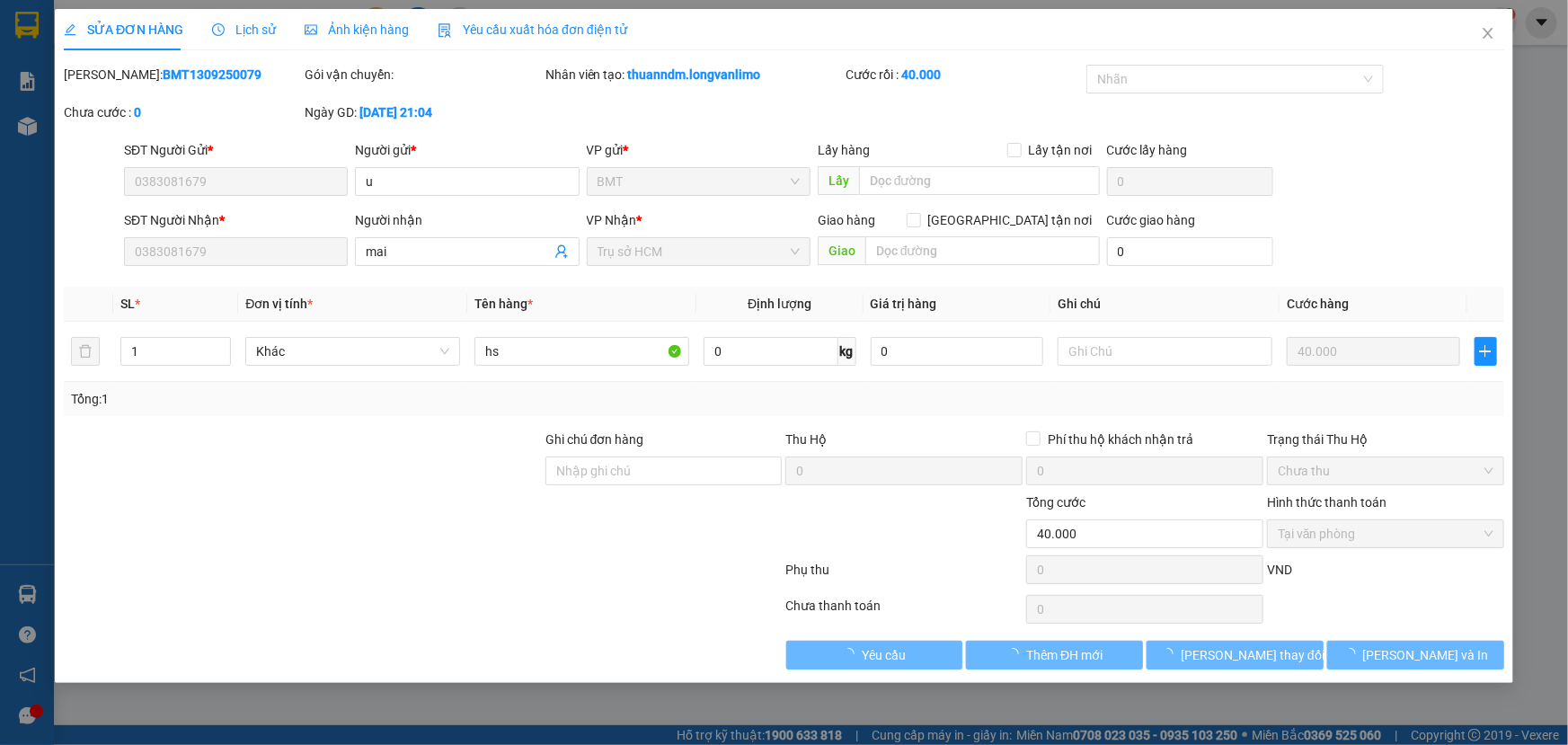
click at [365, 45] on div "Ảnh kiện hàng" at bounding box center [357, 30] width 104 height 41
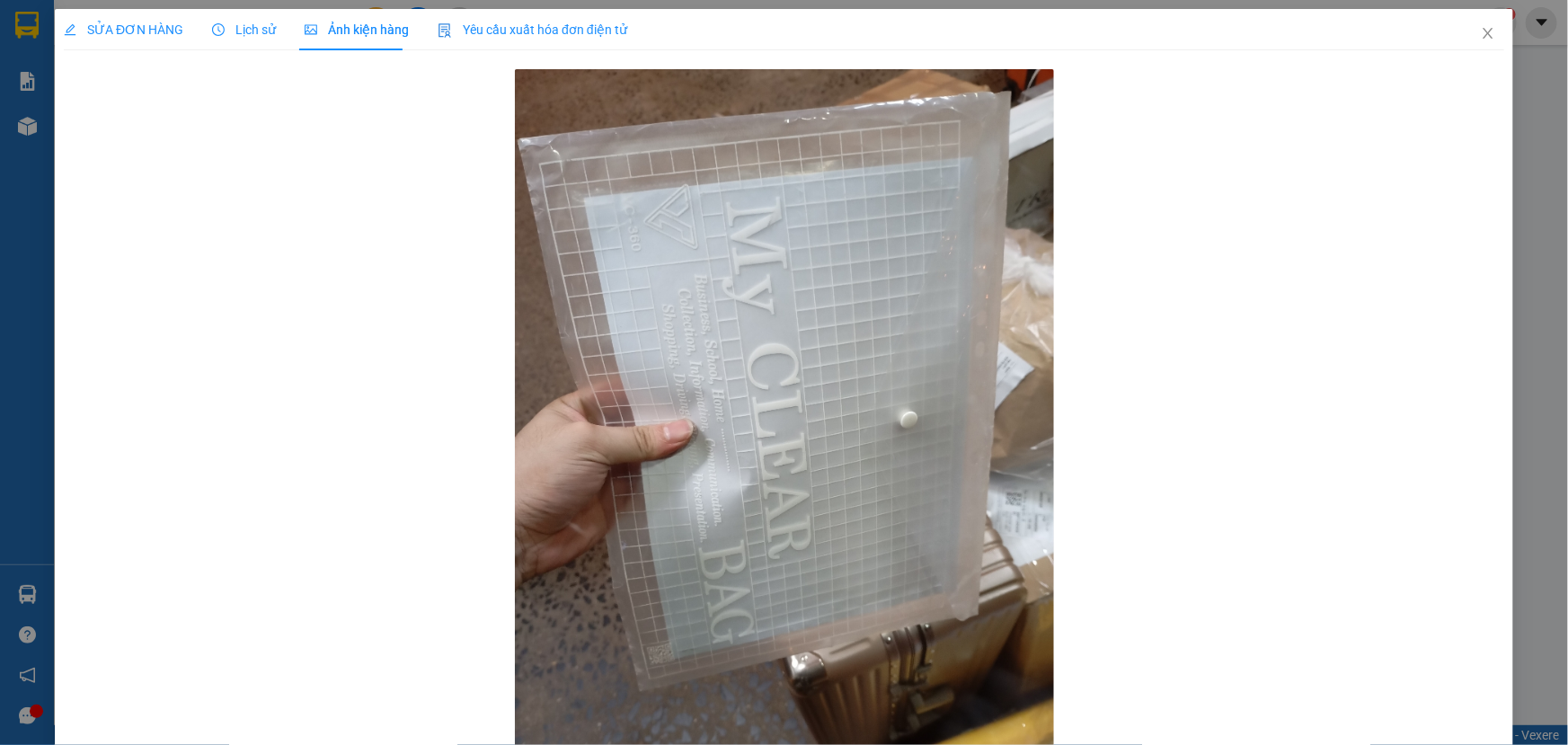
click at [251, 17] on div "Lịch sử" at bounding box center [244, 30] width 64 height 41
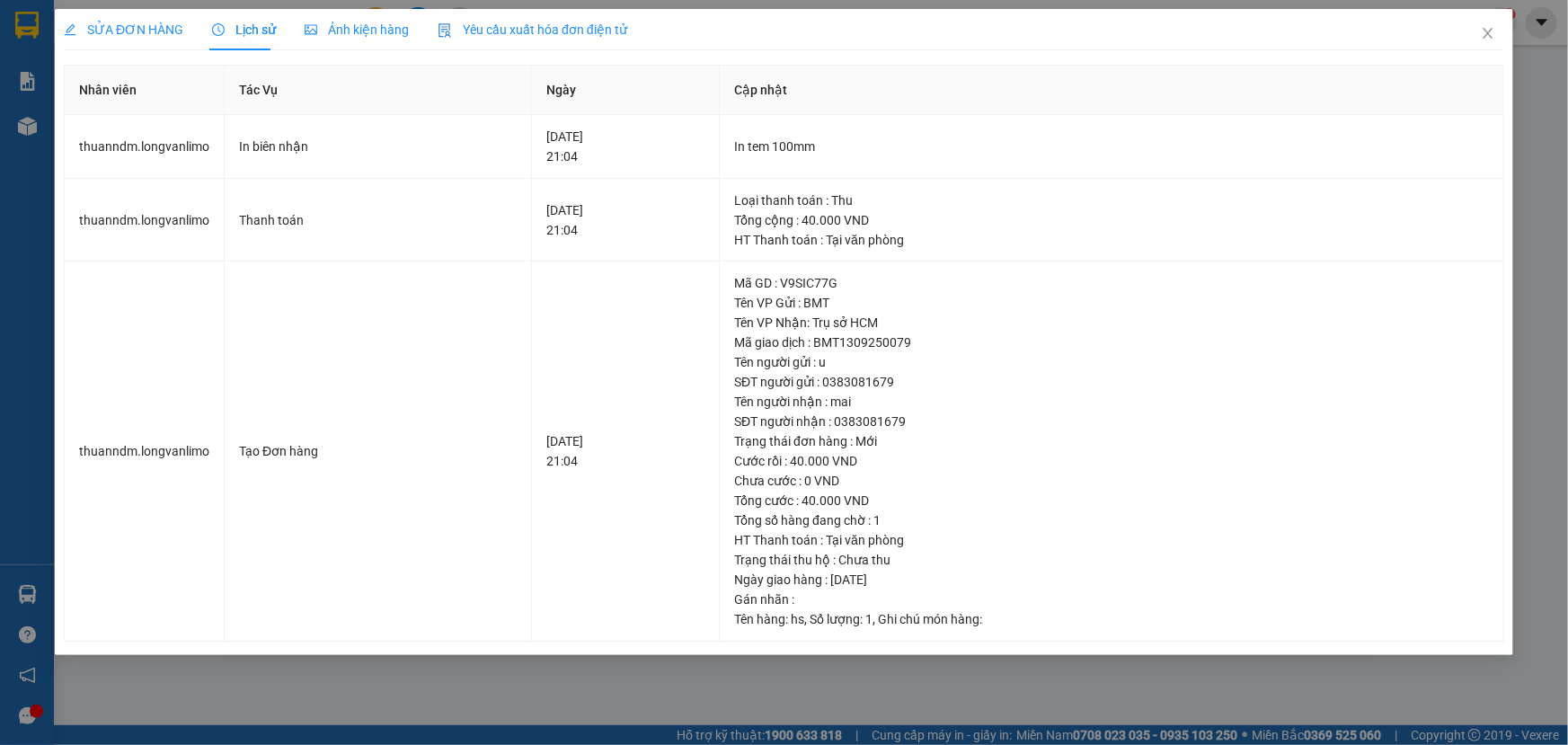
click at [166, 26] on span "SỬA ĐƠN HÀNG" at bounding box center [124, 29] width 120 height 14
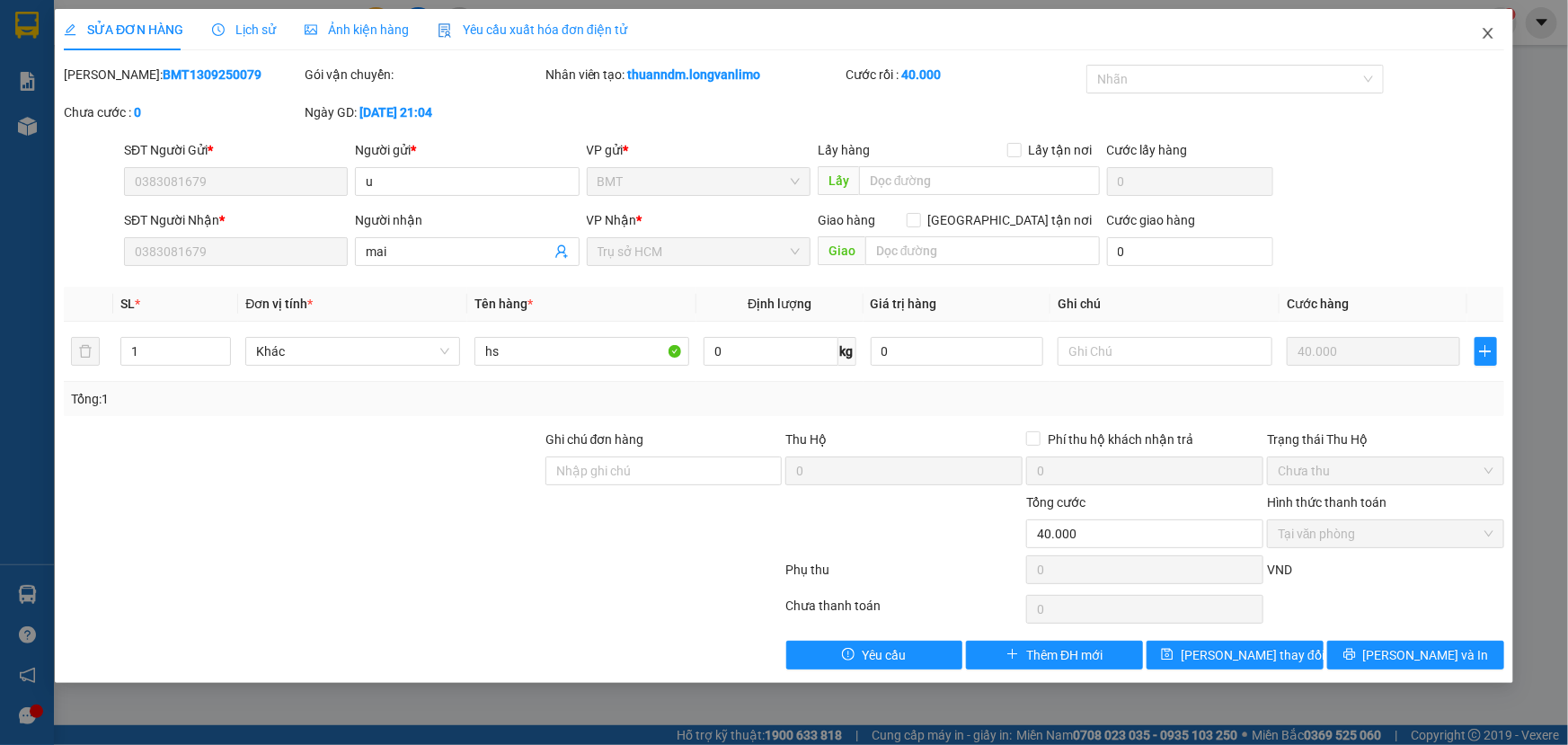
click at [1488, 39] on icon "close" at bounding box center [1488, 33] width 14 height 14
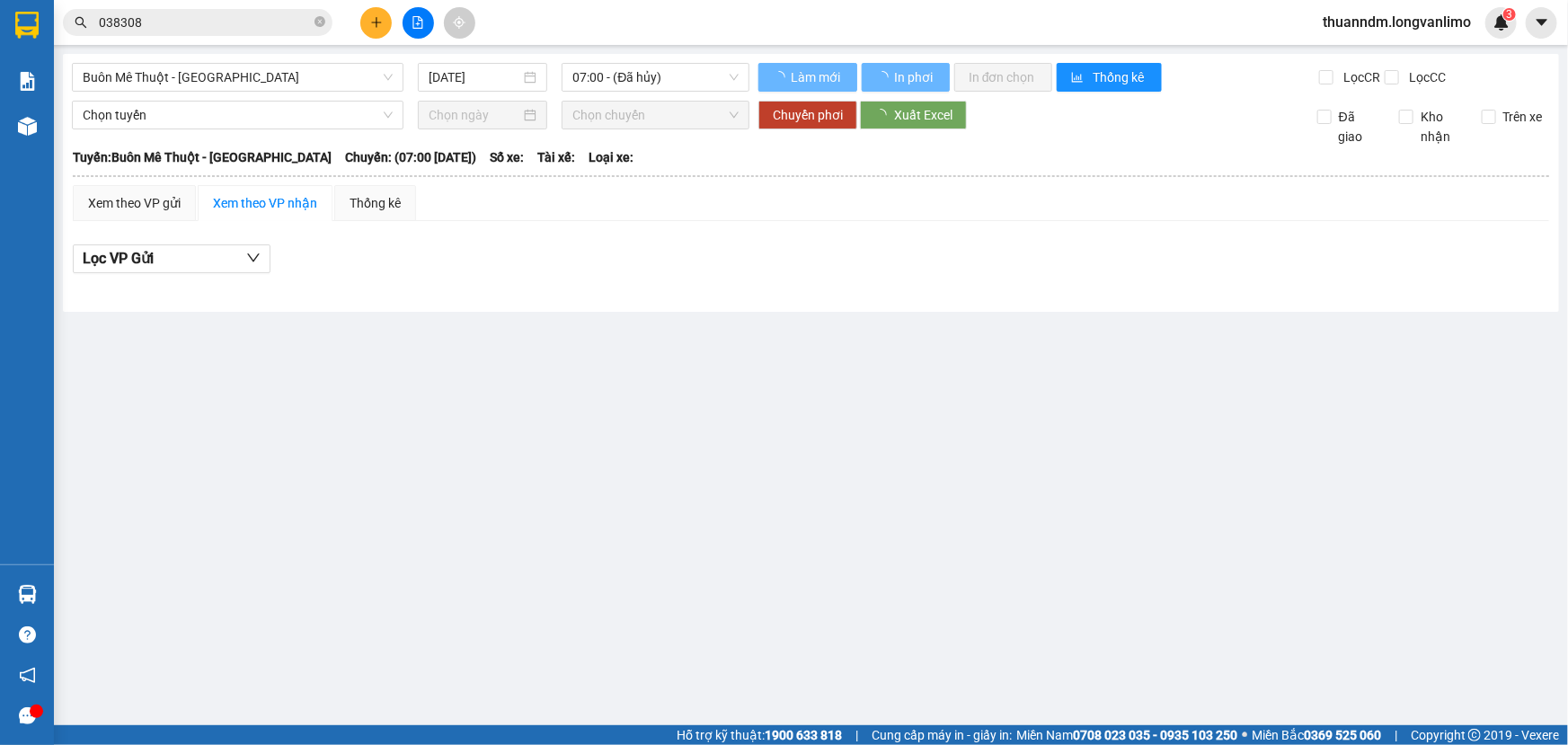
click at [257, 23] on input "038308" at bounding box center [205, 22] width 212 height 20
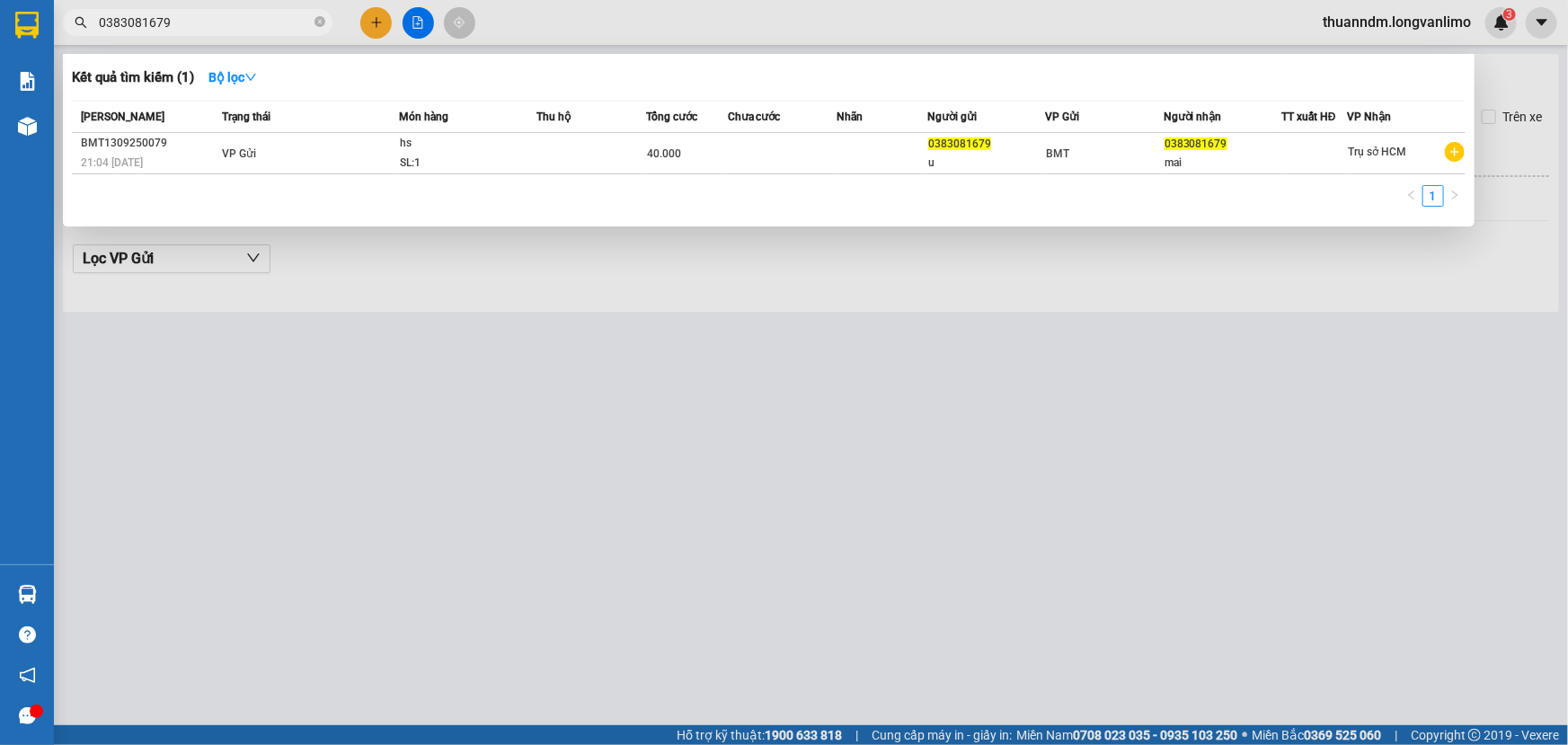
drag, startPoint x: 168, startPoint y: 19, endPoint x: 98, endPoint y: 27, distance: 70.5
click at [98, 27] on span "0383081679" at bounding box center [198, 22] width 270 height 27
type input "0383081679"
click at [320, 25] on icon "close-circle" at bounding box center [320, 21] width 11 height 11
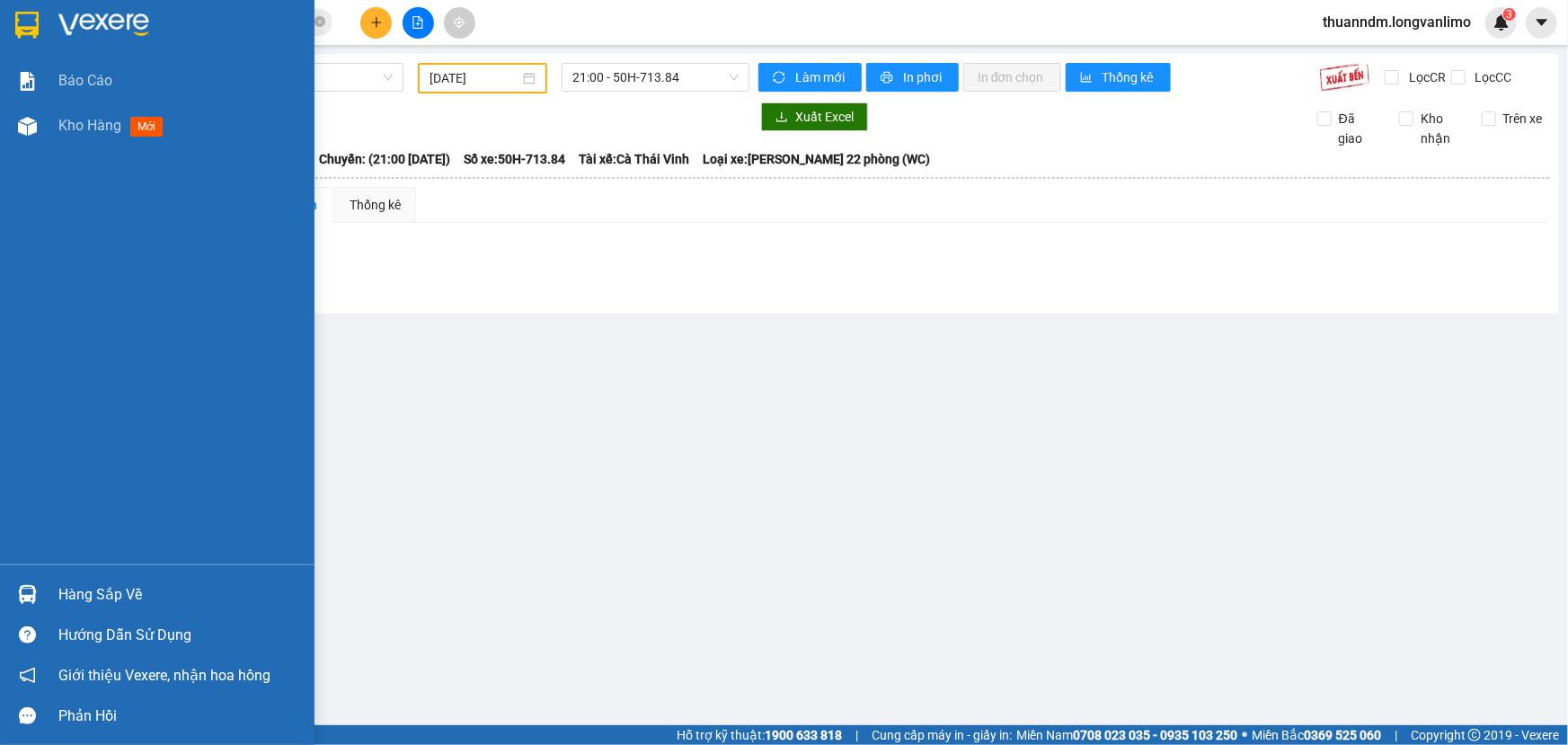
click at [36, 39] on div at bounding box center [28, 25] width 32 height 32
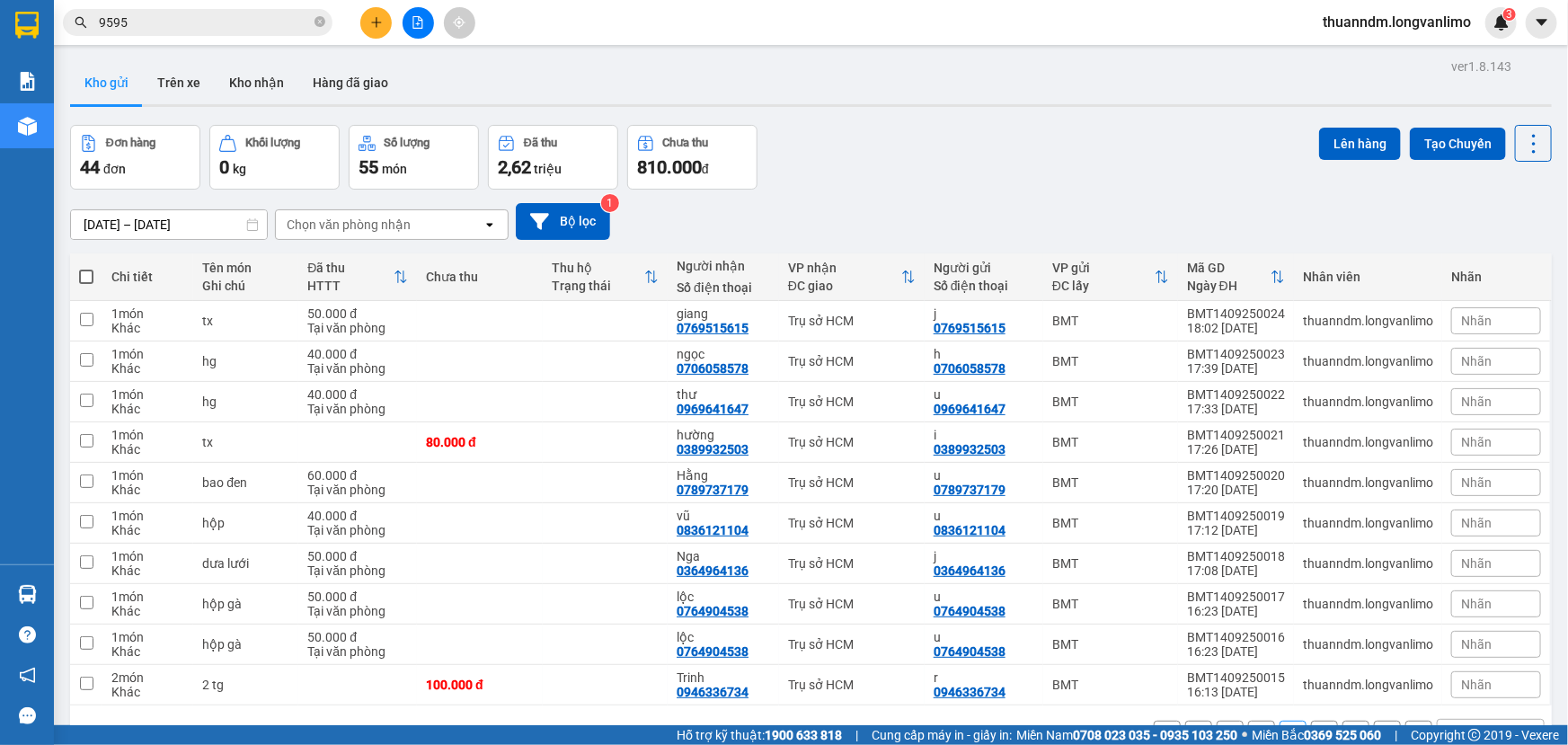
click at [179, 218] on input "14/09/2025 – 14/09/2025" at bounding box center [168, 224] width 196 height 29
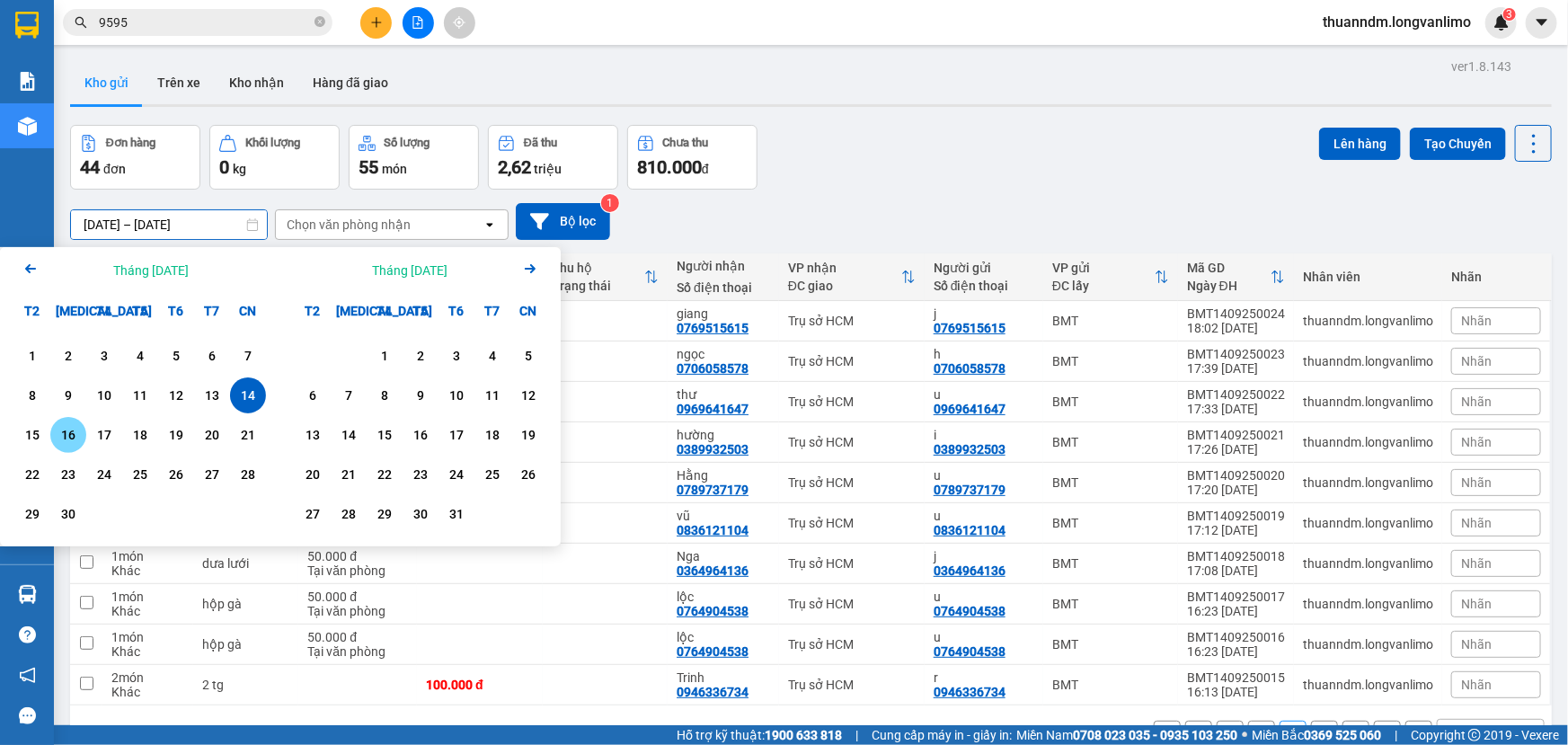
click at [34, 435] on div "15" at bounding box center [32, 434] width 25 height 21
type input "15/09/2025 – 15/09/2025"
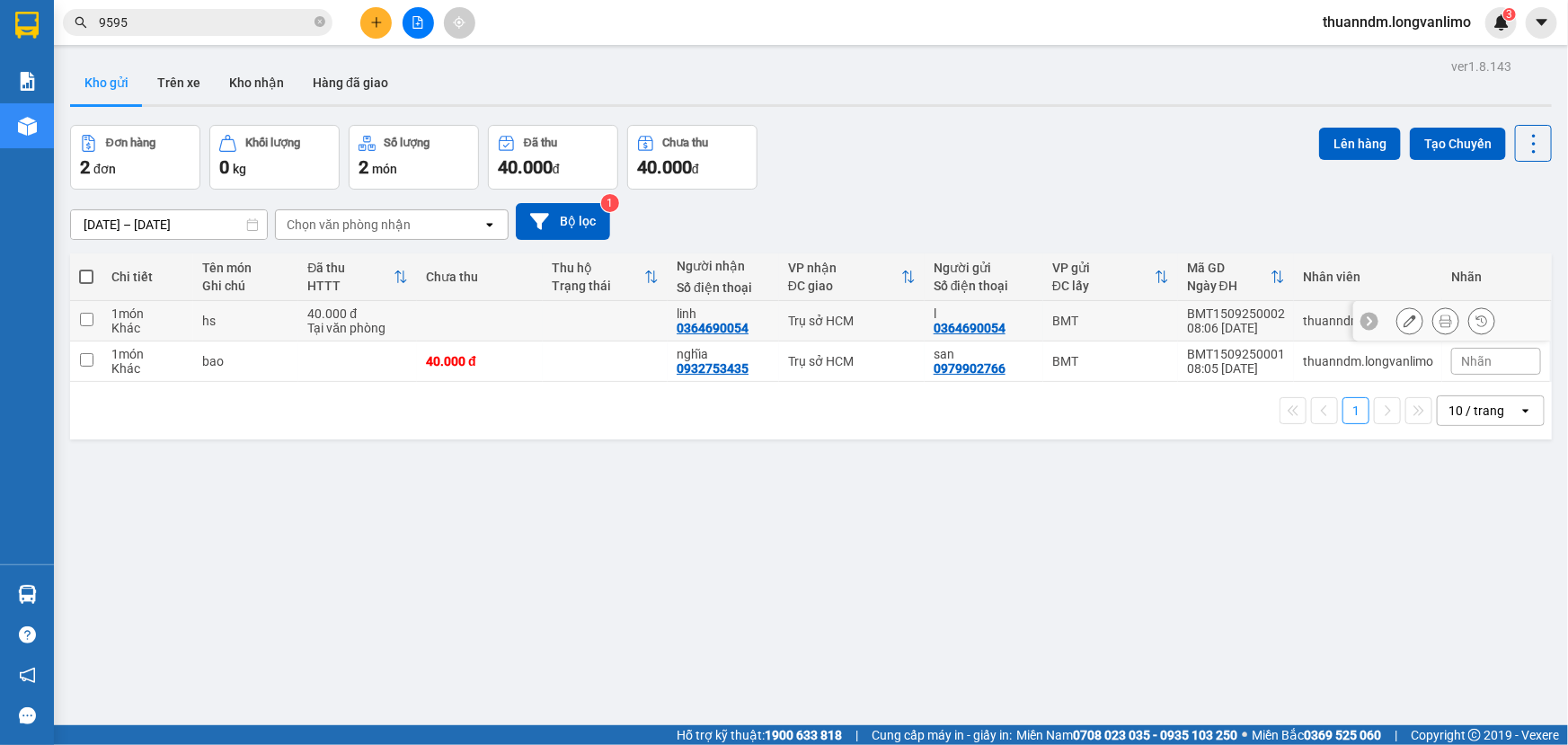
click at [90, 319] on input "checkbox" at bounding box center [86, 319] width 13 height 13
checkbox input "true"
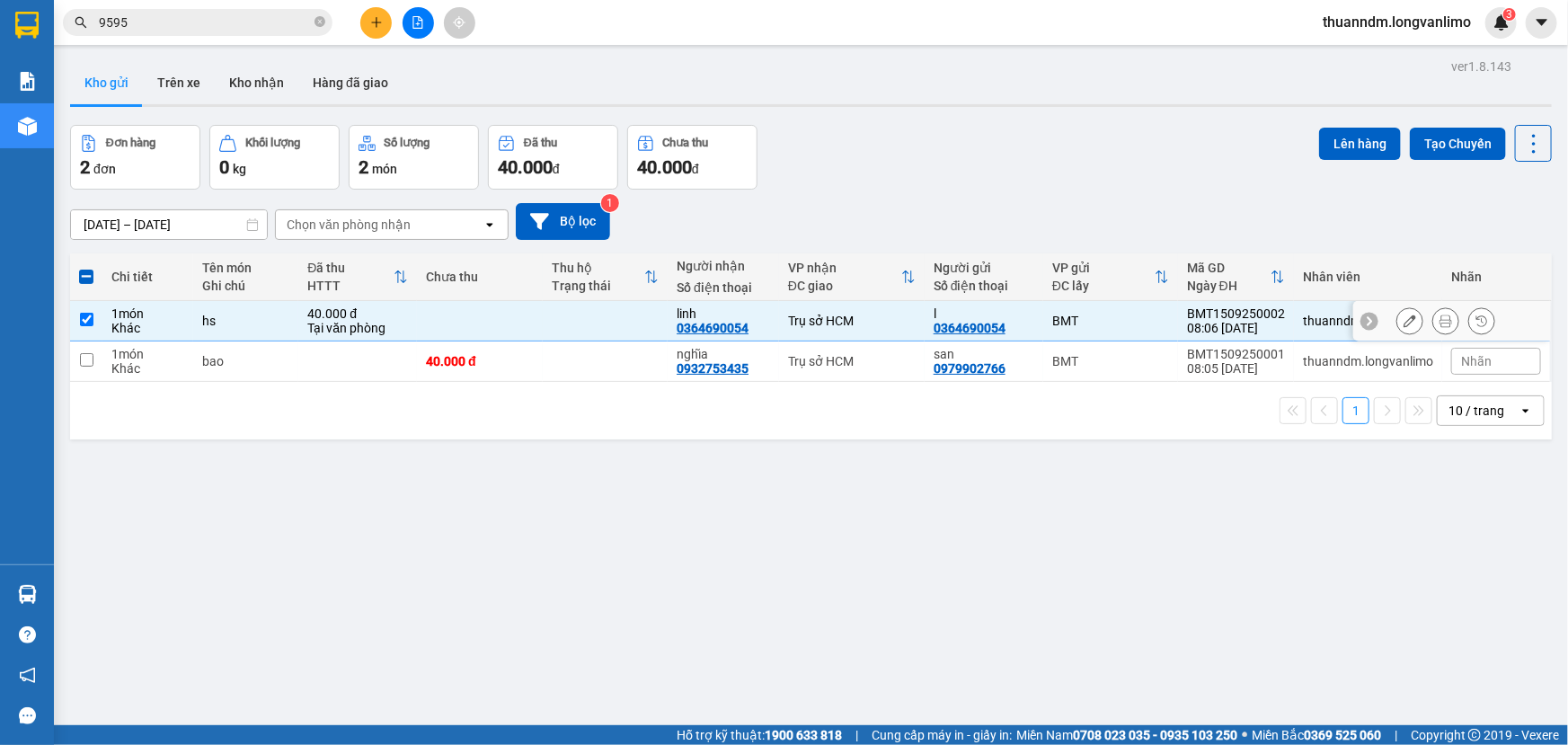
click at [1440, 324] on icon at bounding box center [1446, 321] width 13 height 13
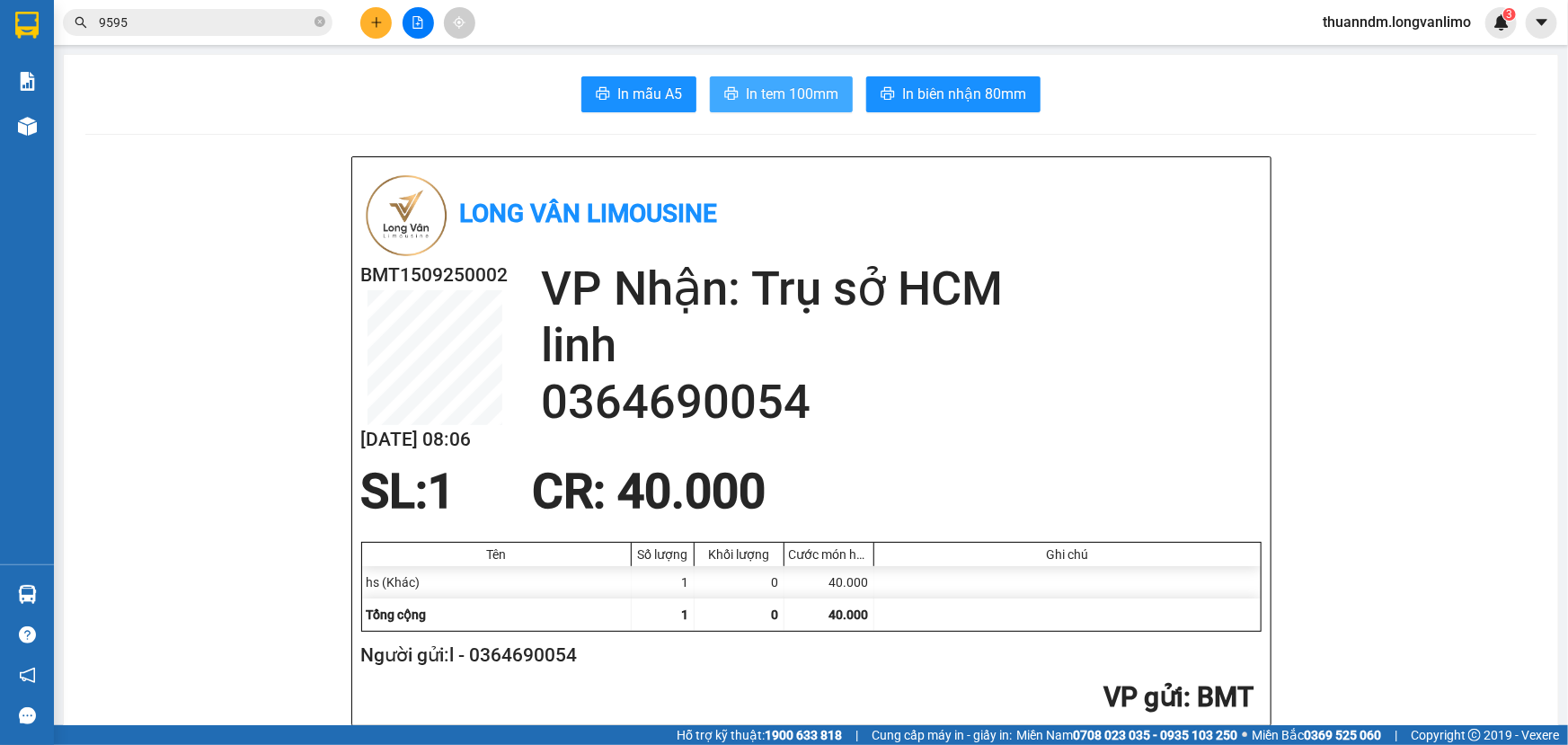
click at [812, 101] on span "In tem 100mm" at bounding box center [792, 94] width 93 height 22
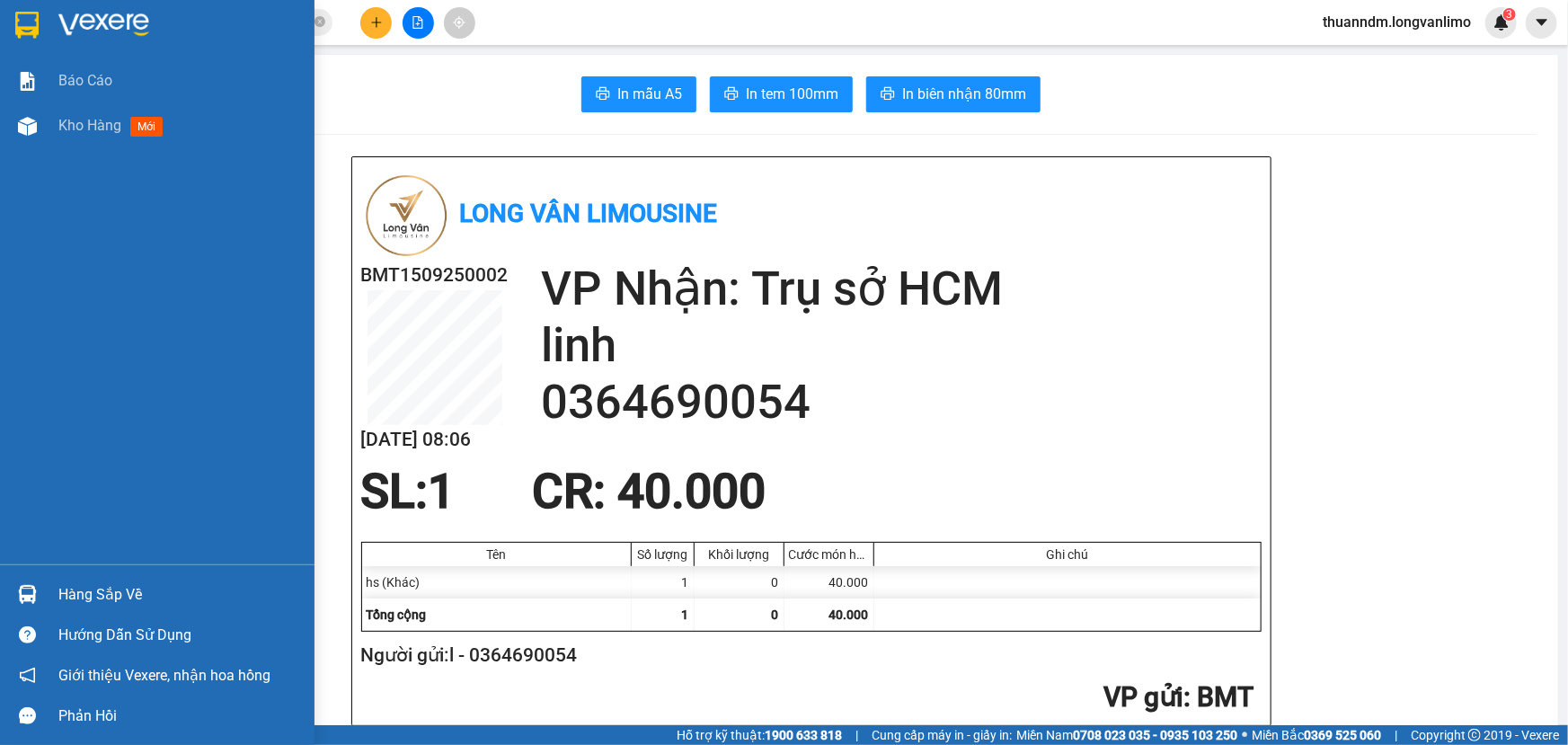
click at [37, 32] on img at bounding box center [26, 25] width 23 height 27
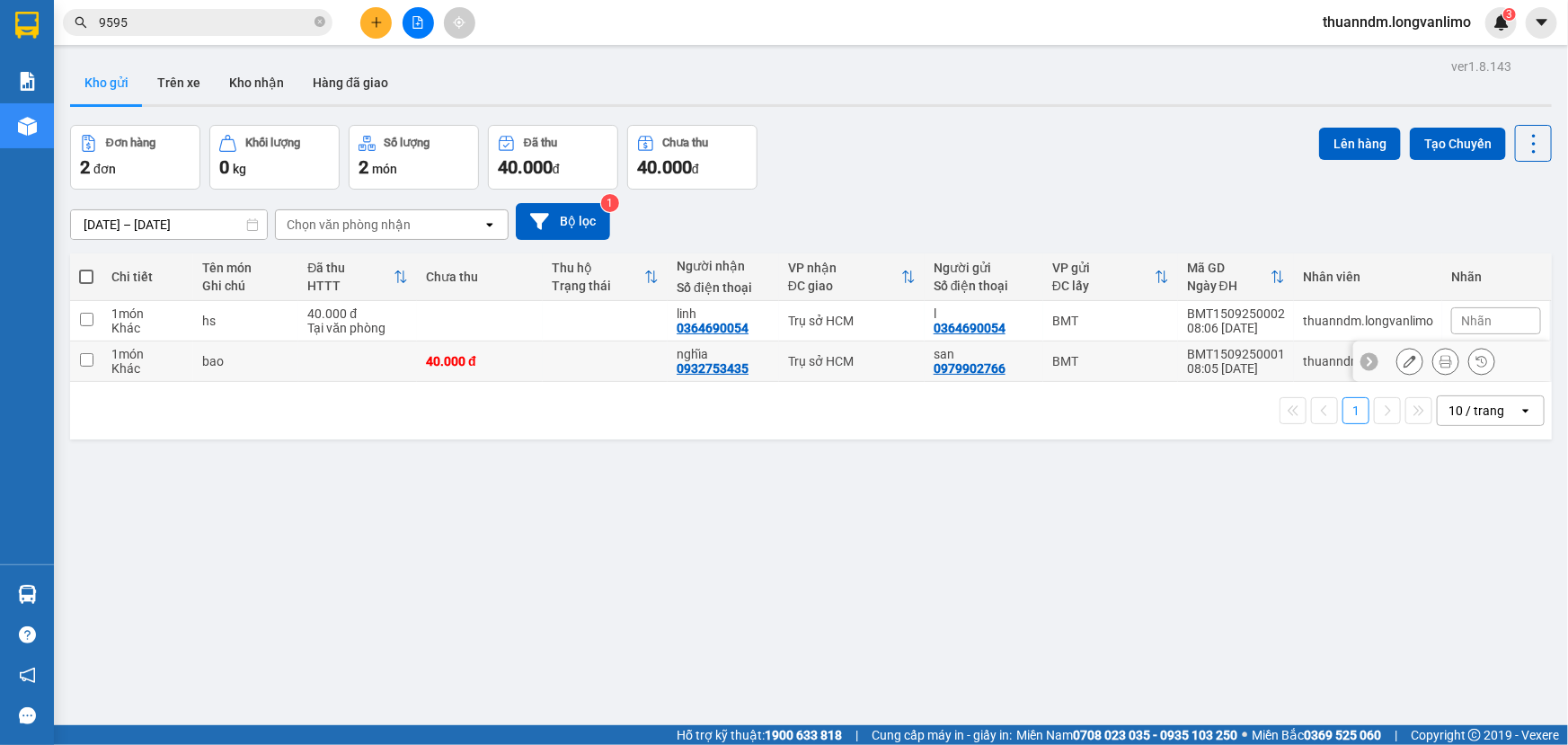
click at [83, 354] on input "checkbox" at bounding box center [86, 360] width 13 height 13
checkbox input "true"
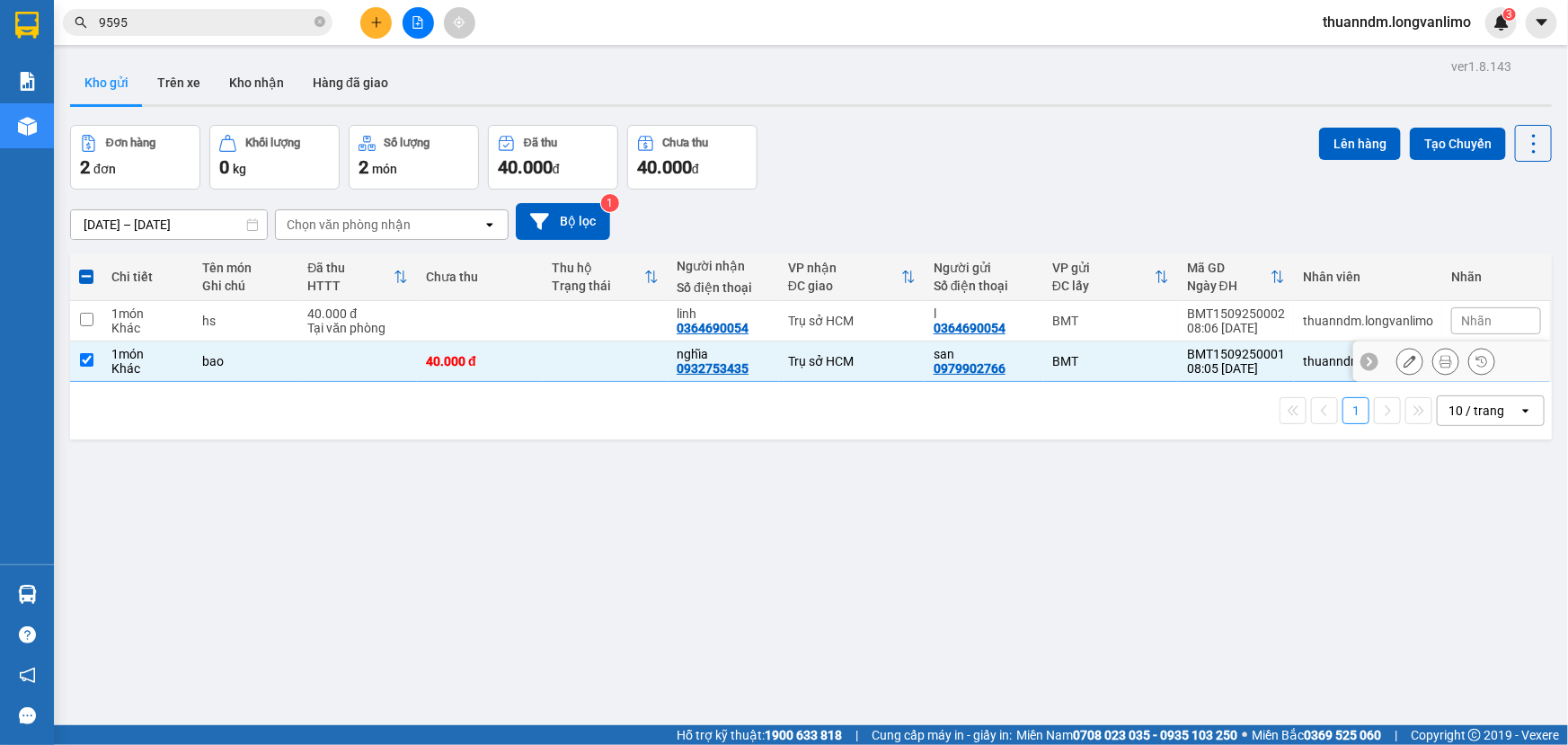
click at [1440, 360] on icon at bounding box center [1446, 362] width 13 height 13
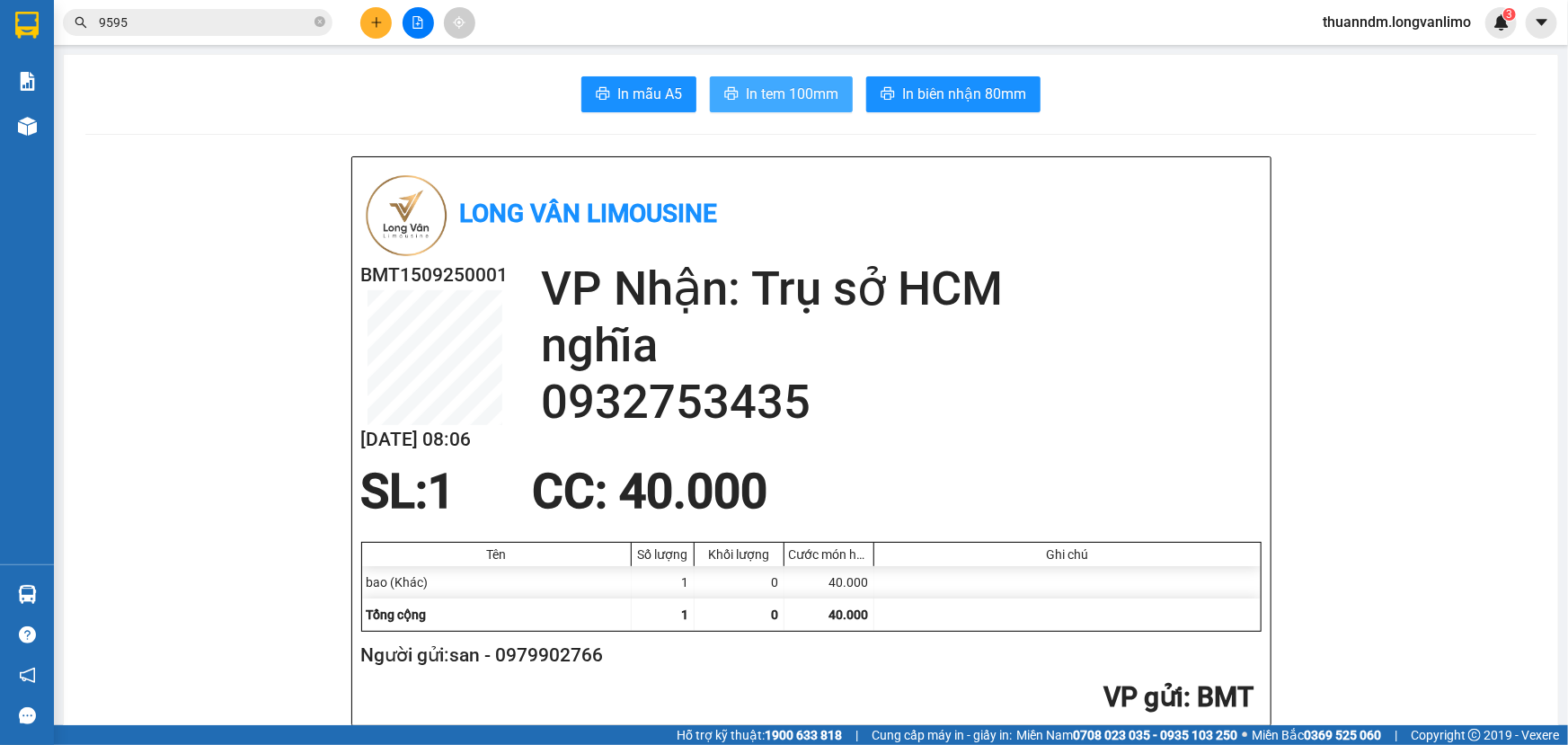
click at [804, 101] on span "In tem 100mm" at bounding box center [792, 94] width 93 height 22
click at [321, 28] on span at bounding box center [320, 22] width 11 height 17
click at [281, 25] on input "text" at bounding box center [205, 22] width 212 height 20
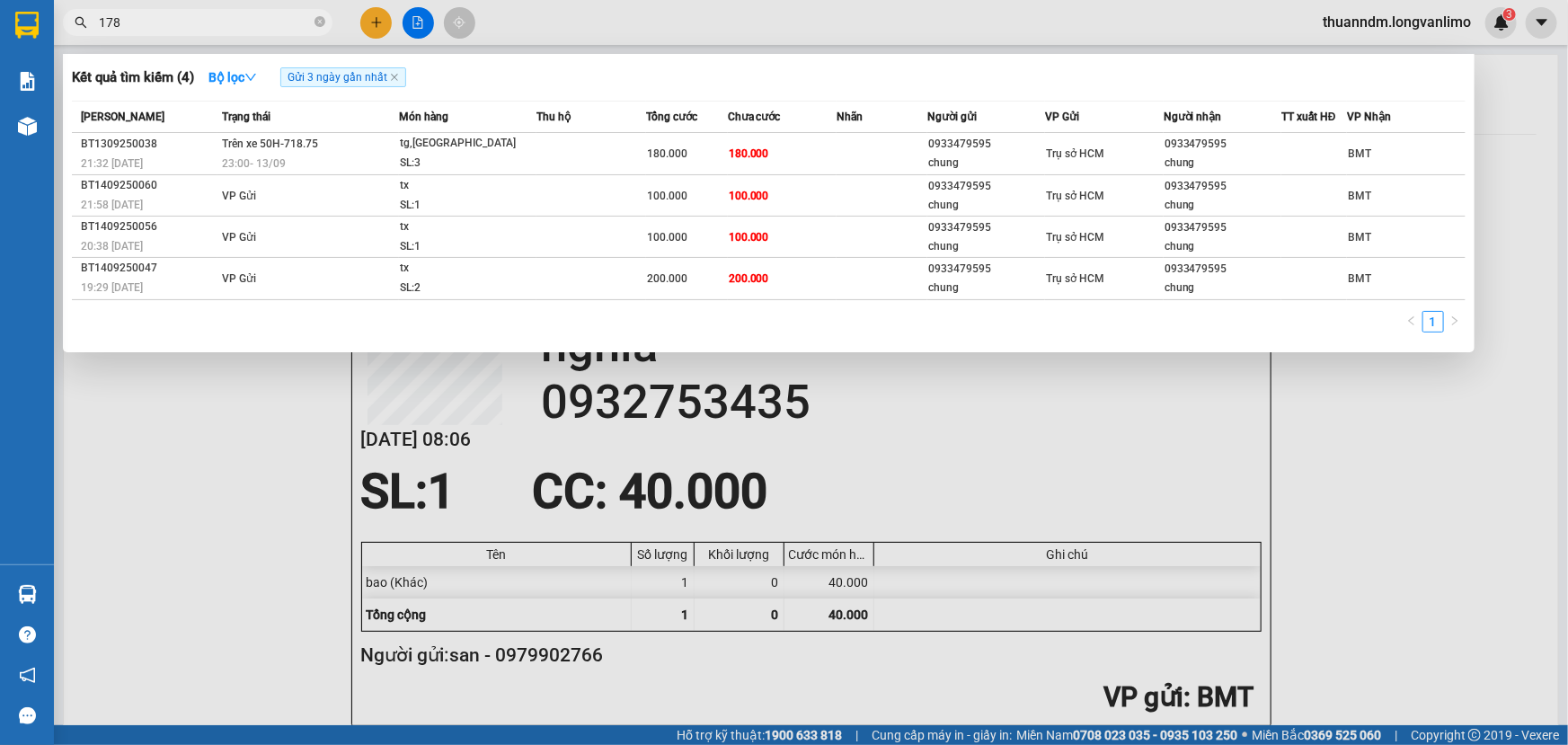
type input "1786"
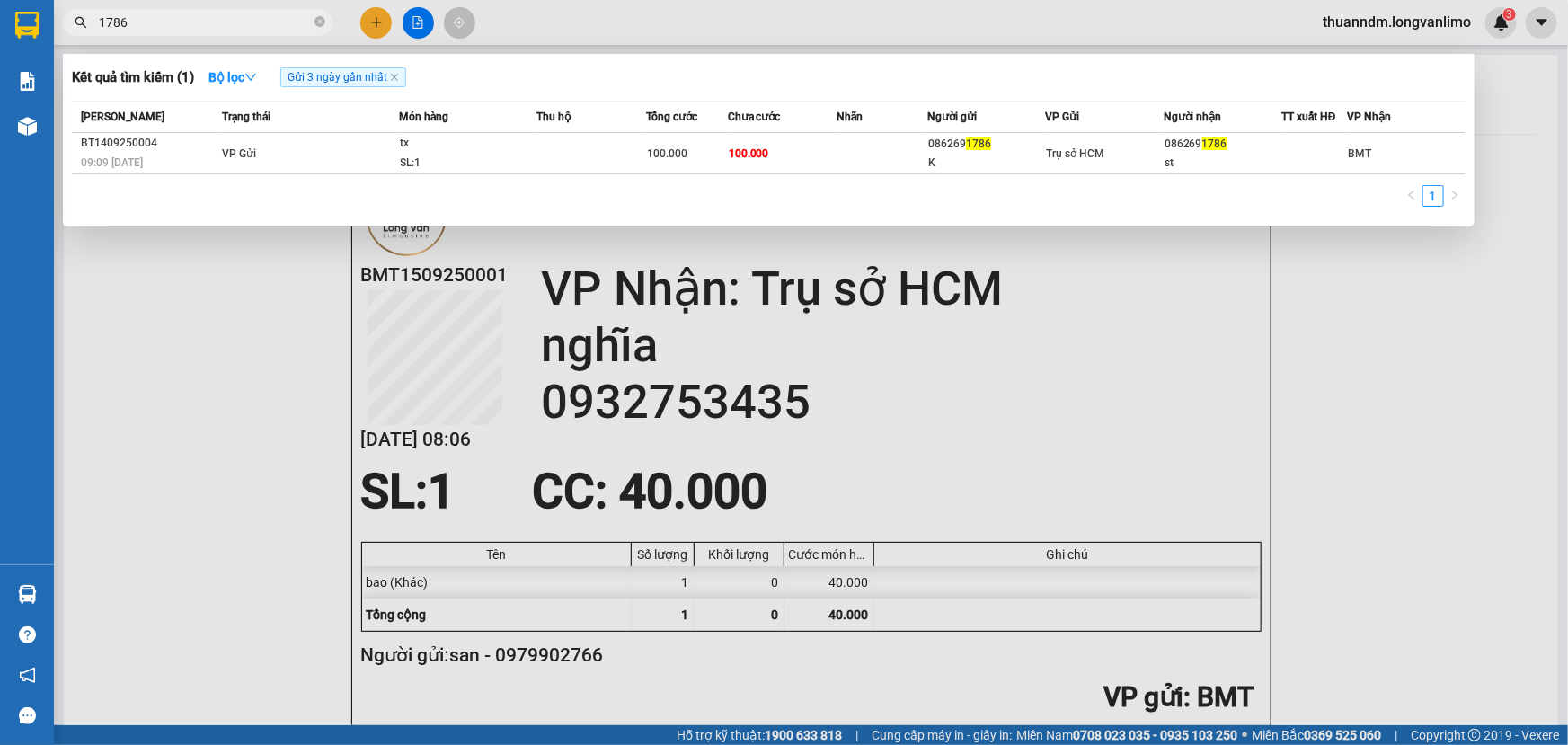
click at [285, 14] on input "1786" at bounding box center [205, 22] width 212 height 20
click at [320, 20] on icon "close-circle" at bounding box center [320, 21] width 11 height 11
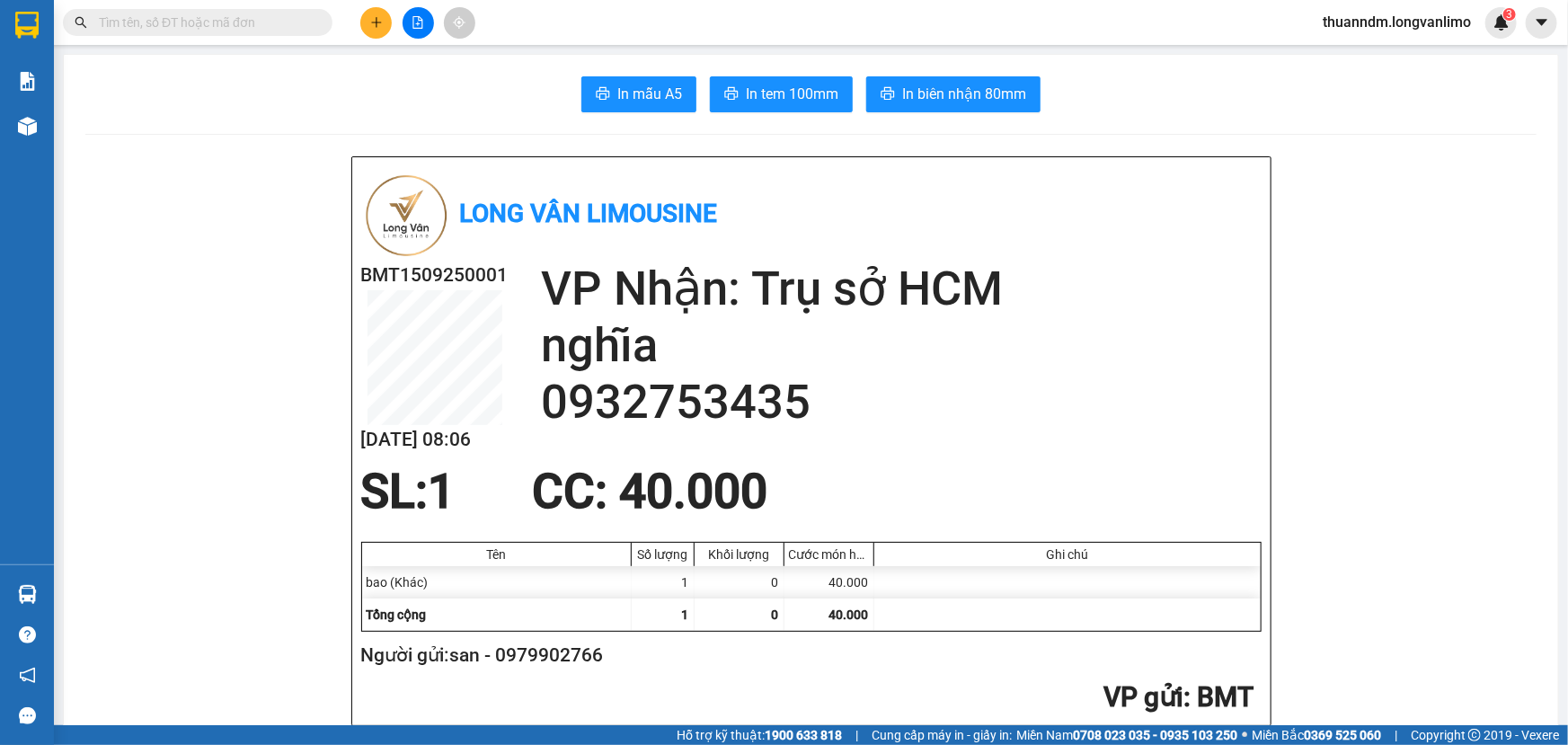
click at [284, 14] on input "text" at bounding box center [205, 22] width 212 height 20
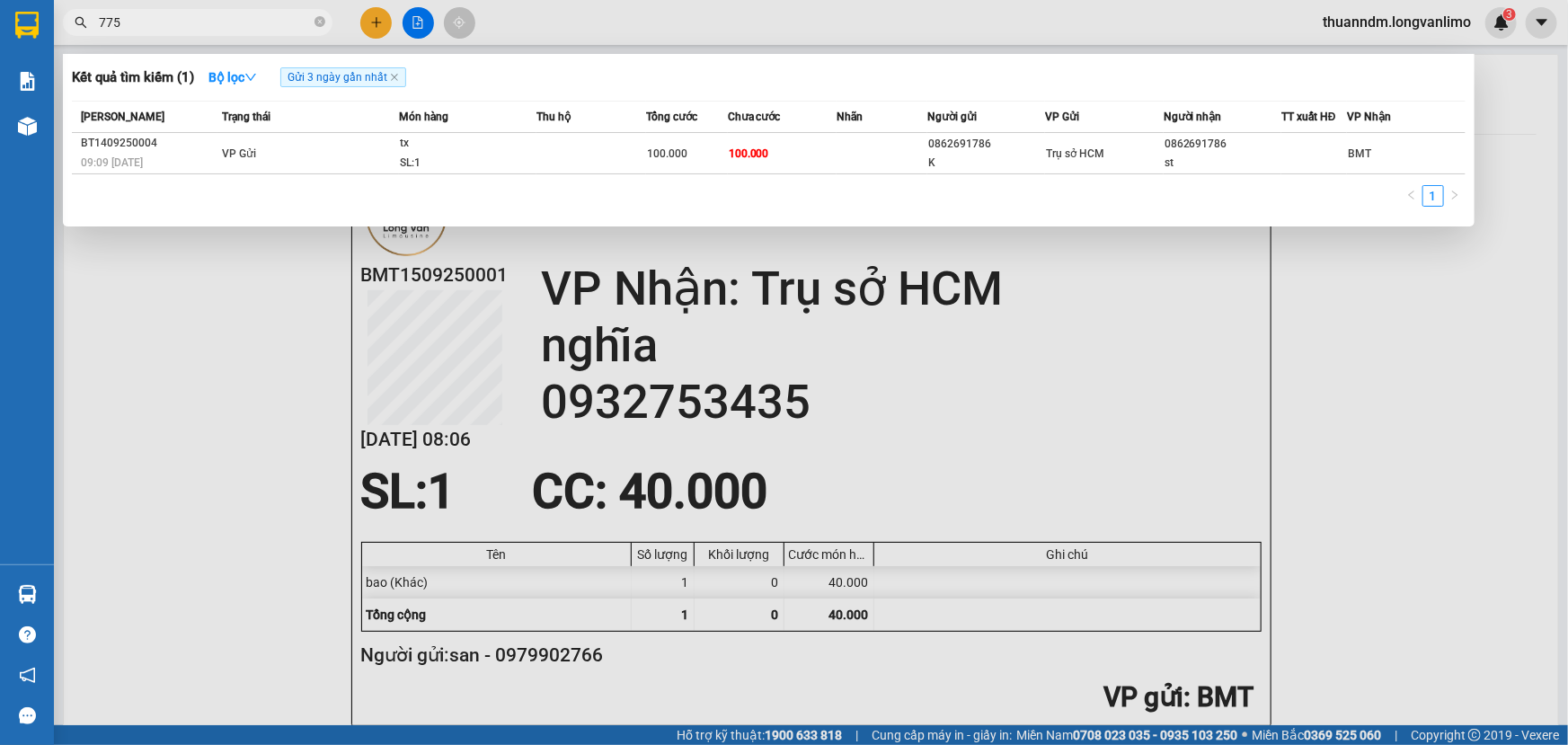
type input "7750"
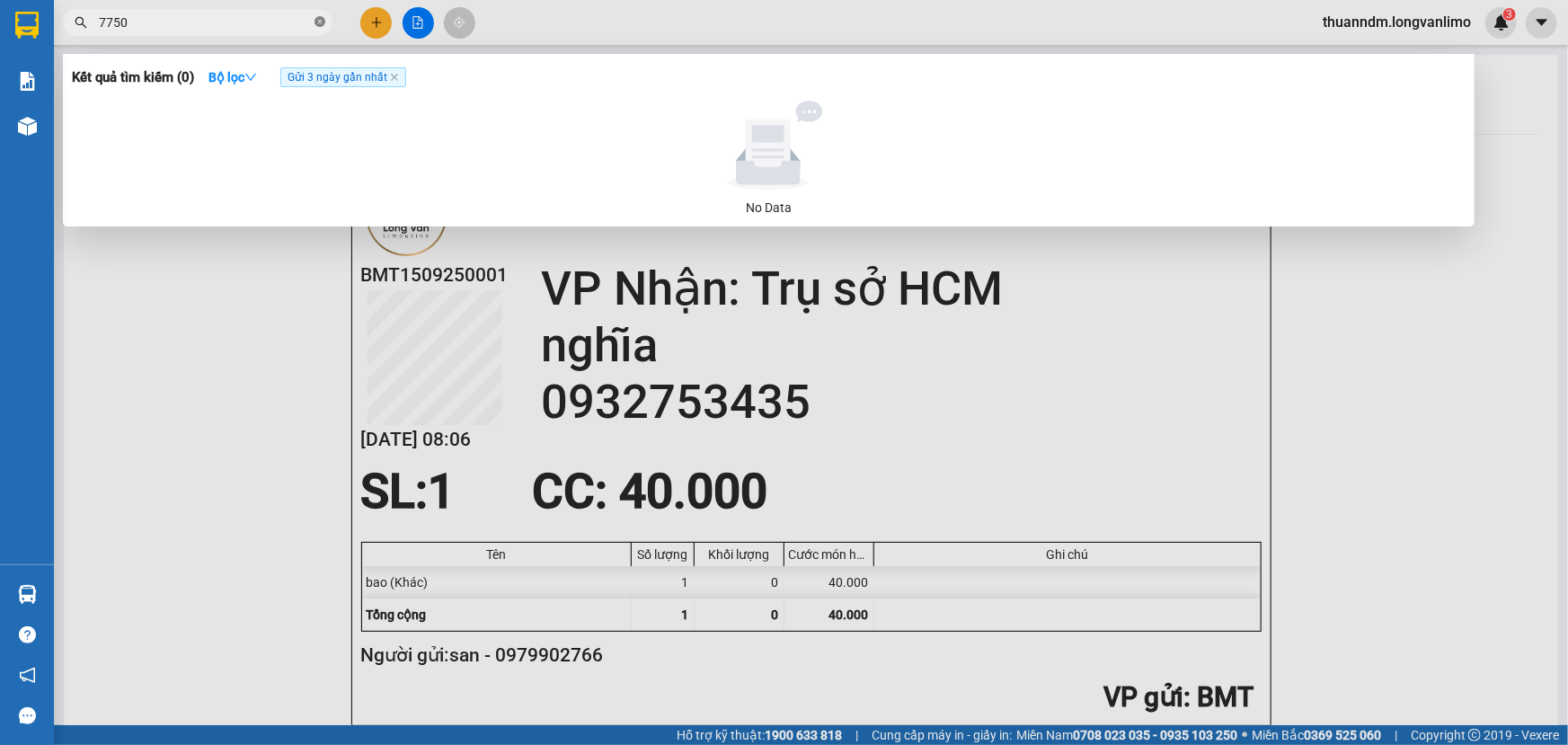
click at [319, 21] on icon "close-circle" at bounding box center [320, 21] width 11 height 11
type input "8752"
click at [319, 21] on icon "close-circle" at bounding box center [320, 21] width 11 height 11
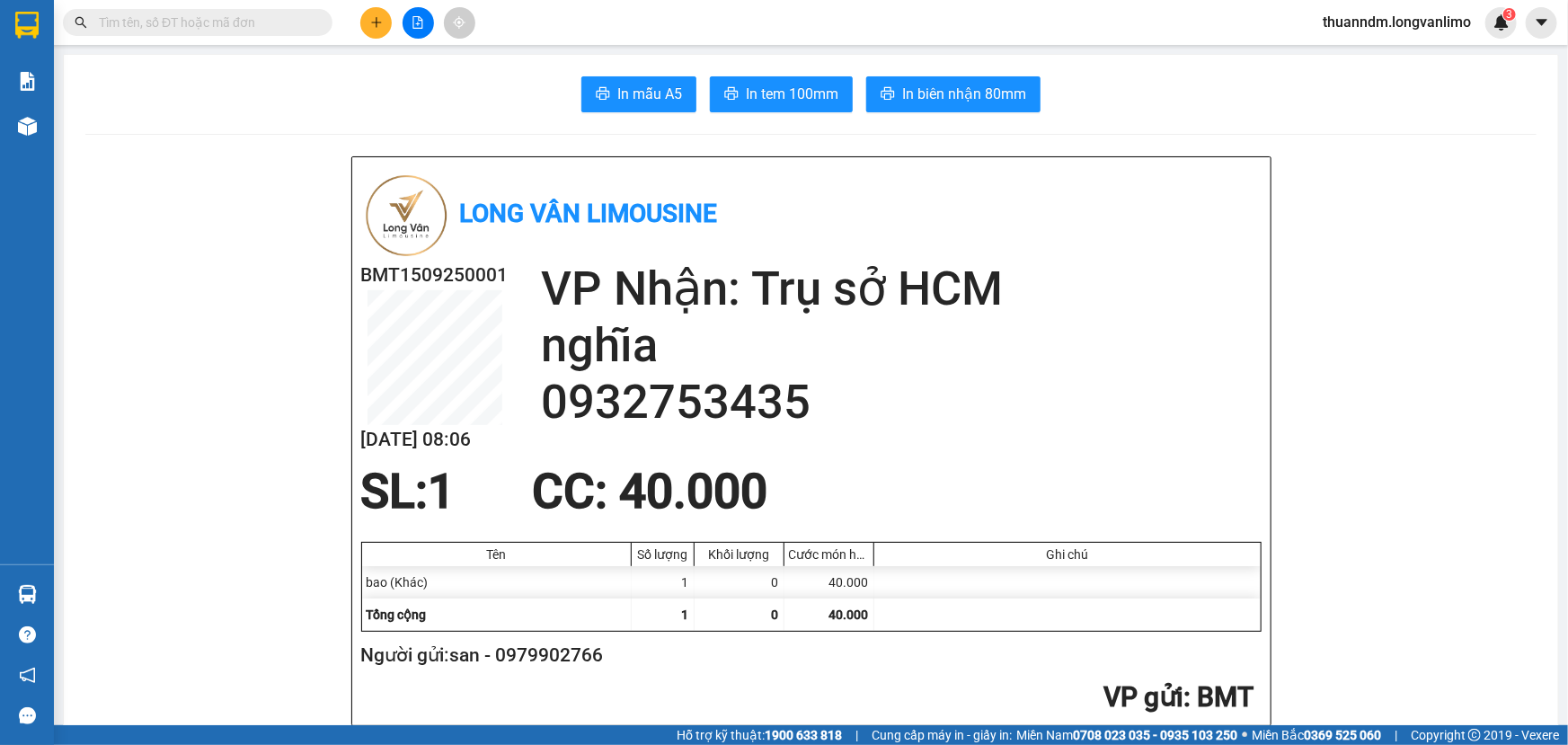
click at [256, 24] on input "text" at bounding box center [205, 22] width 212 height 20
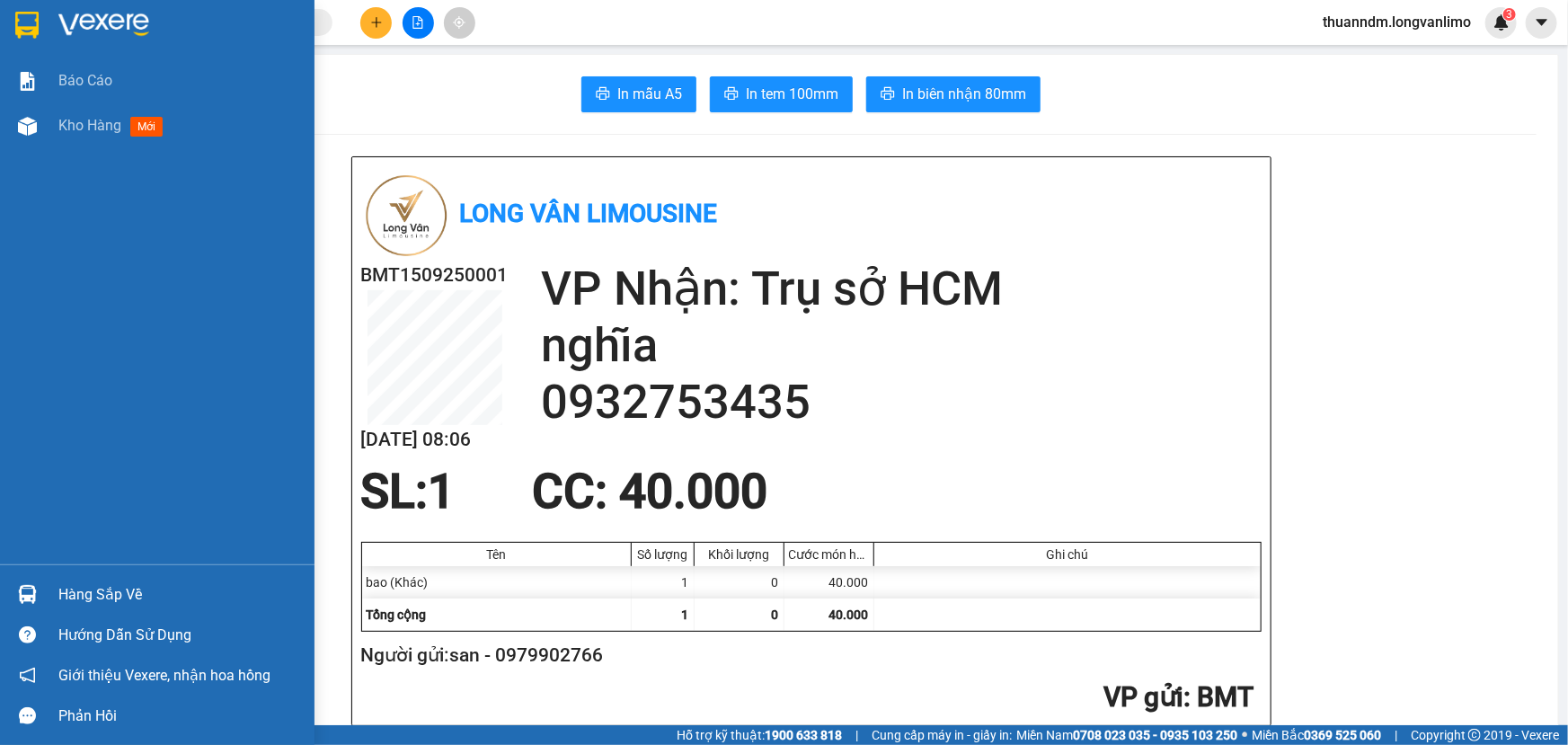
click at [20, 12] on img at bounding box center [26, 25] width 23 height 27
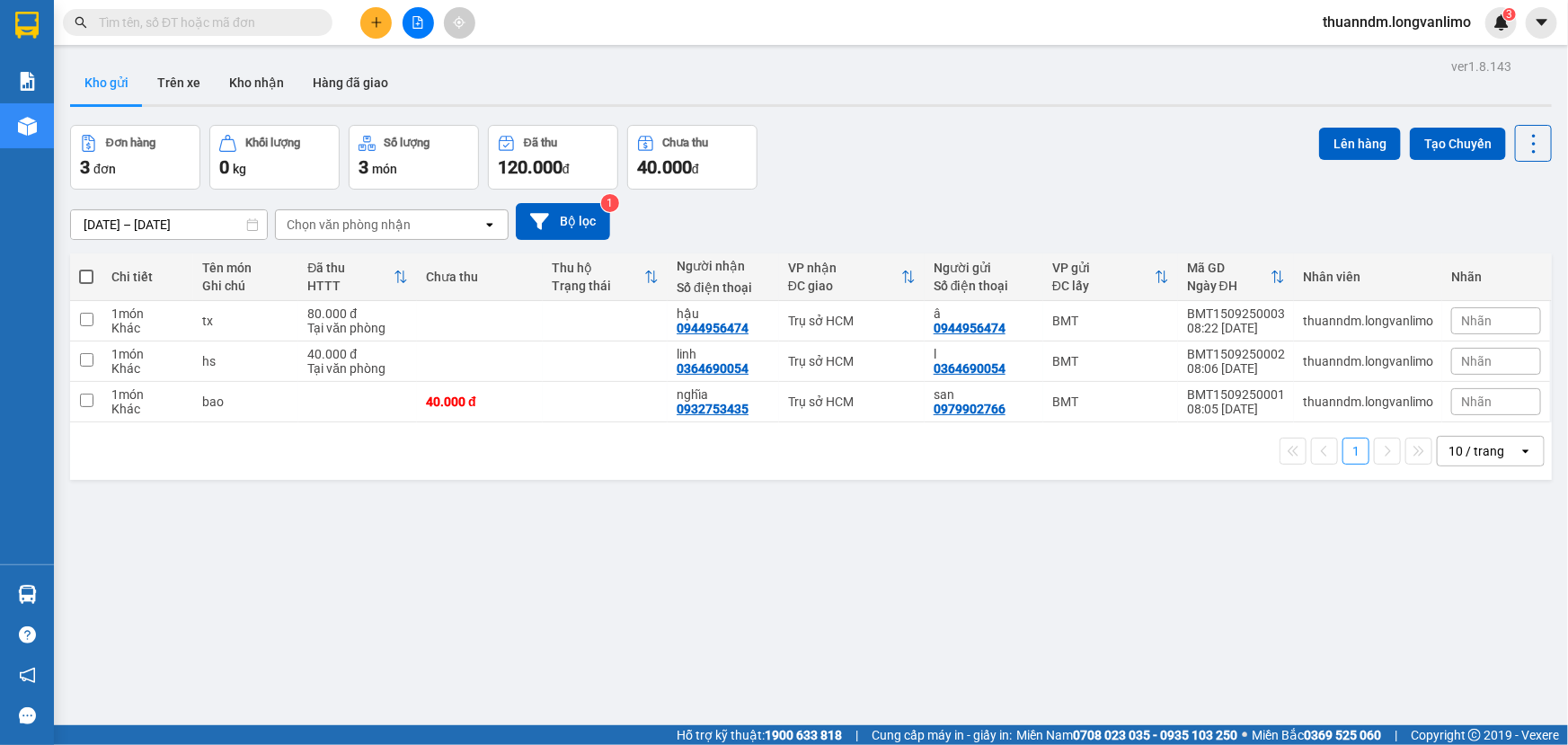
click at [206, 221] on input "15/09/2025 – 15/09/2025" at bounding box center [168, 224] width 196 height 29
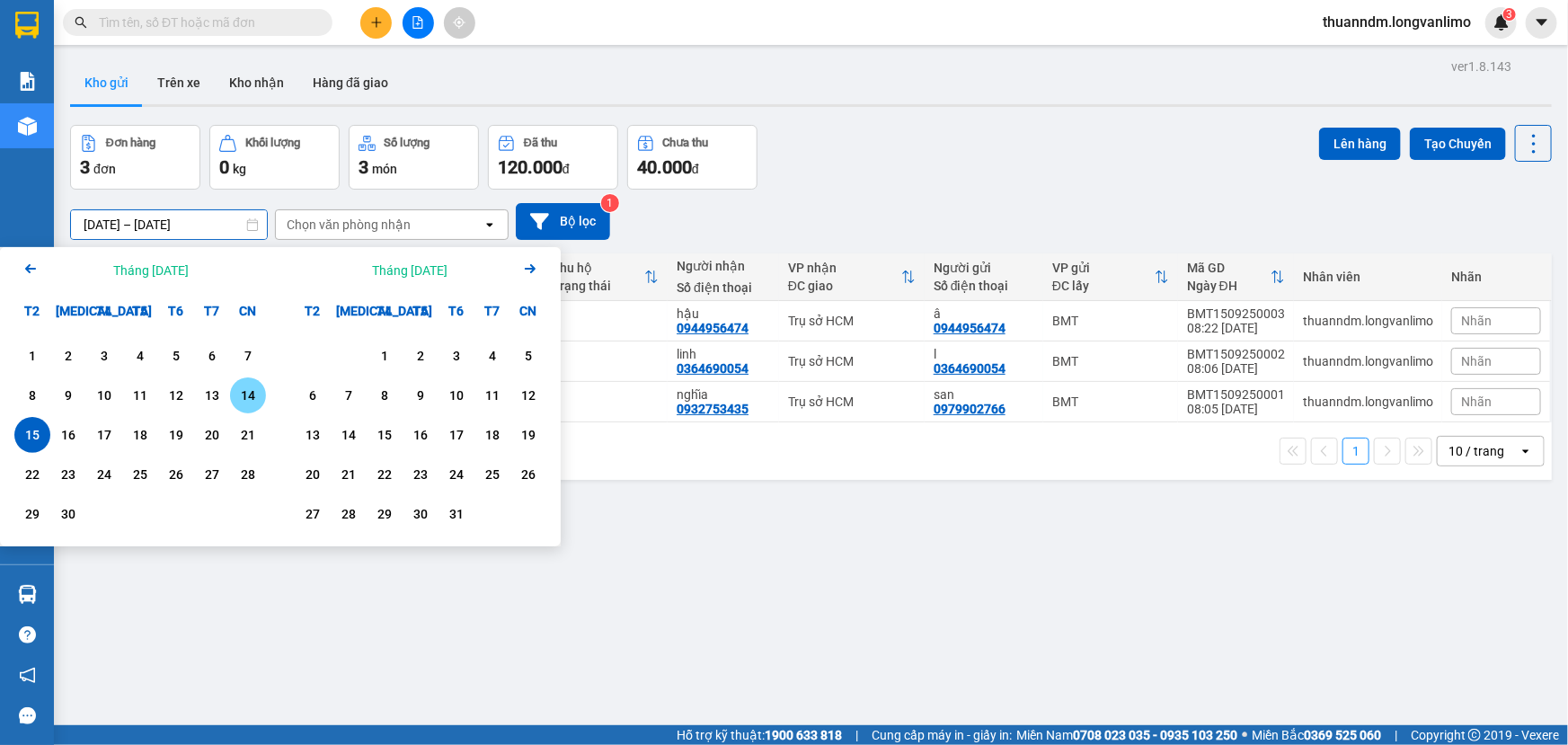
click at [246, 392] on div "14" at bounding box center [247, 395] width 25 height 21
type input "14/09/2025 – 14/09/2025"
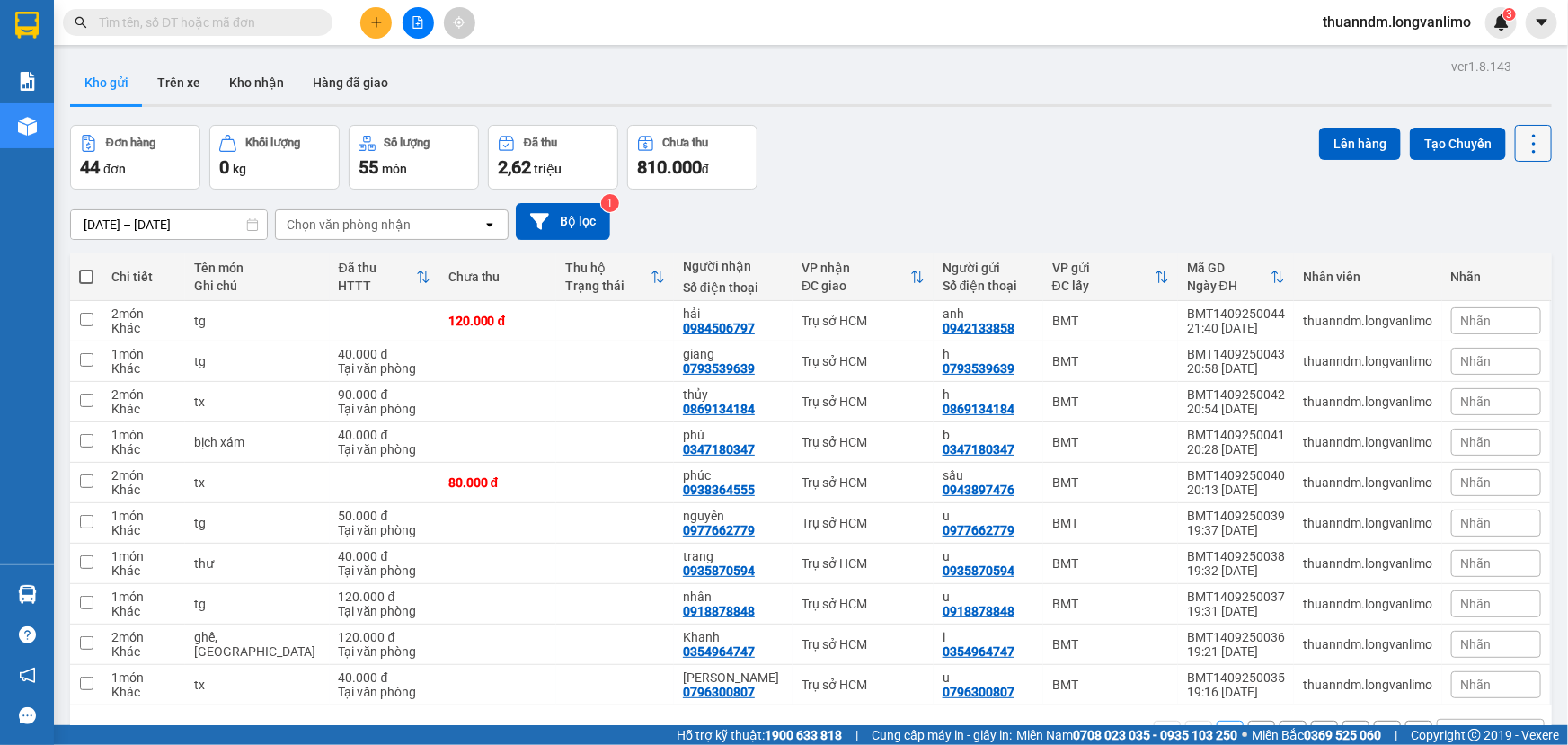
click at [1530, 137] on icon at bounding box center [1534, 143] width 25 height 25
click at [1503, 225] on span "Xuất excel" at bounding box center [1501, 223] width 58 height 18
click at [423, 19] on icon "file-add" at bounding box center [419, 22] width 13 height 13
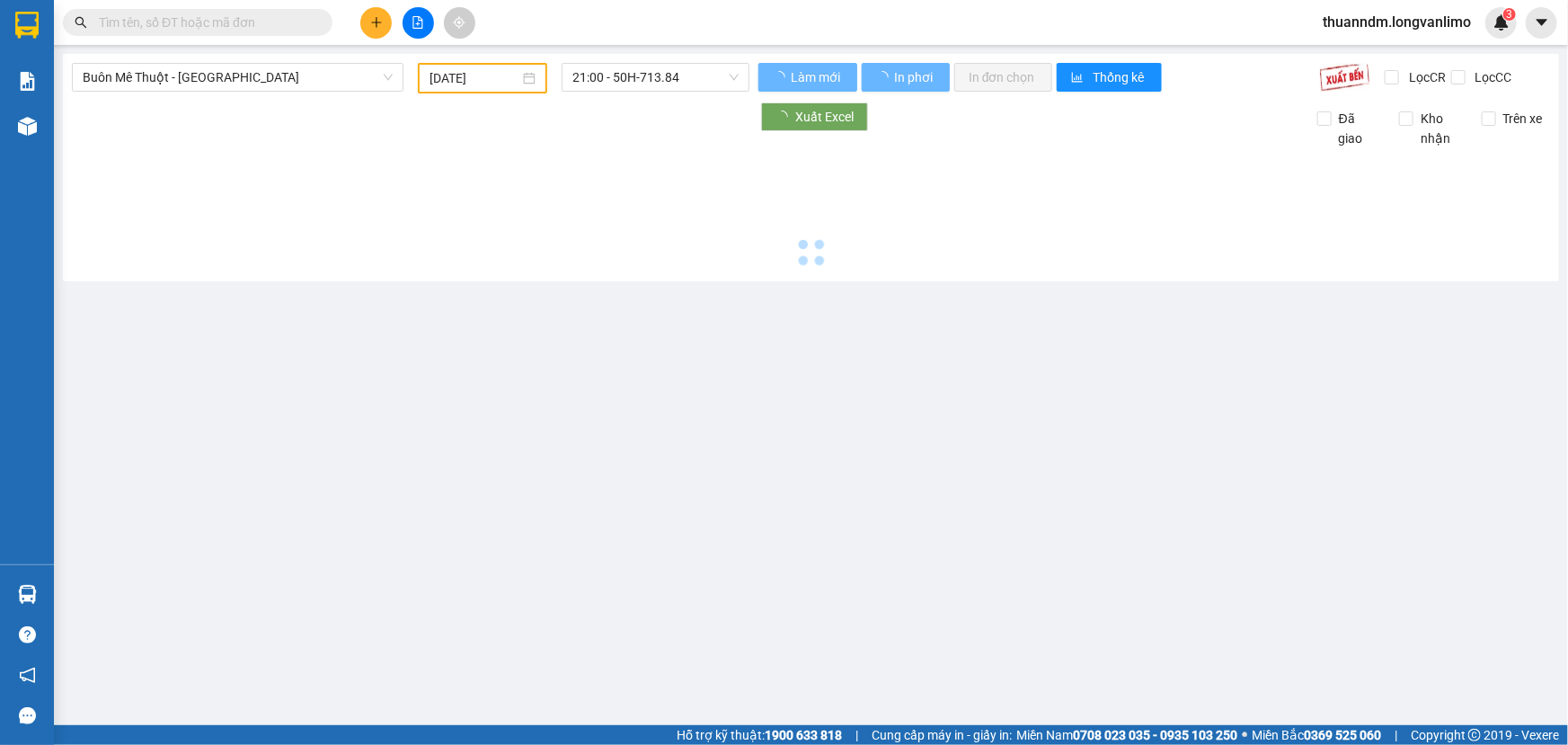
type input "[DATE]"
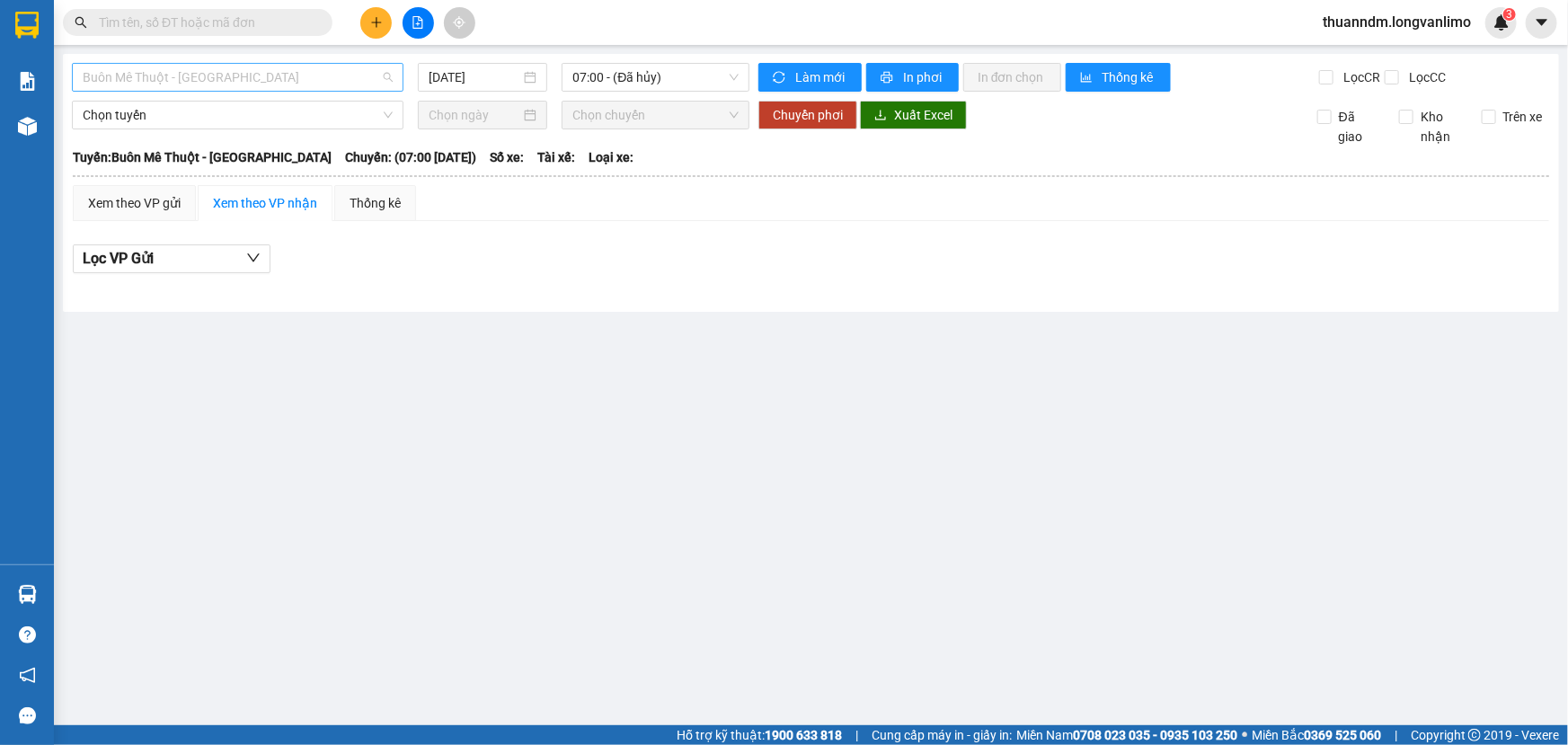
click at [364, 65] on span "Buôn Mê Thuột - [GEOGRAPHIC_DATA]" at bounding box center [237, 77] width 310 height 27
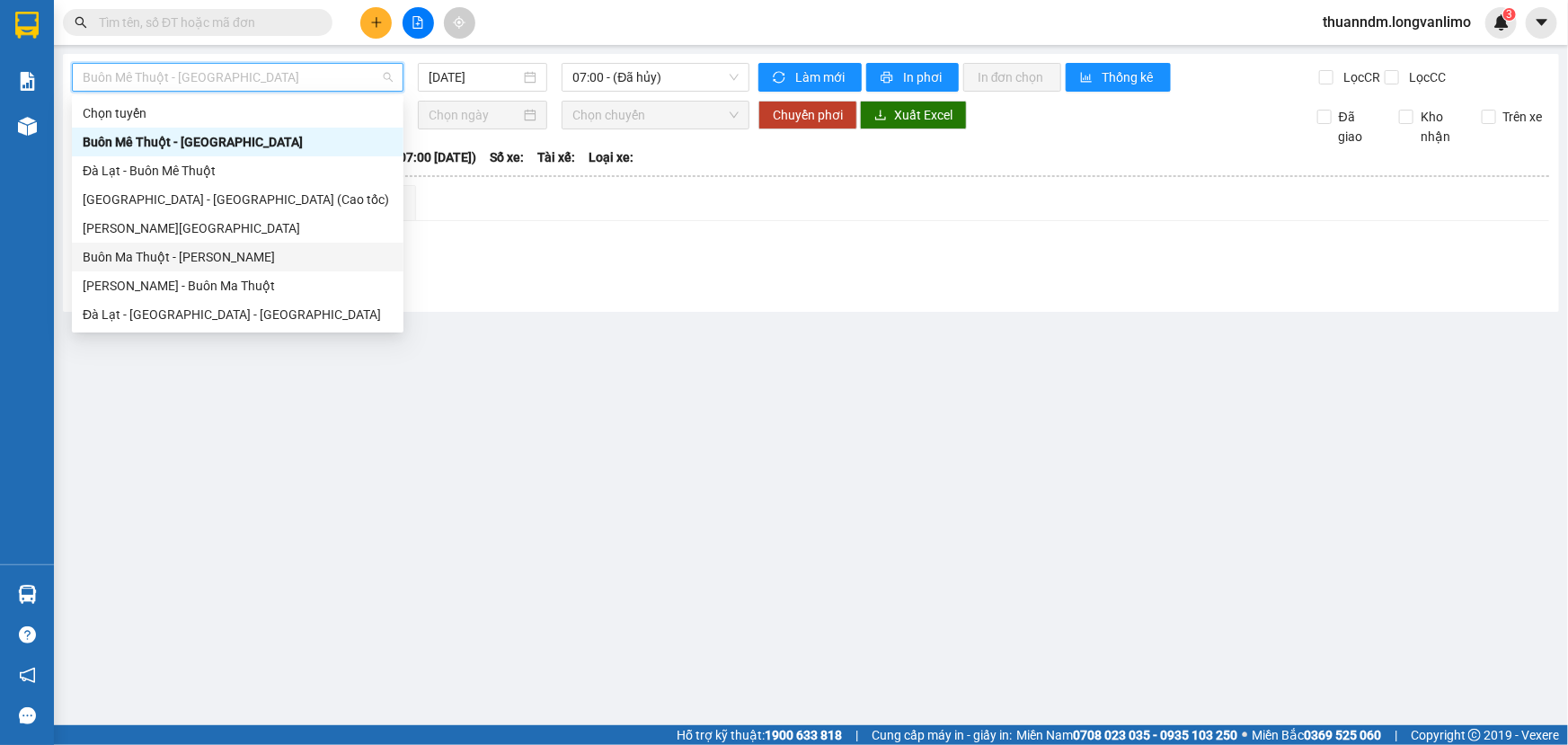
click at [249, 264] on div "Buôn Ma Thuột - [PERSON_NAME]" at bounding box center [237, 257] width 310 height 20
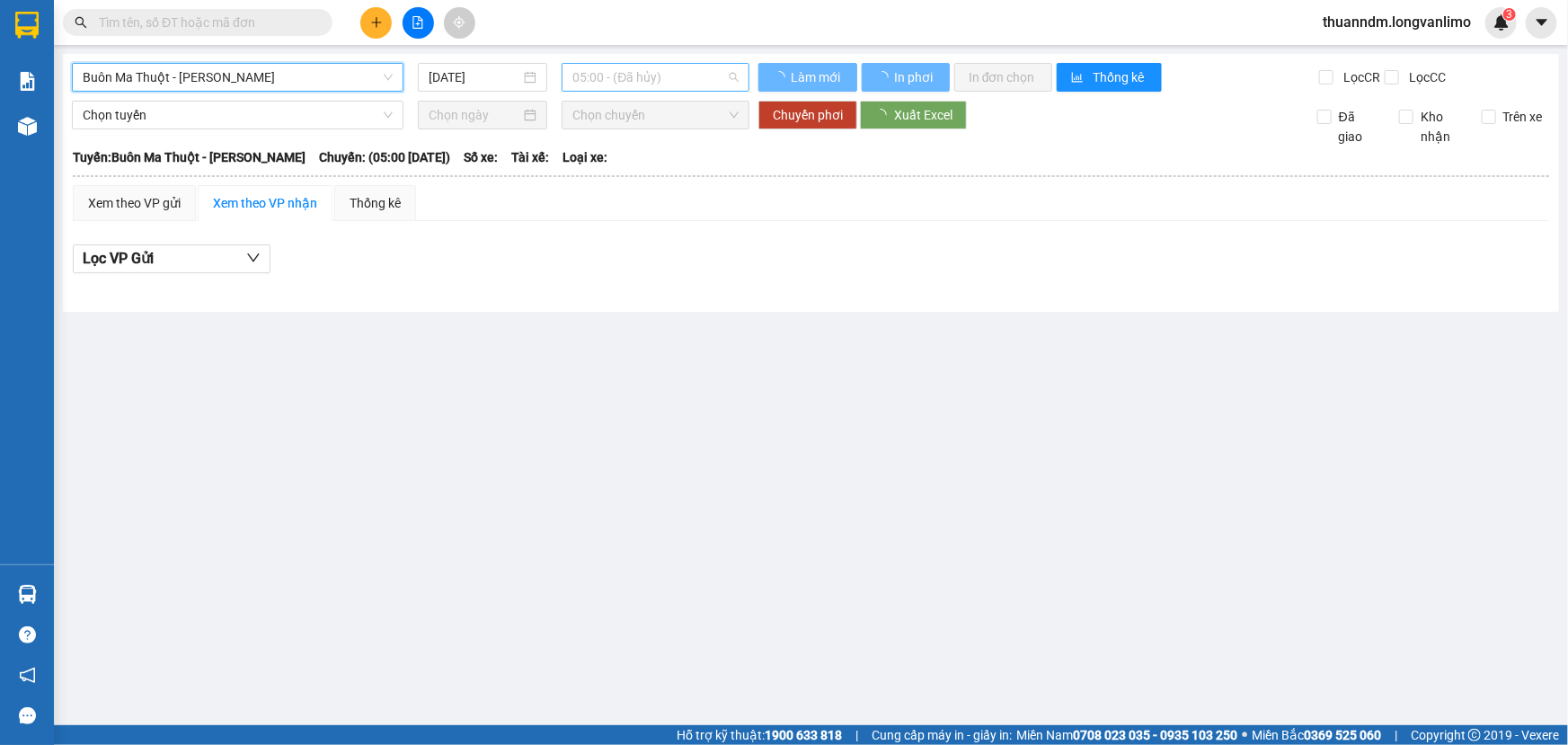
click at [621, 75] on span "05:00 - (Đã hủy)" at bounding box center [656, 77] width 166 height 27
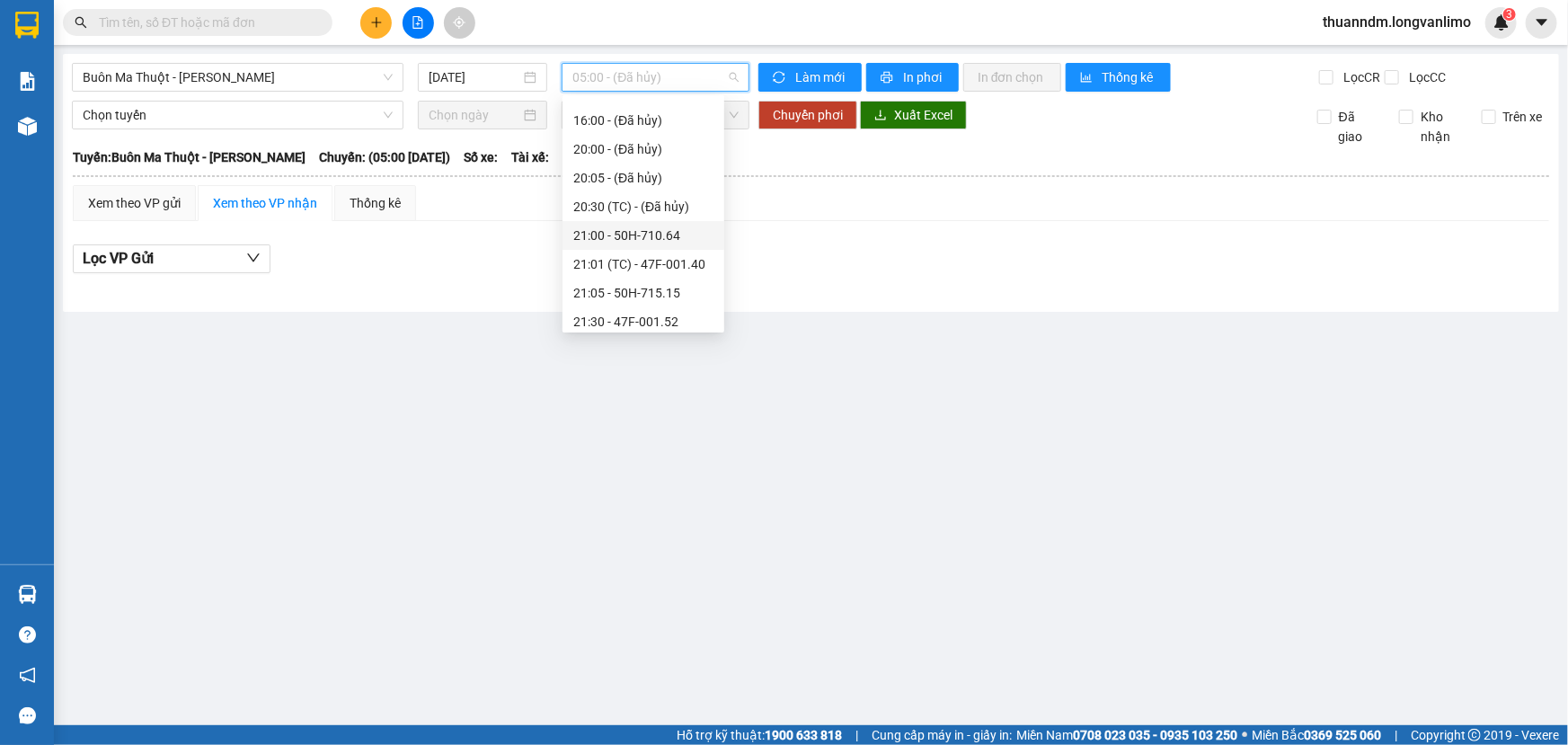
scroll to position [163, 0]
click at [671, 286] on div "21:30 - 47F-001.52" at bounding box center [644, 295] width 140 height 20
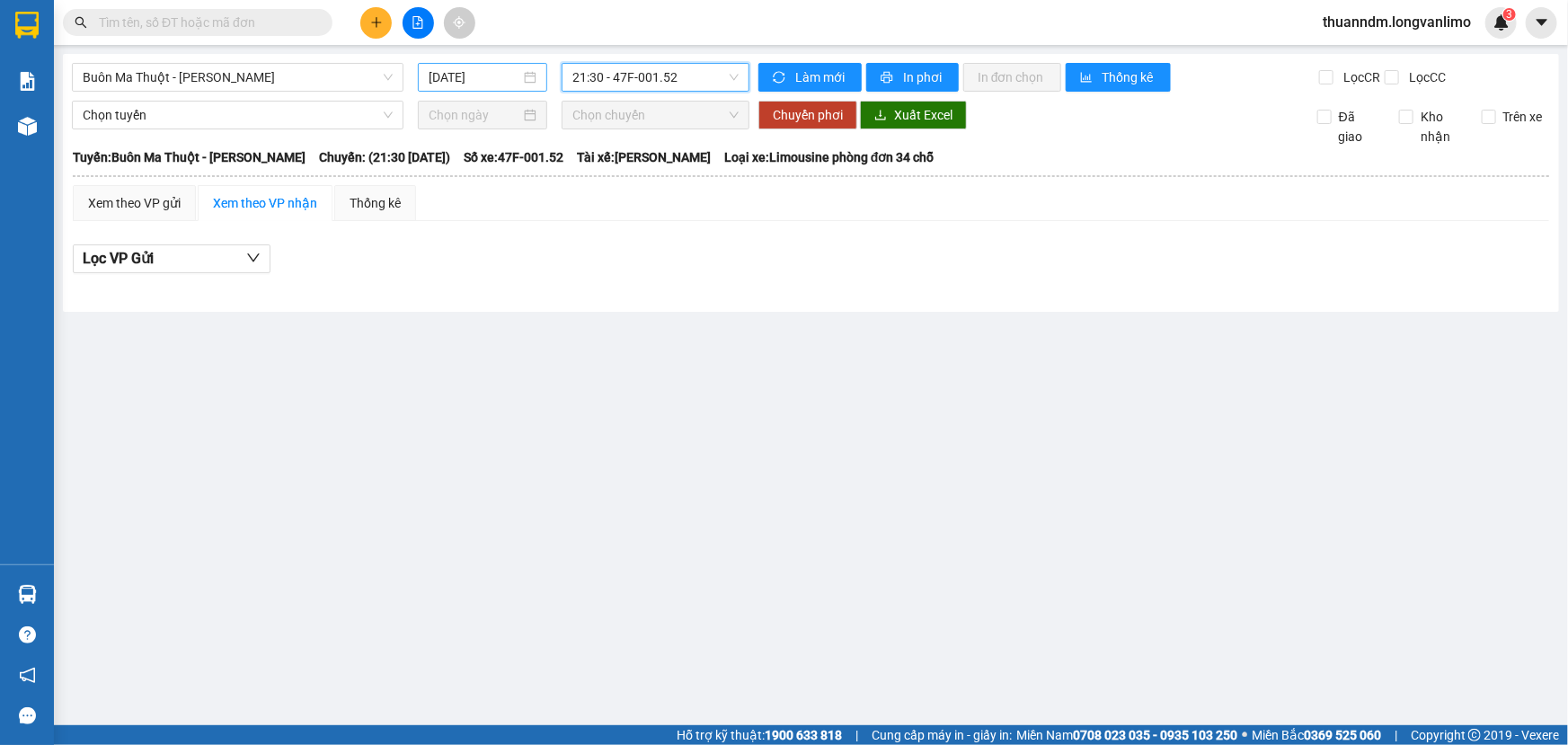
click at [488, 76] on input "[DATE]" at bounding box center [474, 76] width 92 height 20
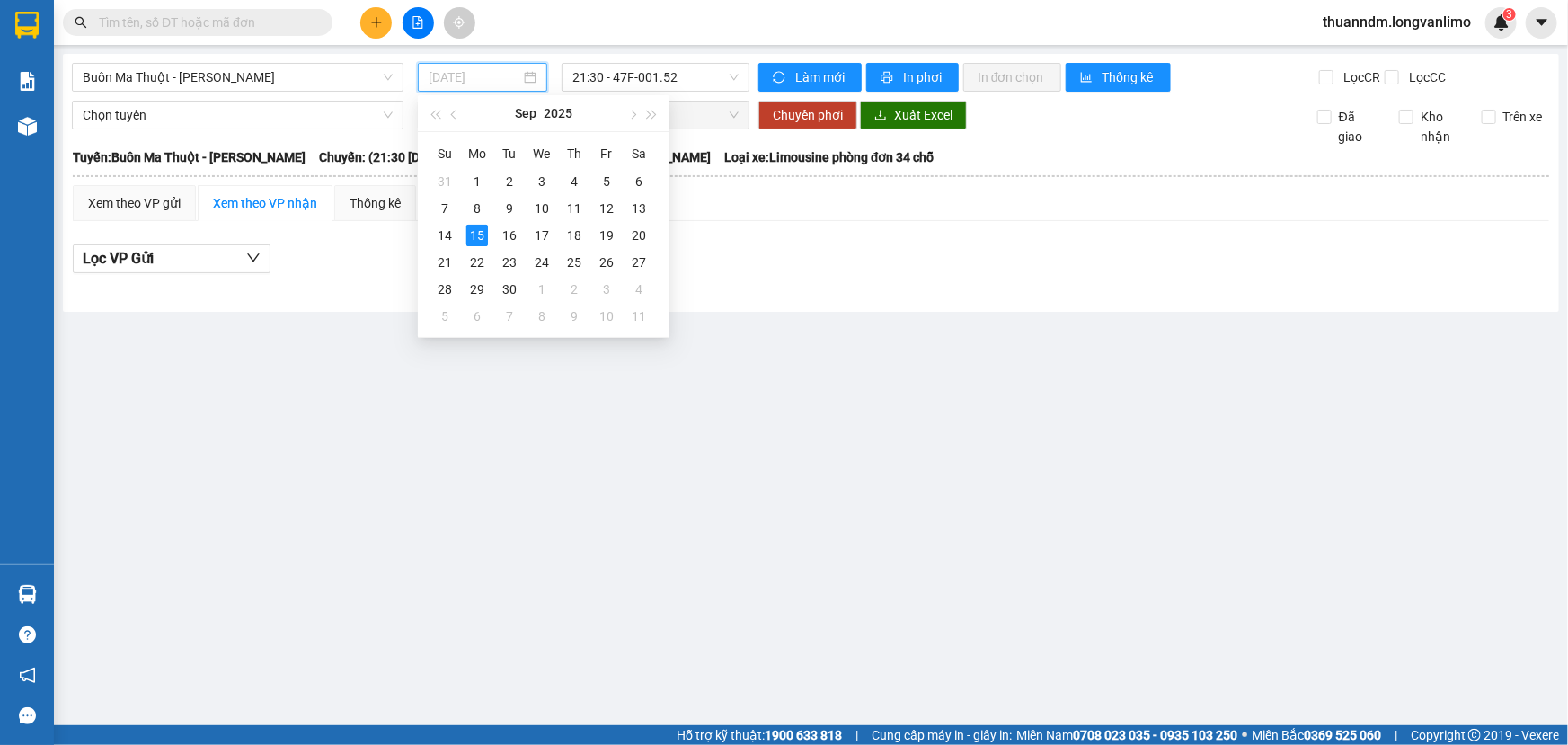
click at [461, 232] on td "15" at bounding box center [477, 235] width 33 height 27
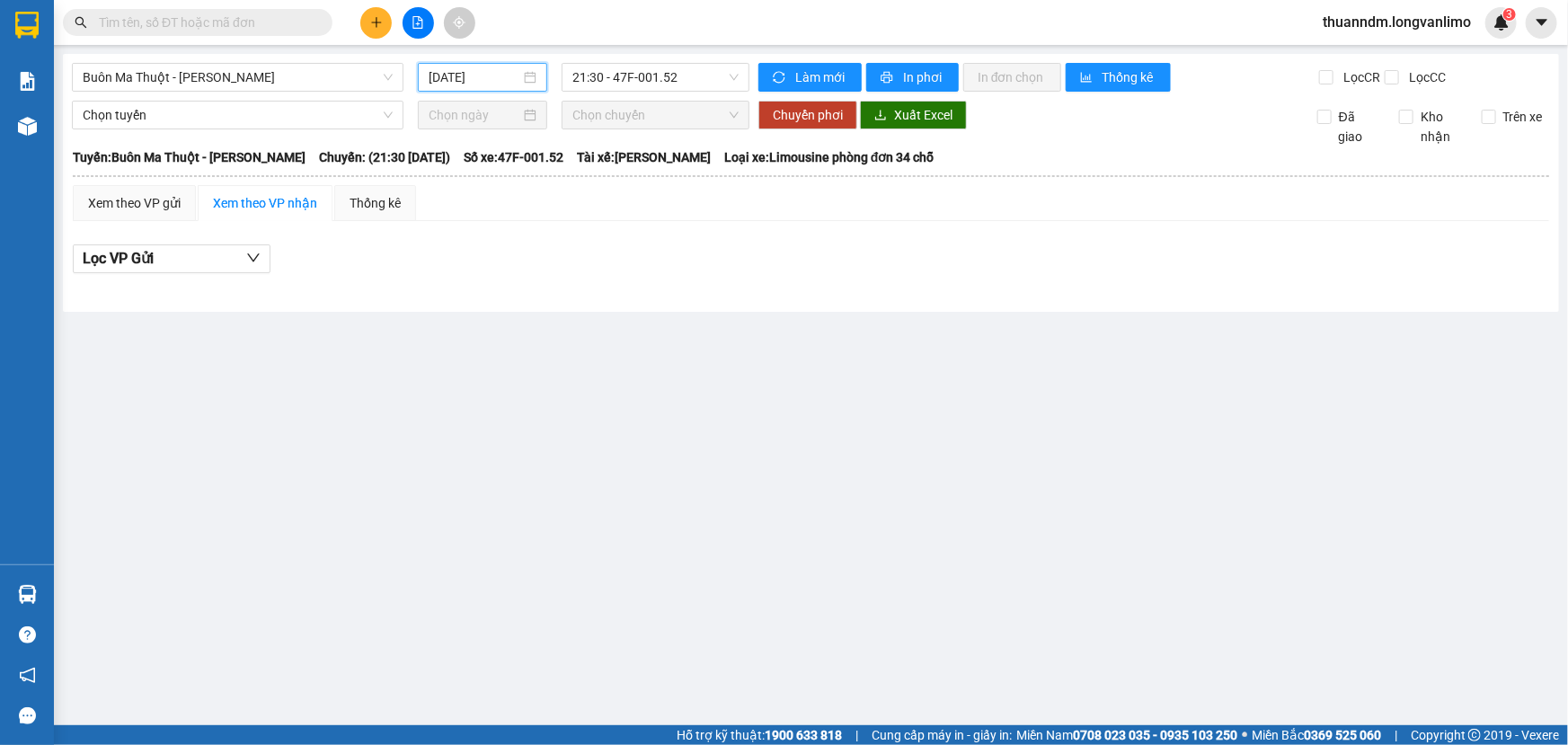
click at [452, 74] on input "[DATE]" at bounding box center [474, 76] width 92 height 20
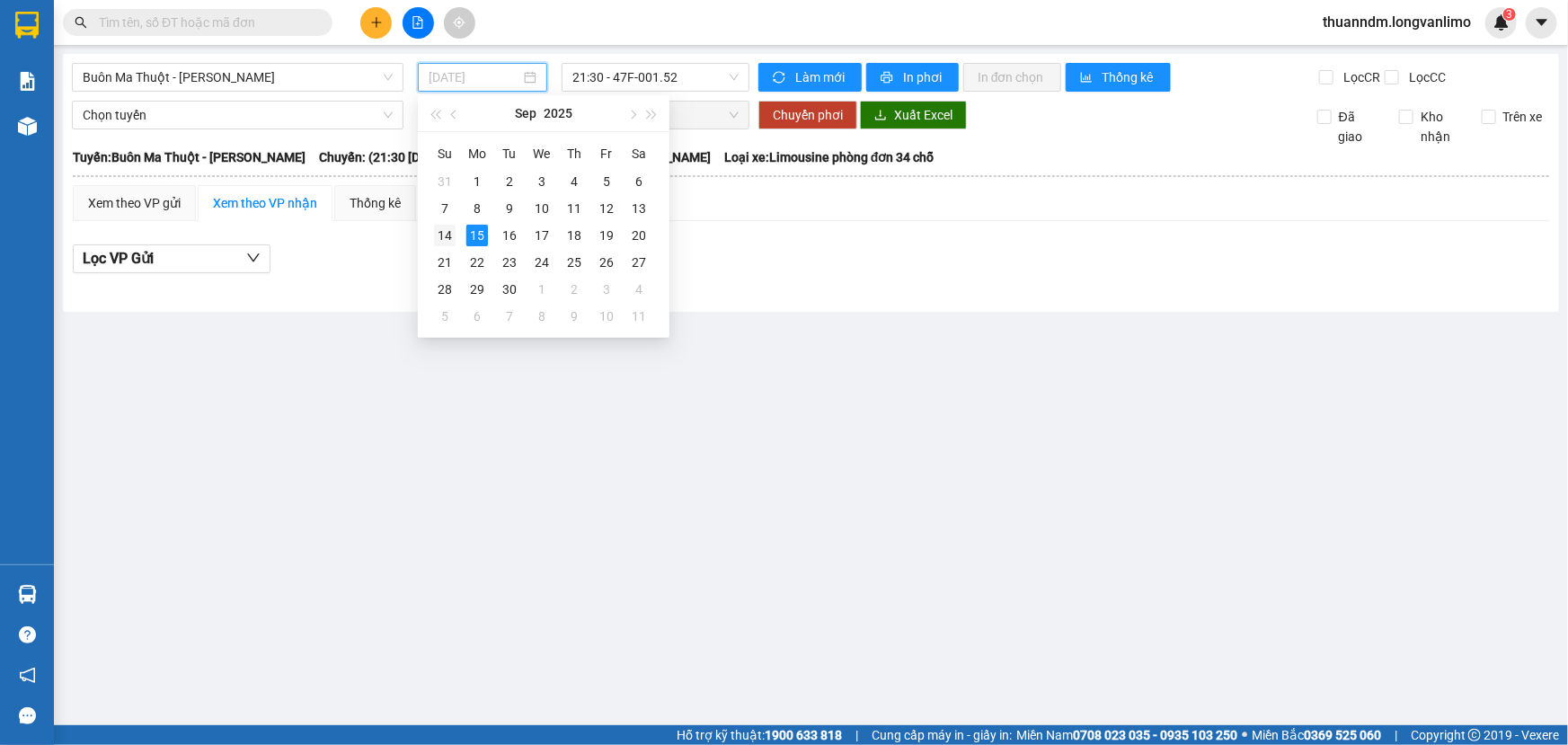
click at [442, 234] on div "14" at bounding box center [445, 235] width 21 height 21
type input "[DATE]"
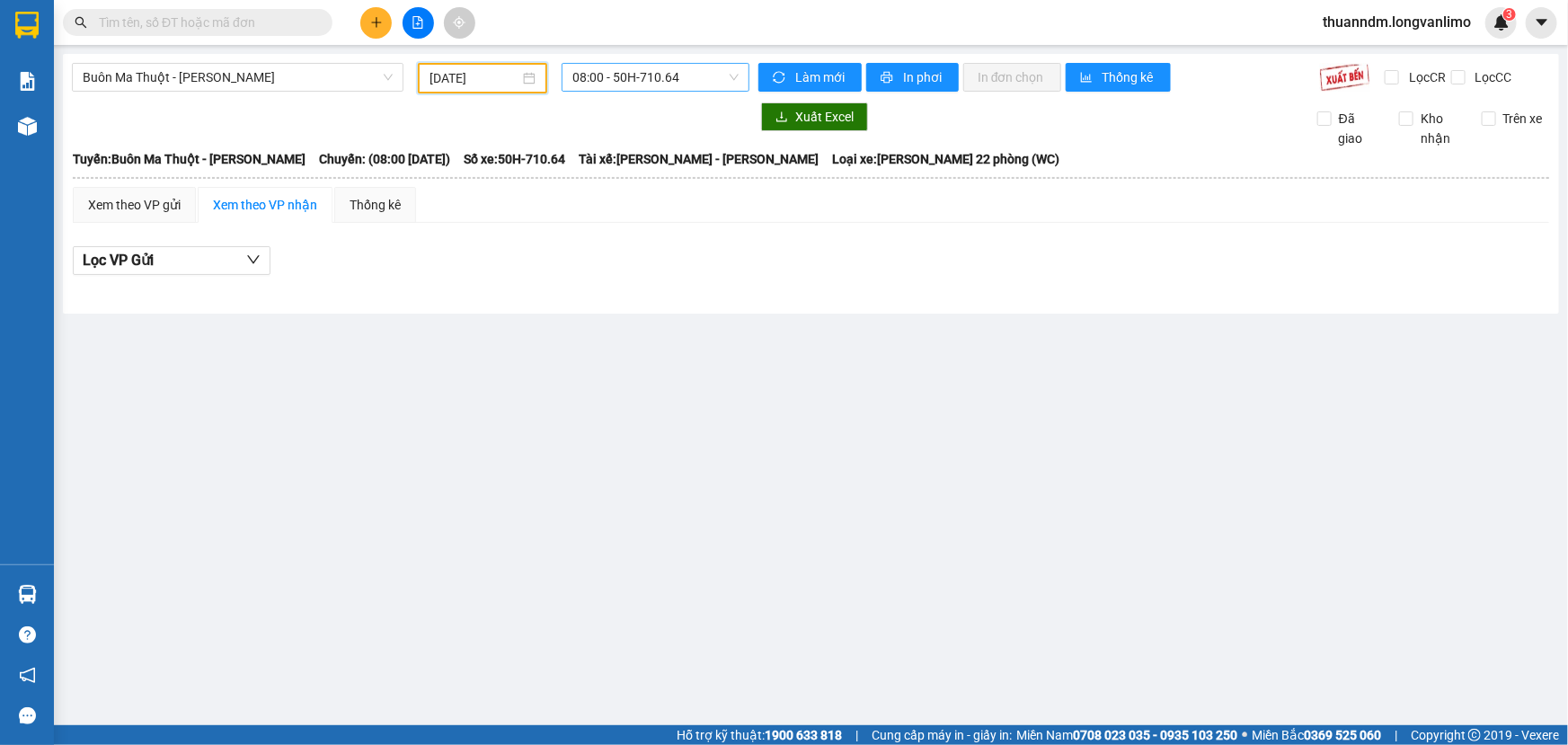
click at [618, 84] on span "08:00 - 50H-710.64" at bounding box center [656, 77] width 166 height 27
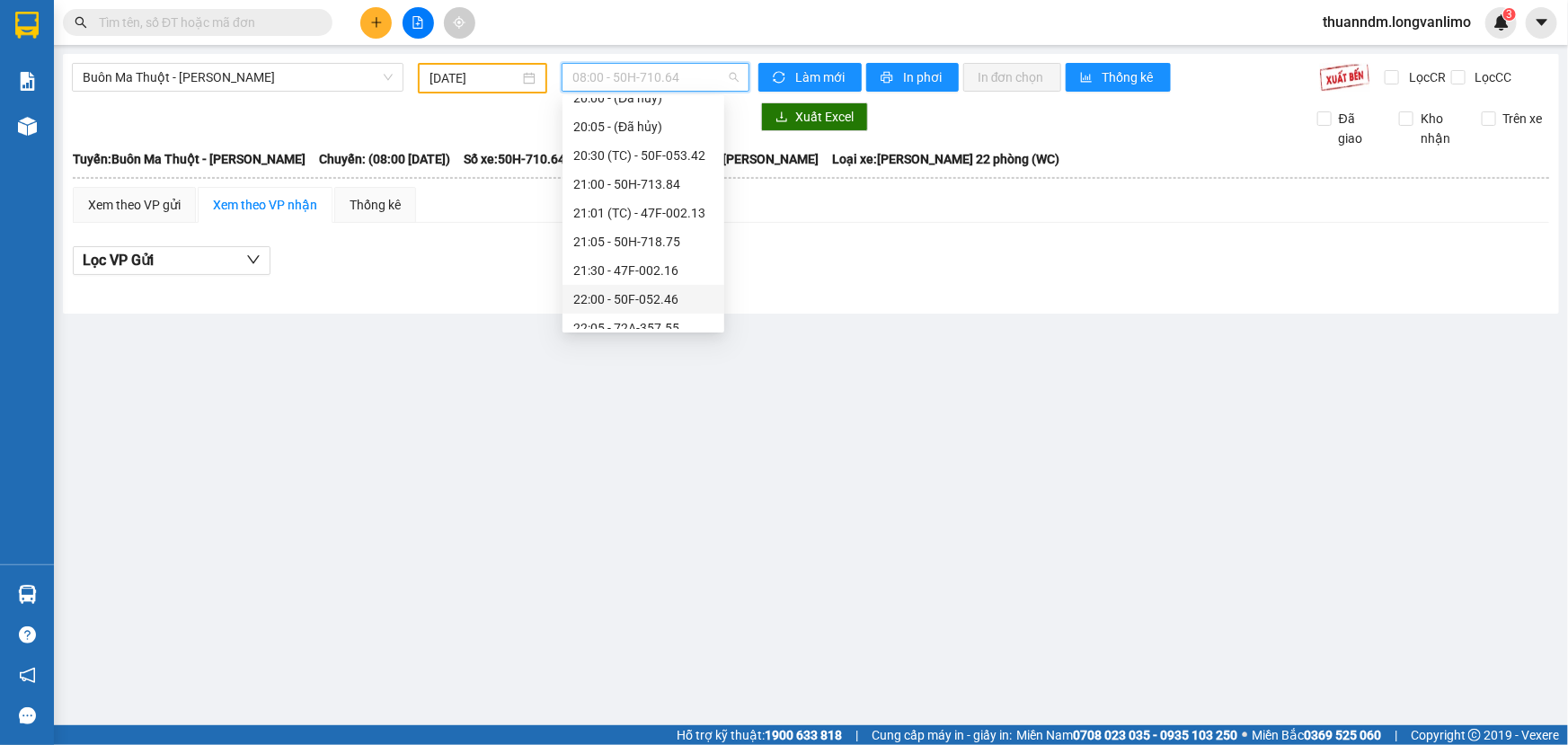
scroll to position [192, 0]
click at [667, 240] on div "21:30 - 47F-002.16" at bounding box center [644, 237] width 140 height 20
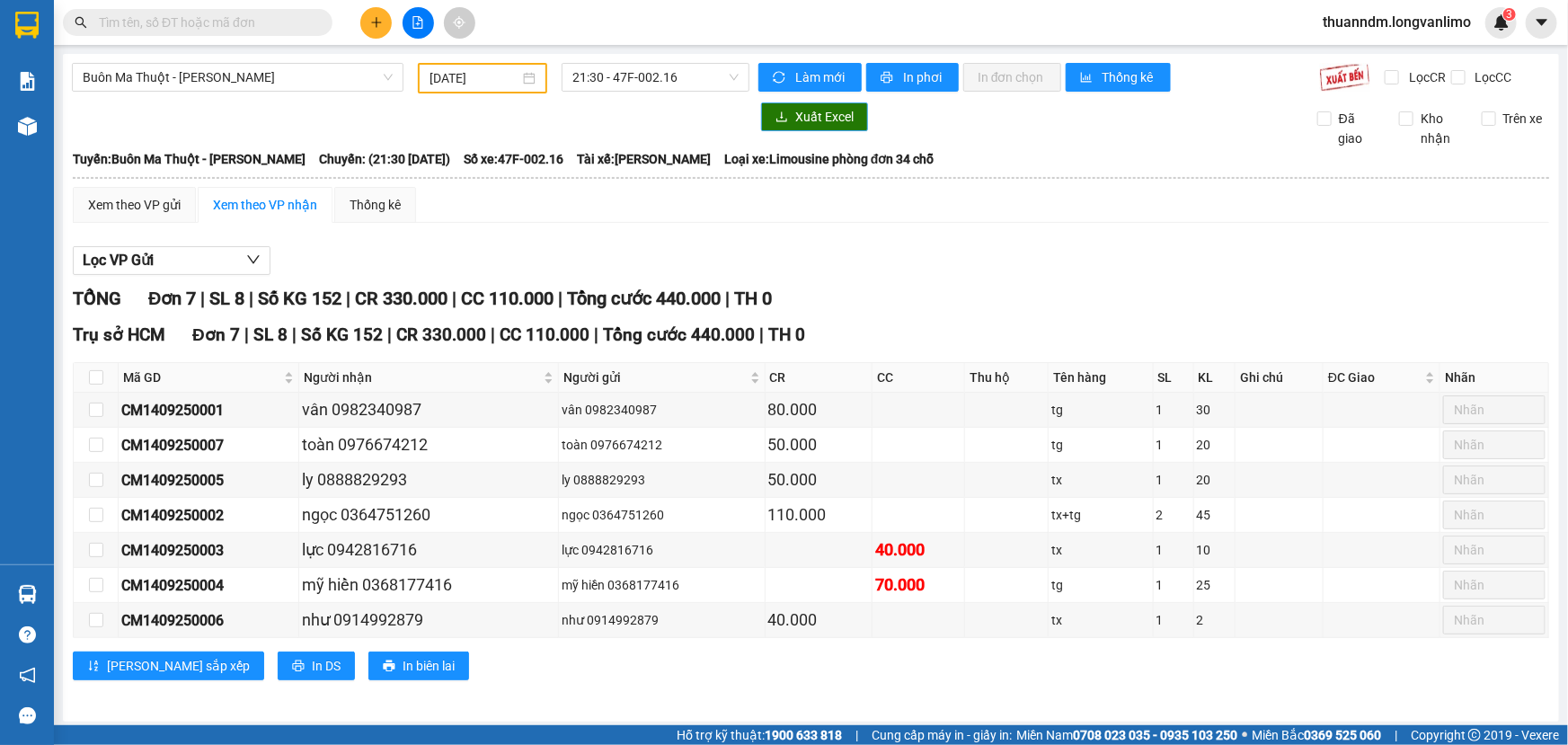
click at [806, 122] on span "Xuất Excel" at bounding box center [824, 116] width 59 height 20
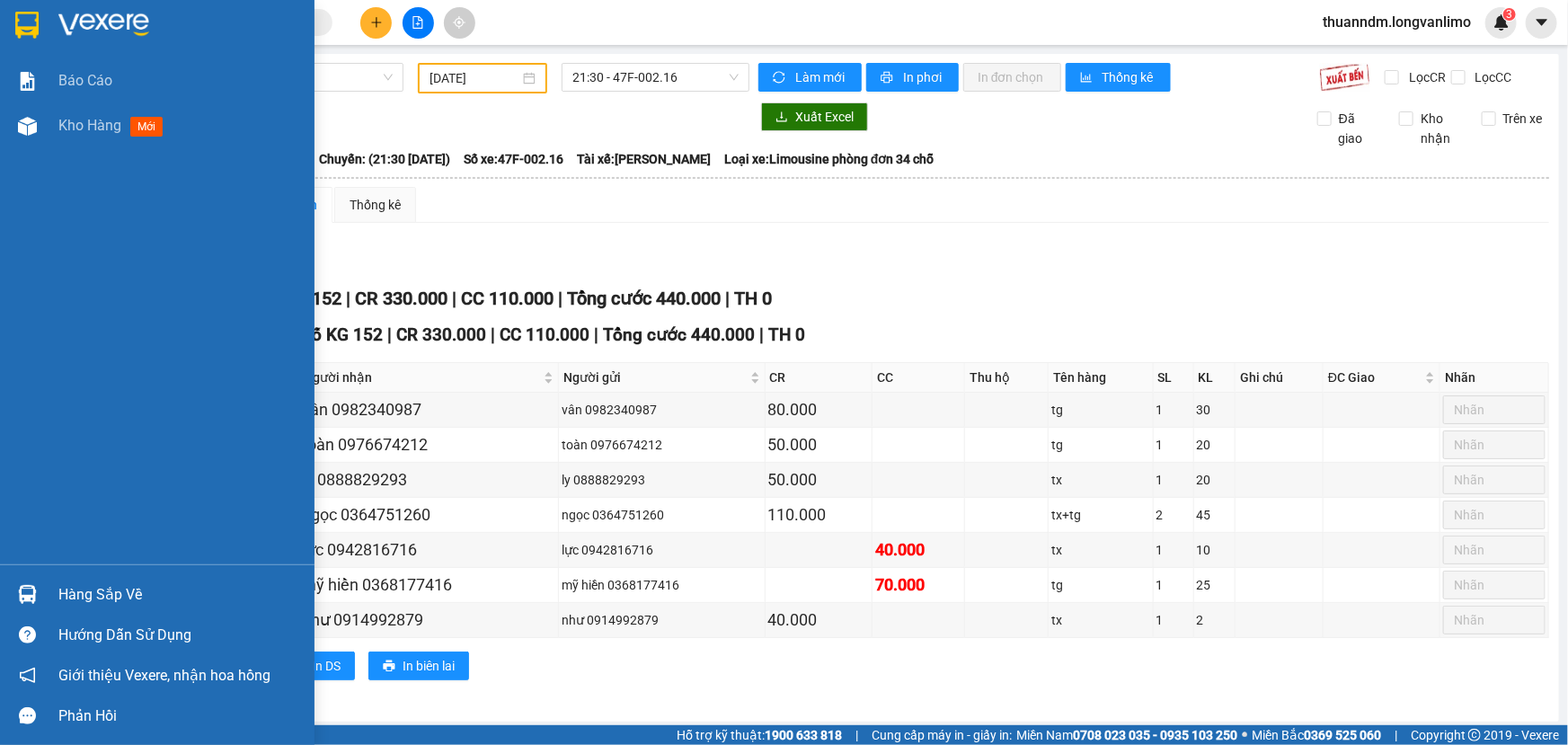
click at [20, 26] on img at bounding box center [26, 25] width 23 height 27
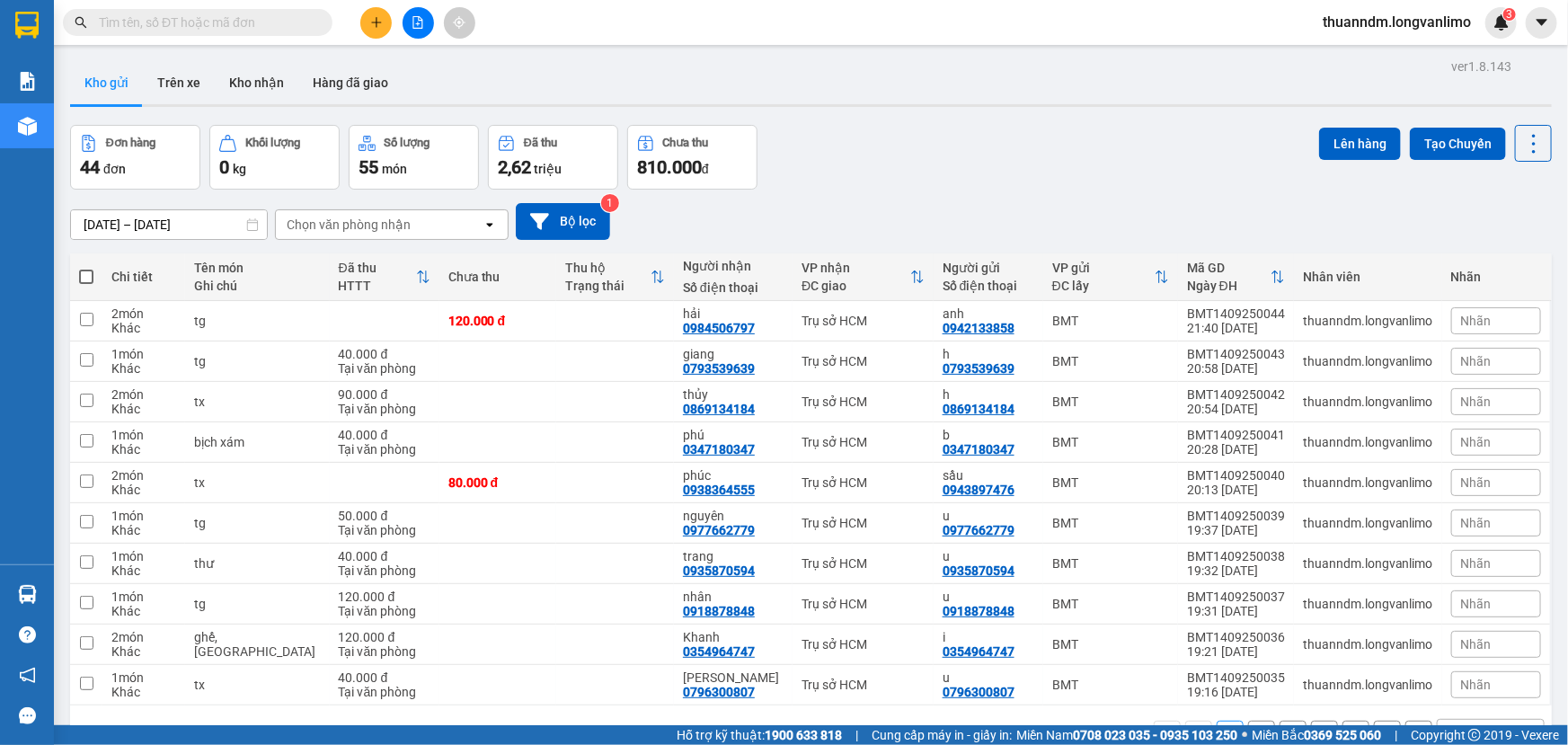
click at [168, 220] on input "14/09/2025 – 14/09/2025" at bounding box center [168, 224] width 196 height 29
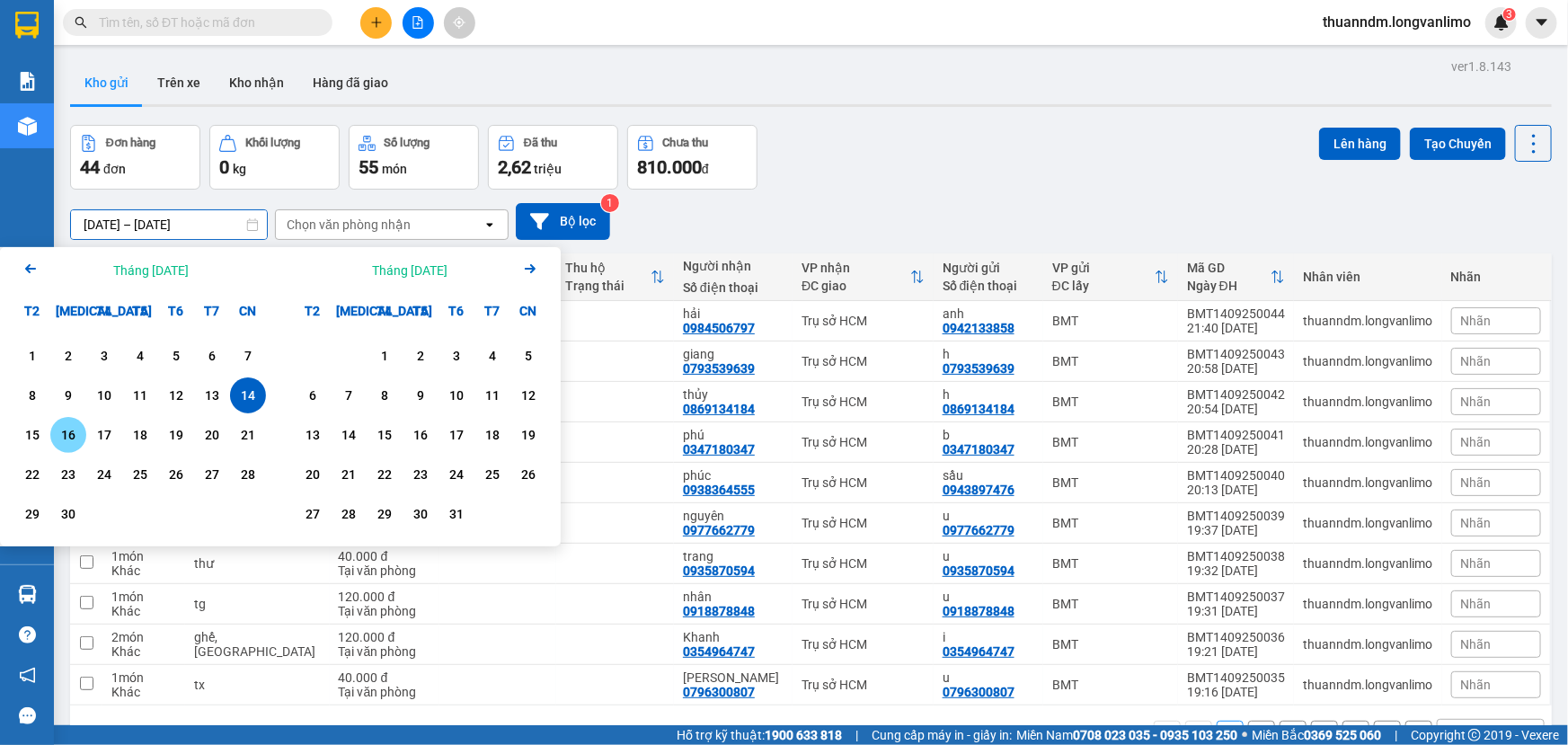
click at [35, 440] on div "15" at bounding box center [32, 434] width 25 height 21
type input "15/09/2025 – 15/09/2025"
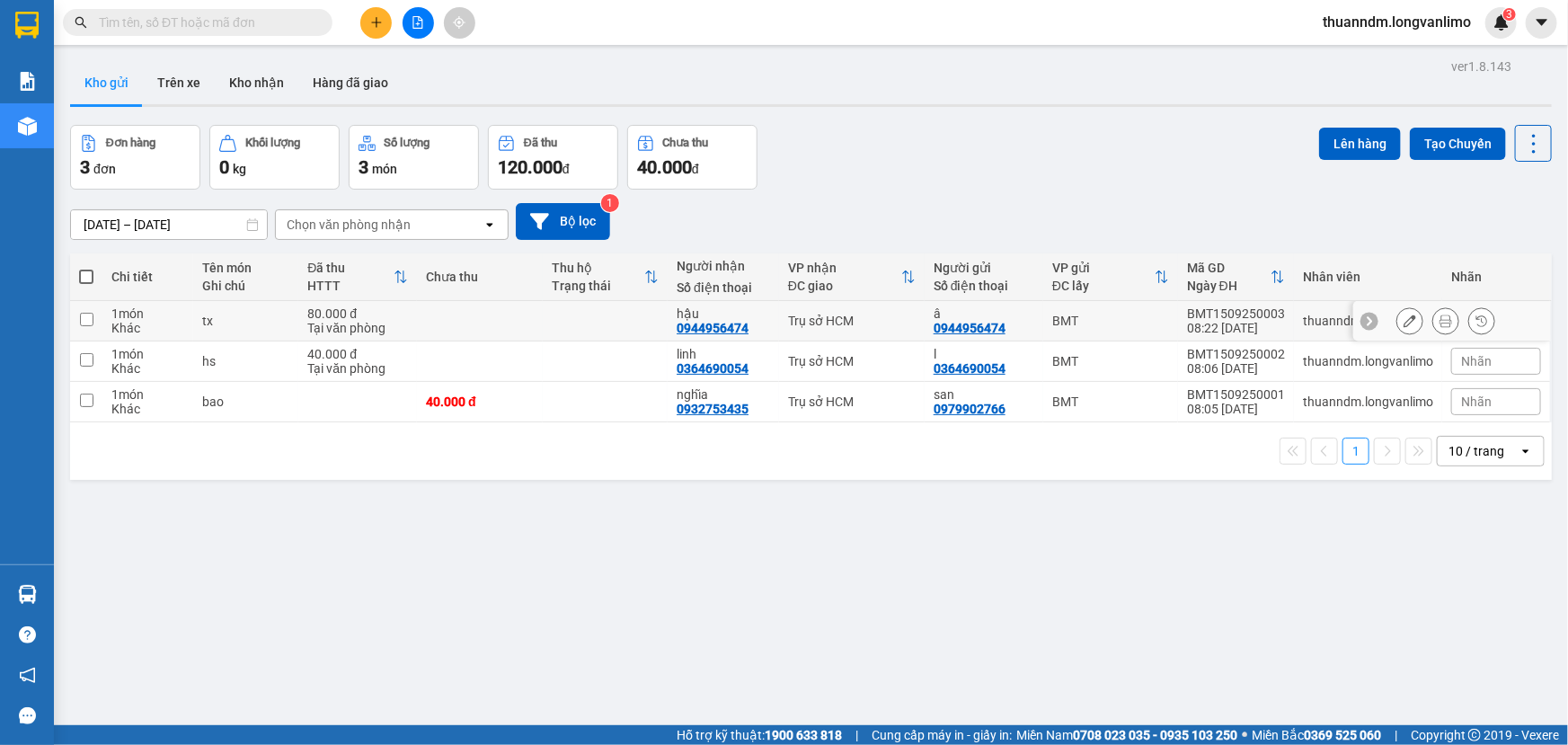
click at [86, 318] on input "checkbox" at bounding box center [86, 319] width 13 height 13
checkbox input "true"
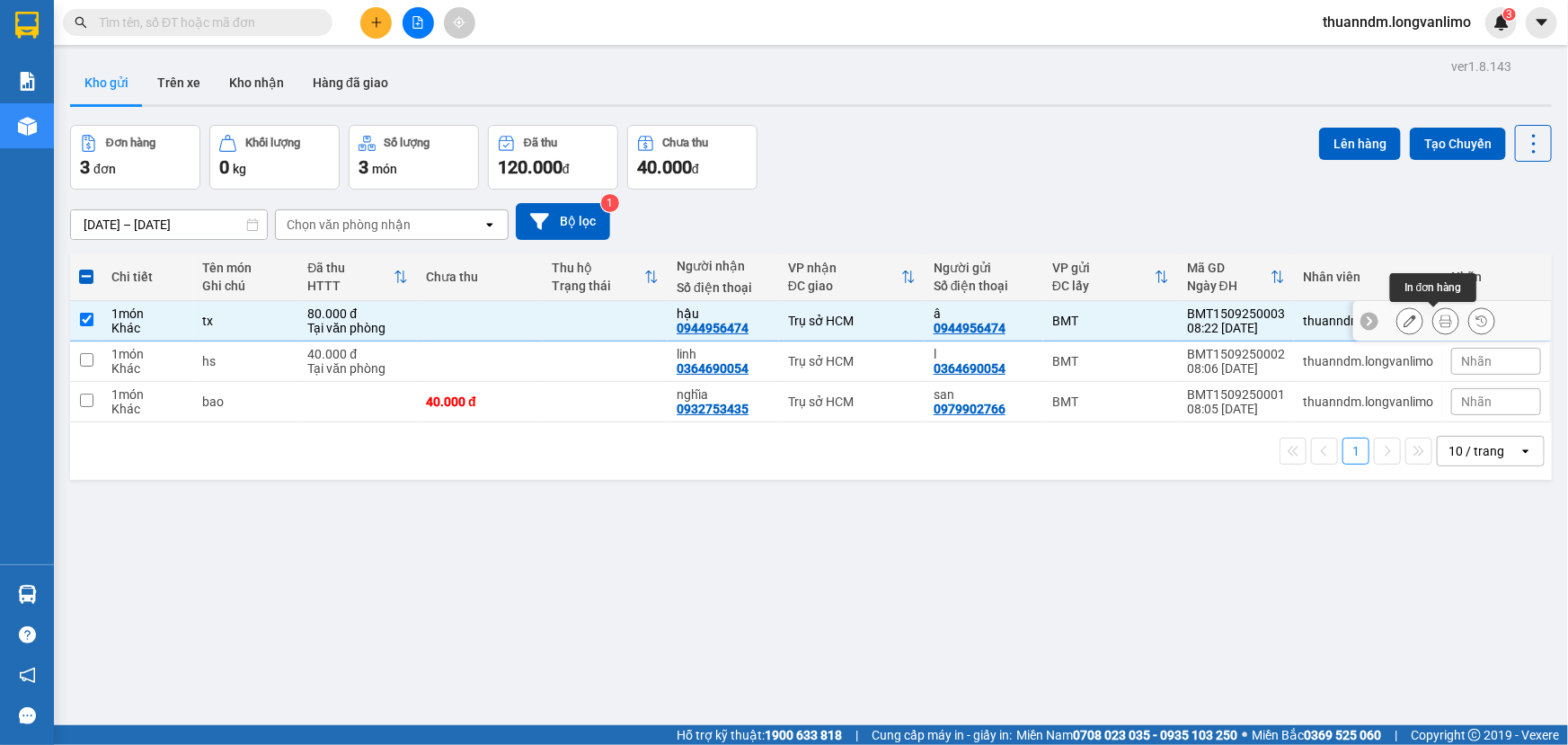
click at [1440, 319] on icon at bounding box center [1446, 321] width 13 height 13
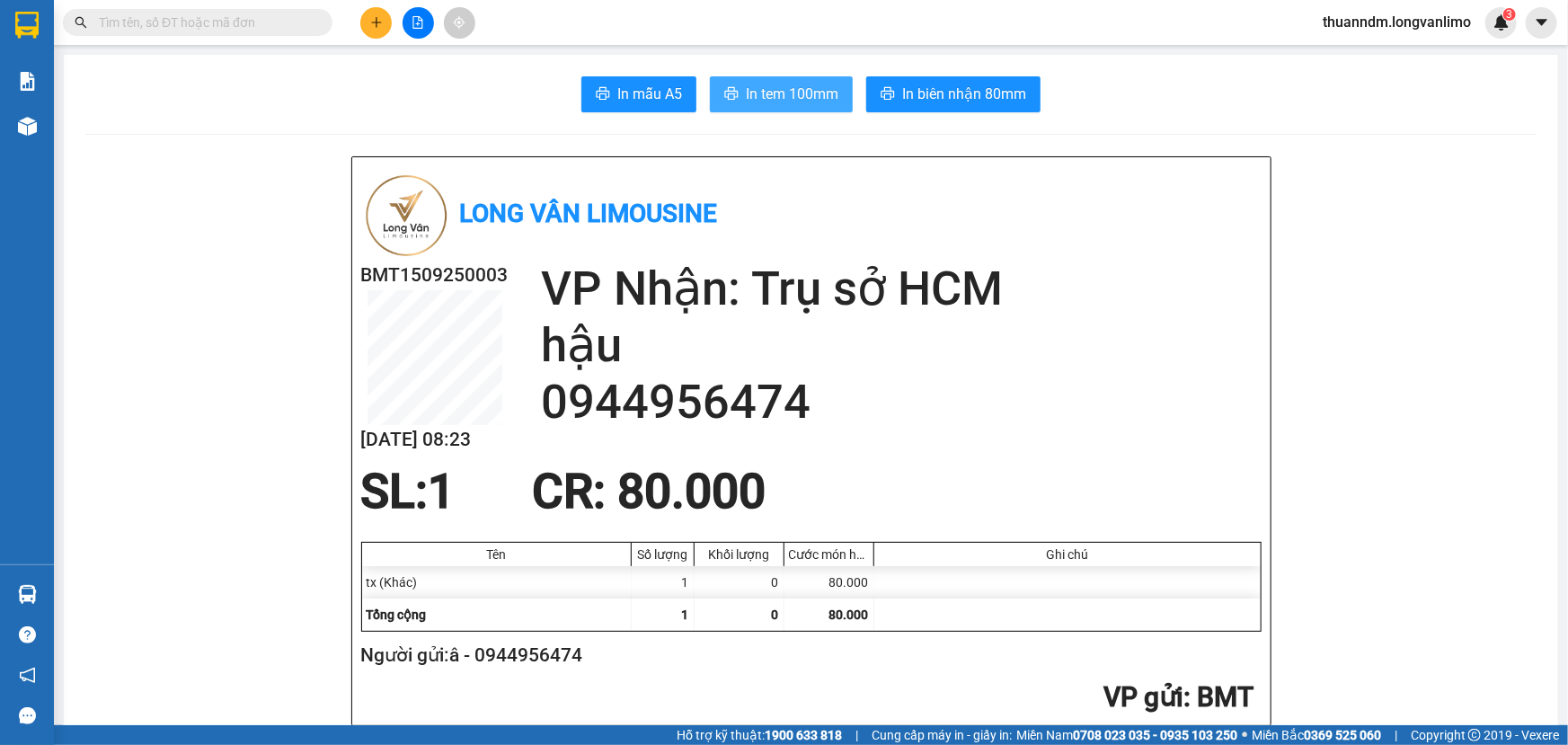
click at [826, 97] on span "In tem 100mm" at bounding box center [792, 94] width 93 height 22
click at [179, 16] on input "text" at bounding box center [205, 22] width 212 height 20
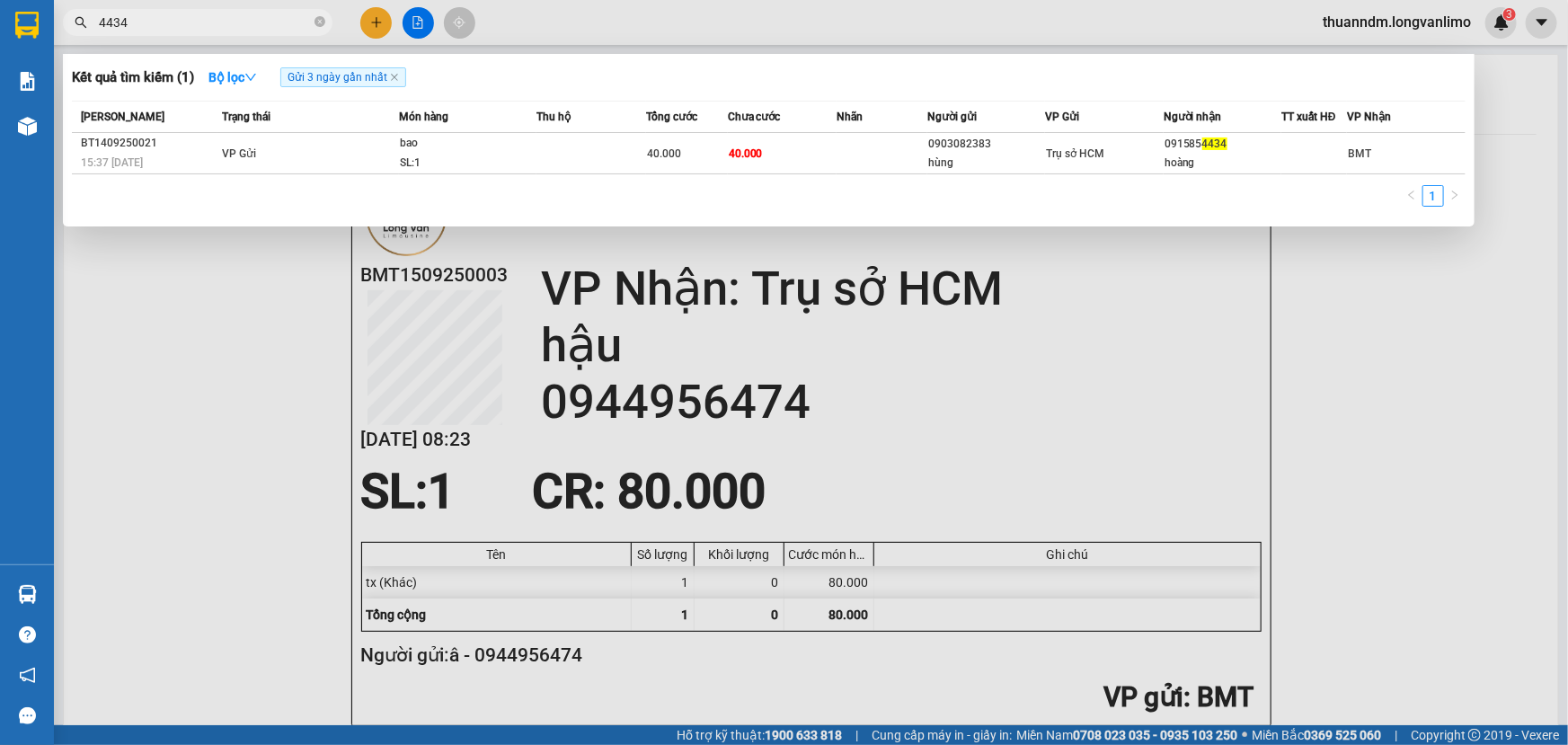
type input "4434"
click at [318, 29] on span at bounding box center [320, 22] width 11 height 17
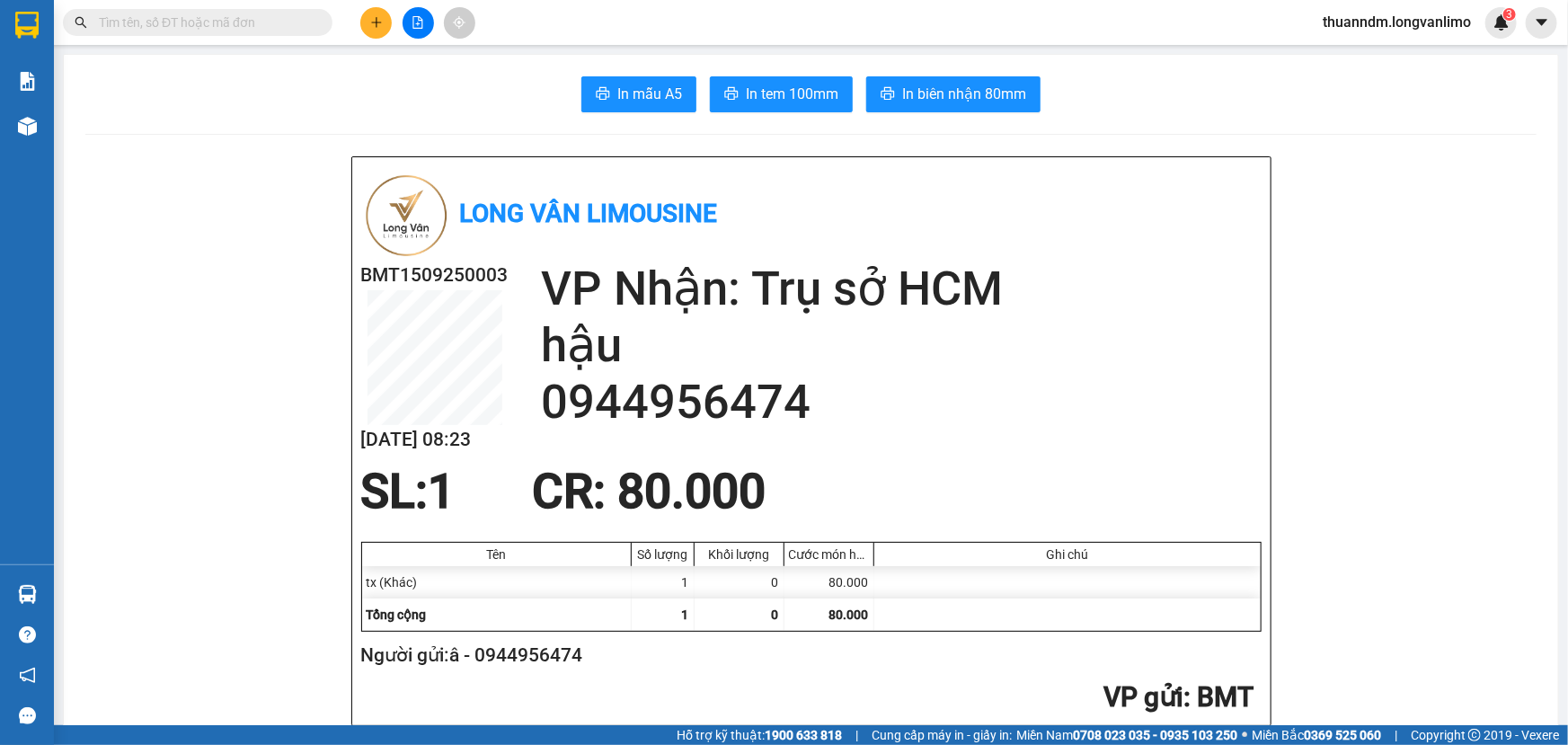
click at [287, 21] on input "text" at bounding box center [205, 22] width 212 height 20
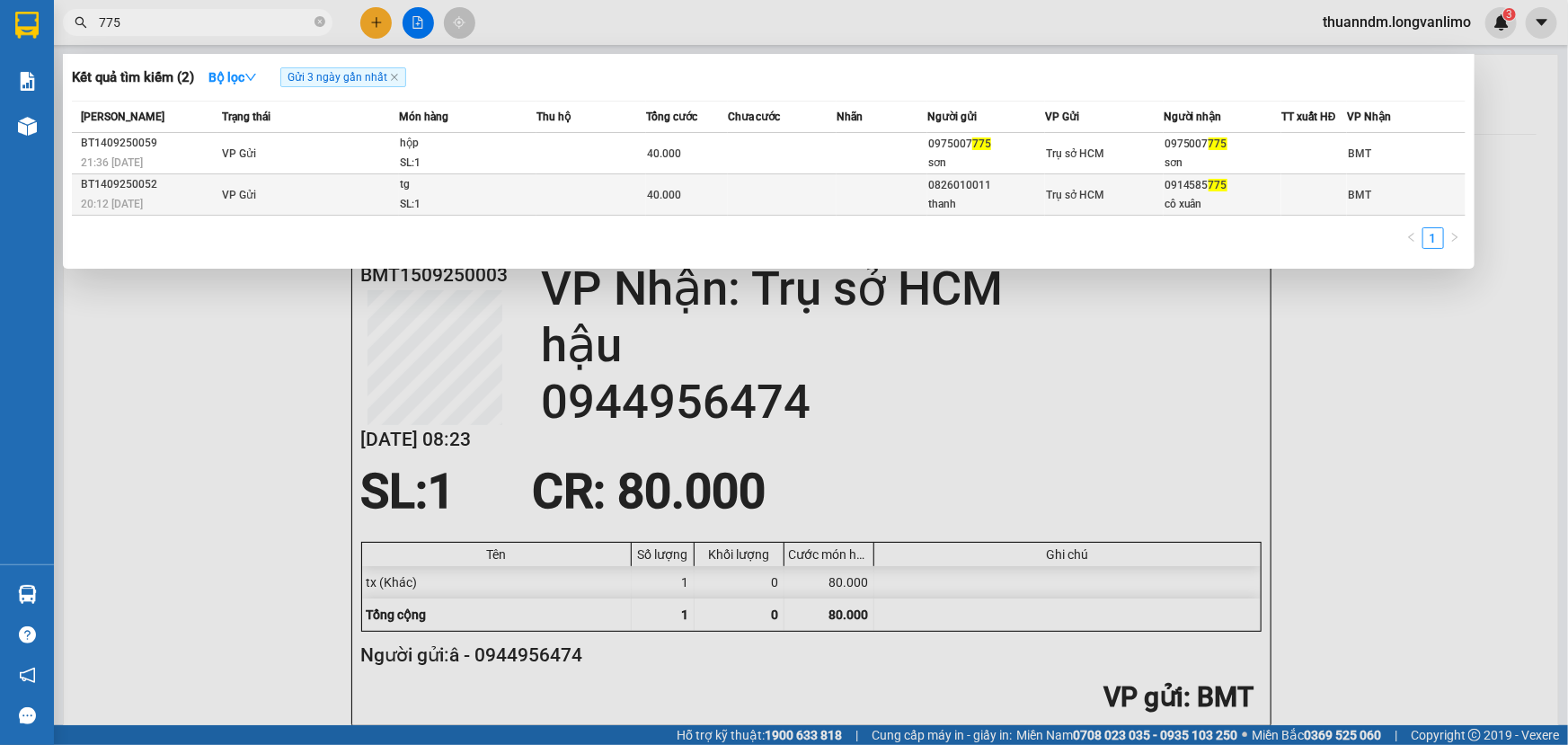
type input "775"
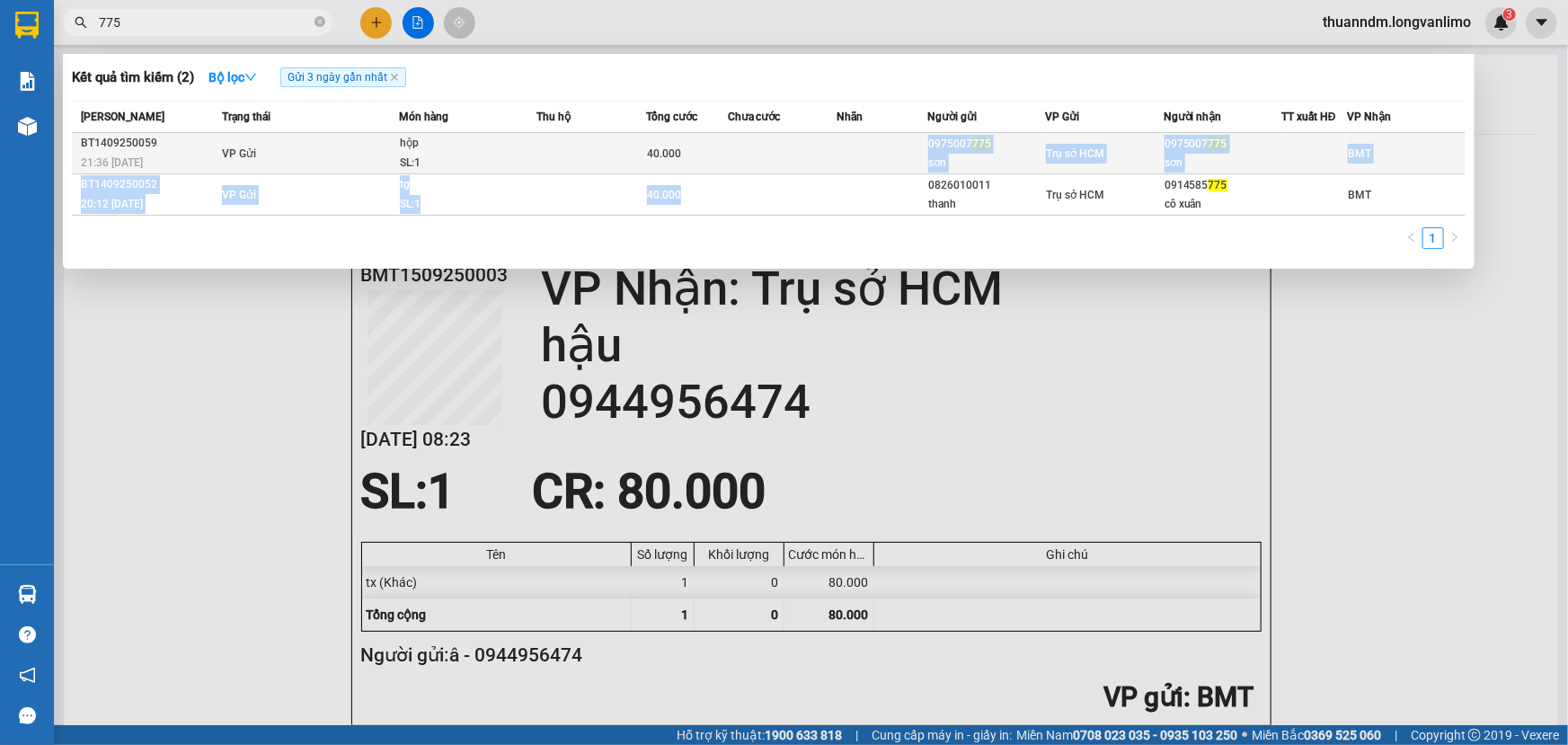
drag, startPoint x: 714, startPoint y: 199, endPoint x: 739, endPoint y: 135, distance: 68.7
click at [739, 135] on tbody "BT1409250059 21:36 - 14/09 VP Gửi hộp SL: 1 40.000 0975007 775 sơn Trụ sở HCM 0…" at bounding box center [768, 174] width 1394 height 83
click at [737, 147] on td at bounding box center [782, 153] width 109 height 41
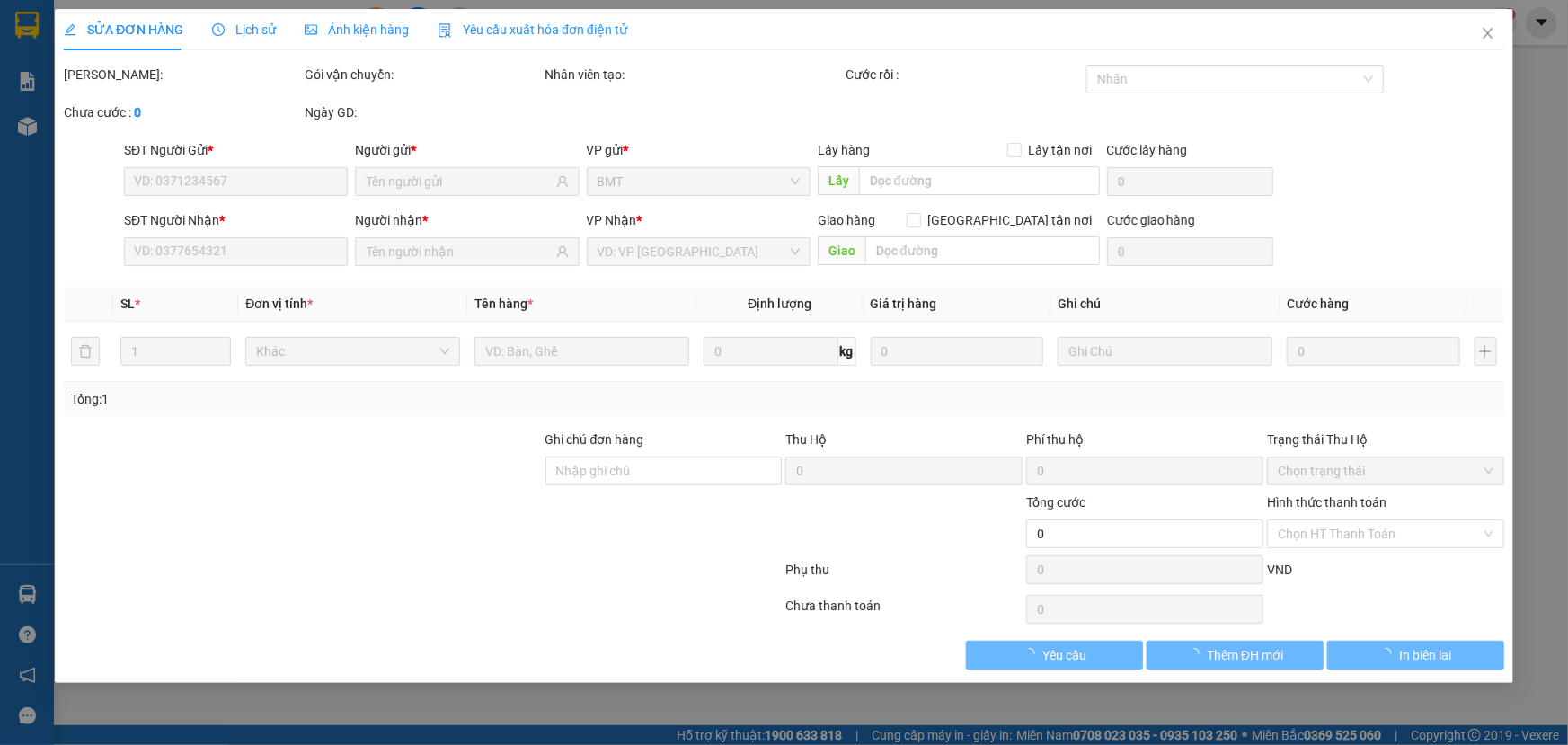
type input "0975007775"
type input "sơn"
type input "0975007775"
type input "sơn"
type input "40.000"
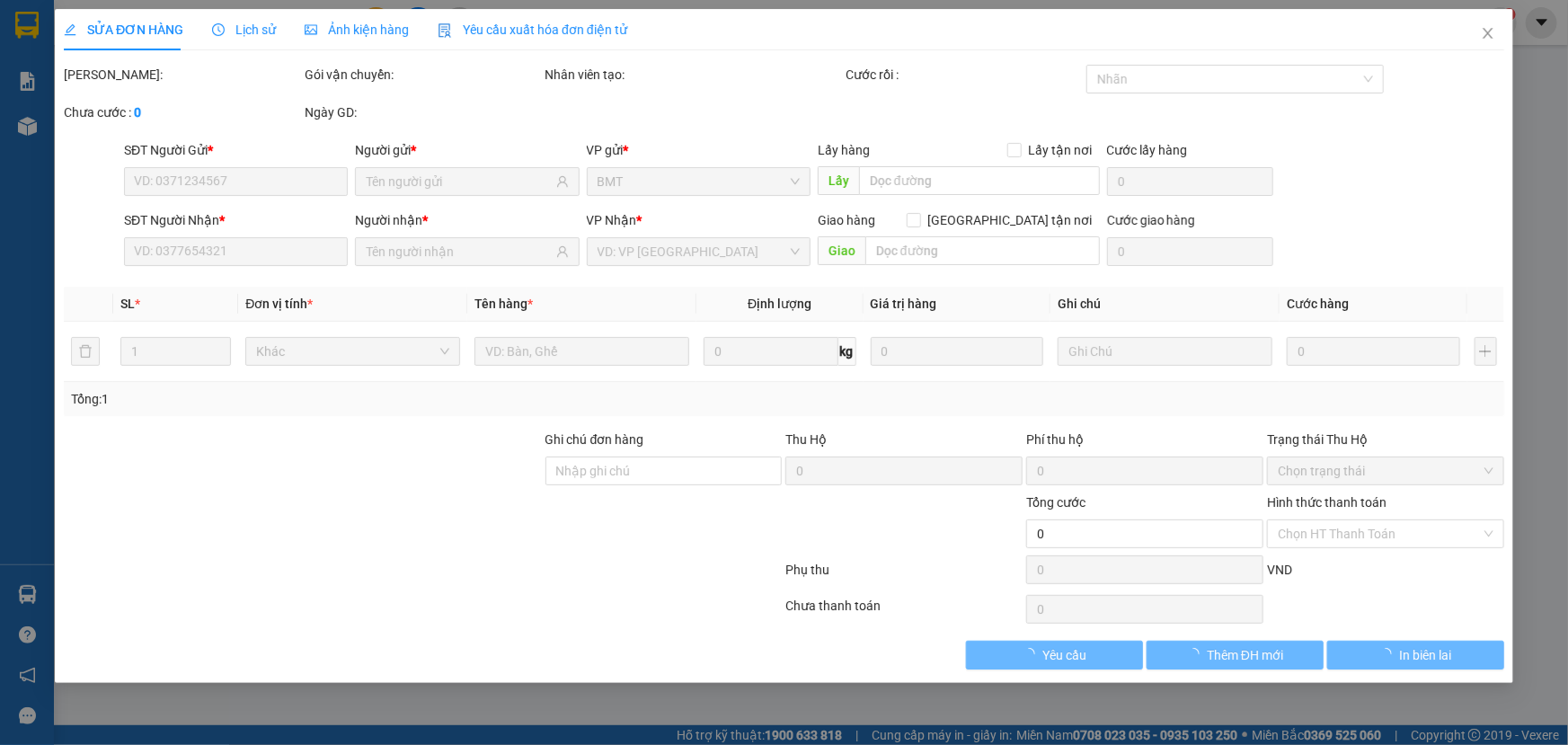
type input "0"
click at [377, 32] on span "Ảnh kiện hàng" at bounding box center [357, 29] width 104 height 14
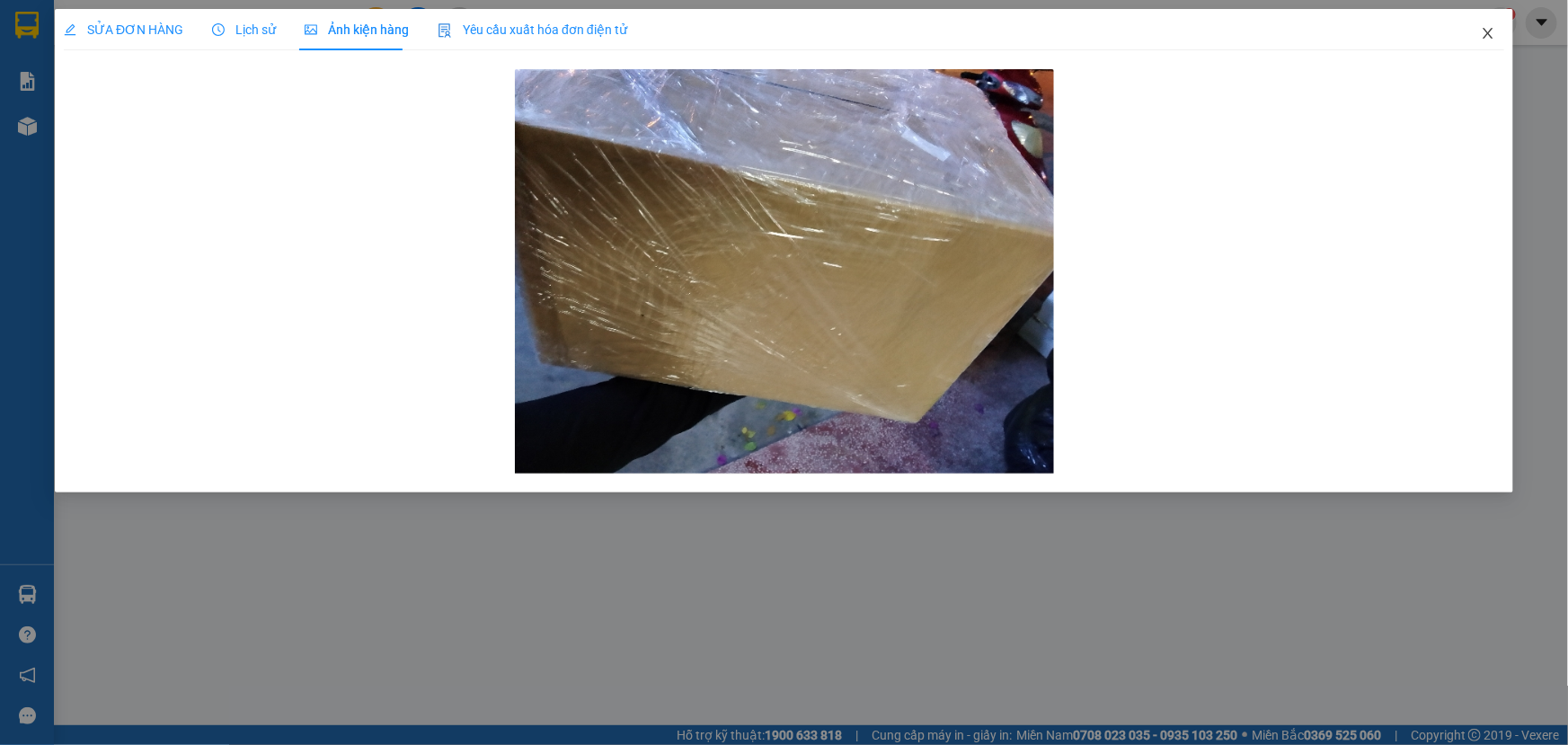
drag, startPoint x: 1492, startPoint y: 33, endPoint x: 1363, endPoint y: 47, distance: 129.8
click at [1492, 35] on icon "close" at bounding box center [1488, 33] width 14 height 14
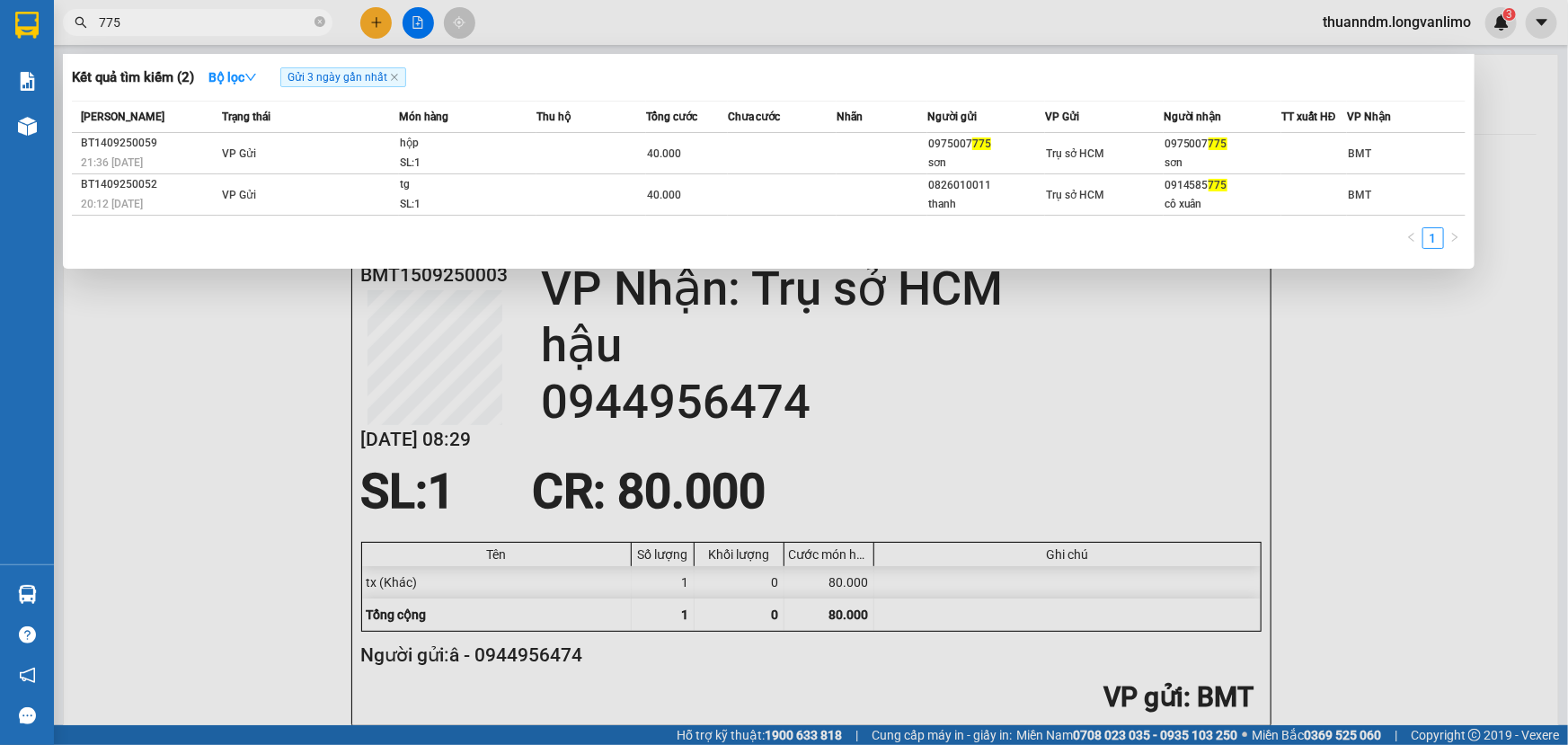
click at [294, 25] on input "775" at bounding box center [205, 22] width 212 height 20
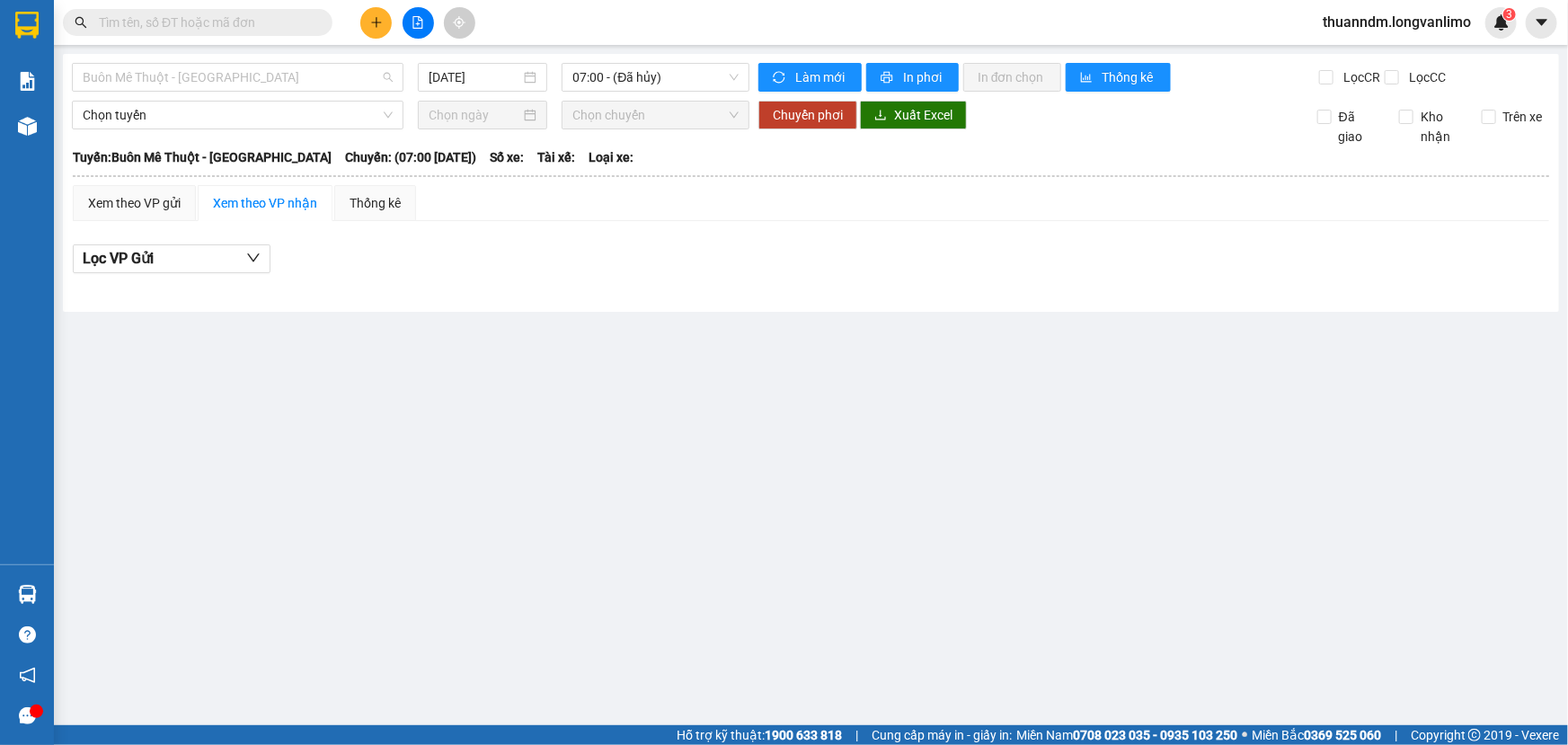
click at [331, 73] on span "Buôn Mê Thuột - [GEOGRAPHIC_DATA]" at bounding box center [237, 77] width 310 height 27
click at [687, 166] on div "Tuyến: Buôn Mê Thuột - [GEOGRAPHIC_DATA] Chuyến: (07:00 [DATE]) Số xe: Tài xế: …" at bounding box center [811, 156] width 1477 height 20
click at [201, 18] on input "text" at bounding box center [205, 22] width 212 height 20
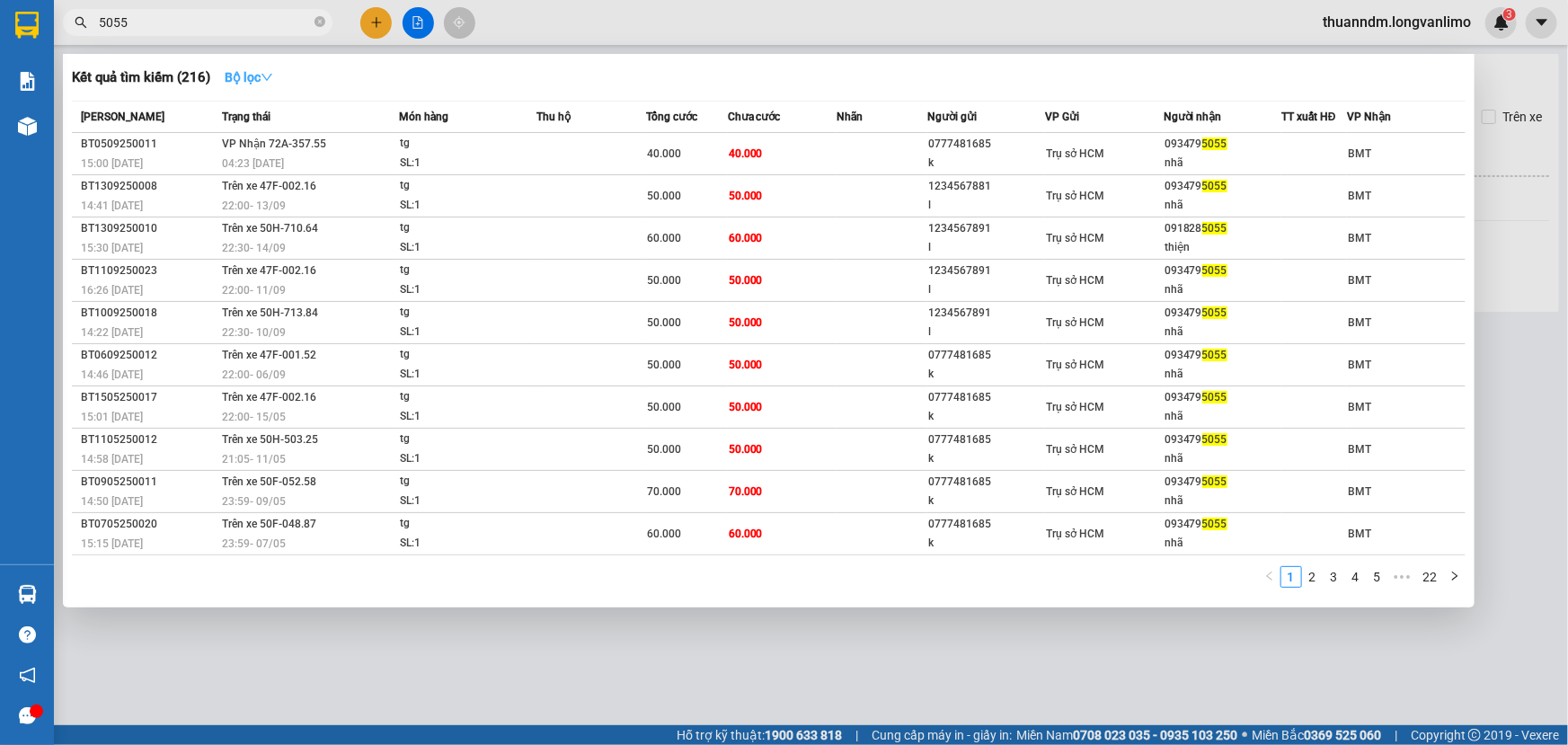
type input "5055"
click at [266, 81] on icon "down" at bounding box center [267, 77] width 13 height 13
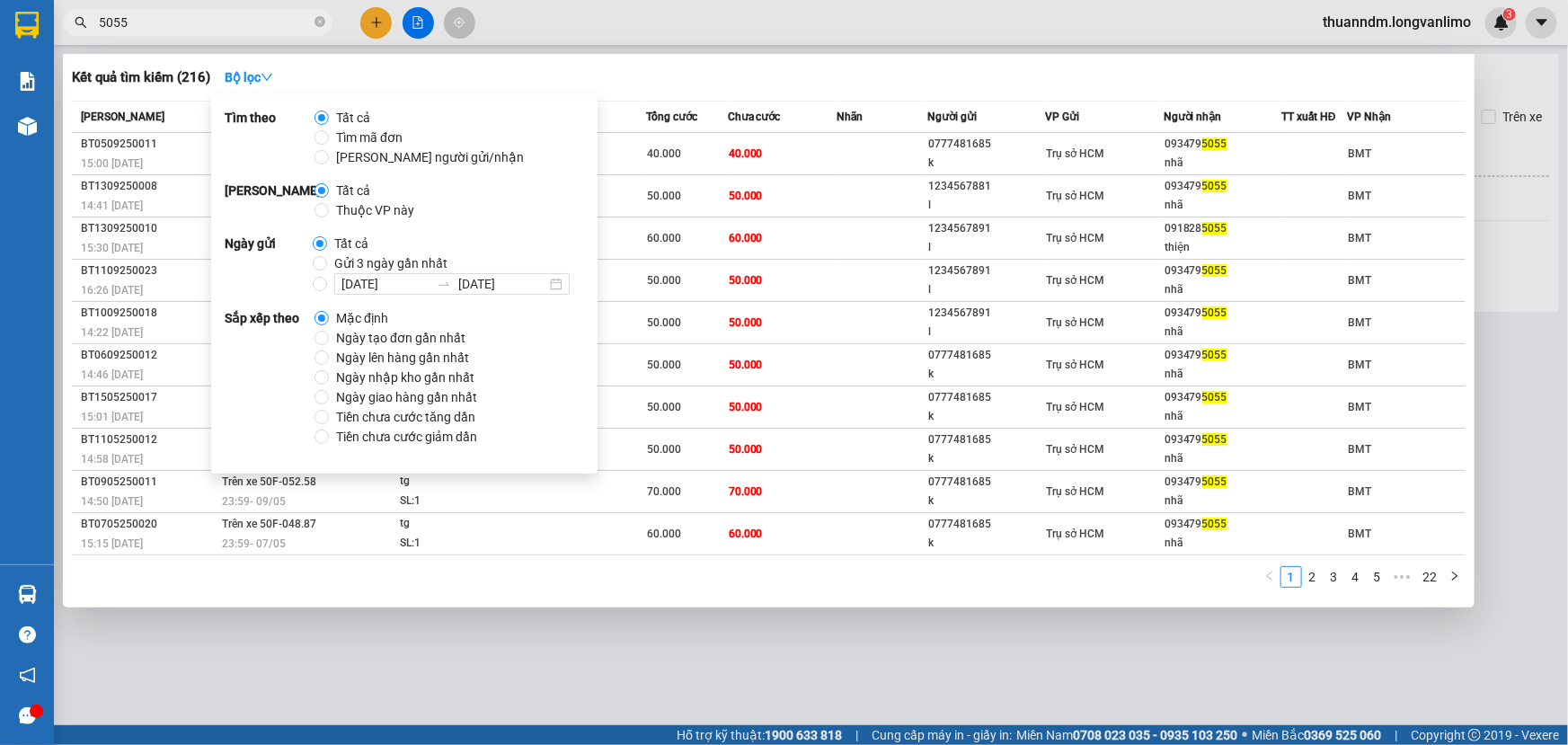
click at [373, 265] on span "Gửi 3 ngày gần nhất" at bounding box center [391, 263] width 127 height 20
click at [327, 265] on input "Gửi 3 ngày gần nhất" at bounding box center [319, 262] width 14 height 14
radio input "true"
radio input "false"
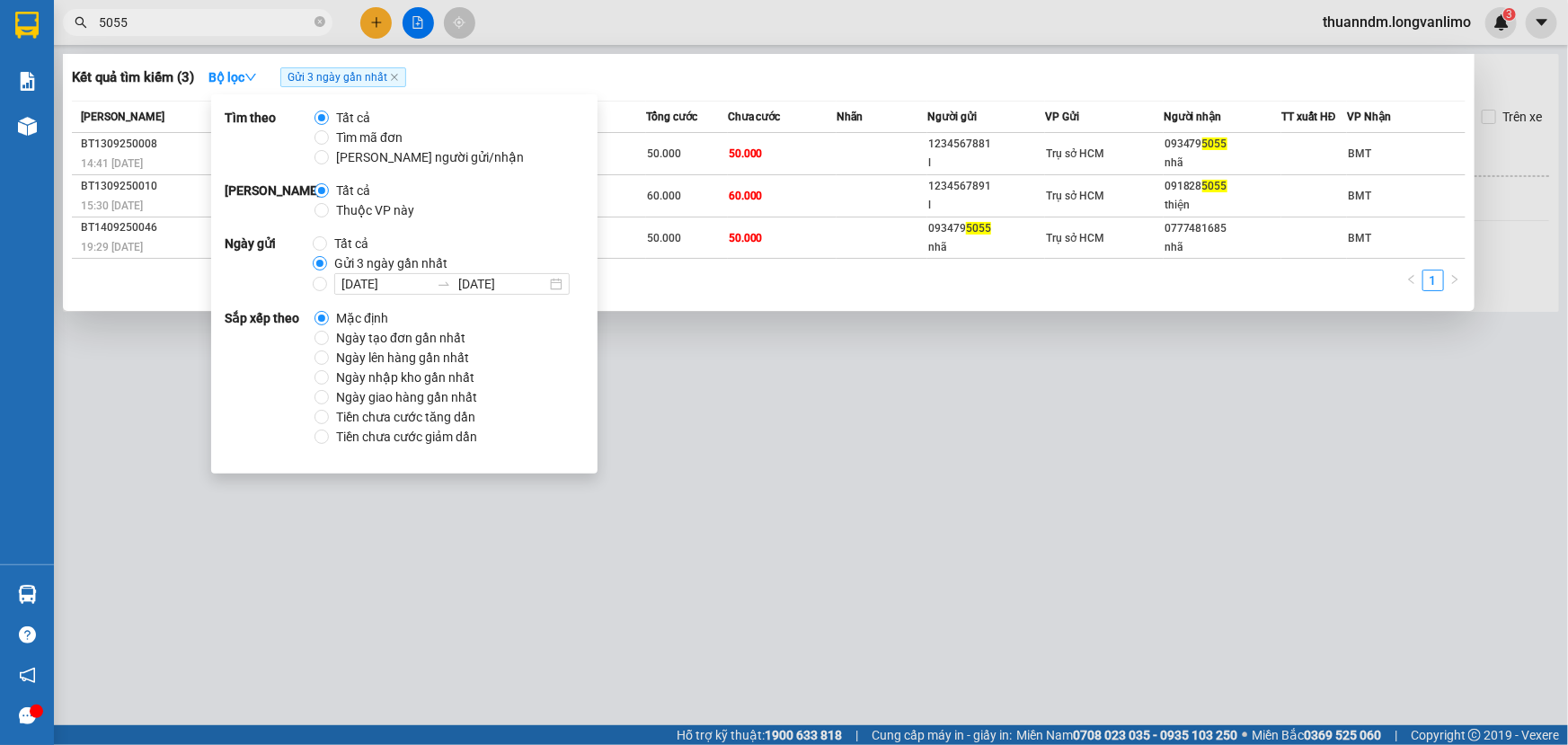
click at [736, 97] on div "Kết quả tìm kiếm ( 3 ) Bộ lọc Gửi 3 ngày gần nhất Mã ĐH Trạng thái Món hàng Thu…" at bounding box center [769, 182] width 1412 height 257
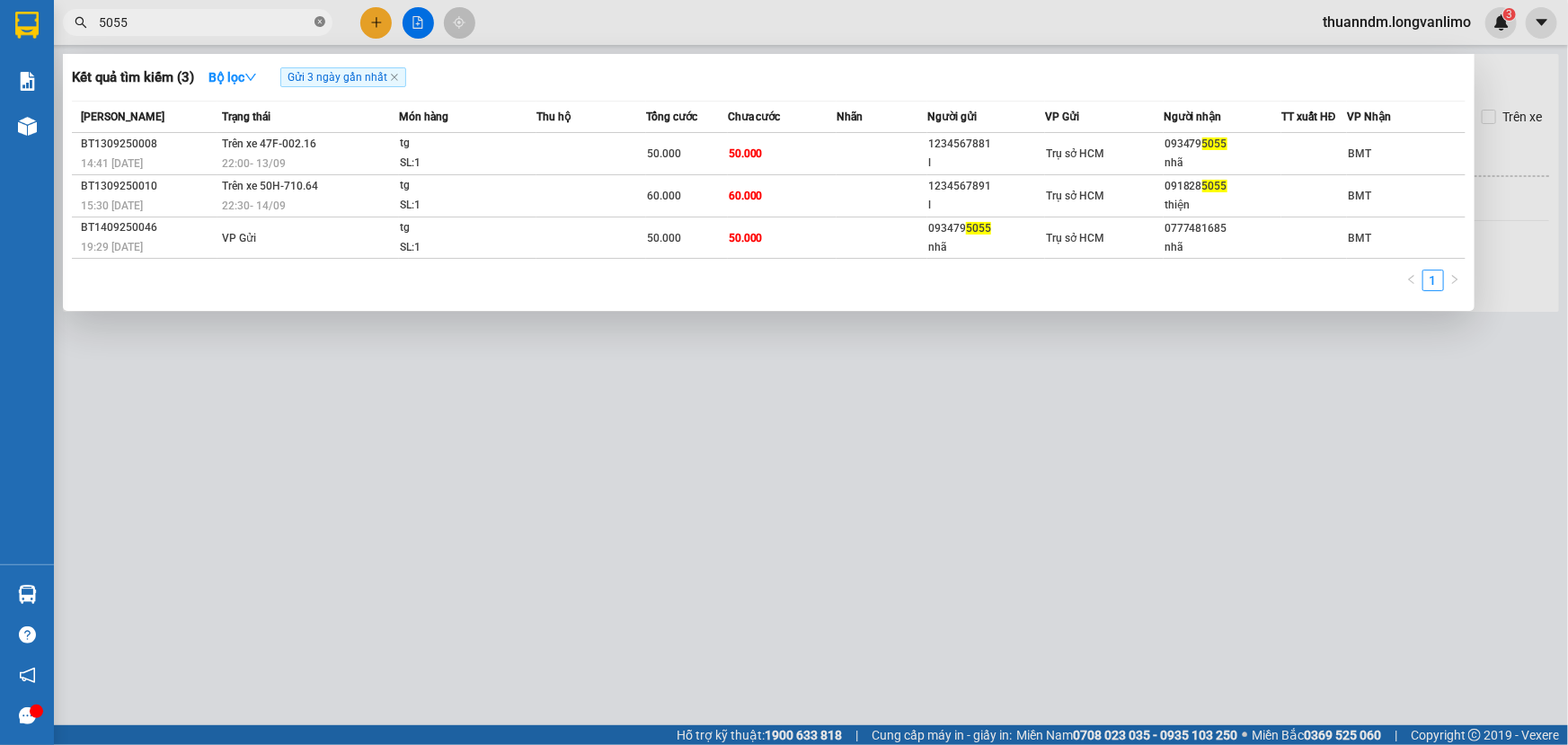
click at [317, 23] on icon "close-circle" at bounding box center [320, 21] width 11 height 11
type input "1479"
click at [324, 22] on icon "close-circle" at bounding box center [320, 21] width 11 height 11
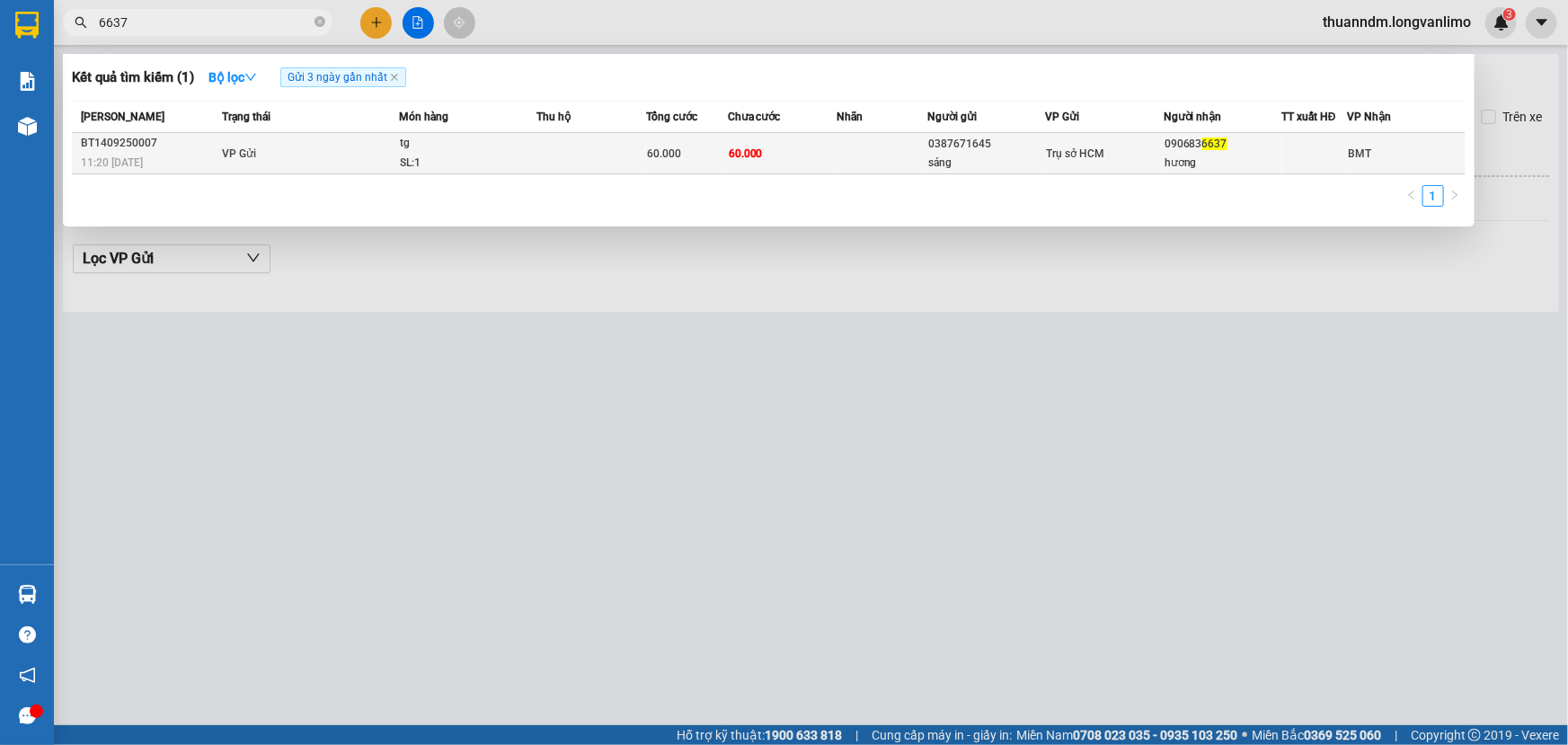
type input "6637"
click at [512, 147] on div "tg" at bounding box center [467, 143] width 135 height 20
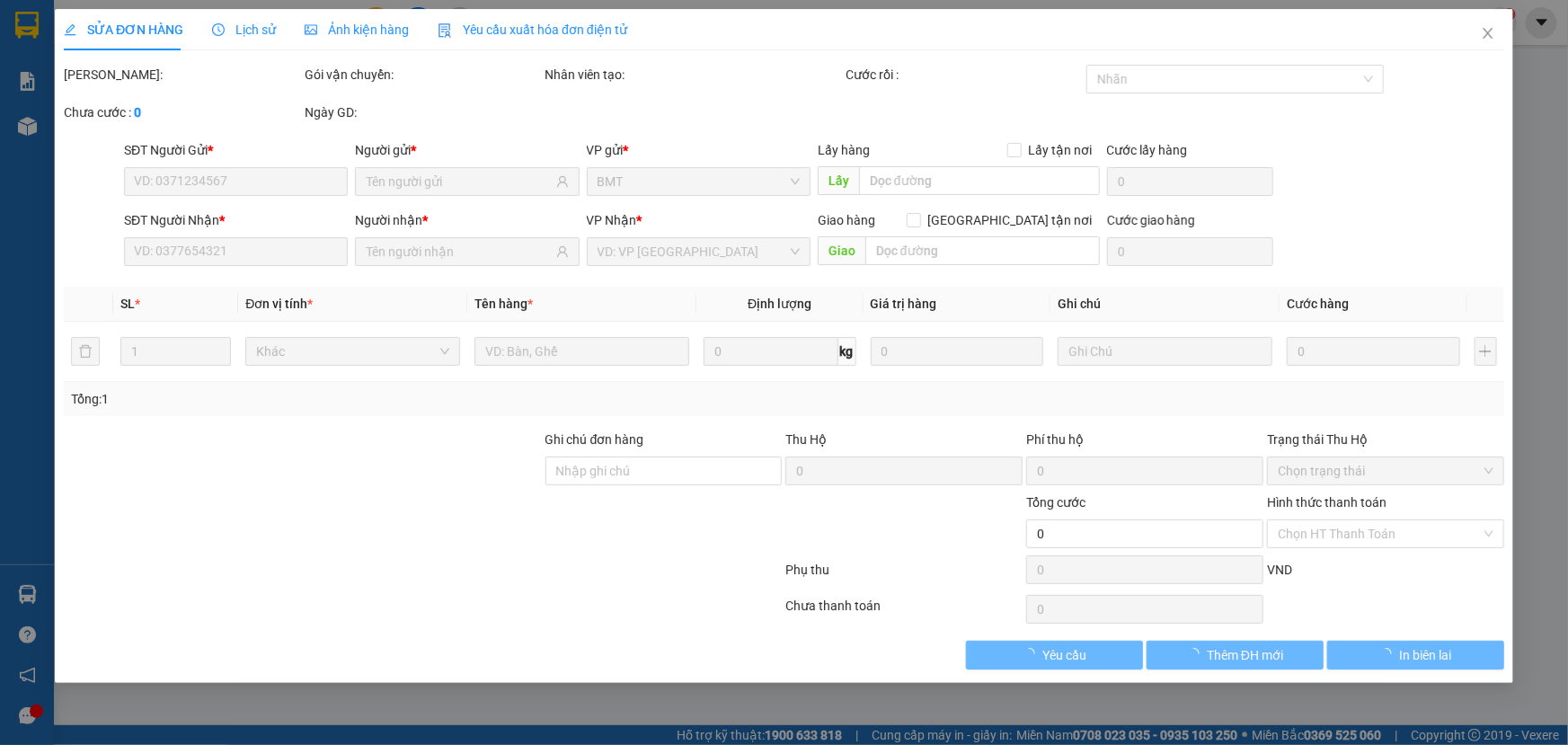
type input "0387671645"
type input "sáng"
type input "0906836637"
type input "hương"
type input "60.000"
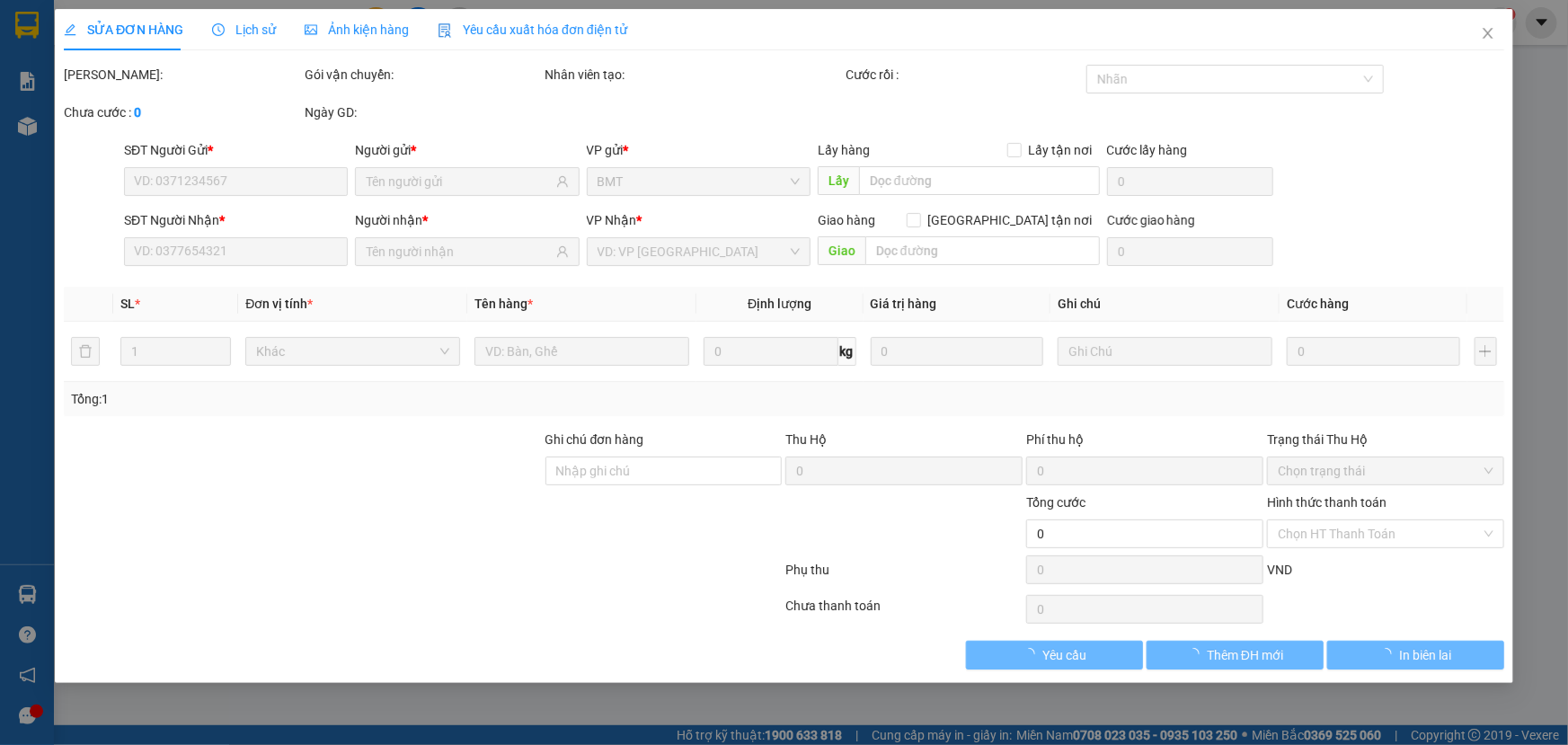
type input "60.000"
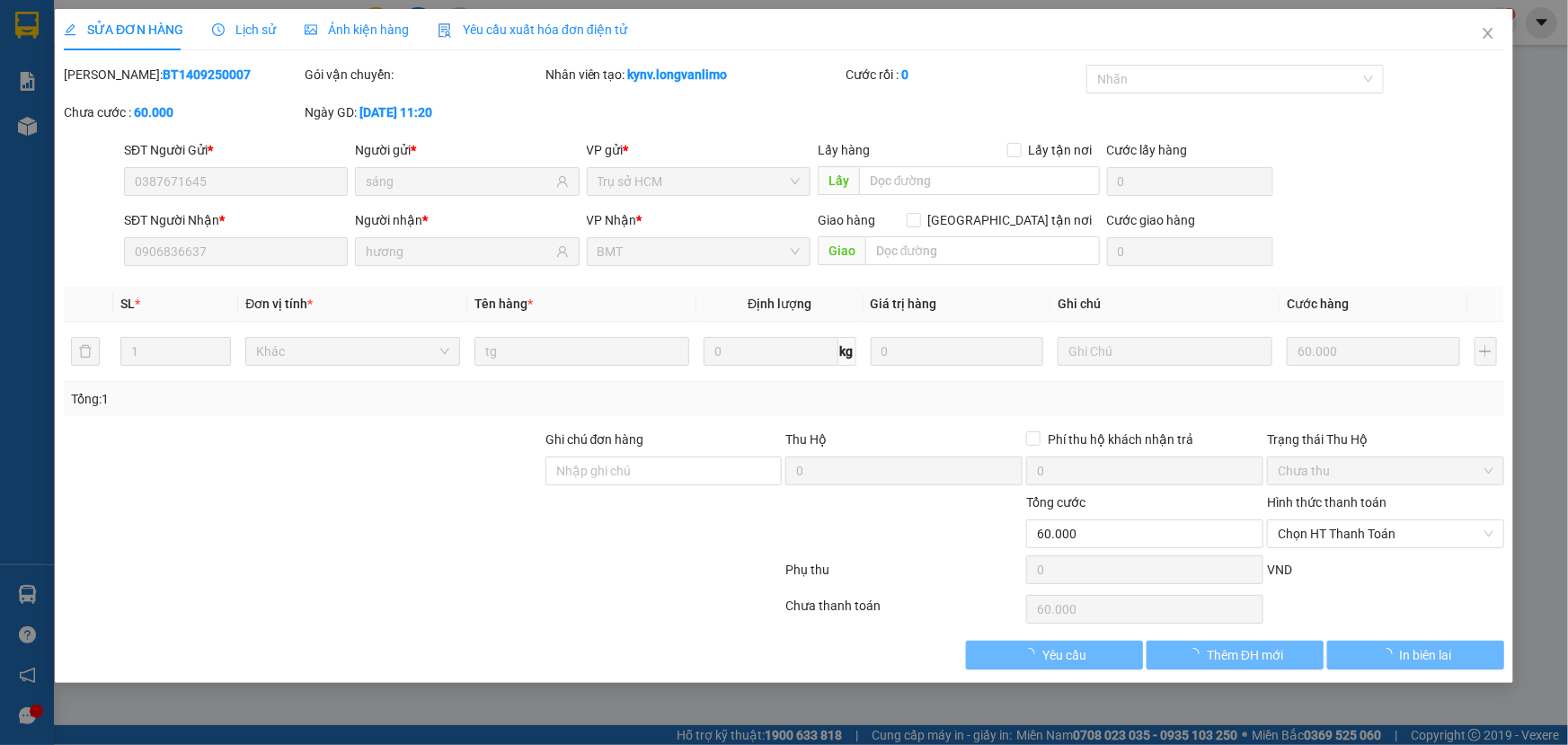
click at [387, 45] on div "Ảnh kiện hàng" at bounding box center [357, 30] width 104 height 41
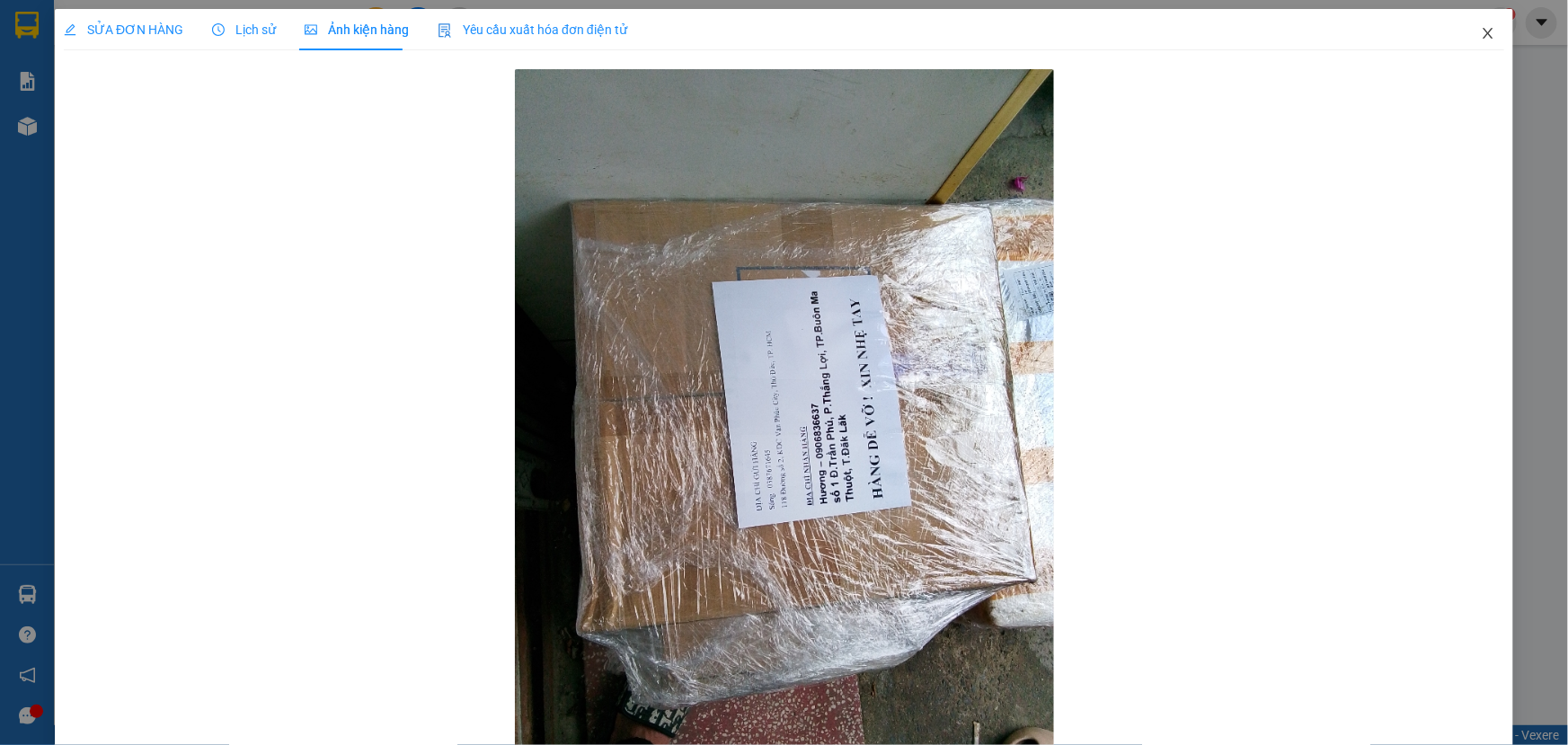
click at [1488, 33] on span "Close" at bounding box center [1488, 34] width 50 height 50
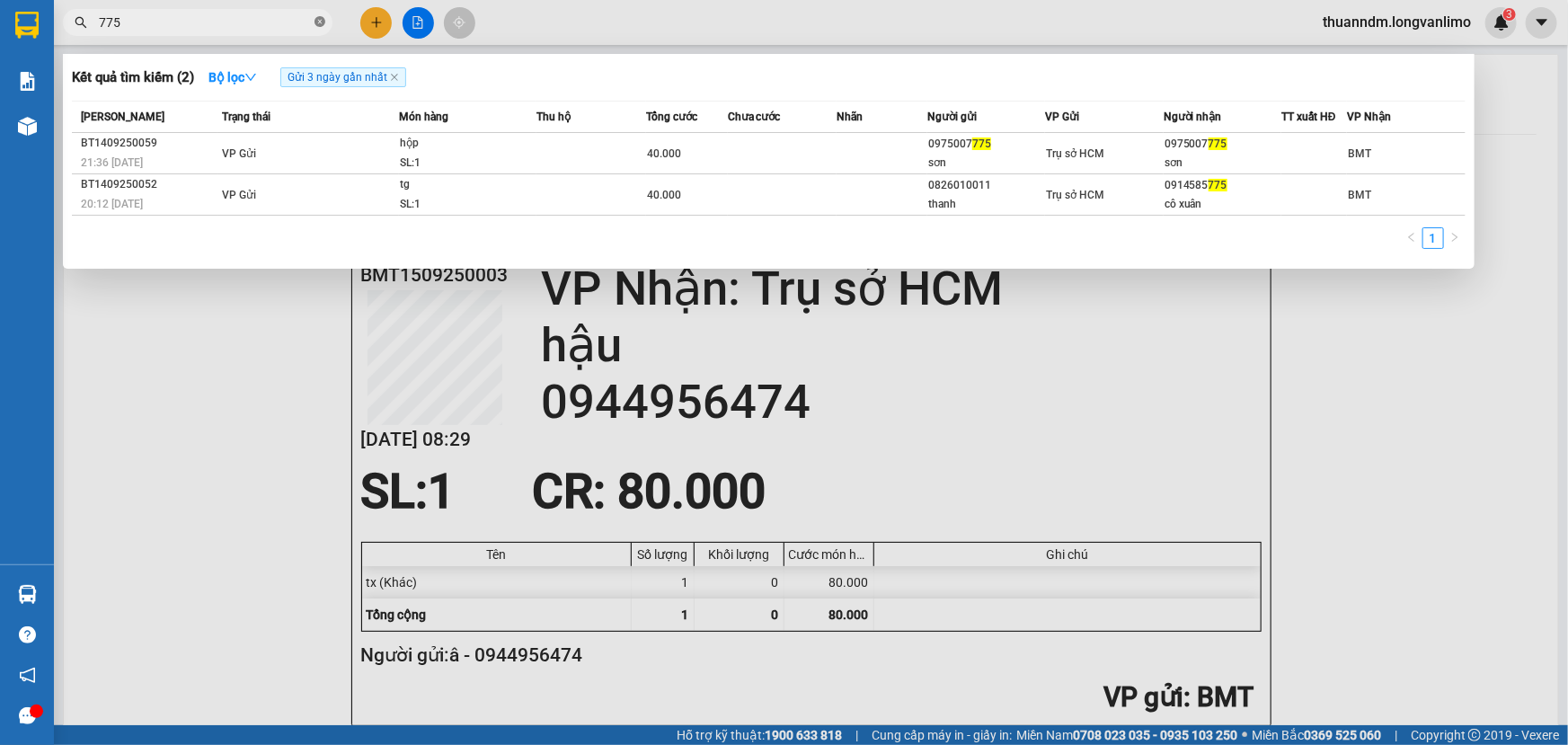
click at [321, 26] on icon "close-circle" at bounding box center [320, 21] width 11 height 11
type input "9899"
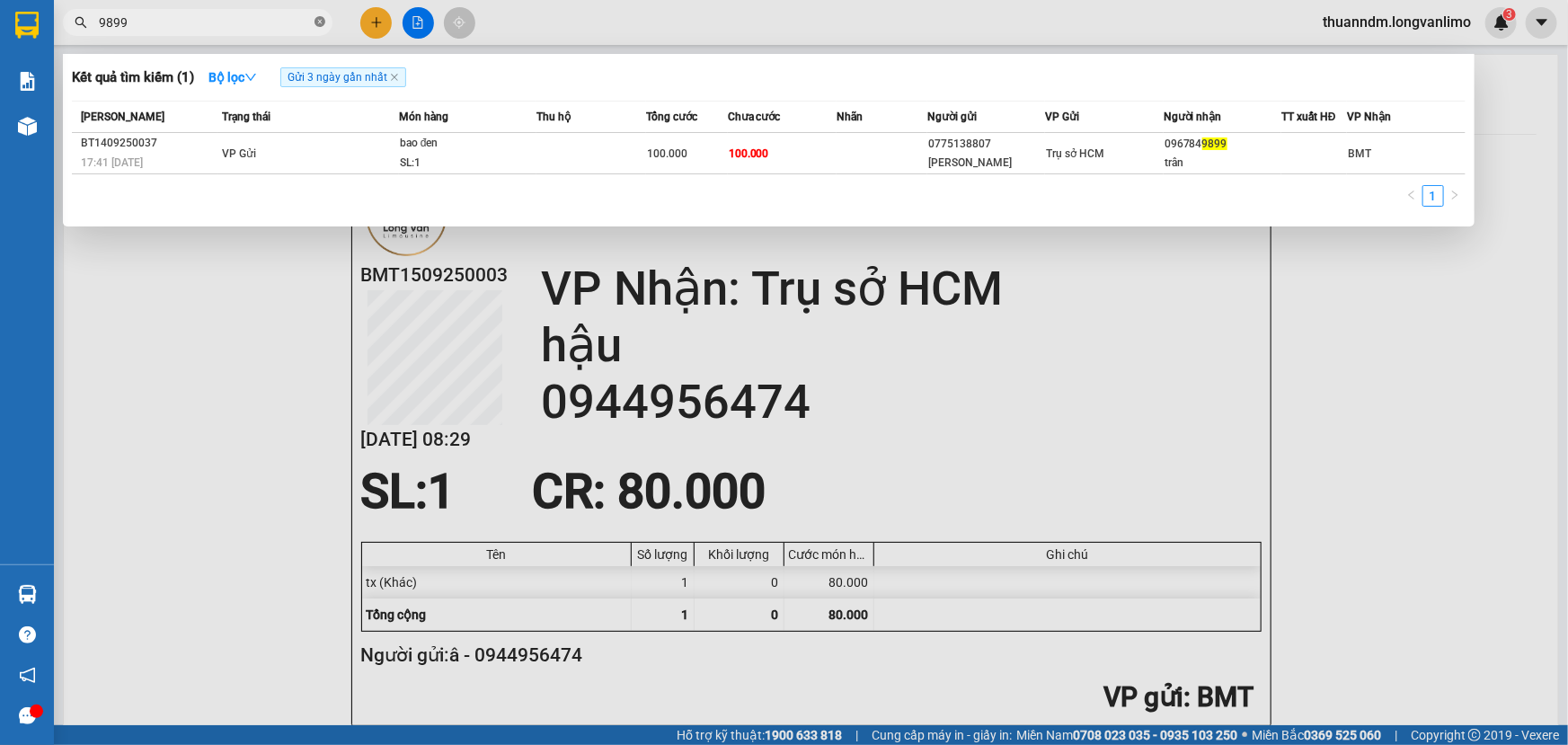
click at [320, 27] on span at bounding box center [320, 22] width 11 height 17
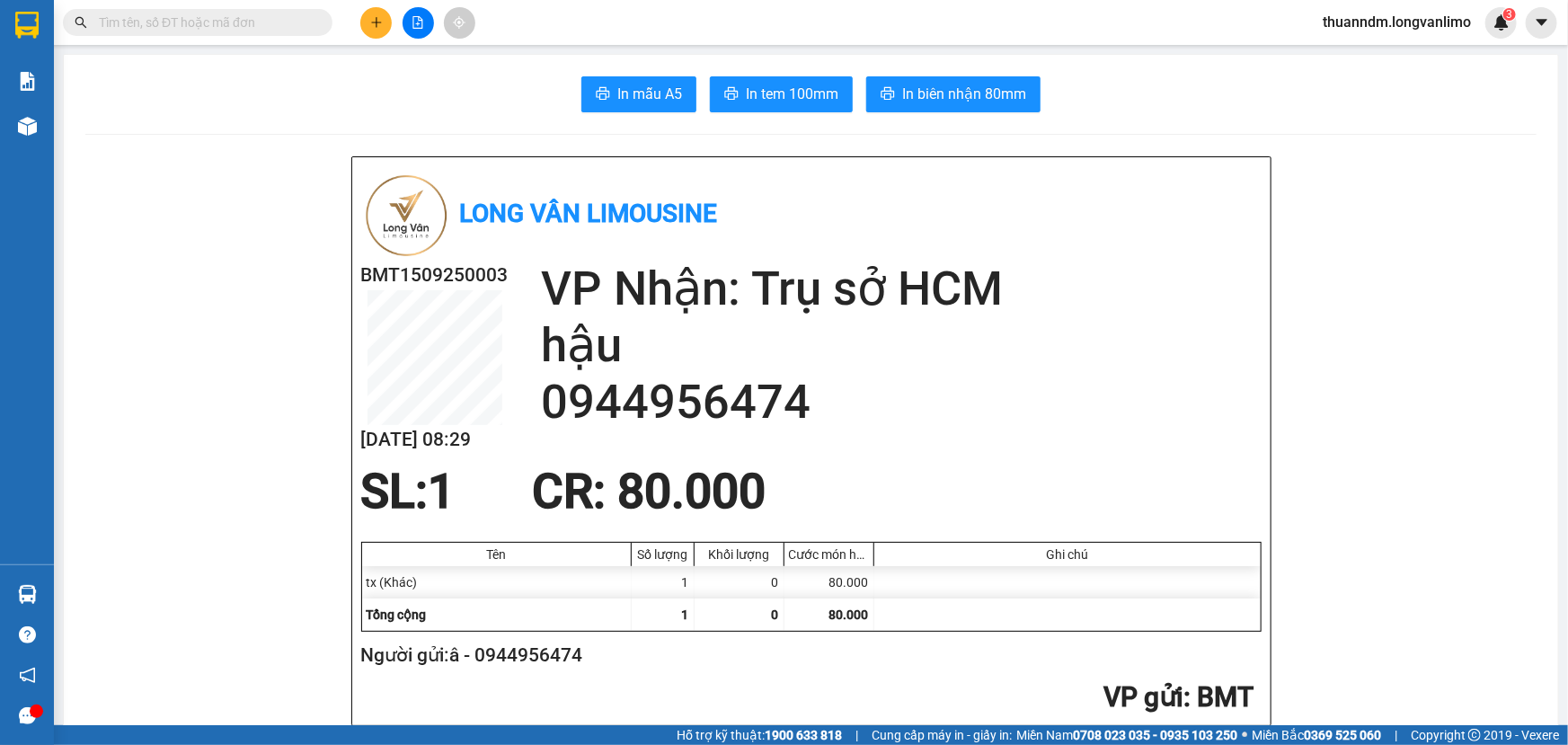
click at [235, 22] on input "text" at bounding box center [205, 22] width 212 height 20
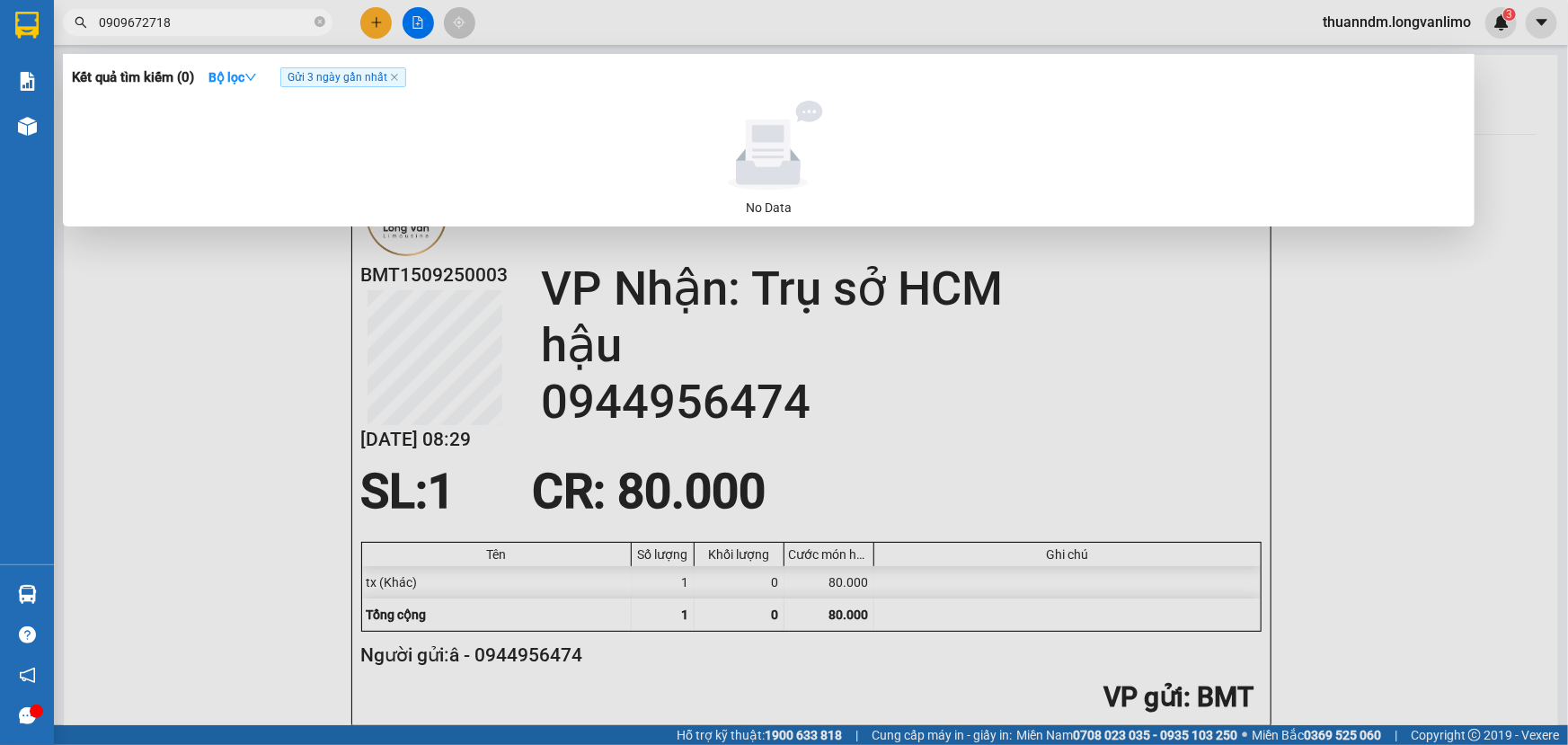
click at [140, 18] on input "0909672718" at bounding box center [205, 22] width 212 height 20
type input "2718"
click at [321, 24] on icon "close-circle" at bounding box center [320, 21] width 11 height 11
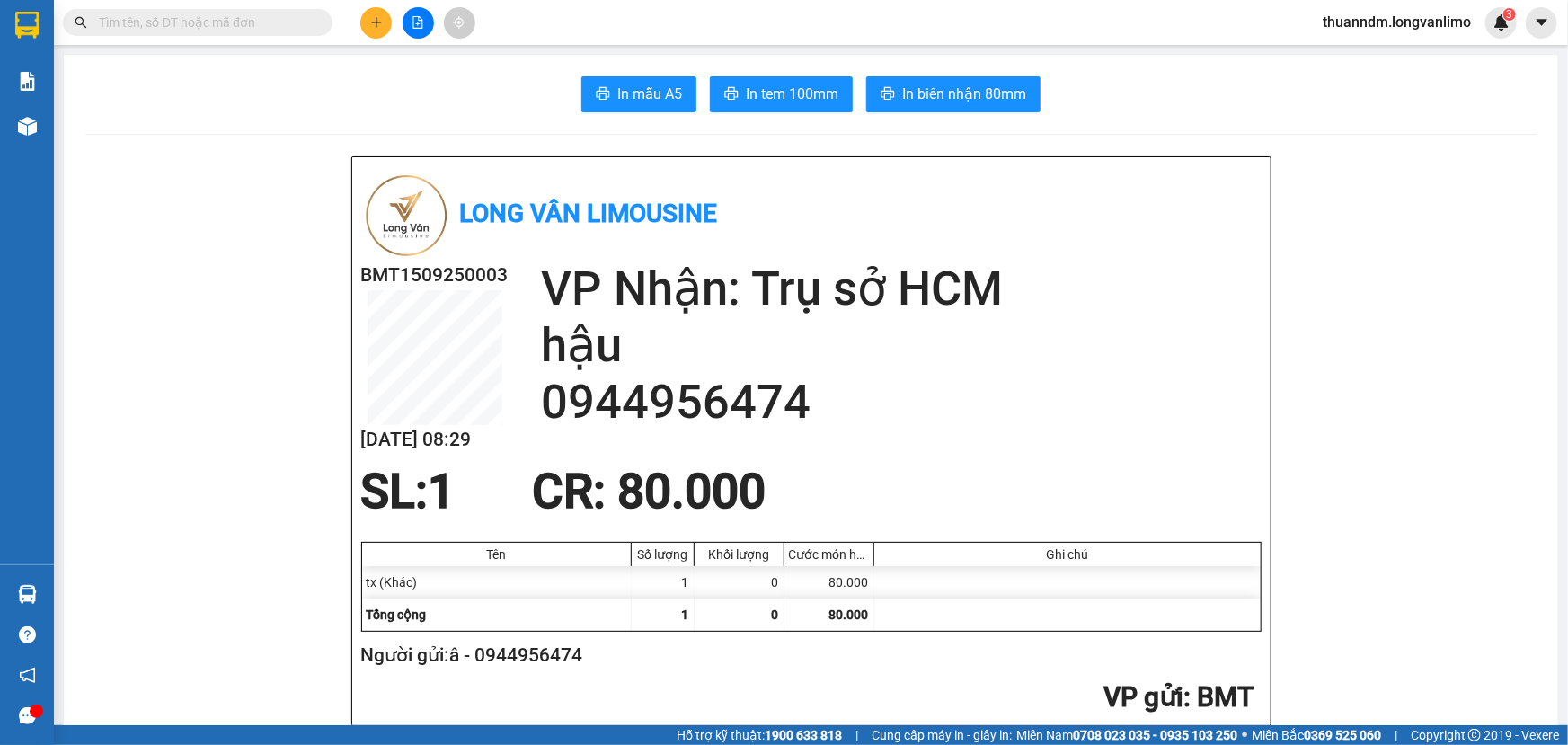
click at [276, 18] on input "text" at bounding box center [205, 22] width 212 height 20
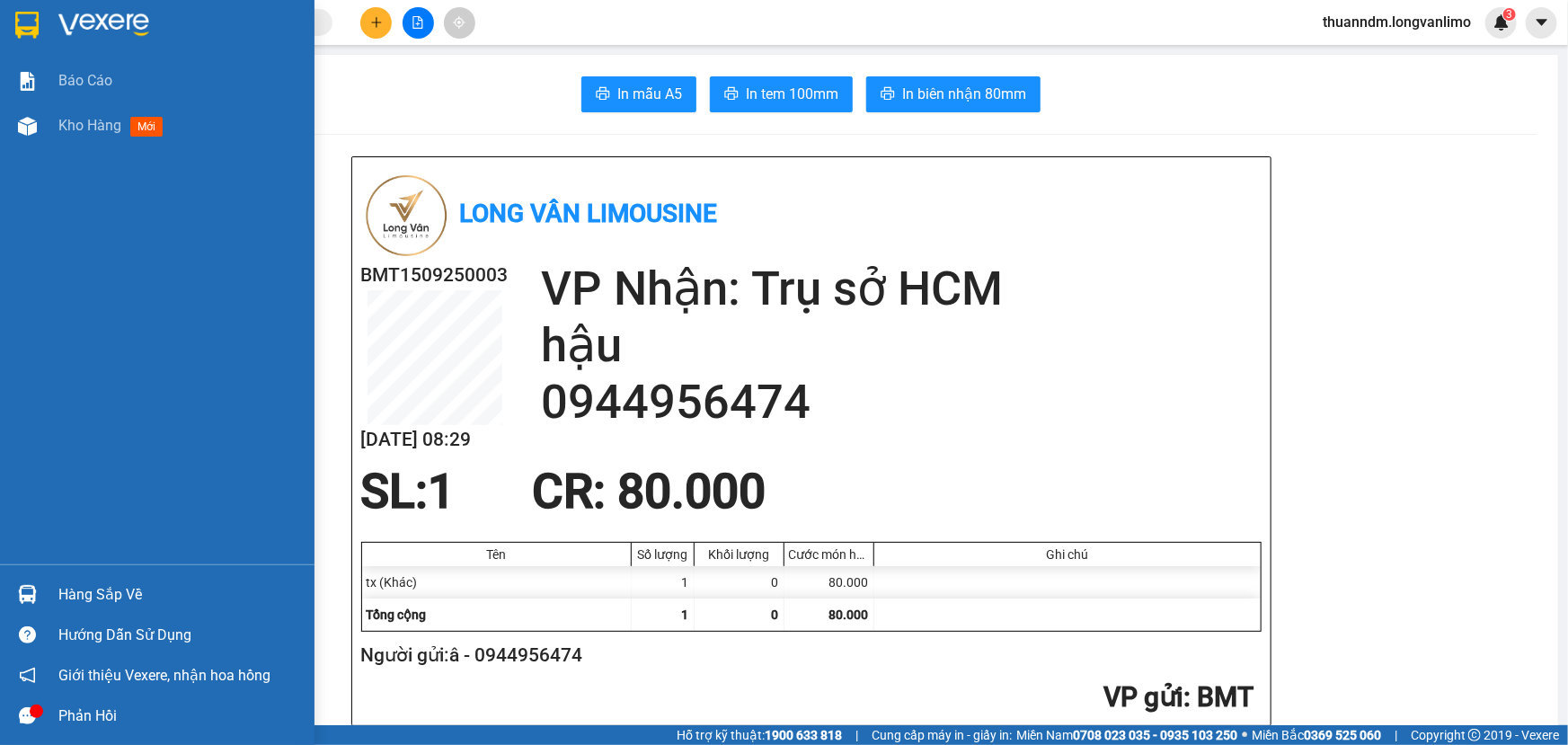
click at [34, 32] on img at bounding box center [26, 25] width 23 height 27
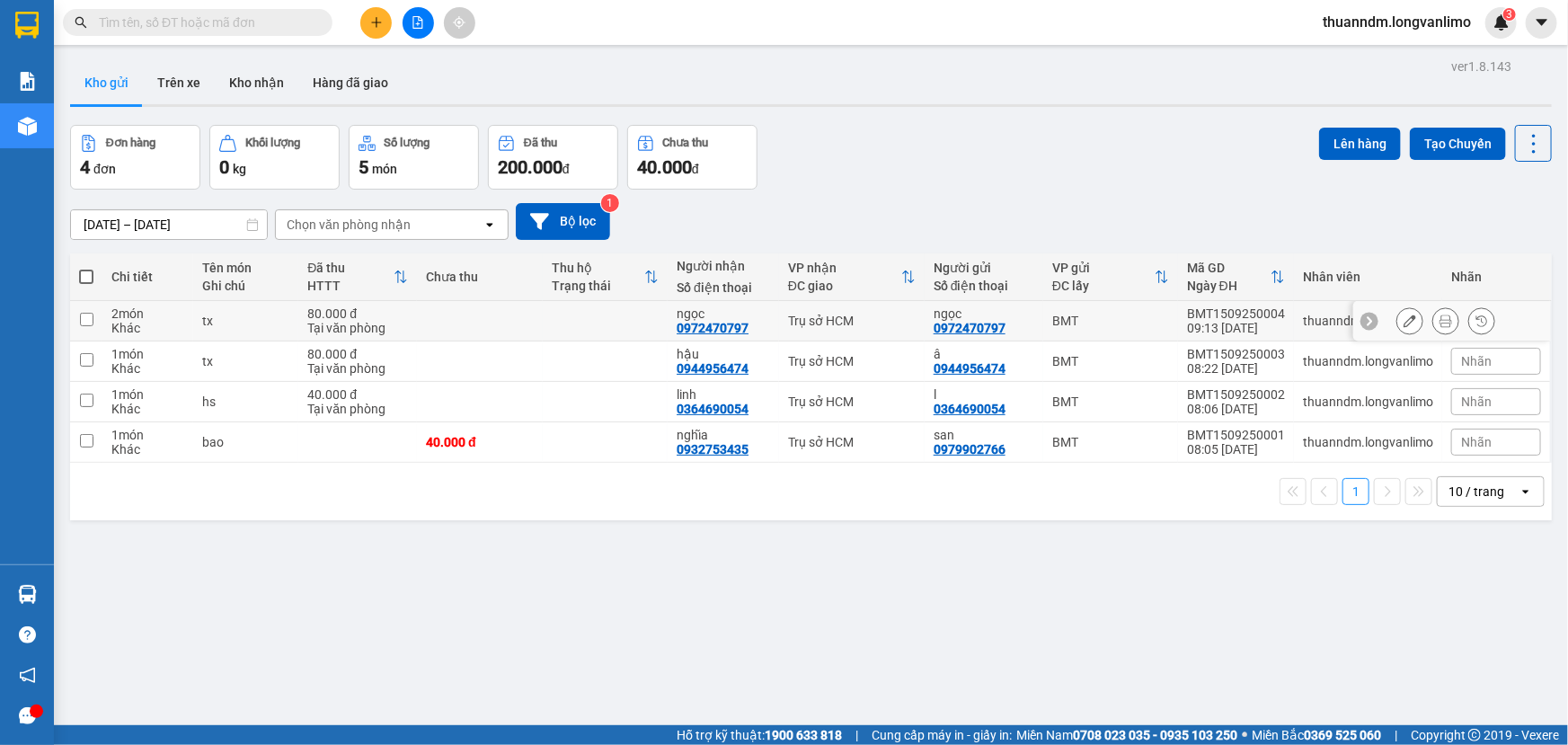
click at [84, 319] on input "checkbox" at bounding box center [86, 319] width 13 height 13
checkbox input "true"
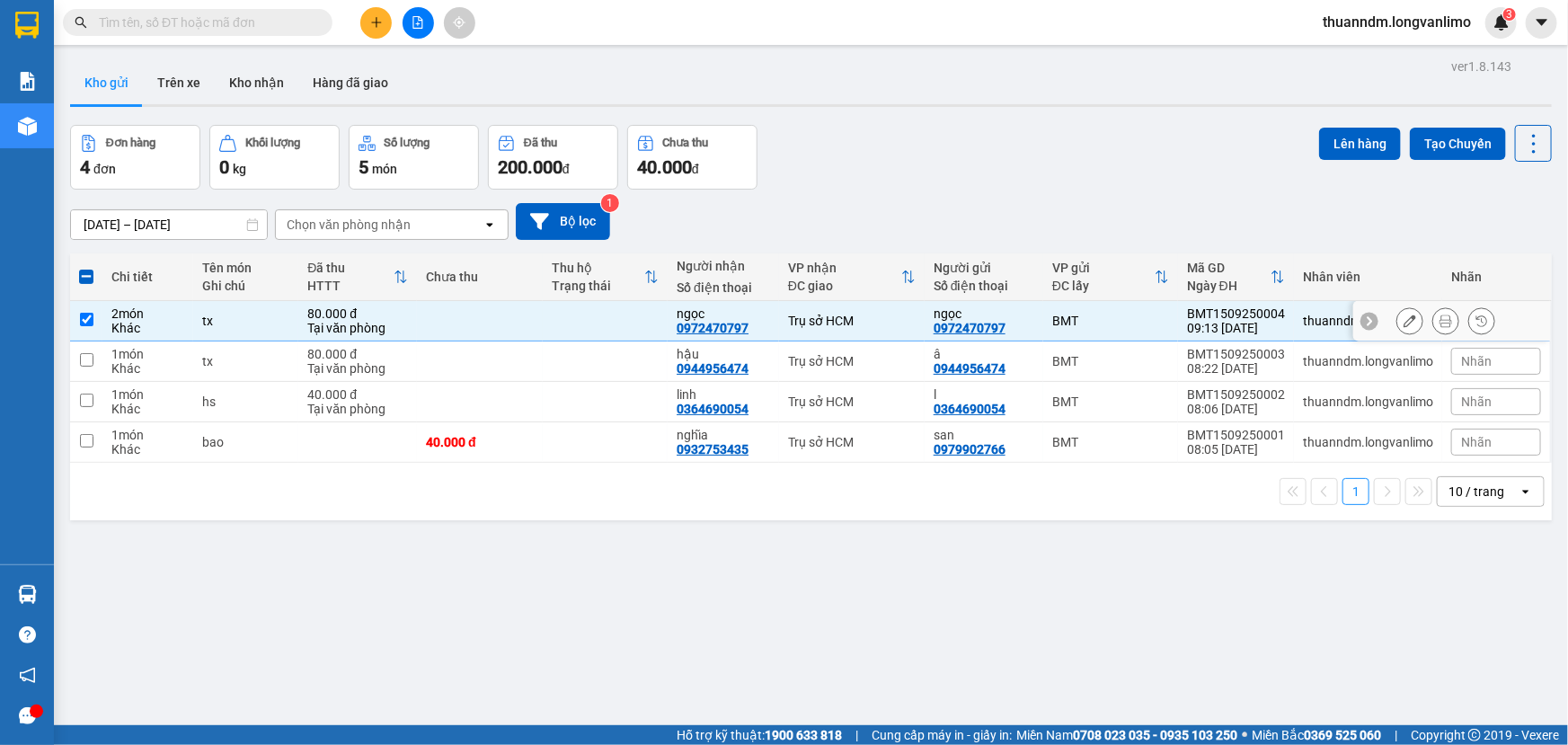
click at [1444, 317] on button at bounding box center [1445, 322] width 25 height 32
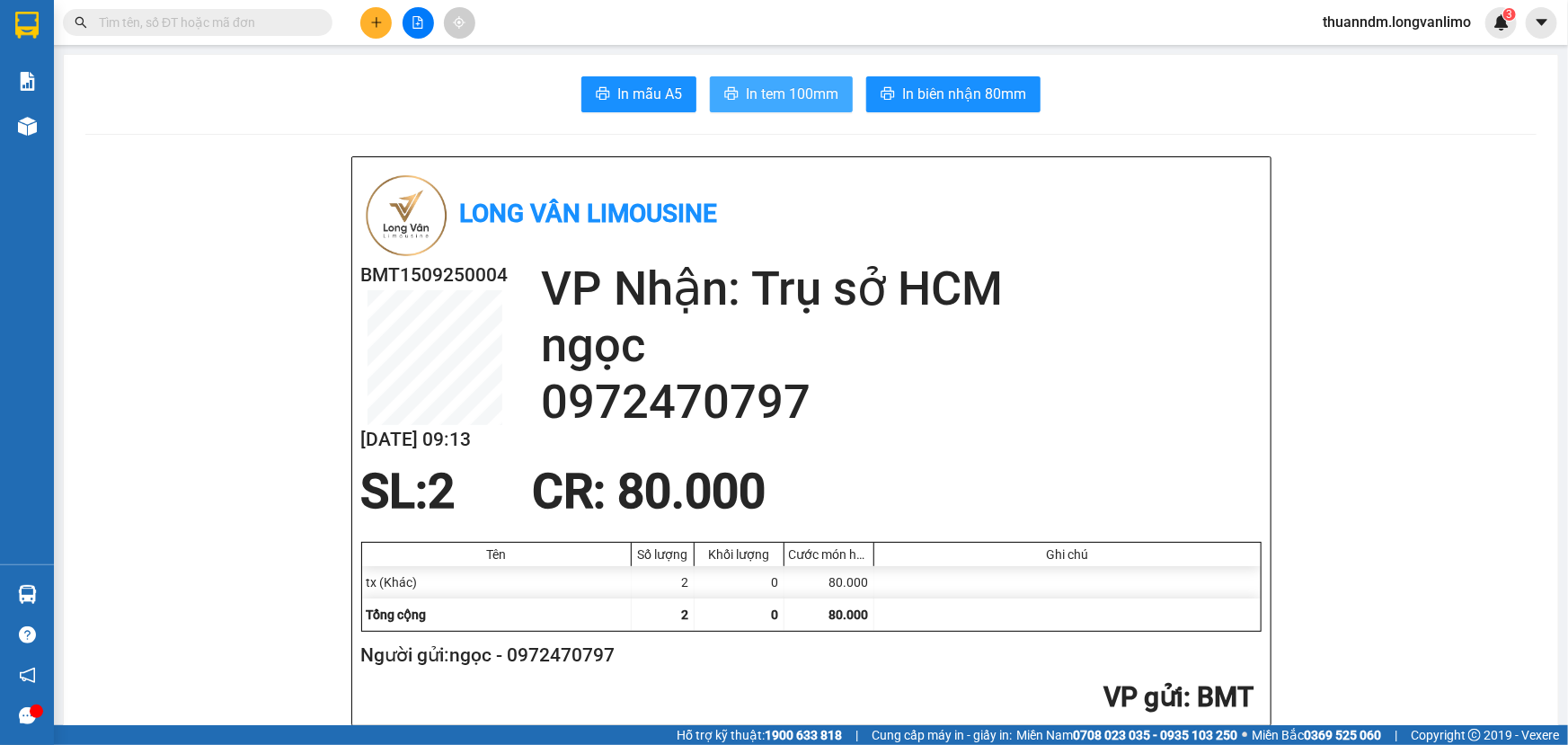
click at [802, 98] on span "In tem 100mm" at bounding box center [792, 94] width 93 height 22
click at [207, 26] on input "text" at bounding box center [205, 22] width 212 height 20
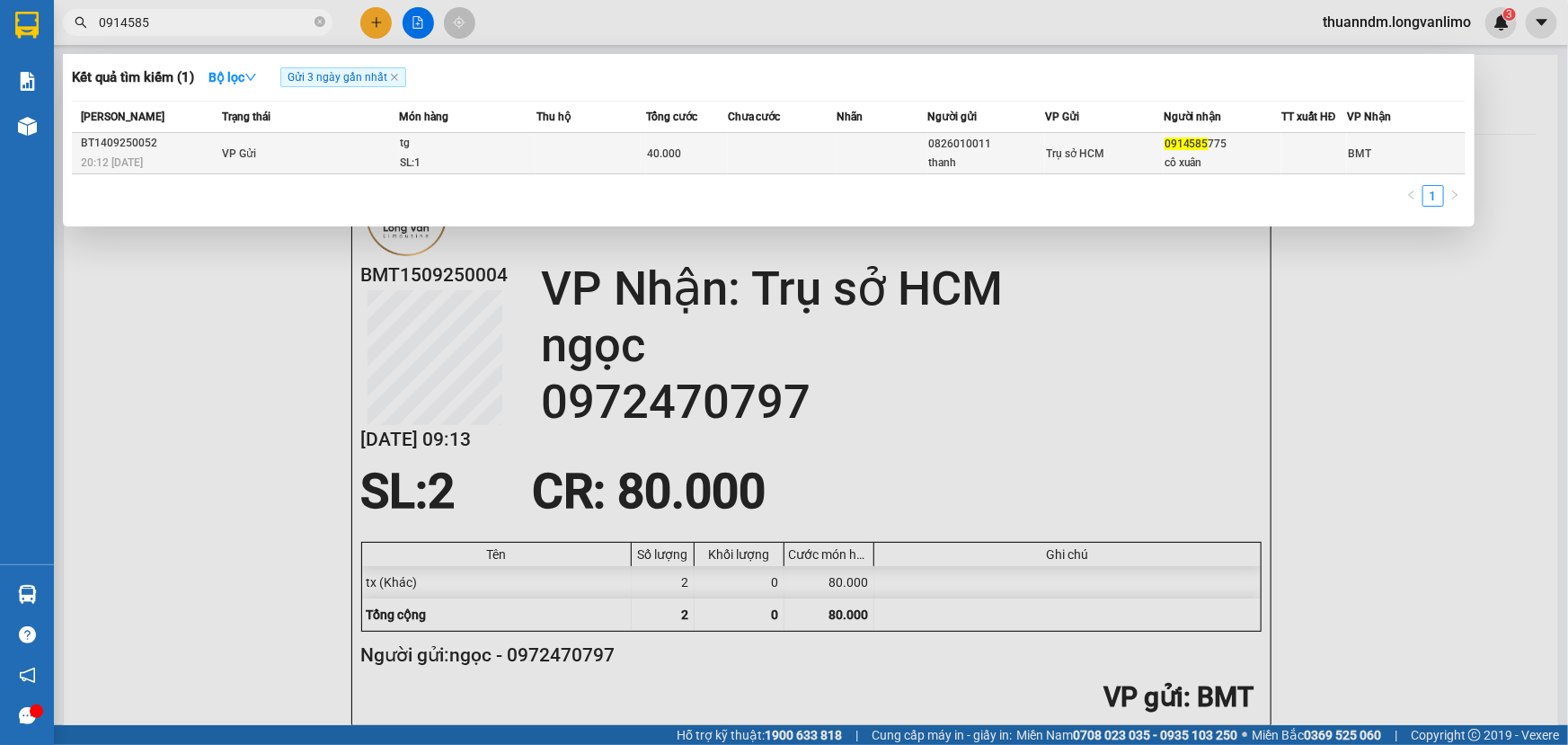
type input "0914585"
click at [333, 152] on td "VP Gửi" at bounding box center [308, 153] width 181 height 41
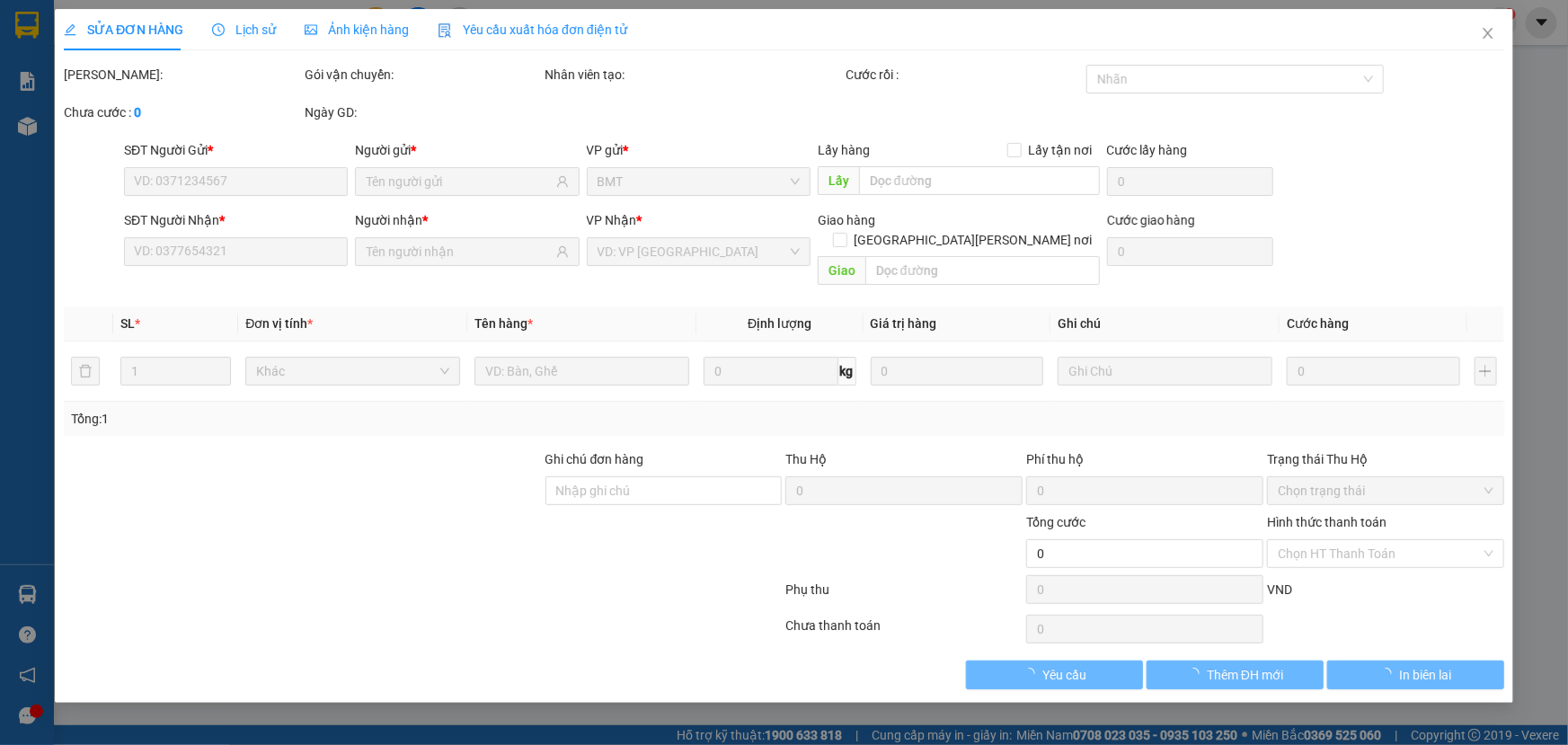
type input "0826010011"
type input "thanh"
type input "0914585775"
type input "cô xuân"
type input "40.000"
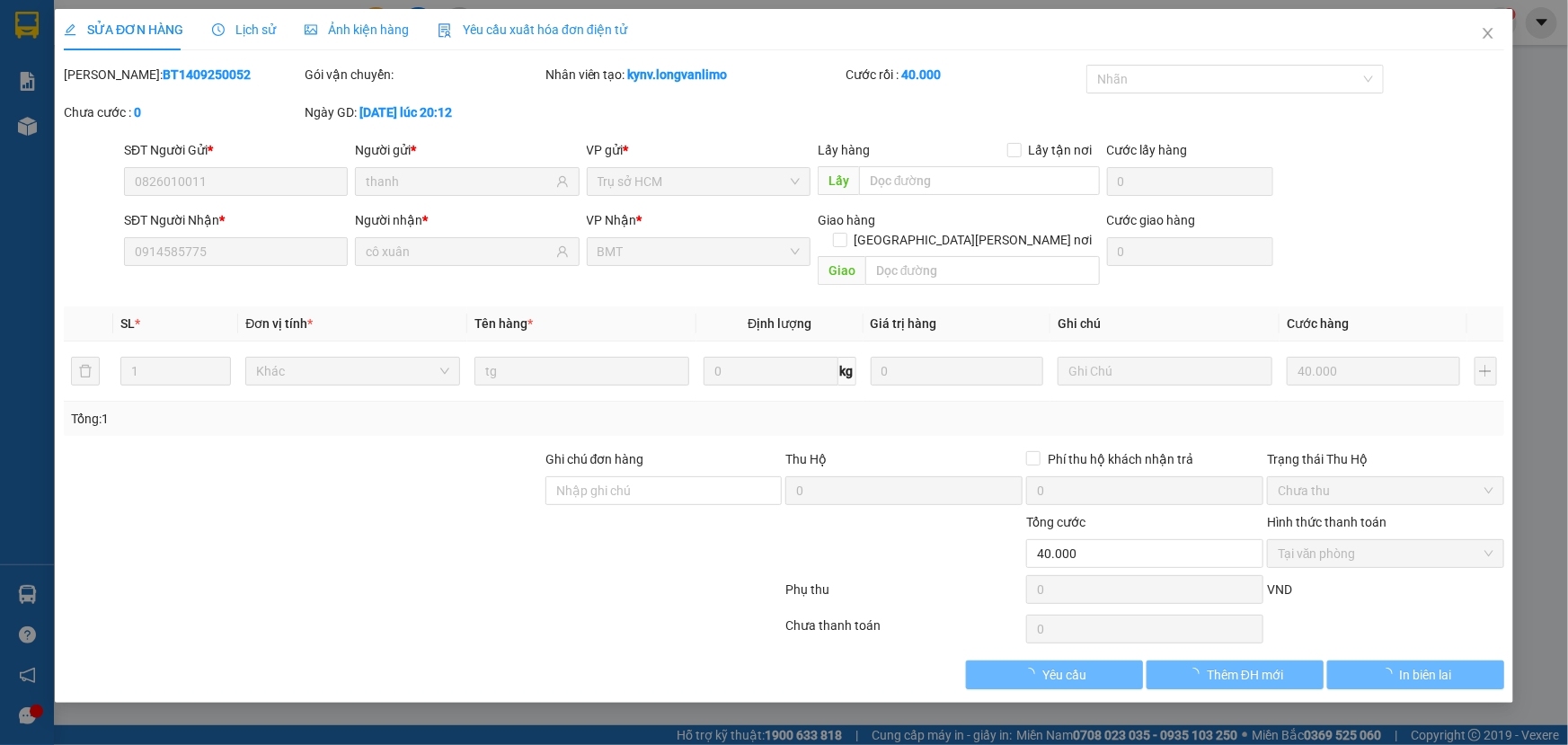
click at [388, 31] on span "Ảnh kiện hàng" at bounding box center [357, 29] width 104 height 14
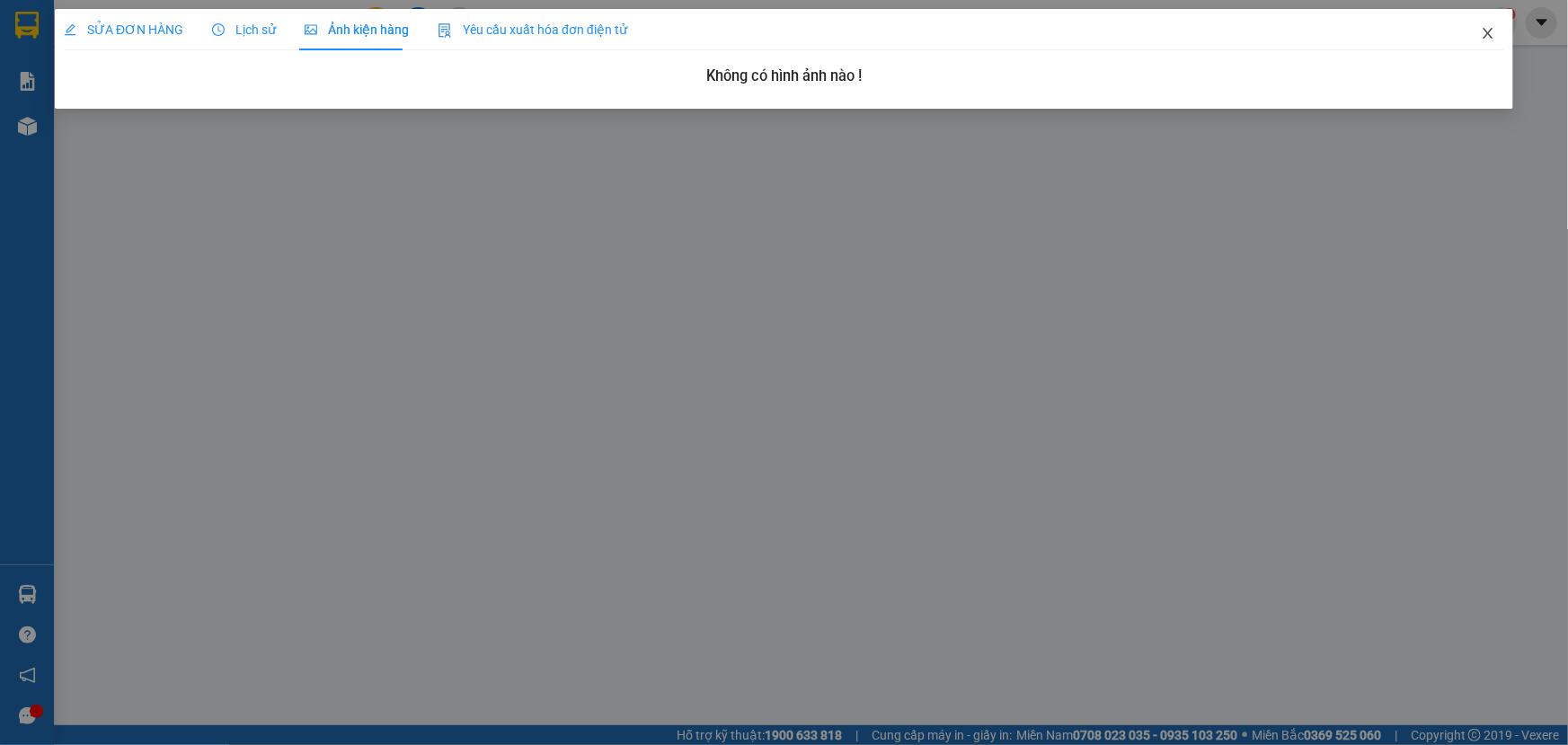
click at [1498, 34] on span "Close" at bounding box center [1488, 34] width 50 height 50
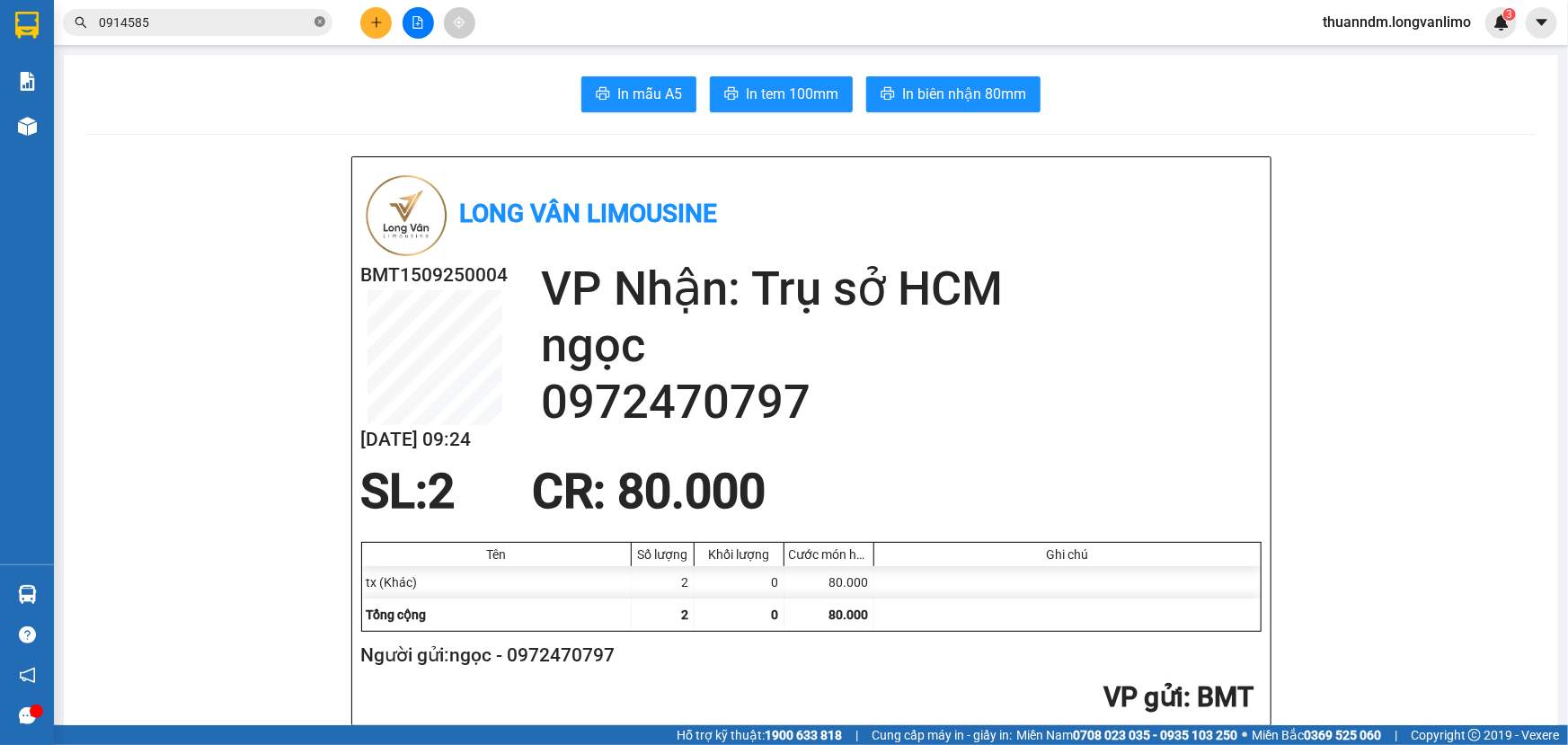
click at [324, 20] on icon "close-circle" at bounding box center [320, 21] width 11 height 11
click at [289, 27] on input "text" at bounding box center [205, 22] width 212 height 20
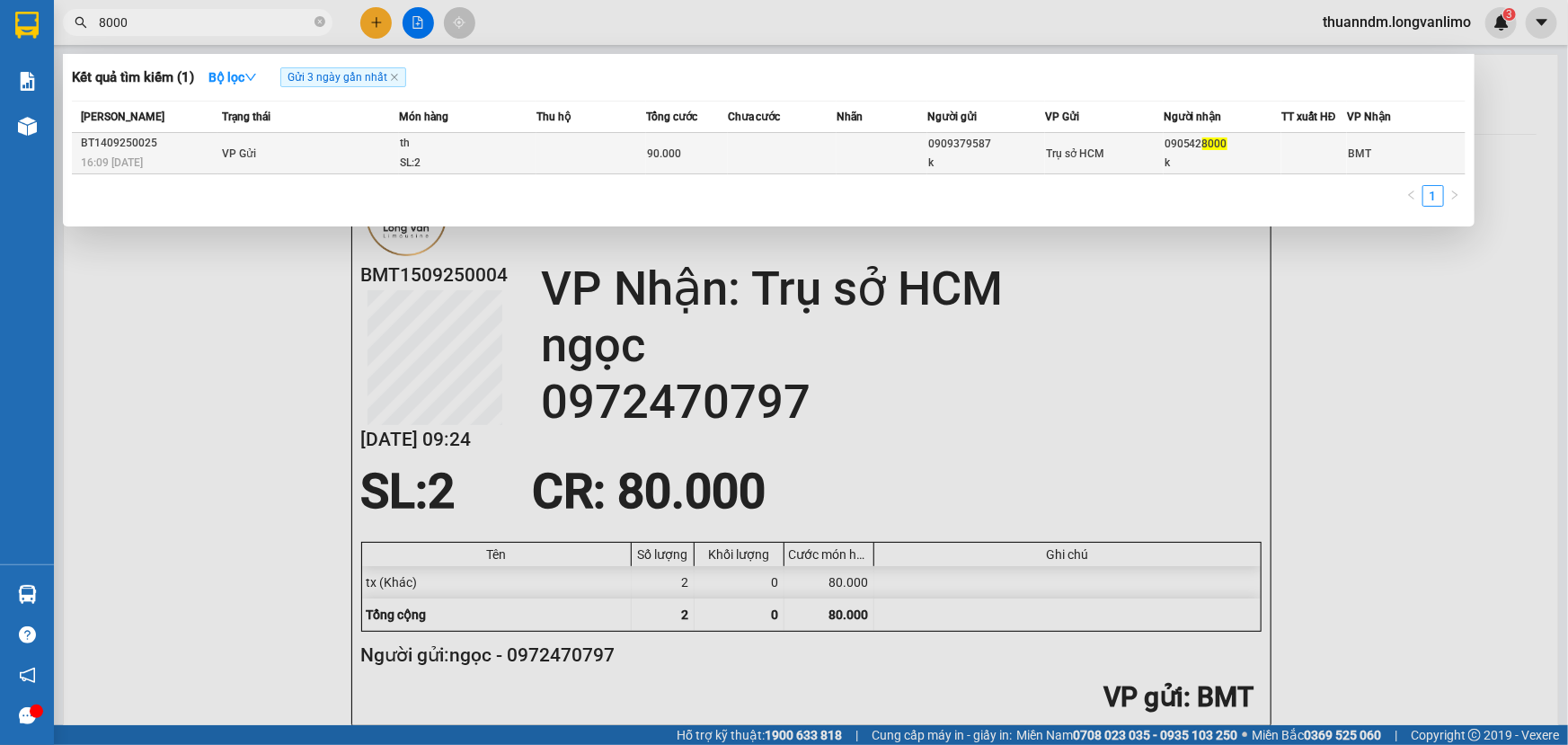
type input "8000"
click at [478, 162] on div "SL: 2" at bounding box center [467, 163] width 135 height 20
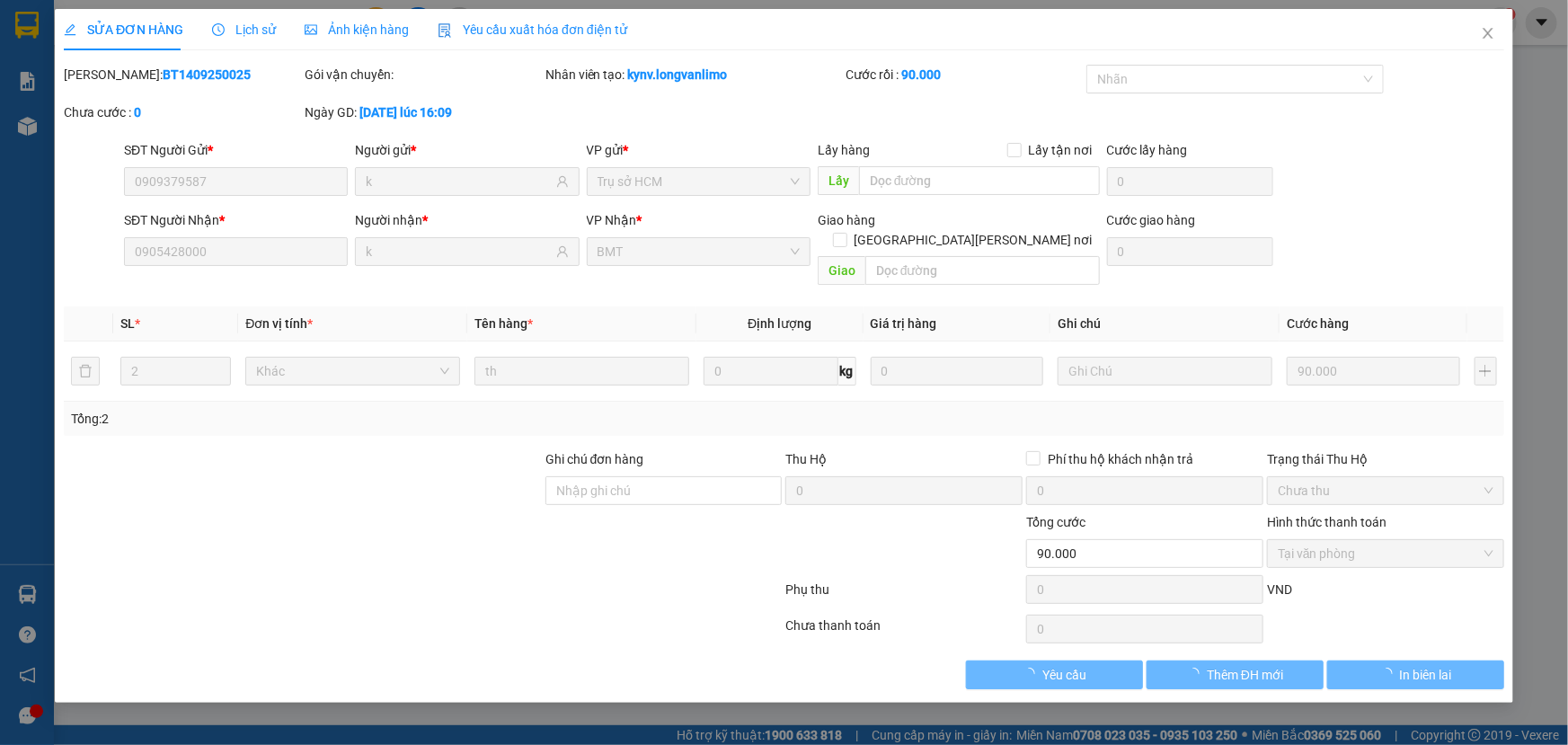
click at [353, 31] on span "Ảnh kiện hàng" at bounding box center [357, 29] width 104 height 14
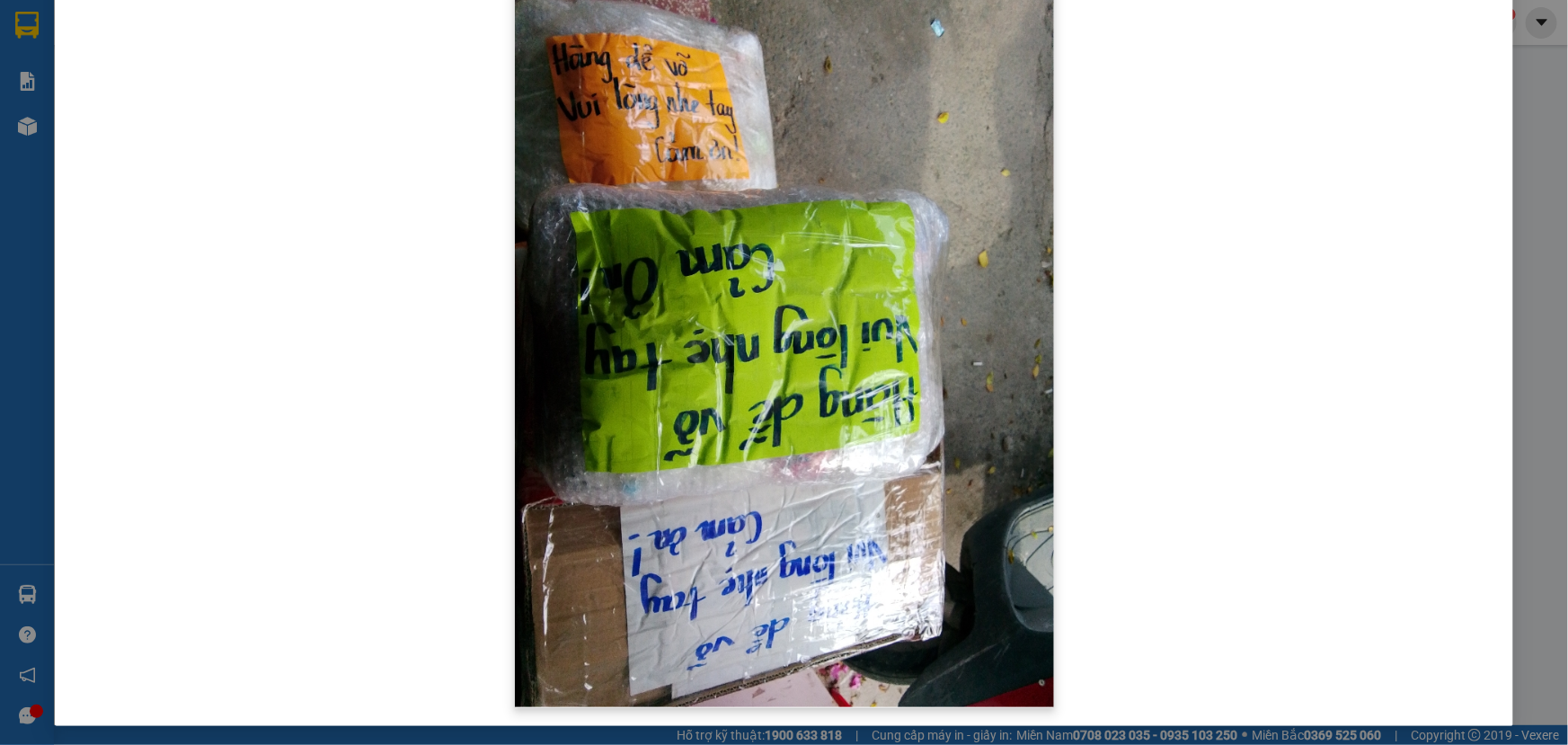
scroll to position [83, 0]
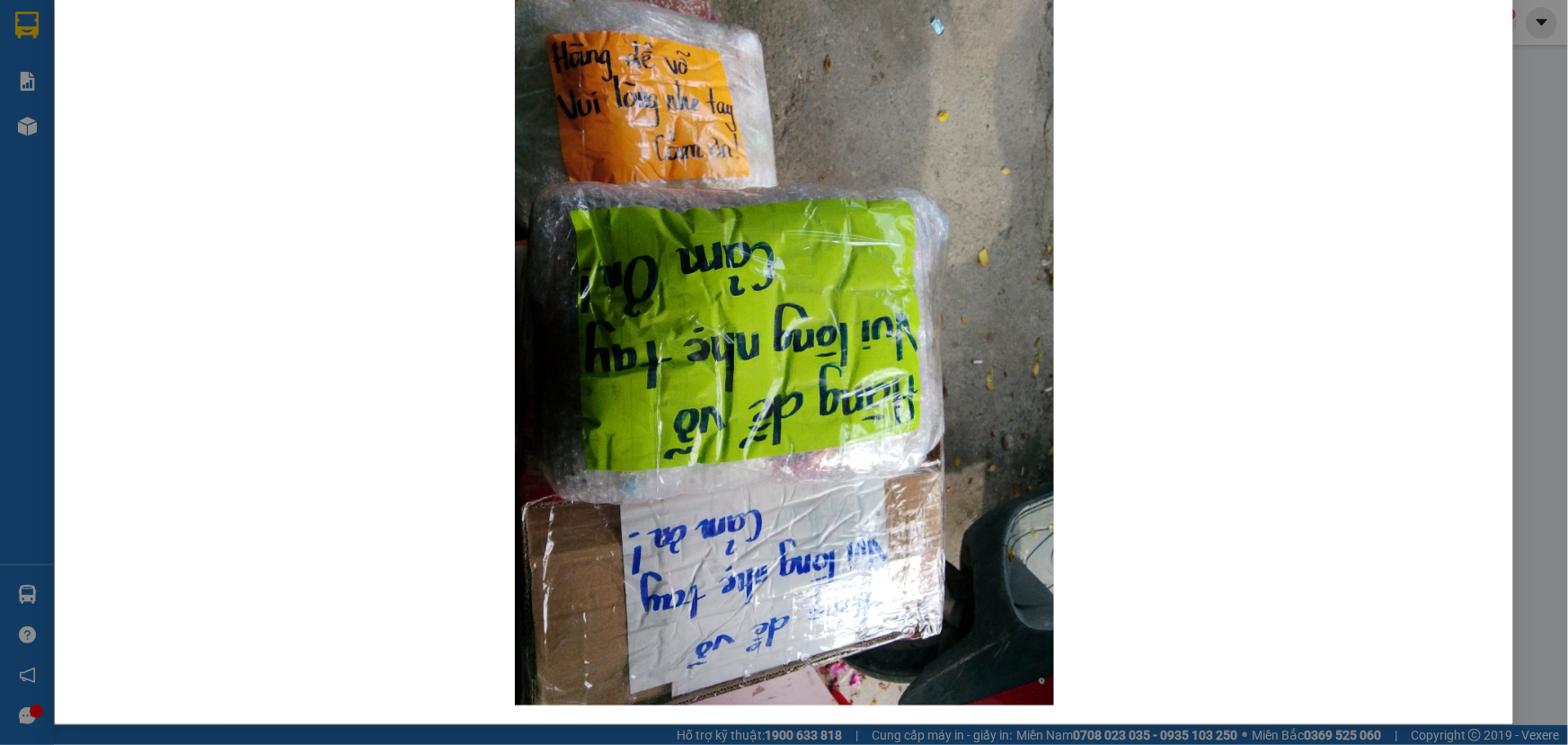
click at [1137, 495] on div at bounding box center [784, 347] width 1441 height 729
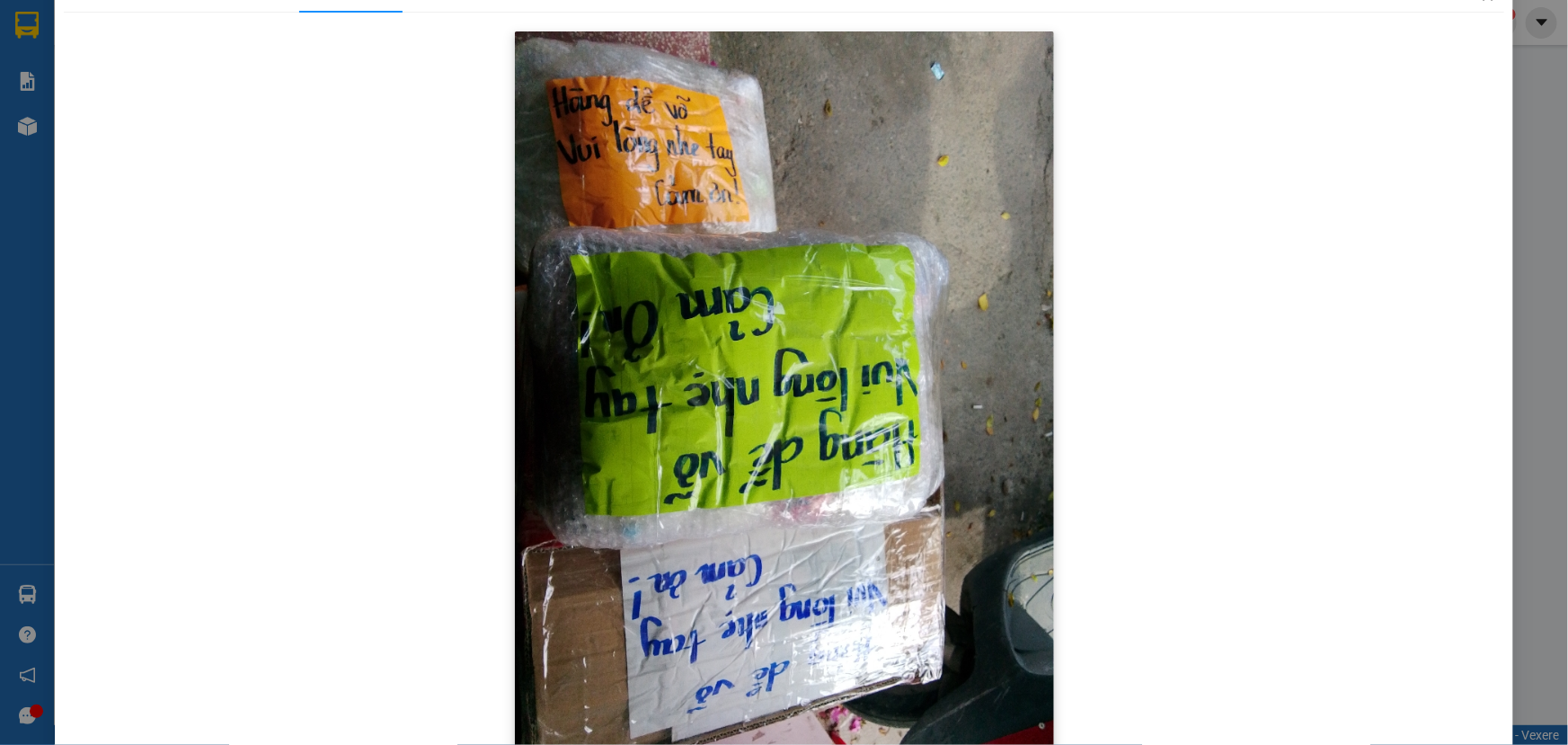
scroll to position [0, 0]
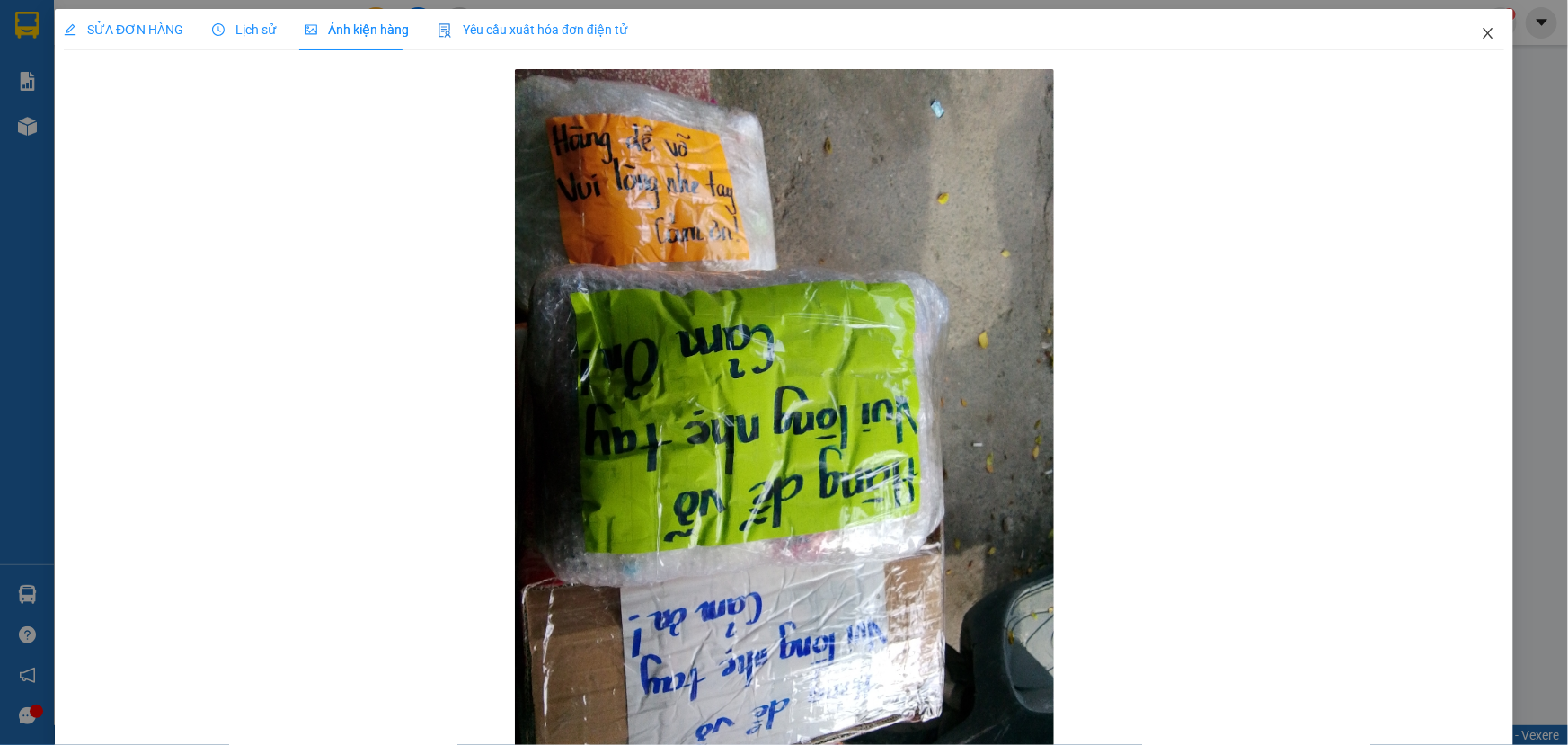
click at [1482, 28] on icon "close" at bounding box center [1488, 33] width 14 height 14
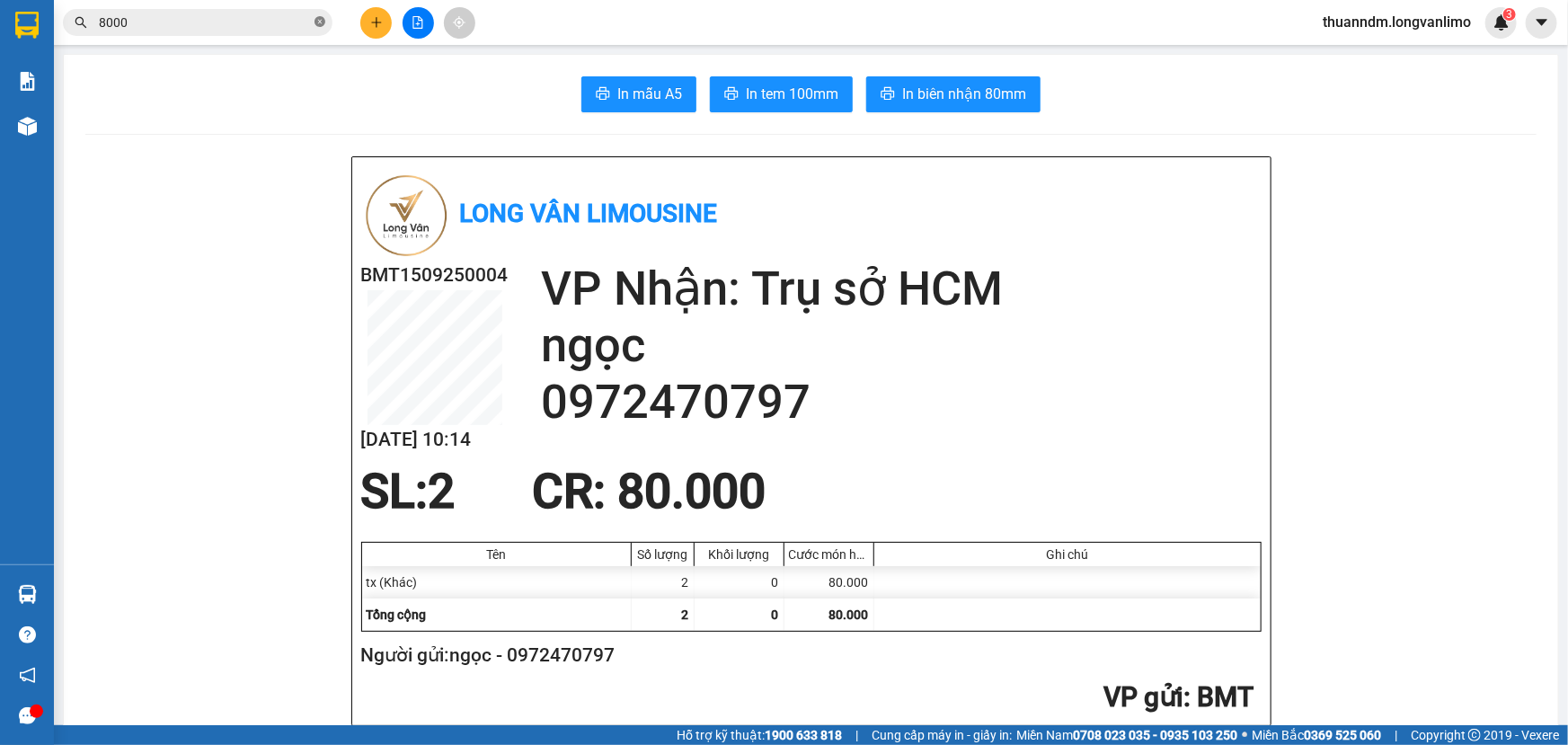
click at [316, 20] on icon "close-circle" at bounding box center [320, 21] width 11 height 11
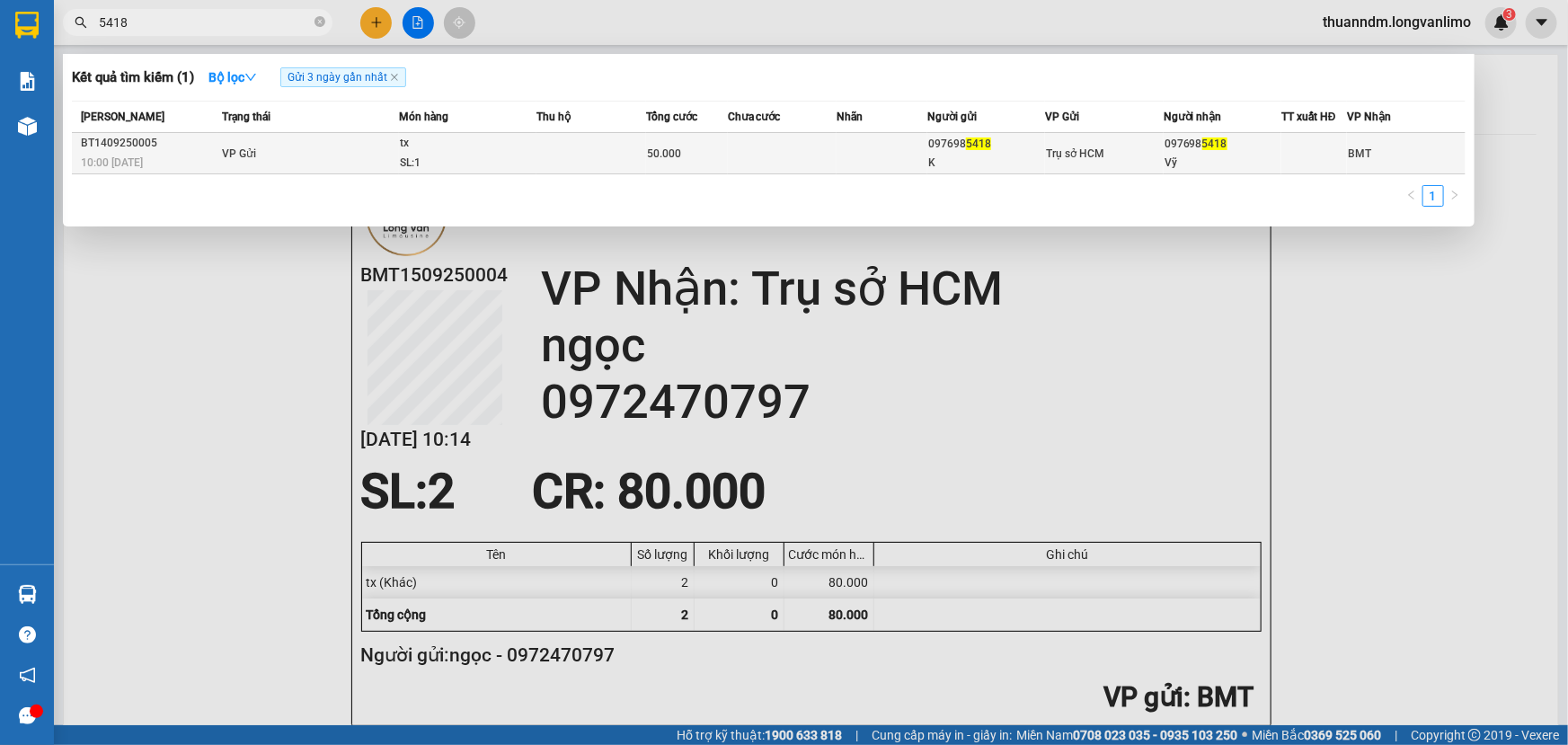
type input "5418"
click at [450, 144] on div "tx" at bounding box center [467, 143] width 135 height 20
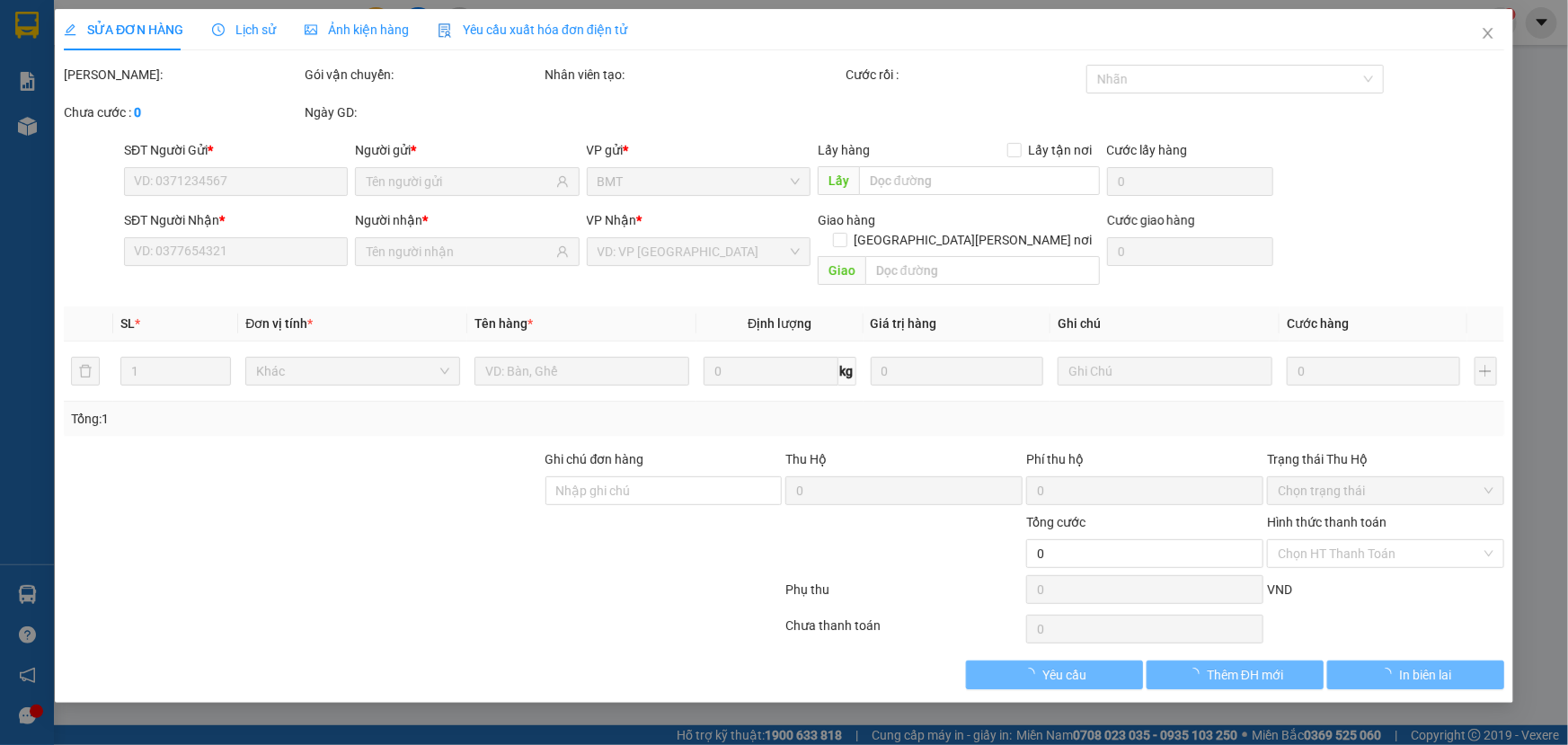
type input "0976985418"
type input "K"
type input "0976985418"
type input "Vỹ"
type input "50.000"
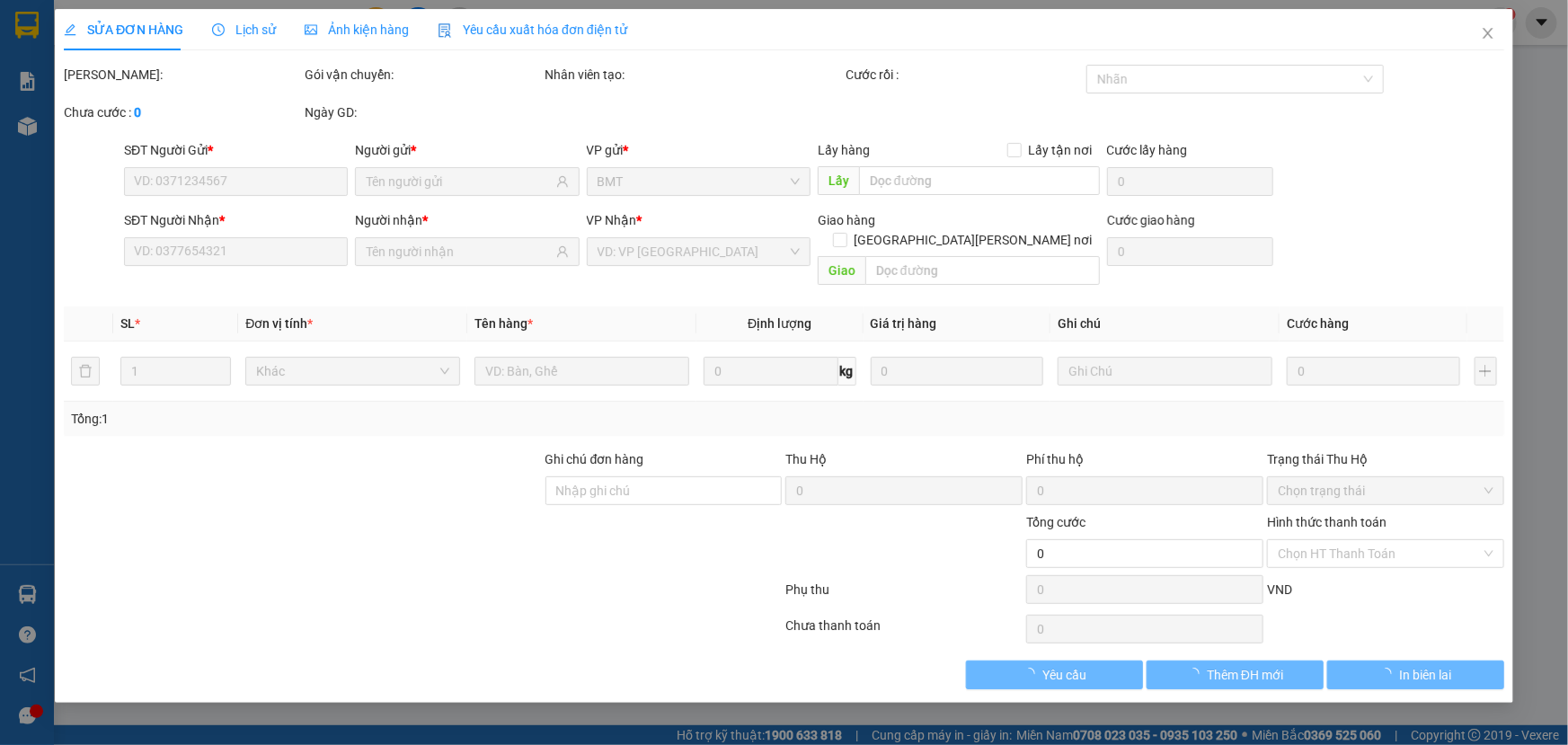
type input "0"
click at [368, 45] on div "Ảnh kiện hàng" at bounding box center [357, 30] width 104 height 41
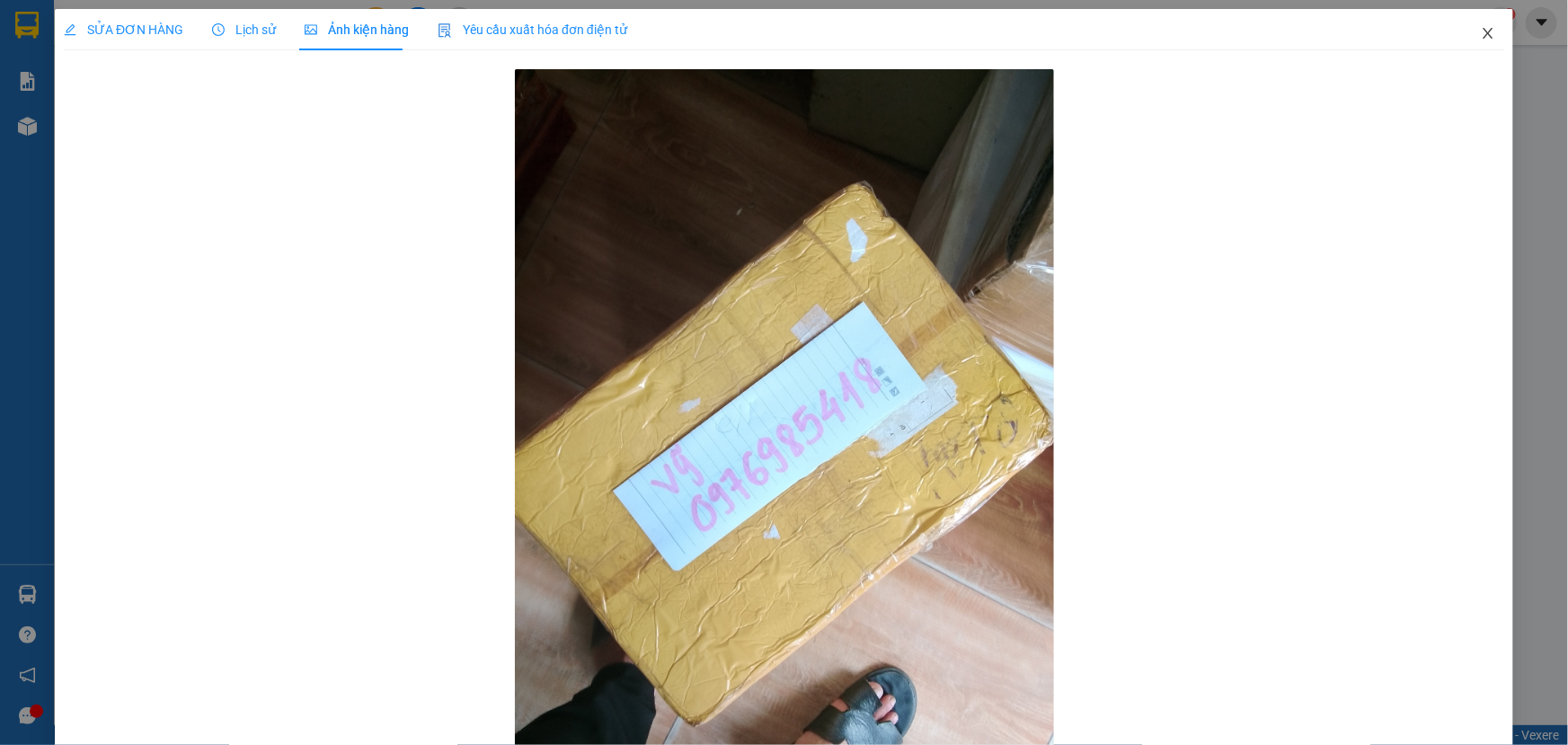
click at [1482, 32] on icon "close" at bounding box center [1488, 33] width 14 height 14
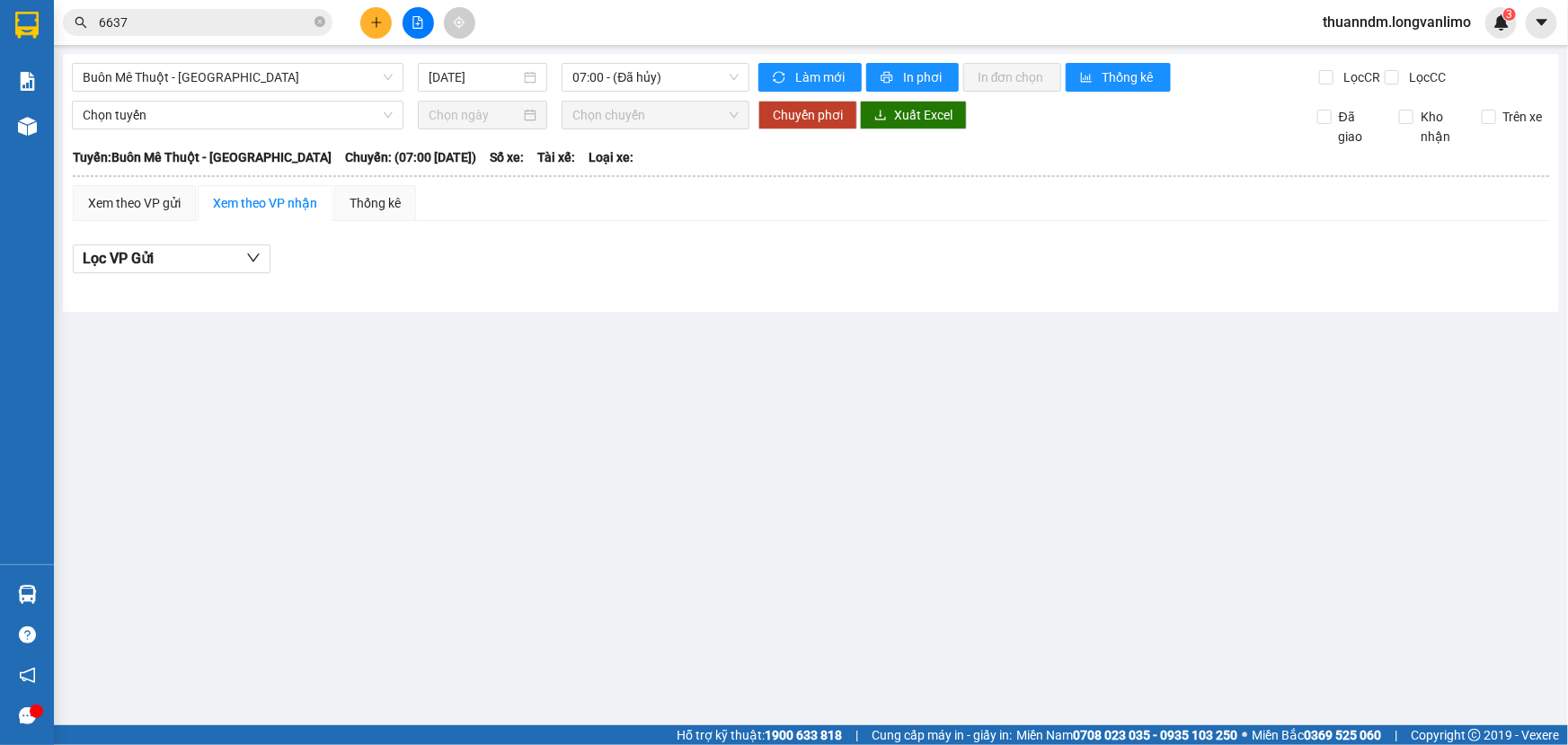
click at [322, 18] on icon "close-circle" at bounding box center [320, 21] width 11 height 11
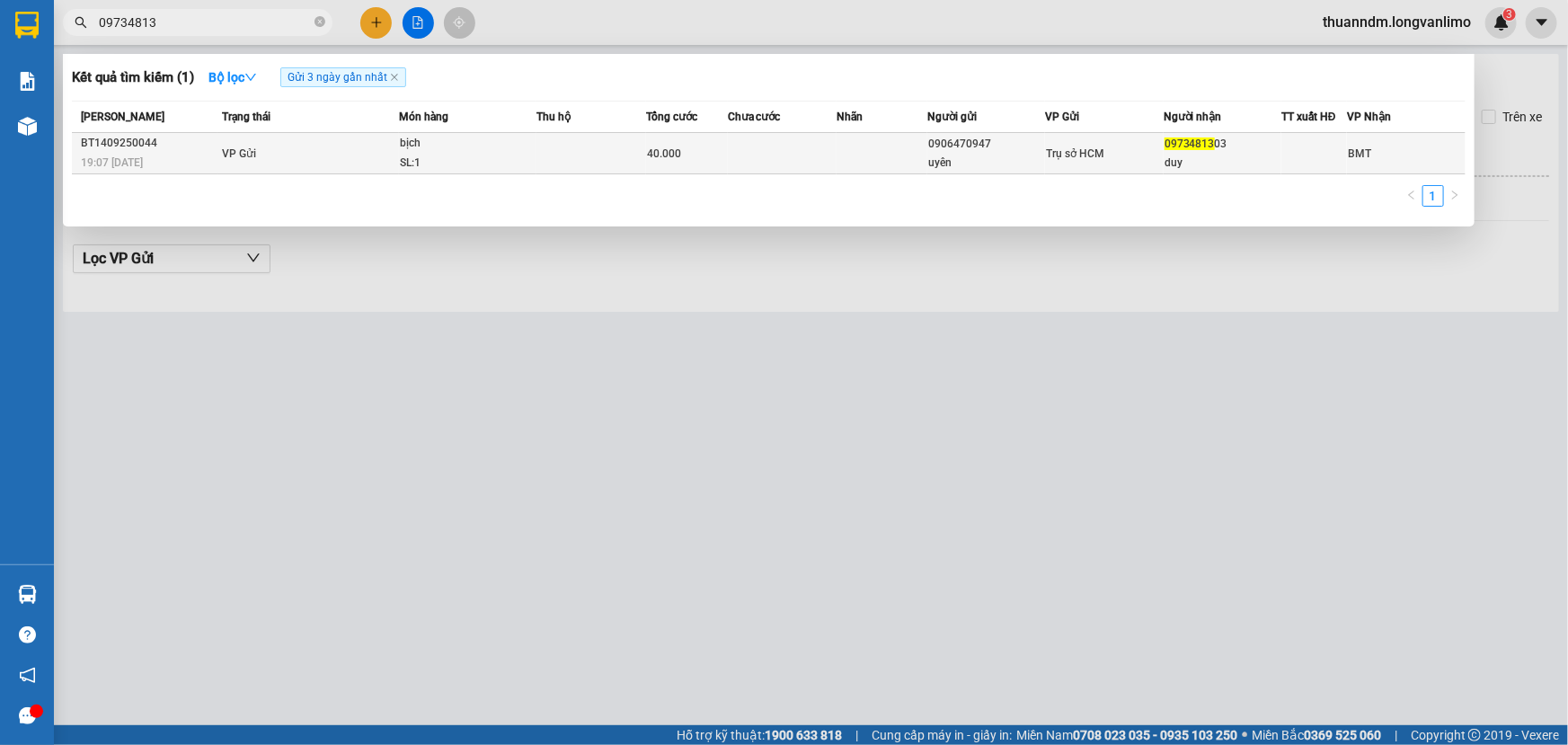
type input "09734813"
click at [391, 156] on td "VP Gửi" at bounding box center [308, 153] width 181 height 41
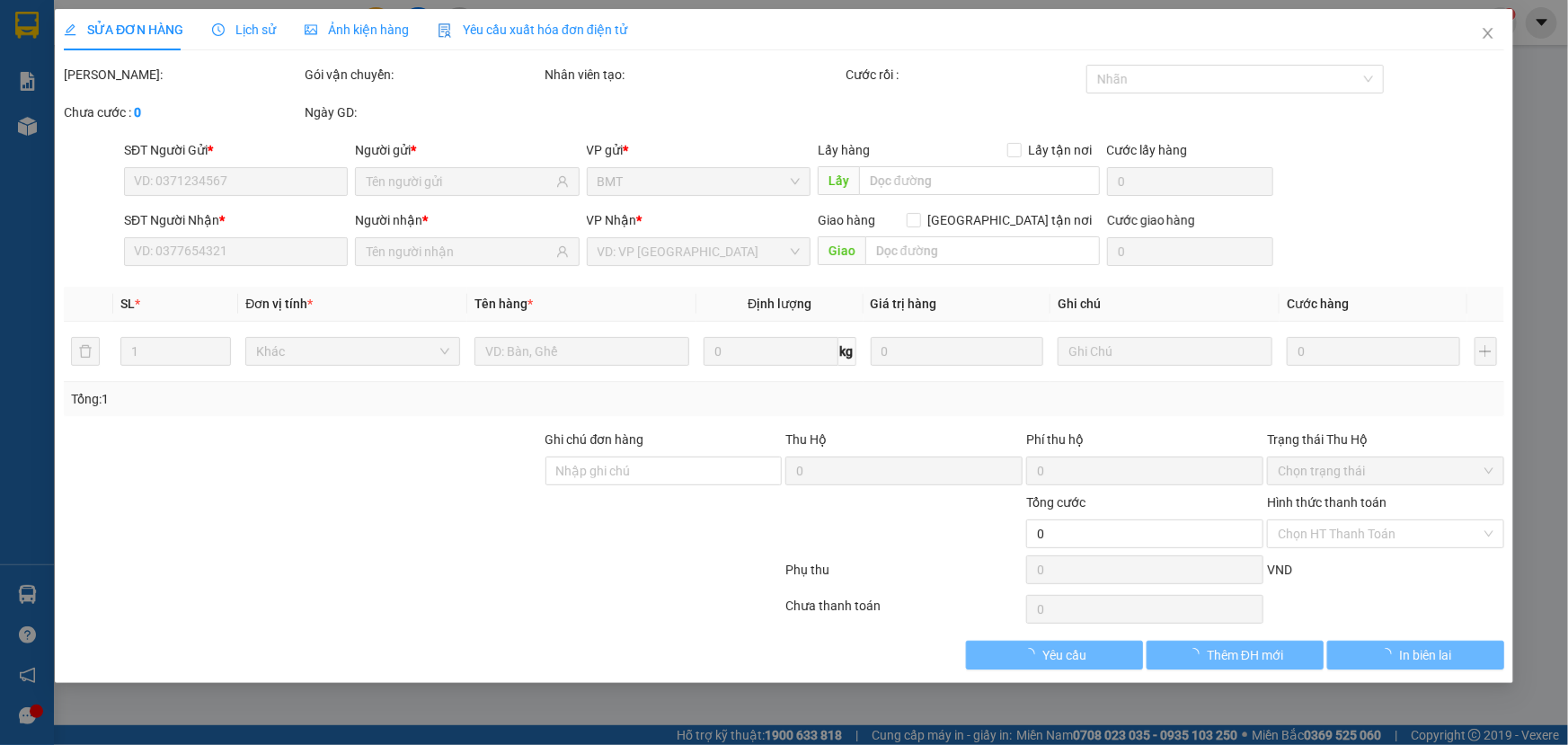
type input "0906470947"
type input "uyên"
type input "0973481303"
type input "duy"
type input "40.000"
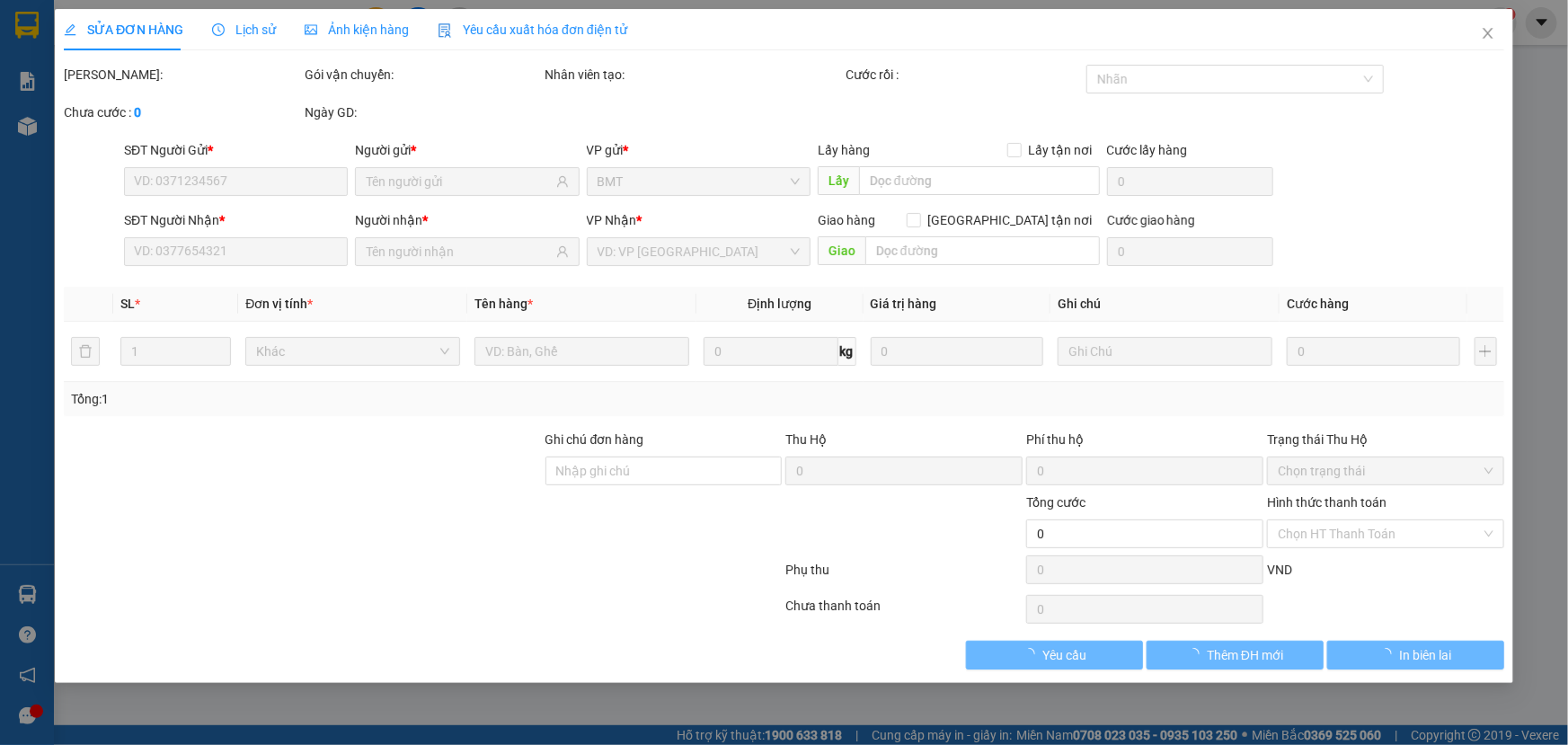
type input "0"
click at [339, 40] on div "Ảnh kiện hàng" at bounding box center [357, 30] width 104 height 41
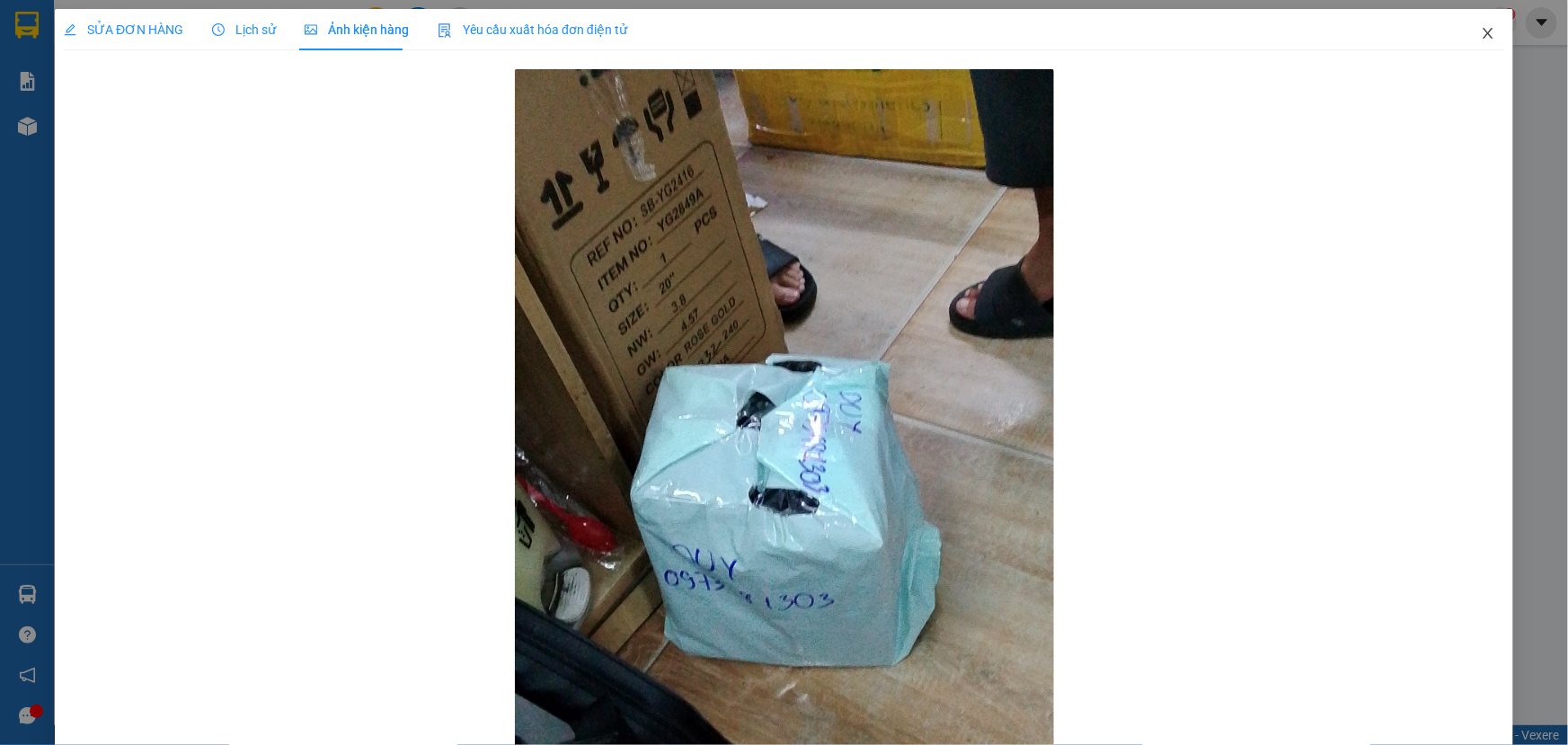
drag, startPoint x: 1467, startPoint y: 36, endPoint x: 1388, endPoint y: 41, distance: 79.2
click at [1468, 35] on span "Close" at bounding box center [1488, 34] width 50 height 50
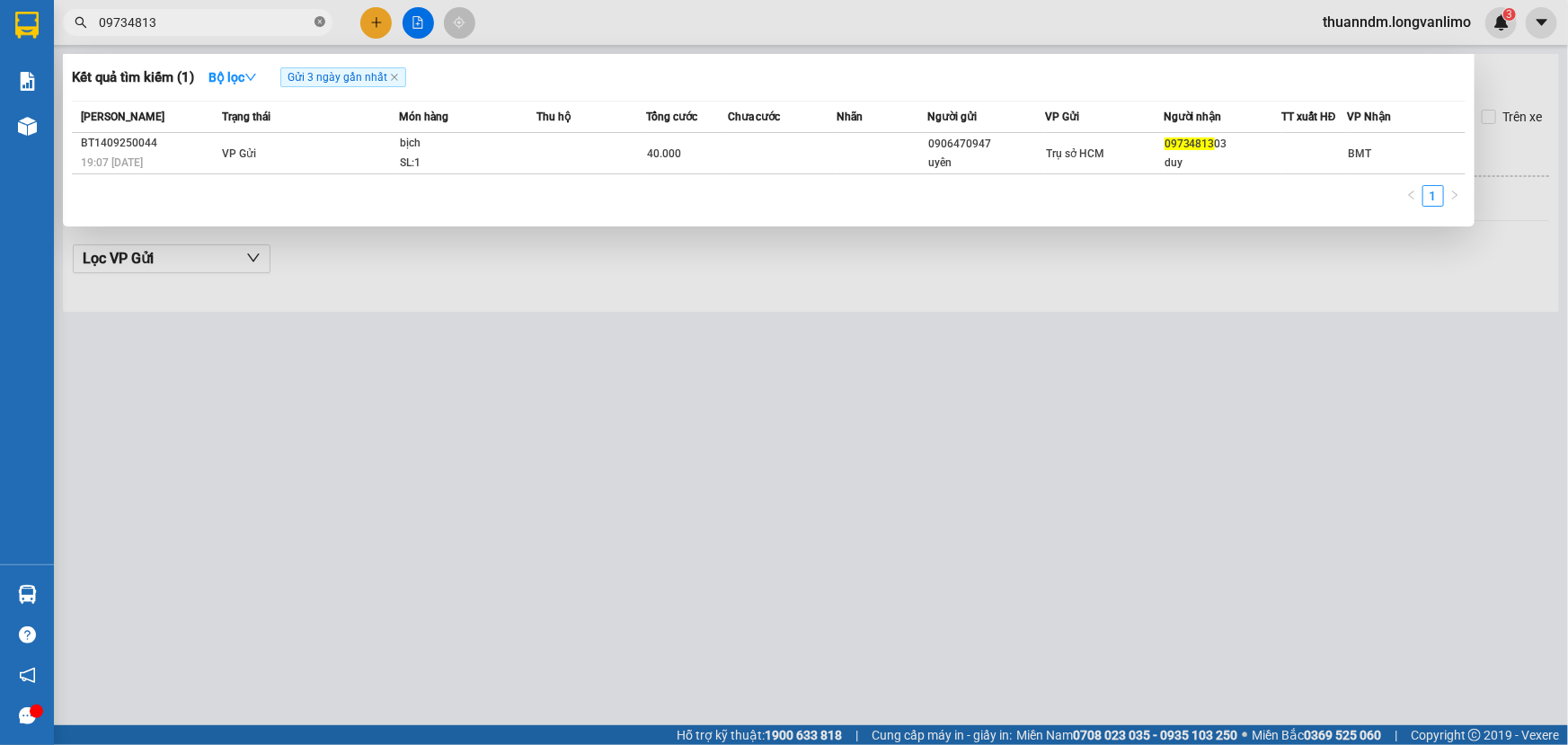
click at [320, 22] on icon "close-circle" at bounding box center [320, 21] width 11 height 11
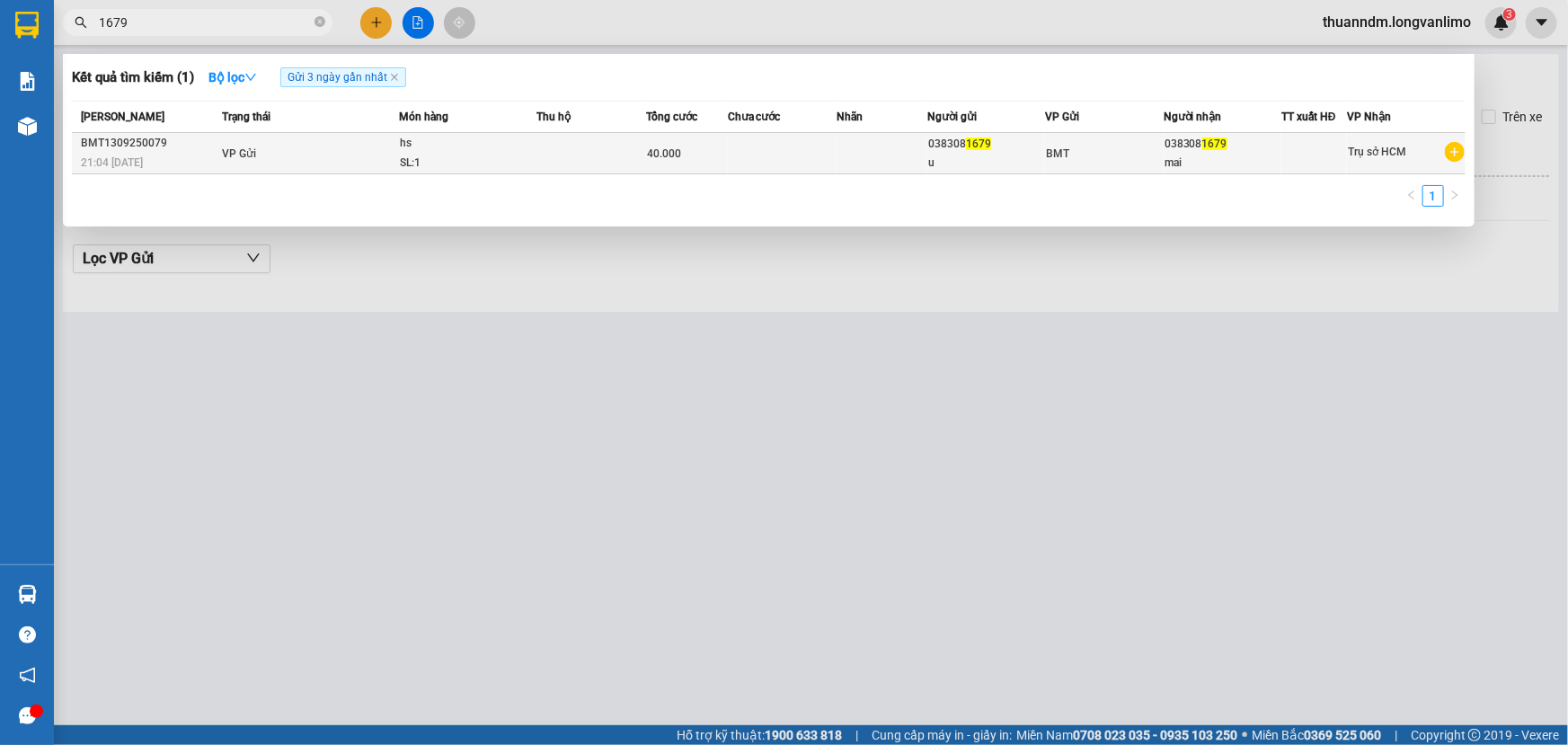
type input "1679"
click at [582, 159] on td at bounding box center [591, 153] width 109 height 41
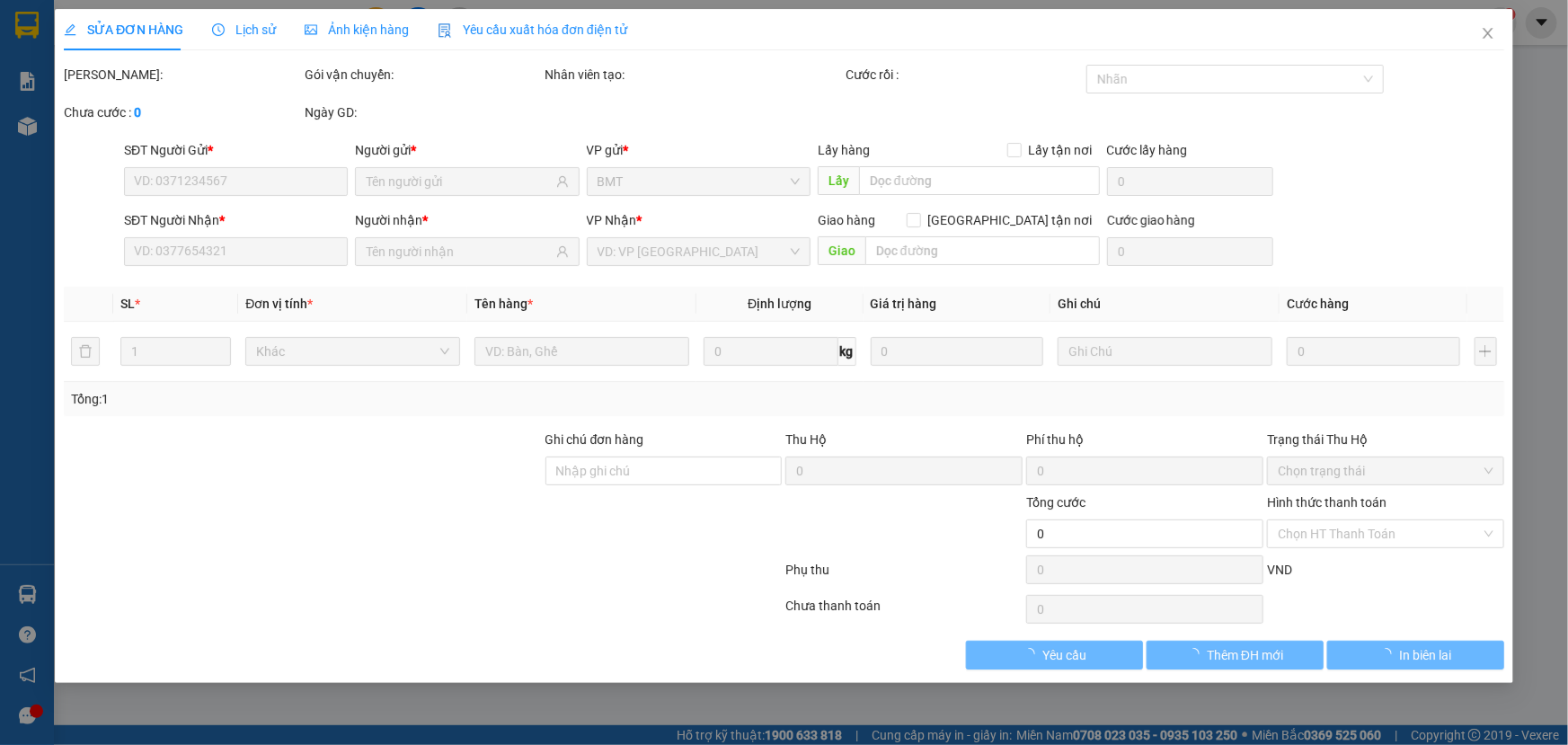
type input "0383081679"
type input "40.000"
type input "0"
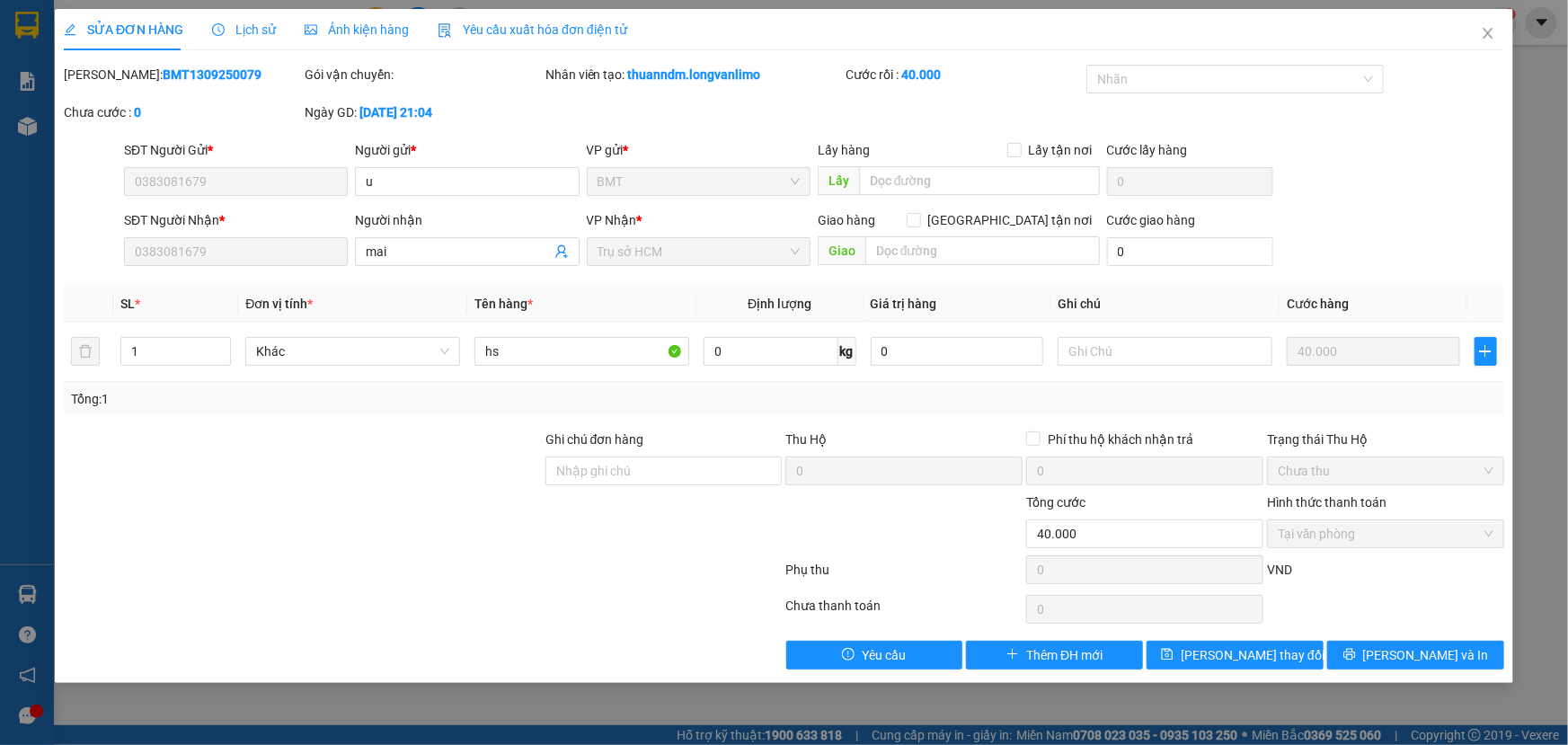
click at [352, 40] on div "Ảnh kiện hàng" at bounding box center [357, 30] width 104 height 41
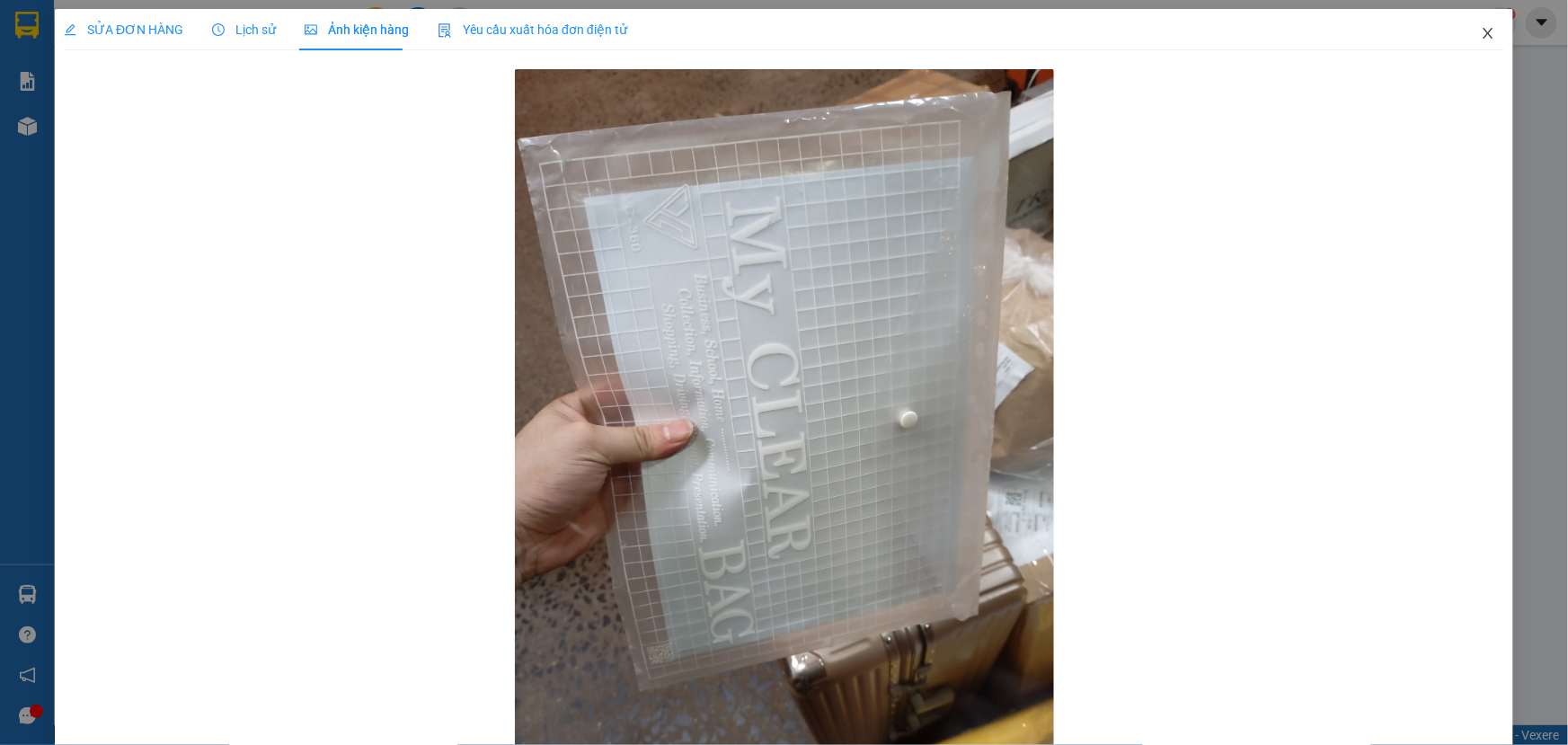
drag, startPoint x: 1481, startPoint y: 29, endPoint x: 1444, endPoint y: 45, distance: 40.3
click at [1483, 29] on icon "close" at bounding box center [1488, 33] width 10 height 11
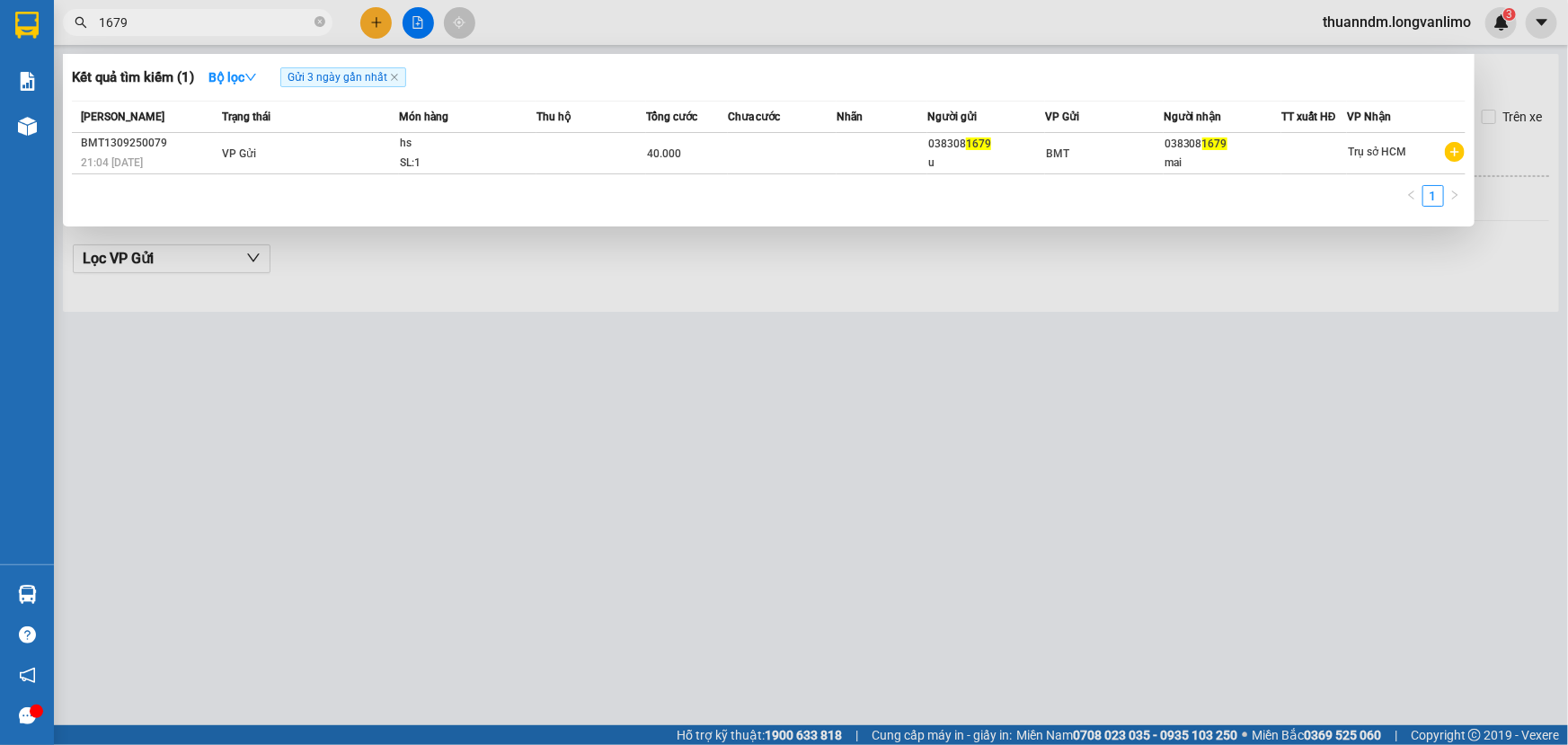
click at [191, 28] on input "1679" at bounding box center [205, 22] width 212 height 20
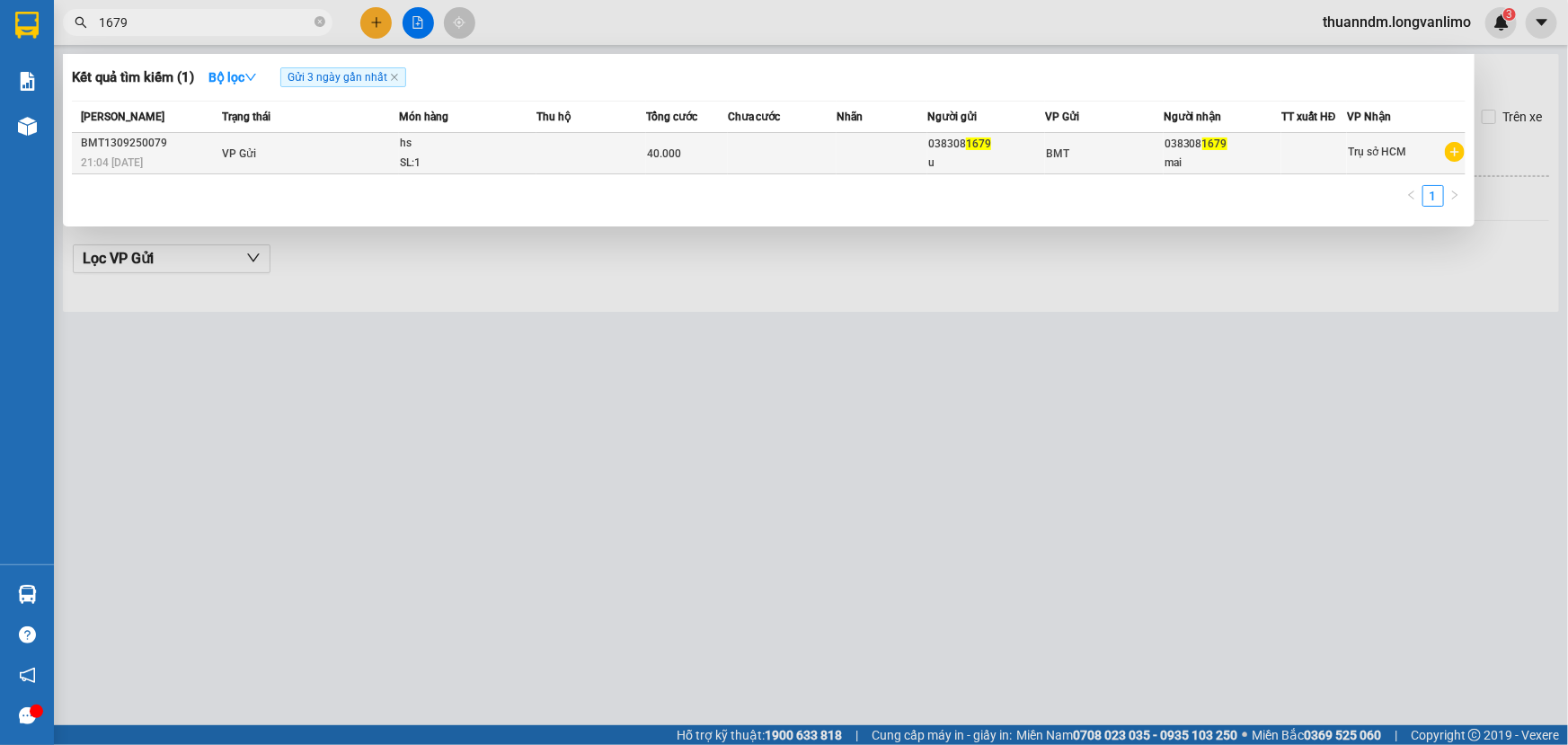
click at [406, 152] on div "hs" at bounding box center [467, 143] width 135 height 20
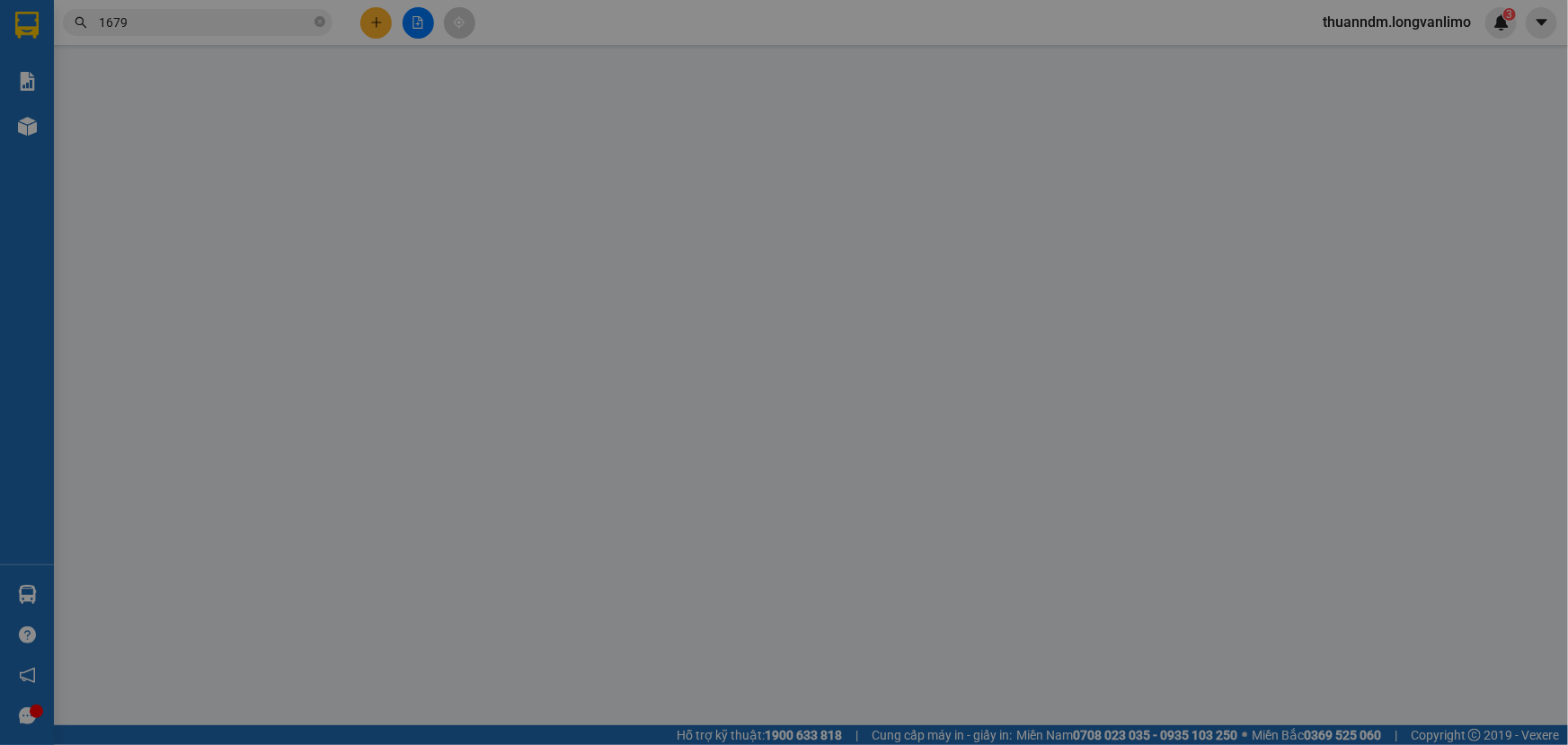
type input "0383081679"
type input "40.000"
type input "0"
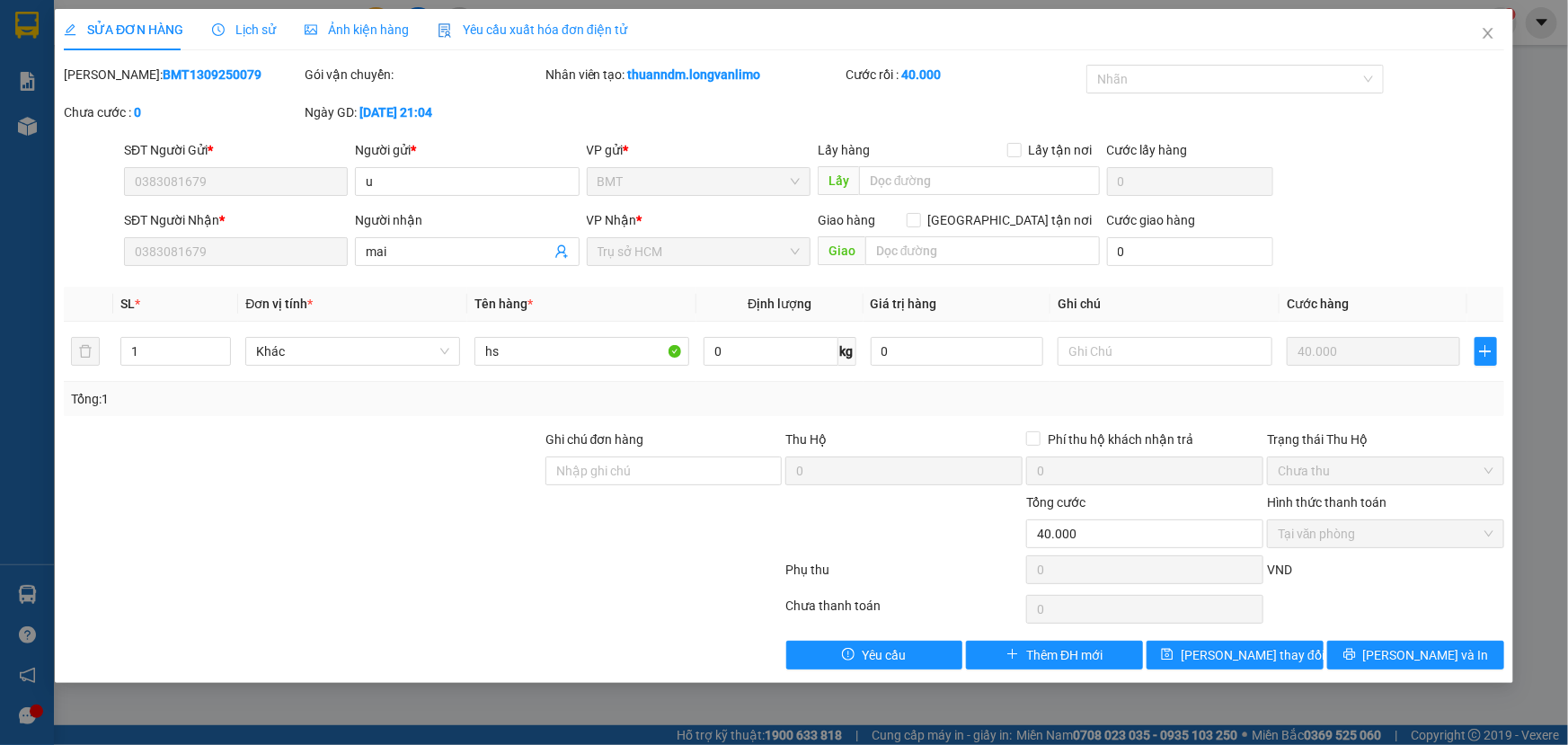
click at [348, 35] on span "Ảnh kiện hàng" at bounding box center [357, 29] width 104 height 14
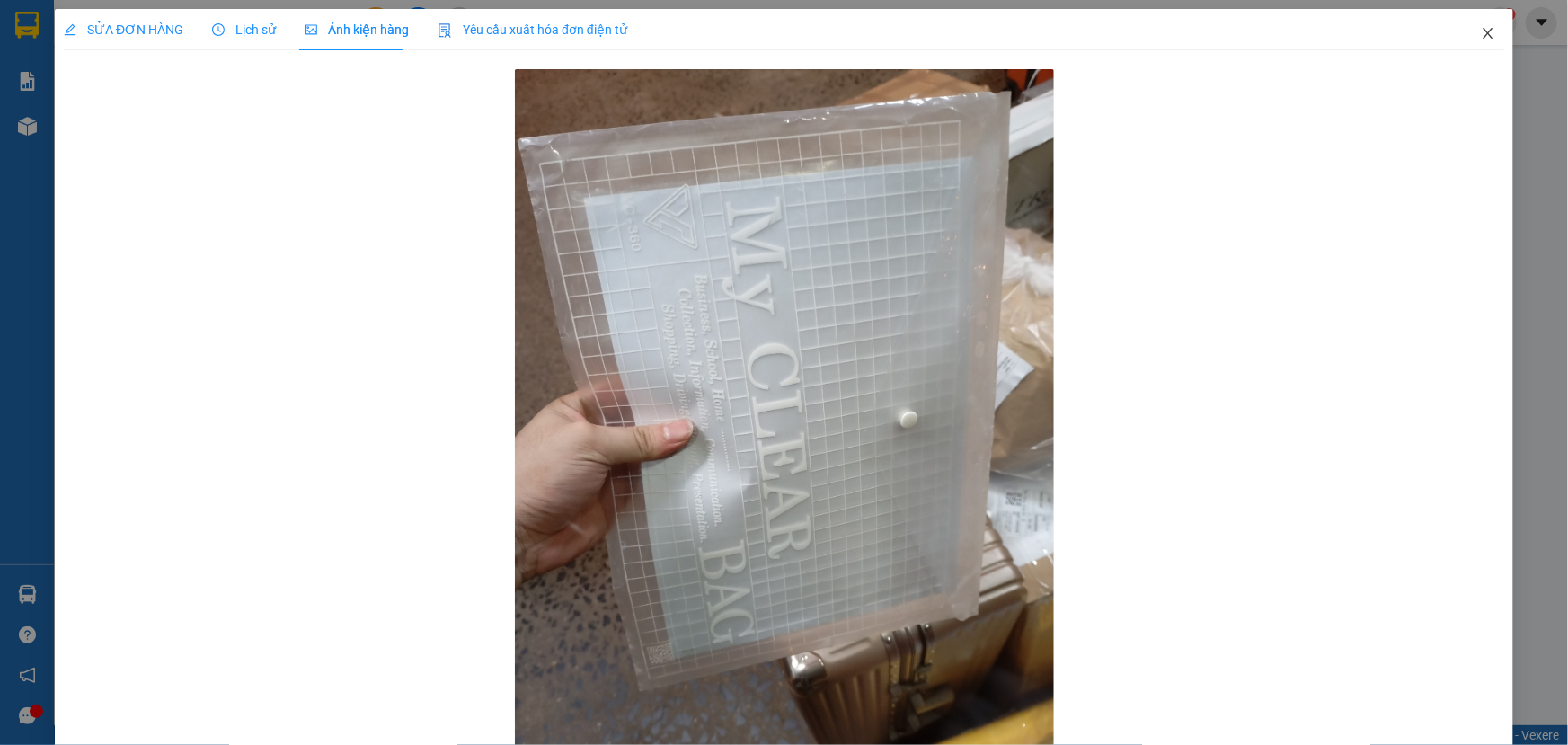
click at [1469, 26] on span "Close" at bounding box center [1488, 34] width 50 height 50
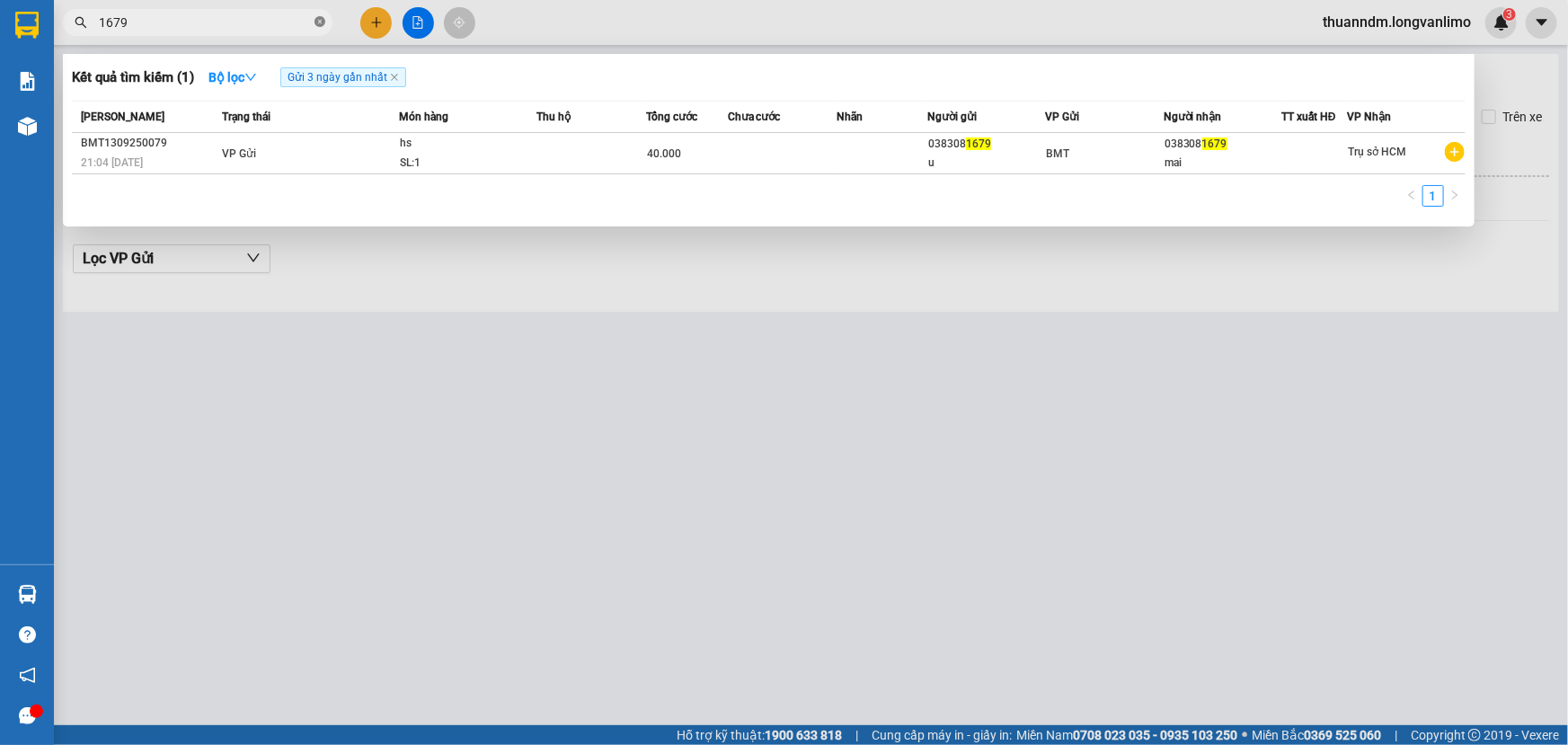
click at [318, 18] on icon "close-circle" at bounding box center [320, 21] width 11 height 11
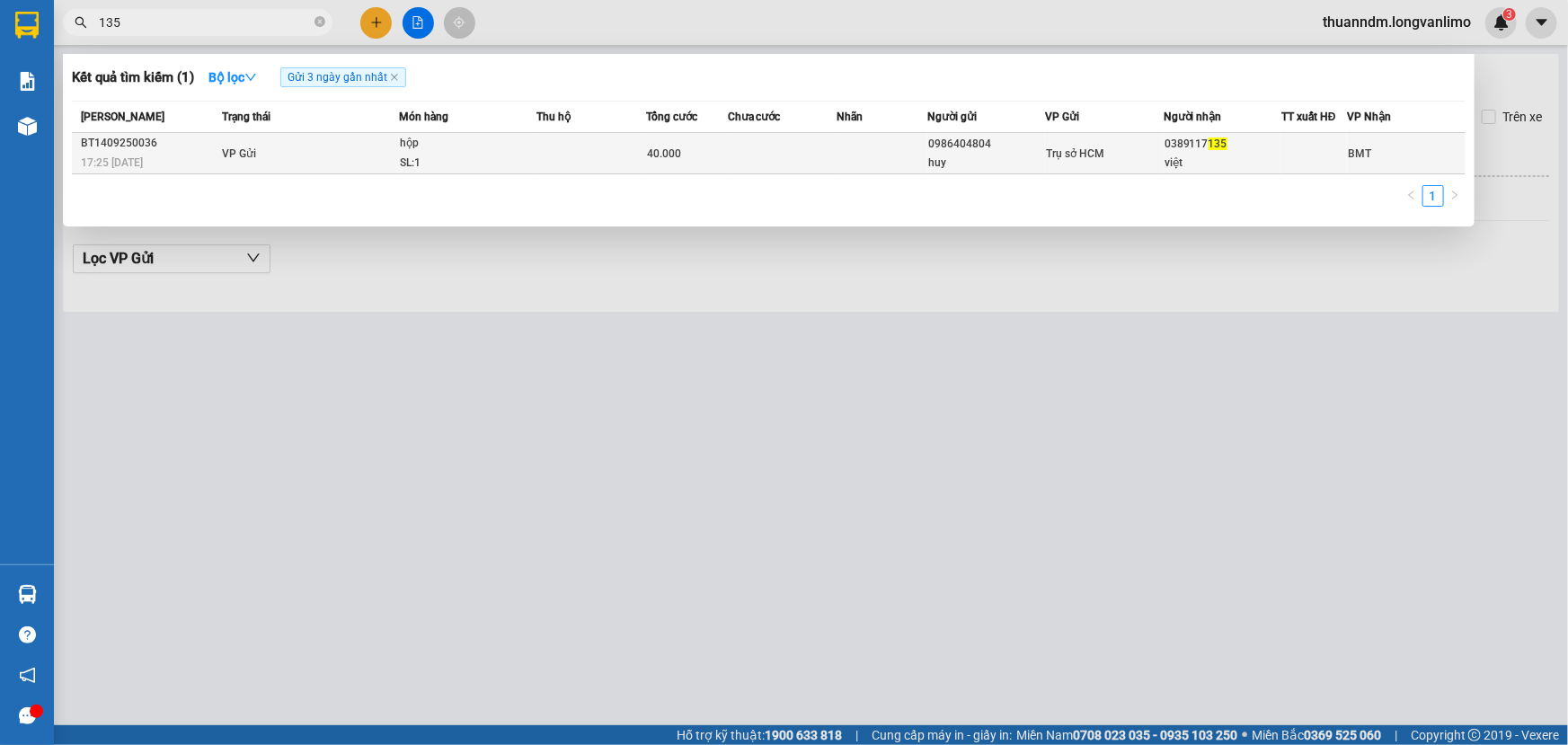
type input "135"
click at [618, 154] on td at bounding box center [591, 153] width 109 height 41
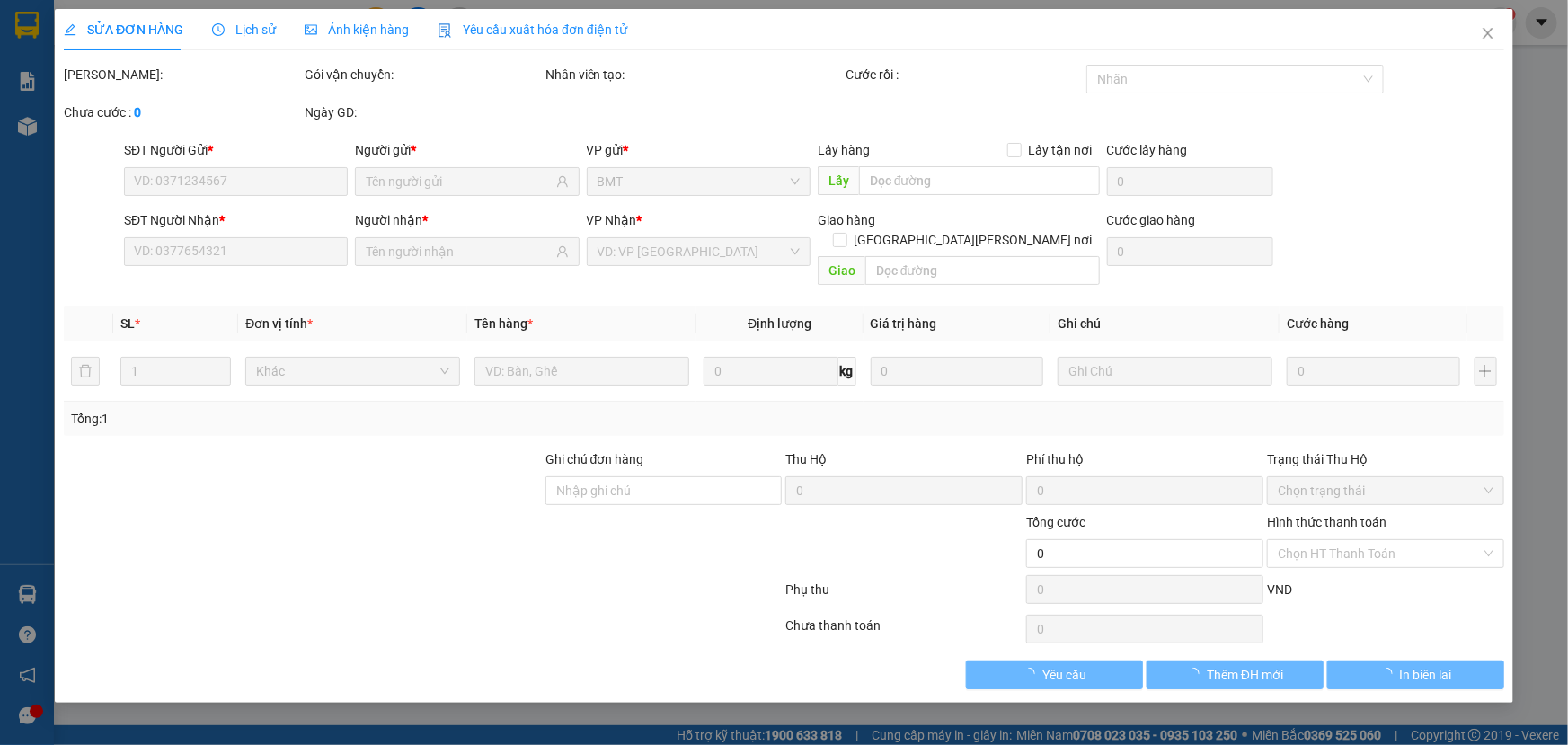
click at [372, 22] on span "Ảnh kiện hàng" at bounding box center [357, 29] width 104 height 14
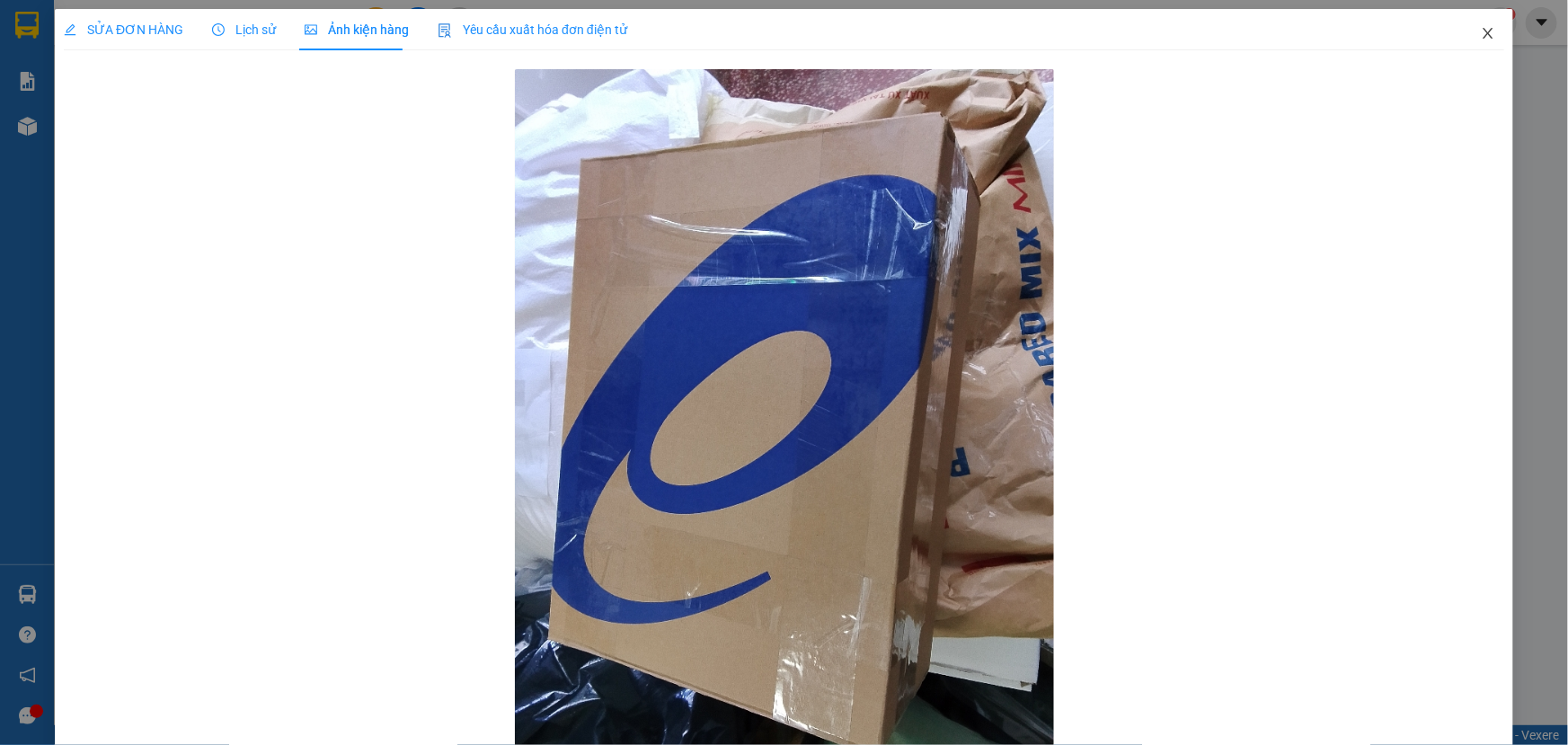
click at [1482, 40] on icon "close" at bounding box center [1488, 33] width 14 height 14
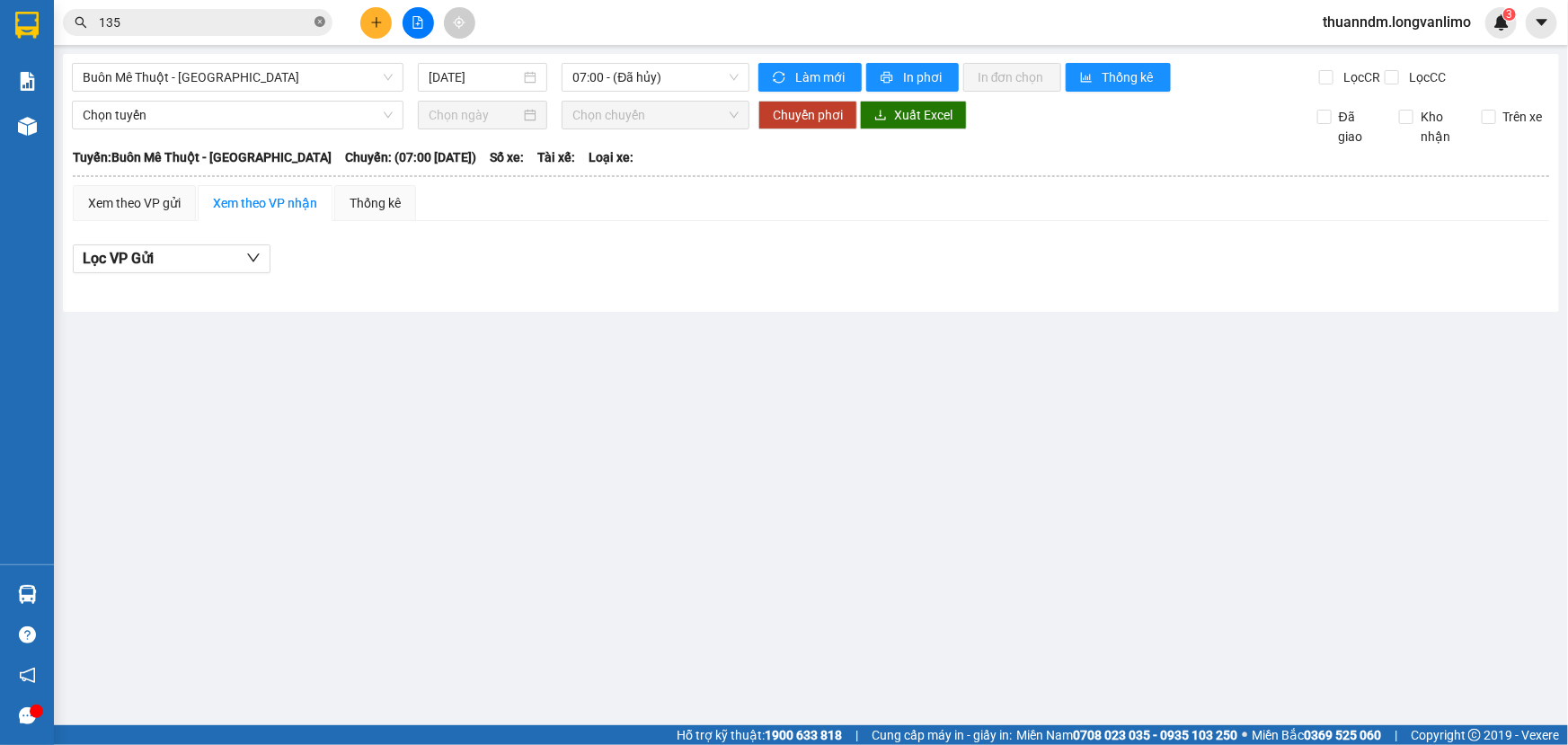
click at [317, 20] on icon "close-circle" at bounding box center [320, 21] width 11 height 11
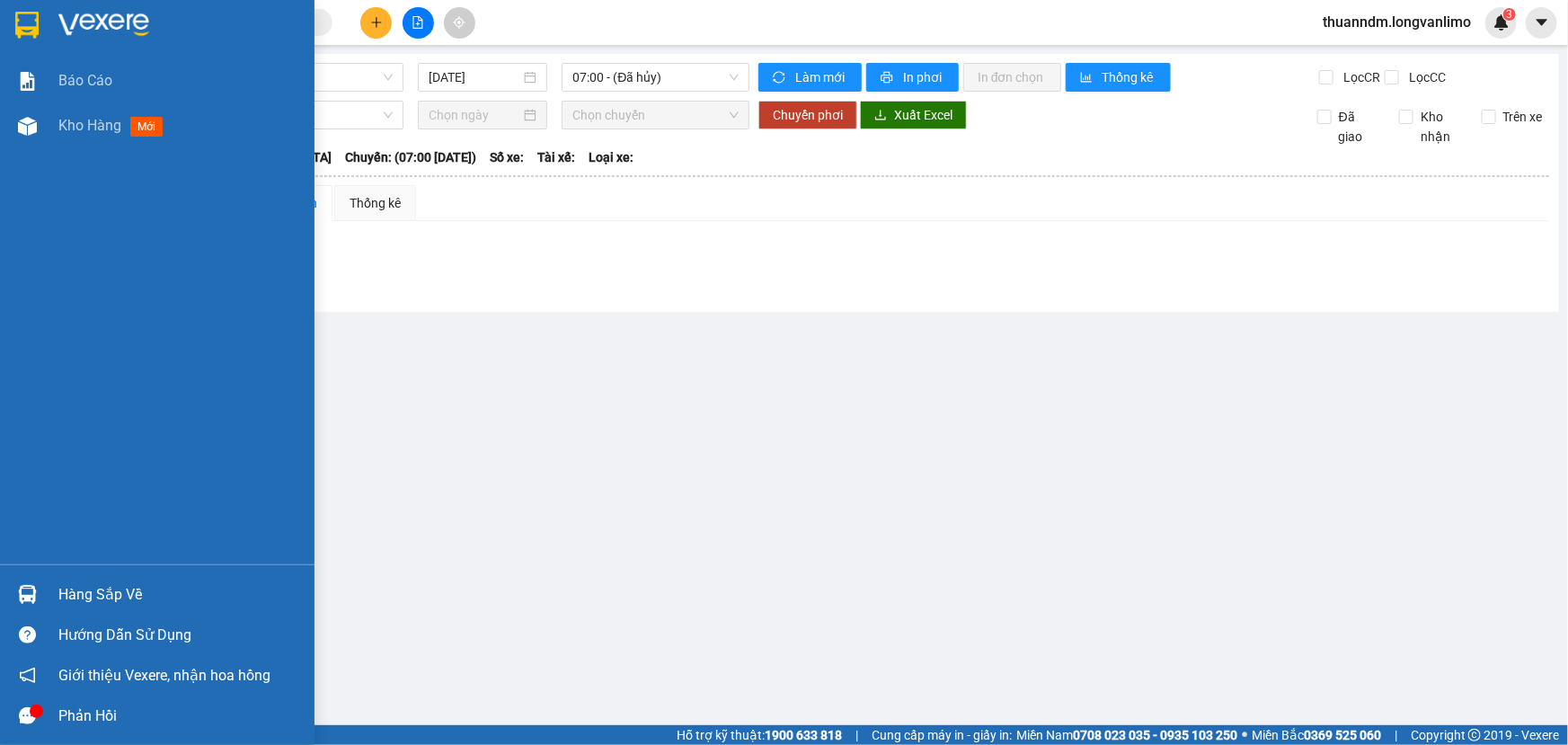
click at [36, 33] on img at bounding box center [26, 25] width 23 height 27
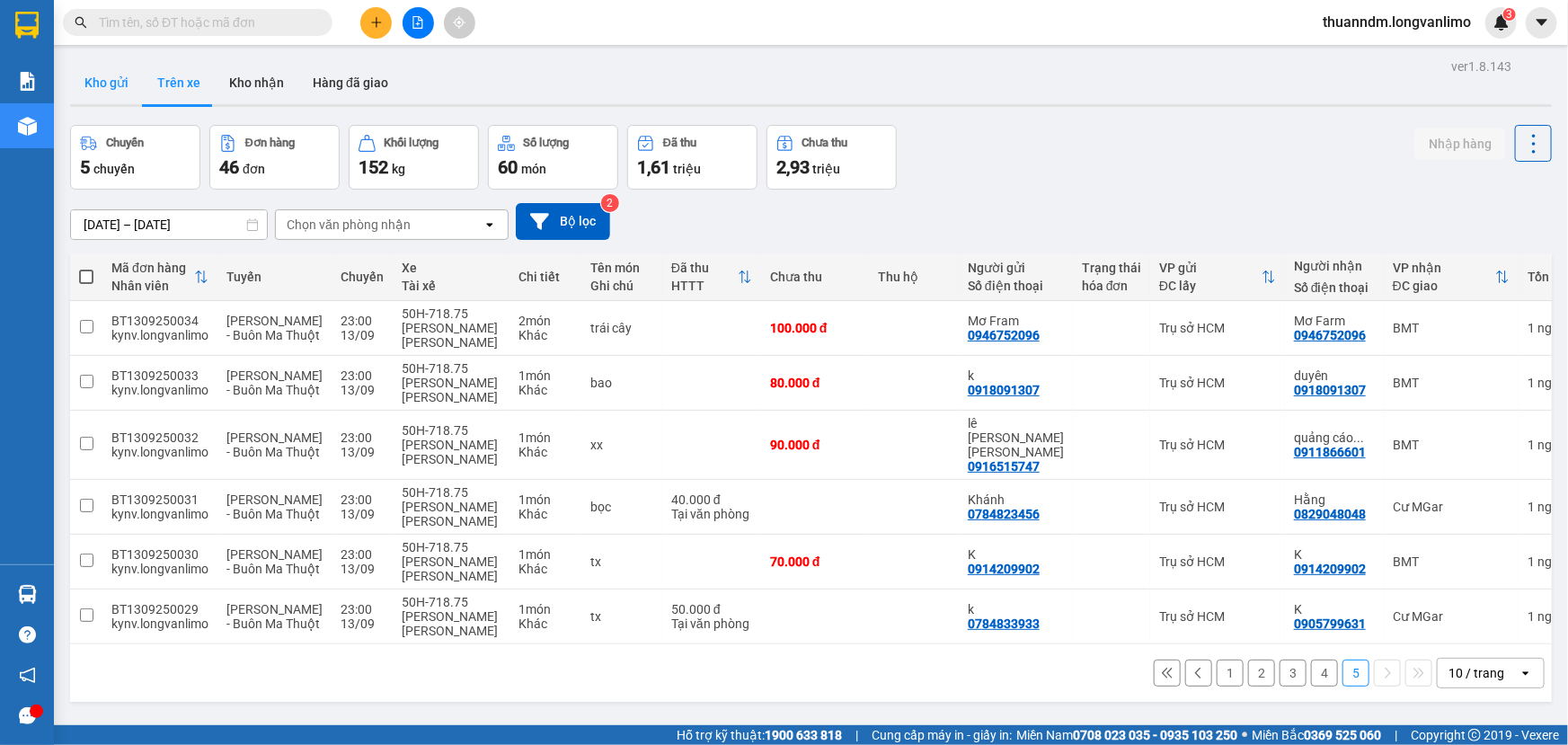
click at [102, 83] on button "Kho gửi" at bounding box center [106, 83] width 73 height 43
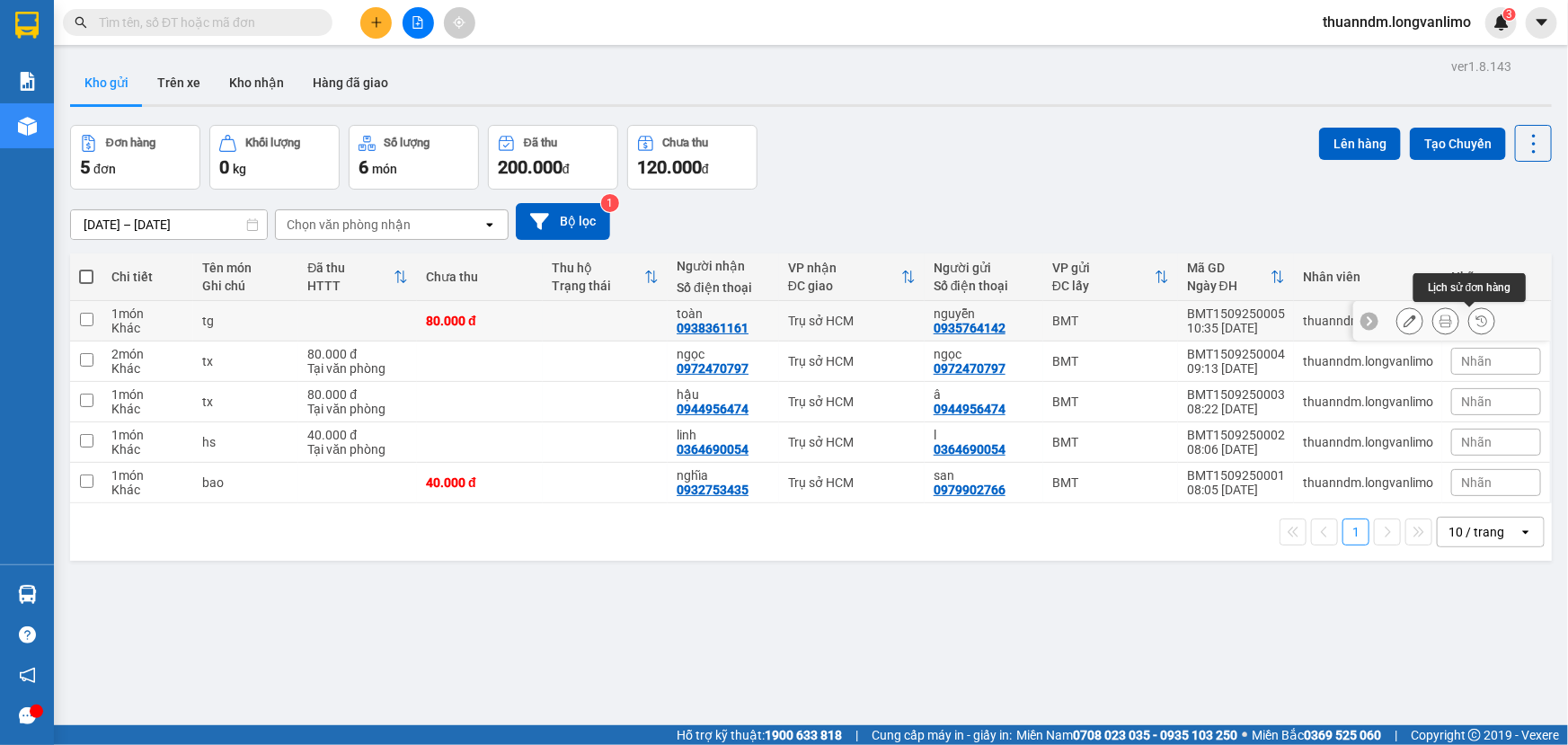
click at [1440, 317] on icon at bounding box center [1446, 321] width 13 height 13
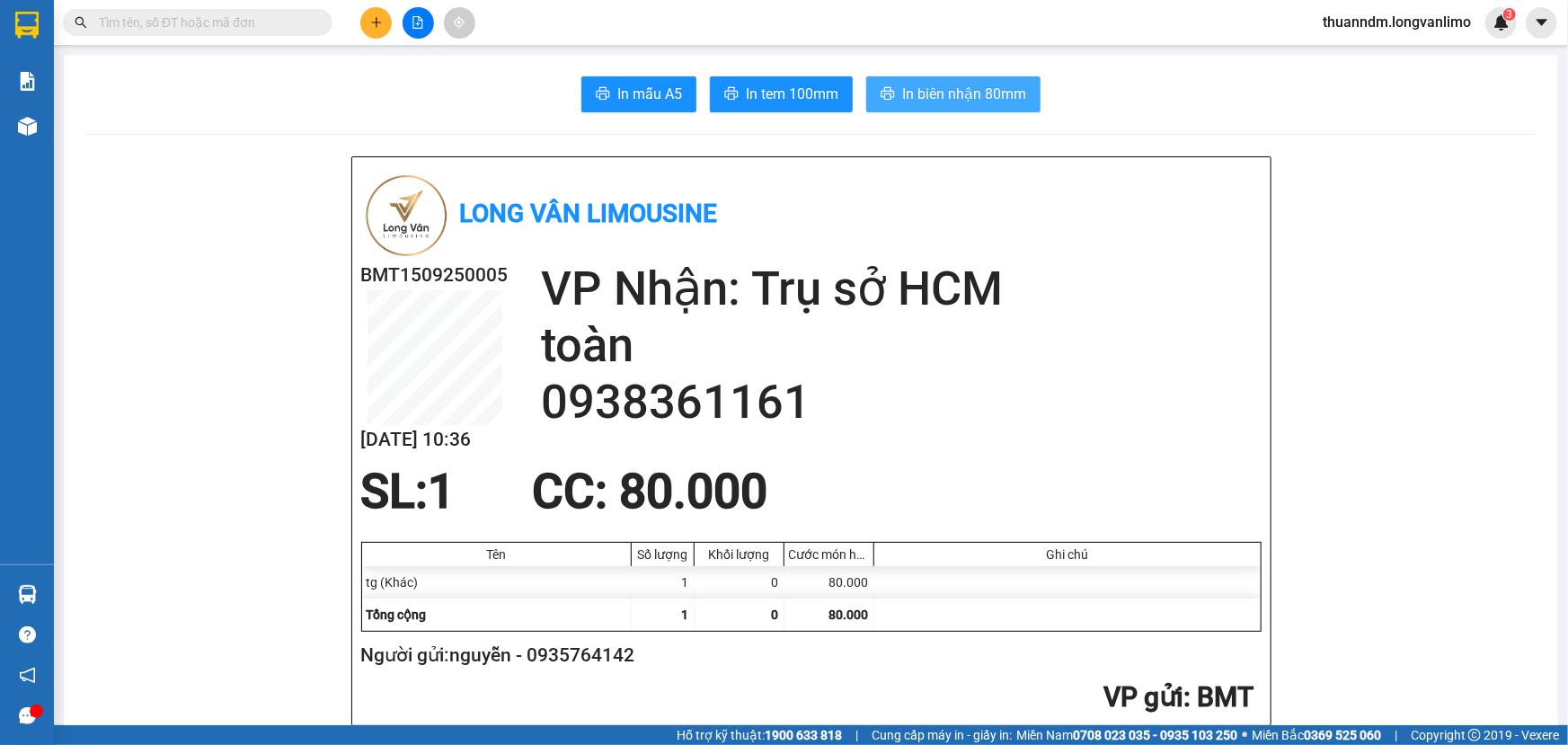
click at [881, 94] on icon "printer" at bounding box center [887, 93] width 14 height 14
click at [775, 92] on span "In tem 100mm" at bounding box center [792, 94] width 93 height 22
click at [157, 24] on input "text" at bounding box center [205, 22] width 212 height 20
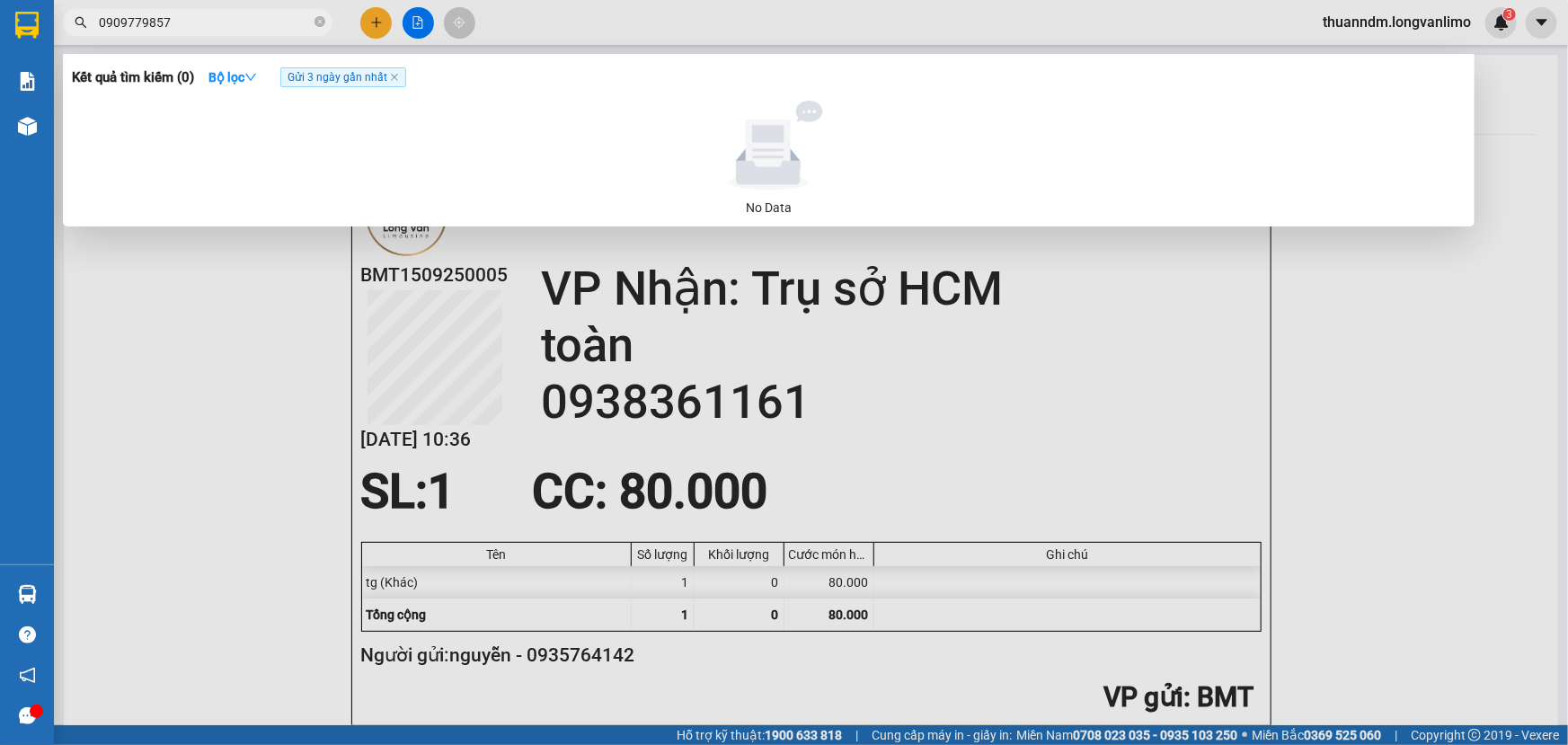
click at [140, 20] on input "0909779857" at bounding box center [205, 22] width 212 height 20
type input "9857"
click at [398, 80] on icon "close" at bounding box center [394, 77] width 7 height 7
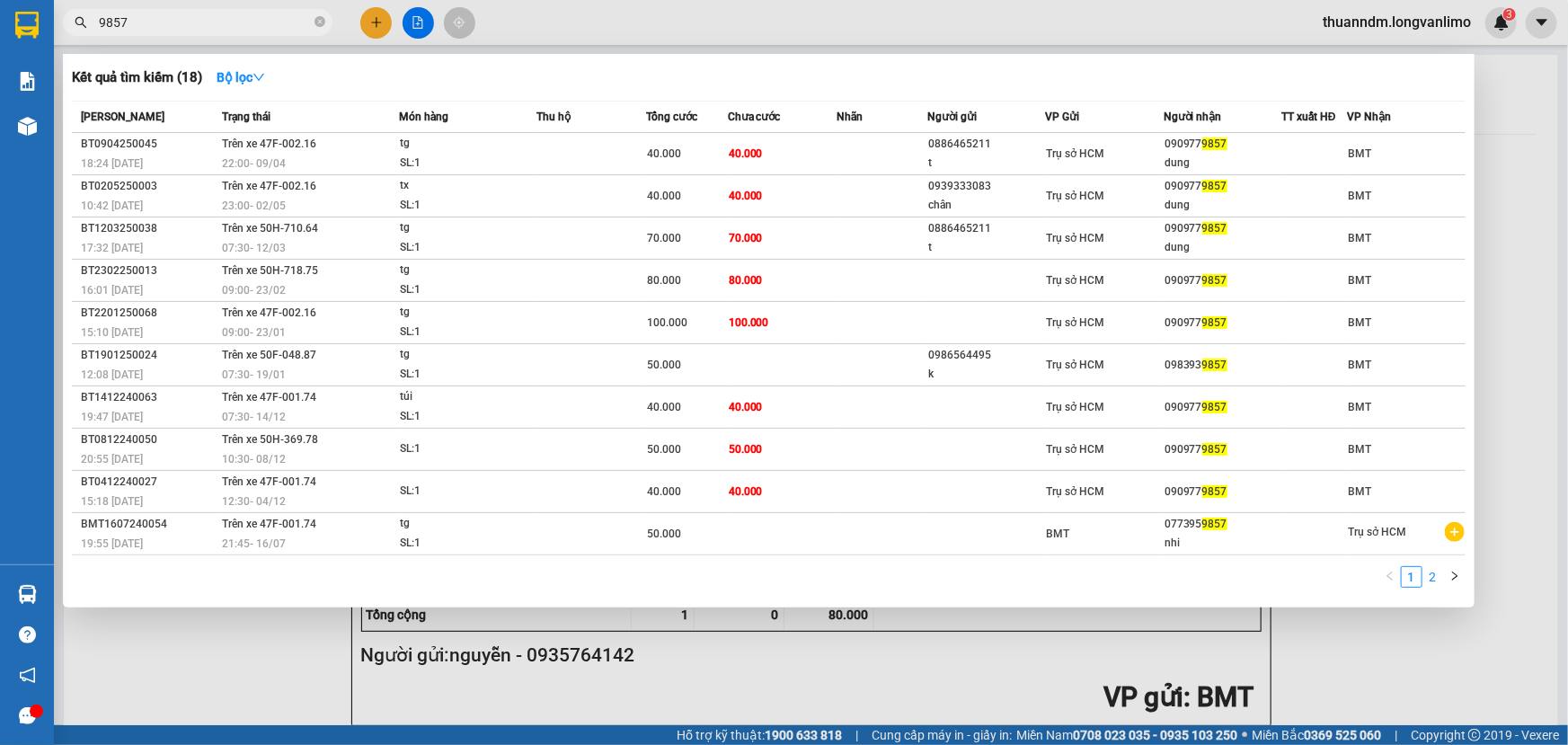
click at [1436, 572] on link "2" at bounding box center [1433, 577] width 20 height 20
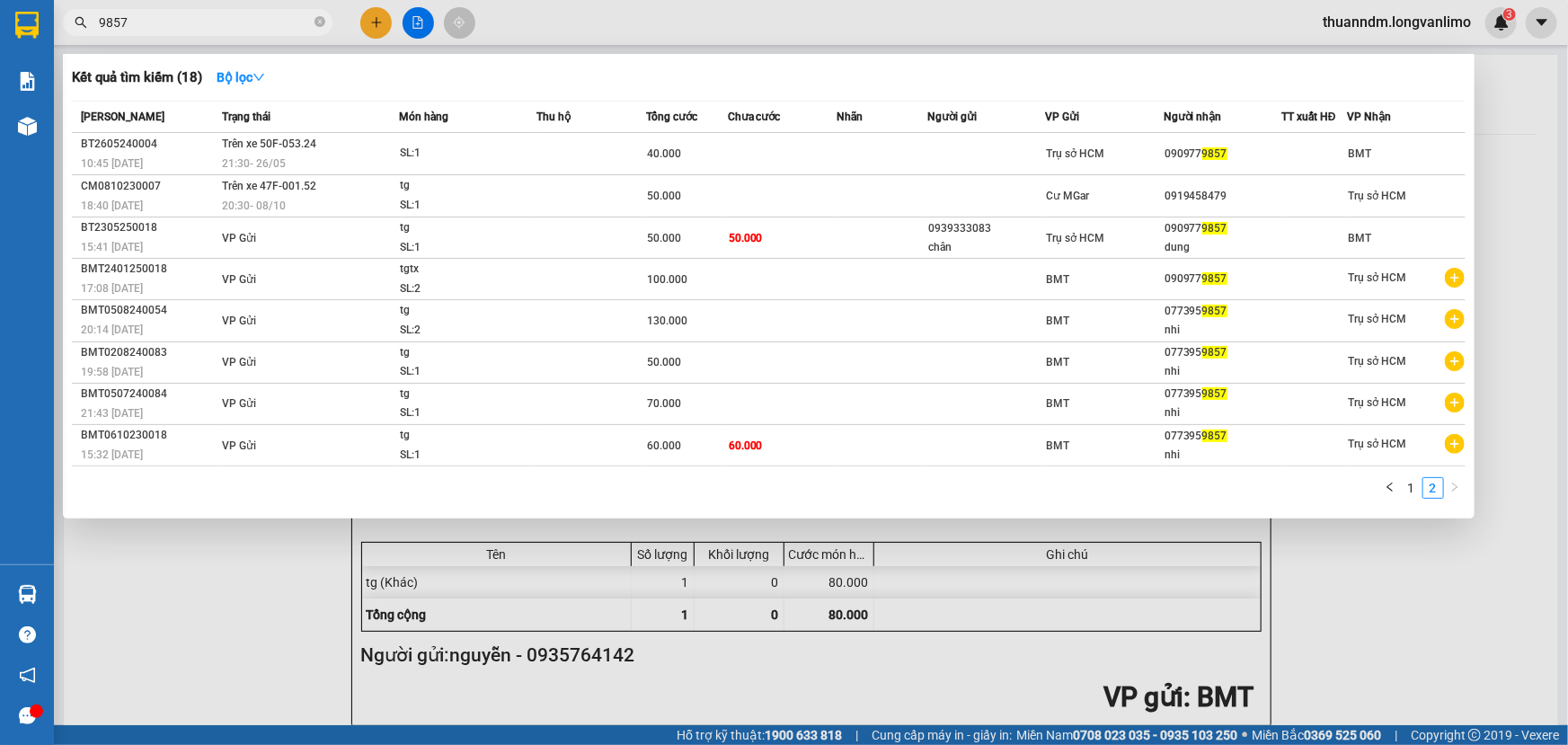
click at [26, 1] on div at bounding box center [27, 29] width 54 height 59
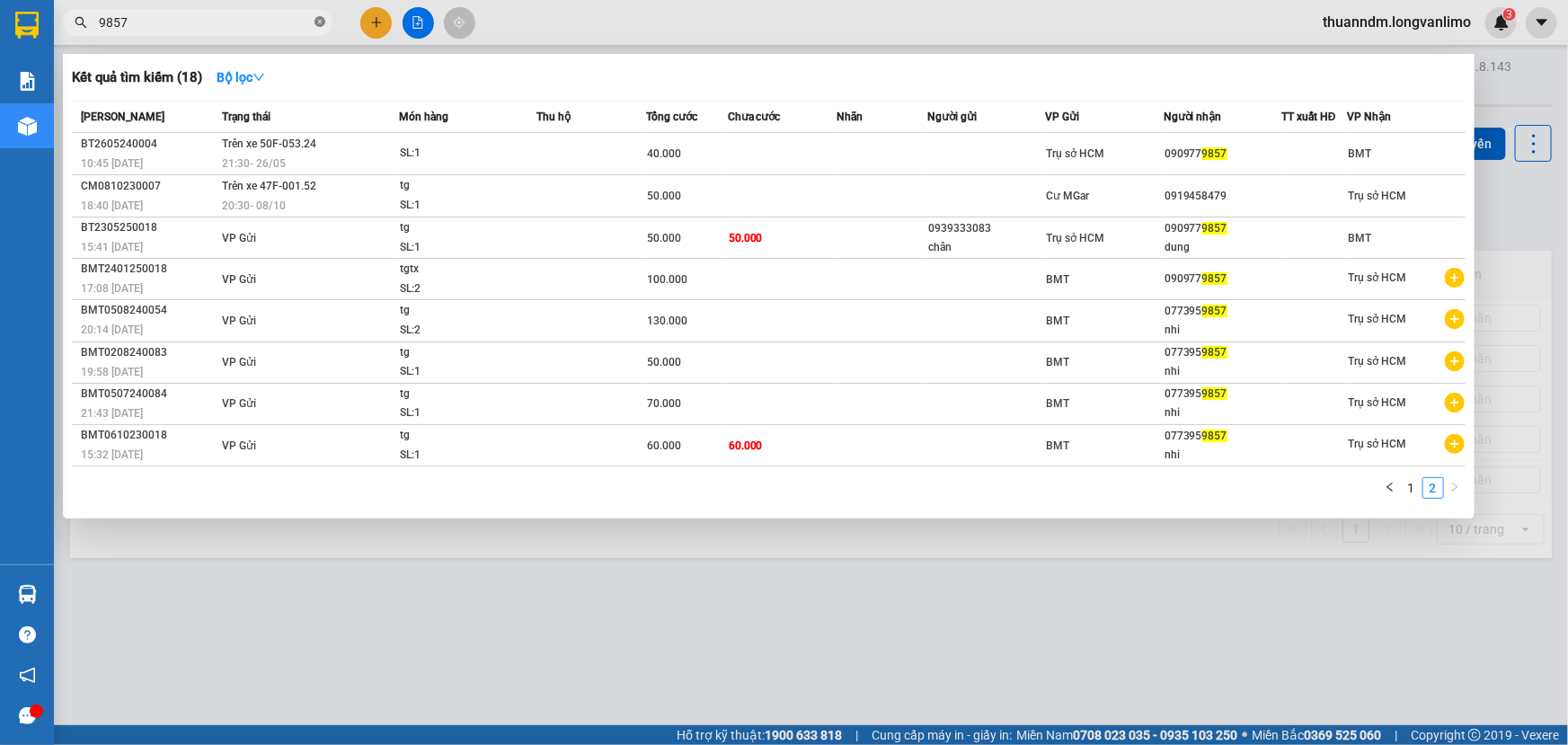
click at [319, 19] on icon "close-circle" at bounding box center [320, 21] width 11 height 11
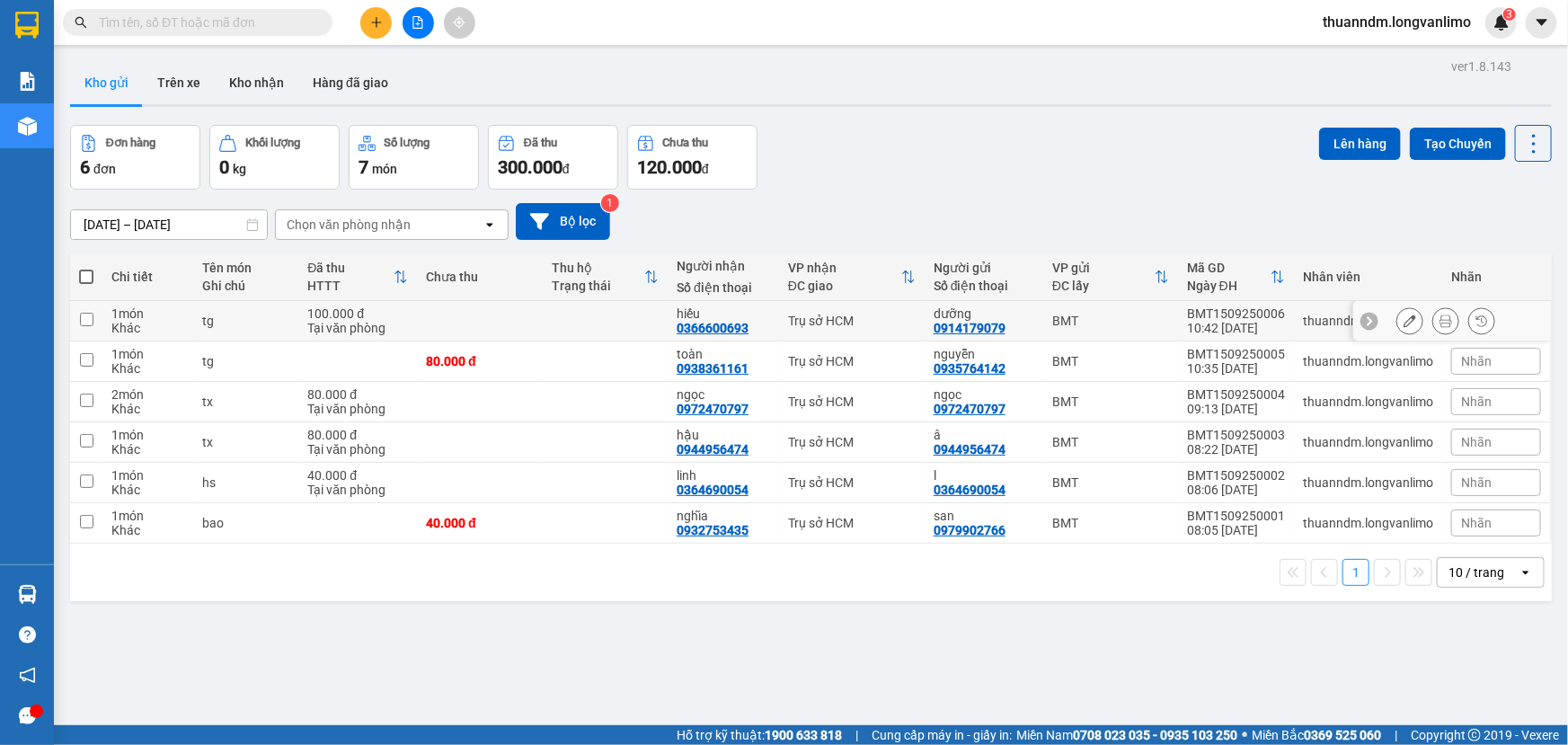
click at [82, 318] on input "checkbox" at bounding box center [86, 319] width 13 height 13
checkbox input "true"
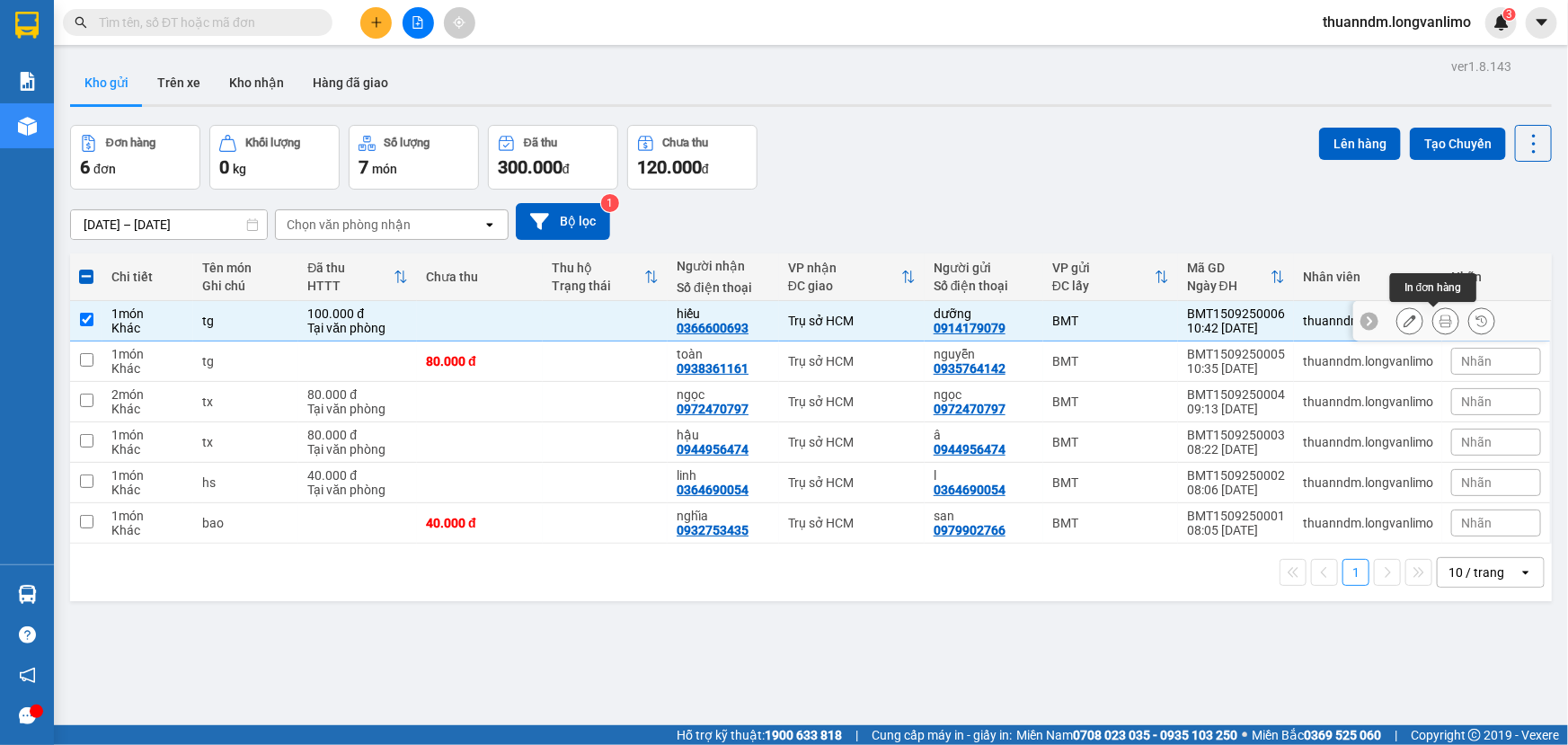
click at [1440, 320] on icon at bounding box center [1446, 321] width 13 height 13
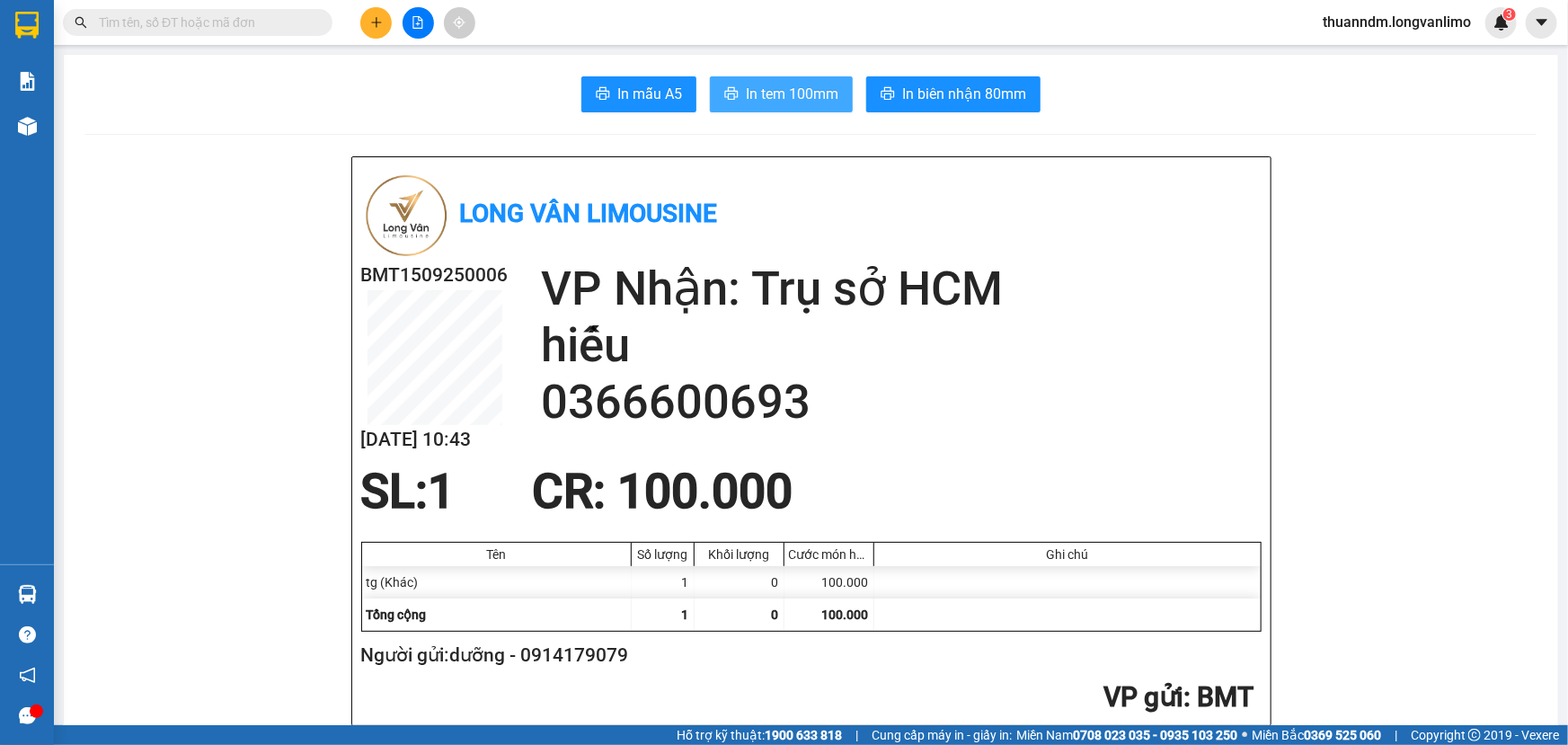
click at [797, 89] on span "In tem 100mm" at bounding box center [792, 94] width 93 height 22
